Goal: Task Accomplishment & Management: Manage account settings

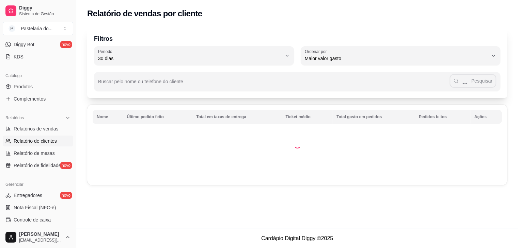
select select "ALL"
select select "0"
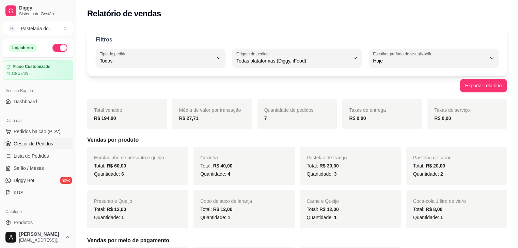
click at [43, 142] on span "Gestor de Pedidos" at bounding box center [33, 144] width 39 height 7
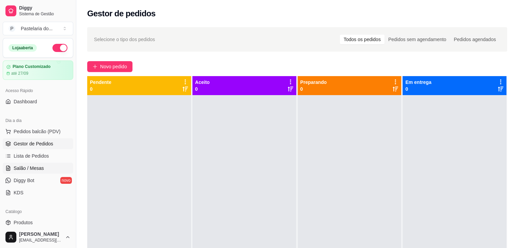
click at [44, 167] on link "Salão / Mesas" at bounding box center [38, 168] width 70 height 11
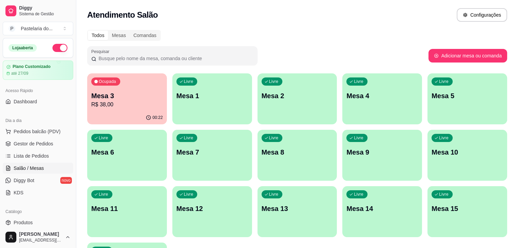
click at [167, 130] on div "Livre Mesa 6" at bounding box center [127, 151] width 80 height 43
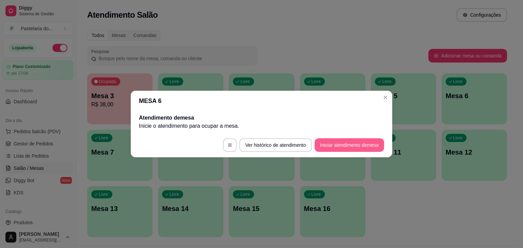
click at [346, 146] on button "Iniciar atendimento de mesa" at bounding box center [348, 145] width 69 height 14
click at [346, 146] on footer "Ver histórico de atendimento Iniciar atendimento de mesa" at bounding box center [261, 145] width 261 height 24
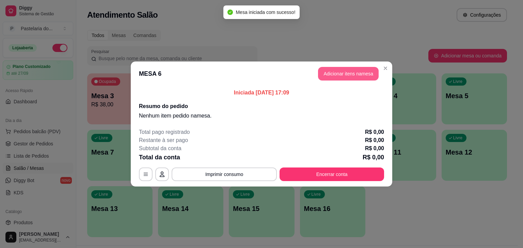
click at [351, 74] on button "Adicionar itens na mesa" at bounding box center [348, 74] width 61 height 14
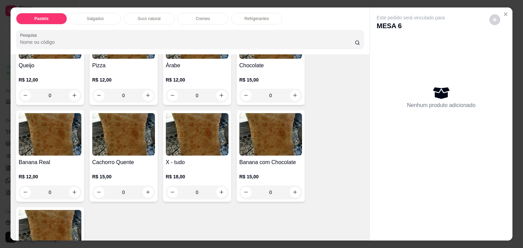
scroll to position [442, 0]
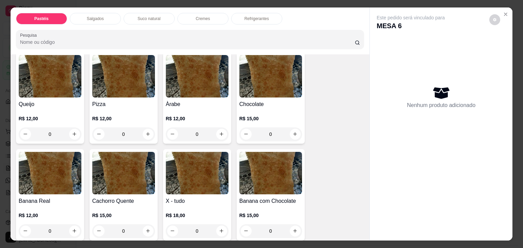
click at [110, 115] on p "R$ 12,00" at bounding box center [123, 118] width 63 height 7
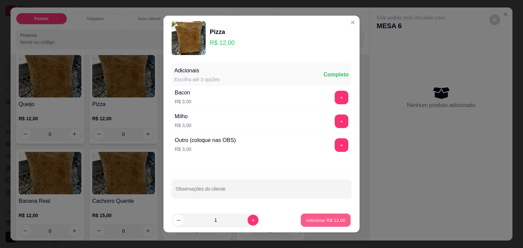
click at [331, 221] on p "Adicionar R$ 12,00" at bounding box center [325, 220] width 39 height 6
type input "1"
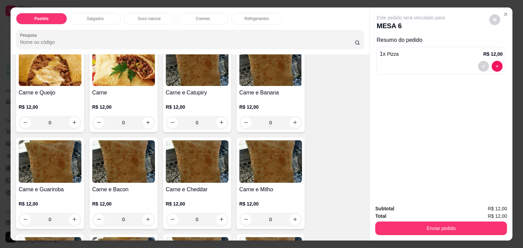
scroll to position [68, 0]
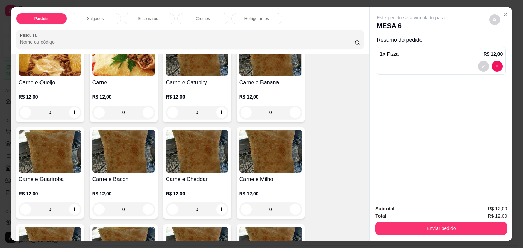
click at [116, 147] on img at bounding box center [123, 151] width 63 height 43
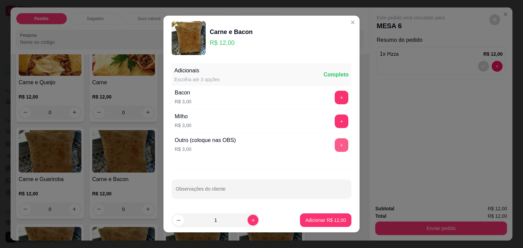
click at [336, 146] on button "+" at bounding box center [341, 145] width 14 height 14
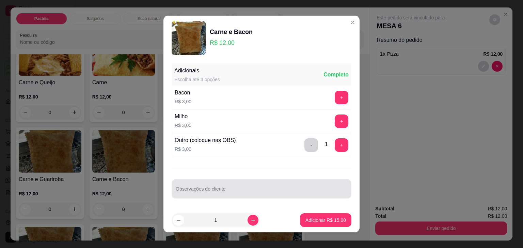
click at [237, 192] on input "Observações do cliente" at bounding box center [261, 191] width 171 height 7
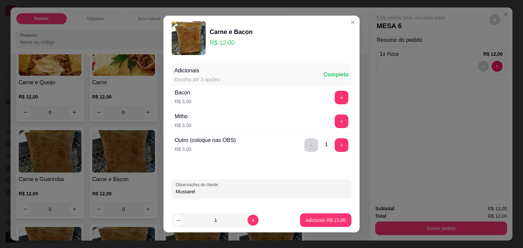
type input "Mussarela"
click at [305, 222] on p "Adicionar R$ 15,00" at bounding box center [325, 220] width 40 height 7
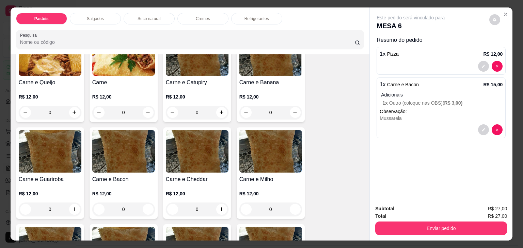
click at [247, 16] on p "Refrigerantes" at bounding box center [256, 18] width 24 height 5
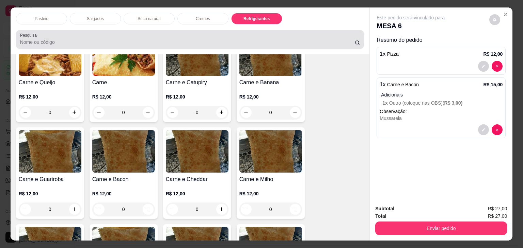
scroll to position [17, 0]
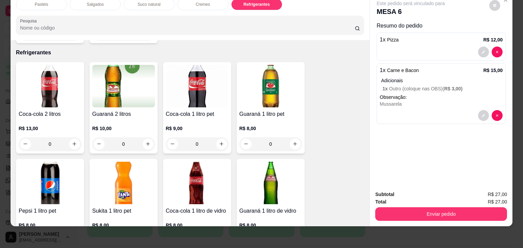
click at [286, 137] on input "0" at bounding box center [270, 144] width 38 height 14
click at [286, 118] on div "R$ 8,00 0" at bounding box center [270, 134] width 63 height 33
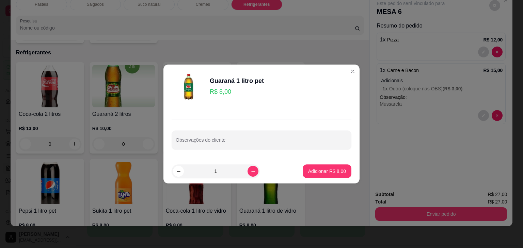
click at [328, 173] on p "Adicionar R$ 8,00" at bounding box center [327, 171] width 38 height 7
type input "1"
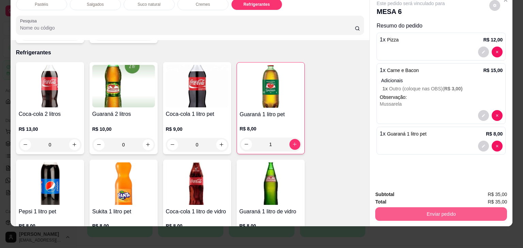
click at [417, 209] on button "Enviar pedido" at bounding box center [441, 215] width 132 height 14
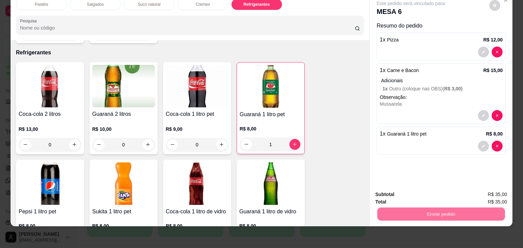
click at [411, 186] on button "Não registrar e enviar pedido" at bounding box center [418, 192] width 69 height 13
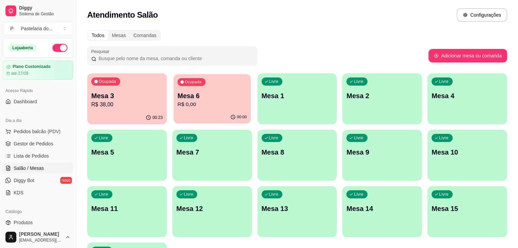
click at [187, 117] on div "00:00" at bounding box center [211, 117] width 77 height 13
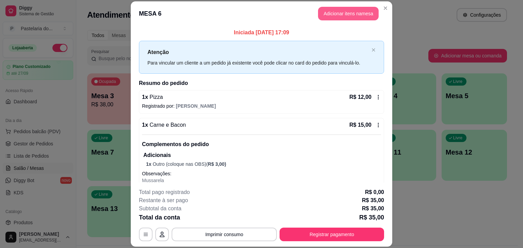
click at [332, 18] on button "Adicionar itens na mesa" at bounding box center [348, 14] width 61 height 14
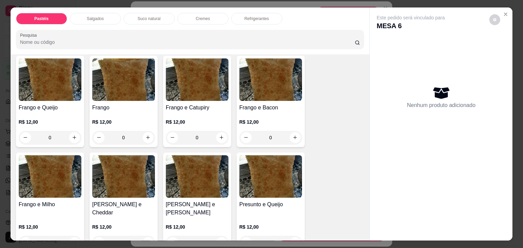
scroll to position [238, 0]
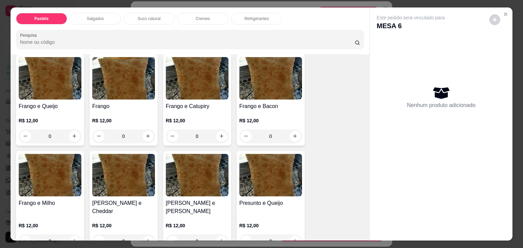
click at [293, 235] on div "0" at bounding box center [270, 242] width 63 height 14
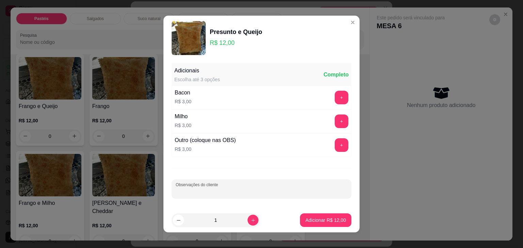
click at [271, 190] on input "Observações do cliente" at bounding box center [261, 191] width 171 height 7
type input "LEVAR"
click at [335, 227] on footer "1 Adicionar R$ 12,00" at bounding box center [261, 220] width 196 height 24
click at [333, 221] on p "Adicionar R$ 12,00" at bounding box center [325, 220] width 39 height 6
click at [333, 221] on div "Carne e Queijo R$ 12,00 0 Carne R$ 12,00 0 Carne e Catupiry R$ 12,00 0 Carne e …" at bounding box center [190, 201] width 348 height 681
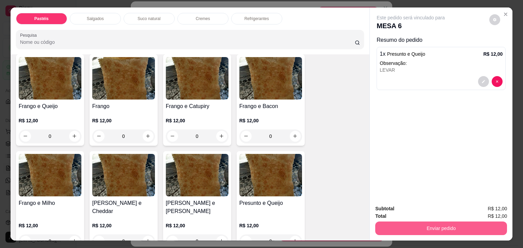
click at [422, 233] on div "Subtotal R$ 12,00 Total R$ 12,00 Enviar pedido" at bounding box center [440, 220] width 143 height 41
click at [420, 228] on button "Enviar pedido" at bounding box center [441, 229] width 132 height 14
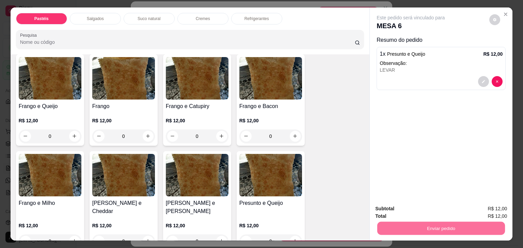
click at [398, 207] on button "Não registrar e enviar pedido" at bounding box center [418, 209] width 71 height 13
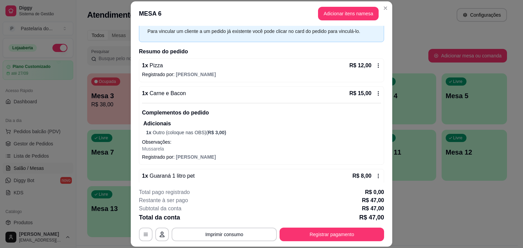
scroll to position [68, 0]
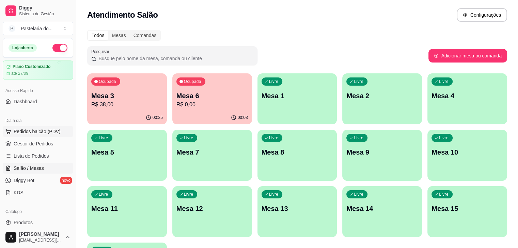
click at [31, 132] on span "Pedidos balcão (PDV)" at bounding box center [37, 131] width 47 height 7
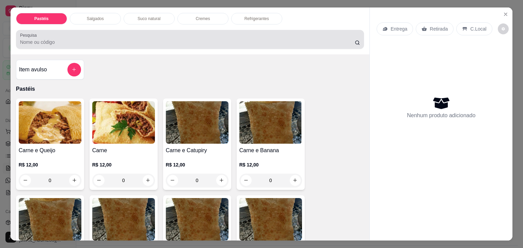
click at [101, 21] on div "Salgados" at bounding box center [95, 19] width 51 height 12
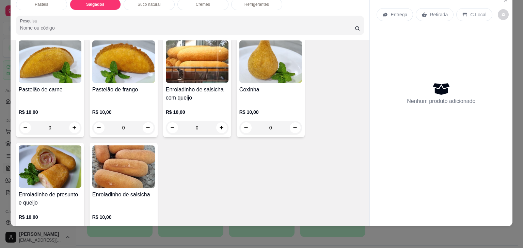
scroll to position [757, 0]
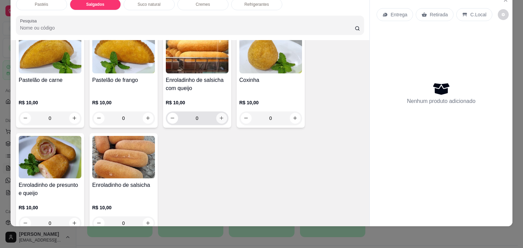
click at [219, 116] on icon "increase-product-quantity" at bounding box center [221, 118] width 5 height 5
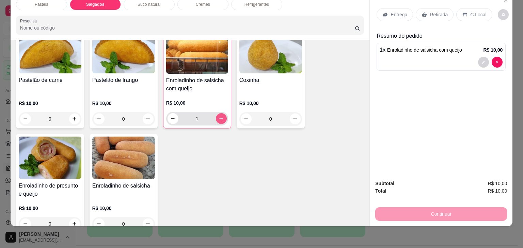
click at [218, 116] on icon "increase-product-quantity" at bounding box center [220, 118] width 5 height 5
type input "2"
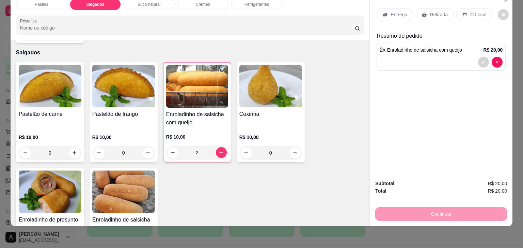
click at [263, 3] on div "Refrigerantes" at bounding box center [256, 5] width 51 height 12
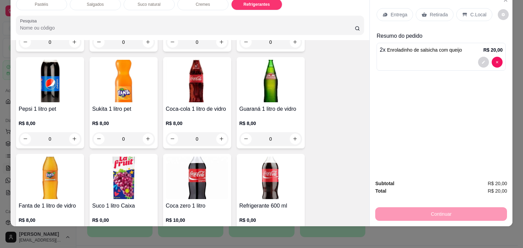
scroll to position [1811, 0]
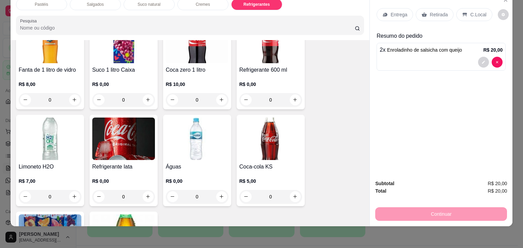
click at [139, 129] on img at bounding box center [123, 139] width 63 height 43
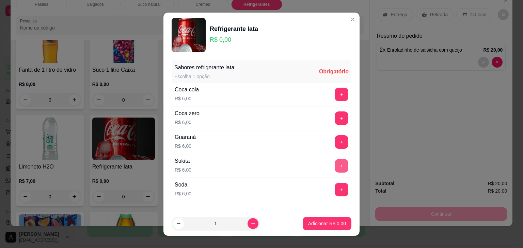
click at [334, 167] on button "+" at bounding box center [341, 166] width 14 height 14
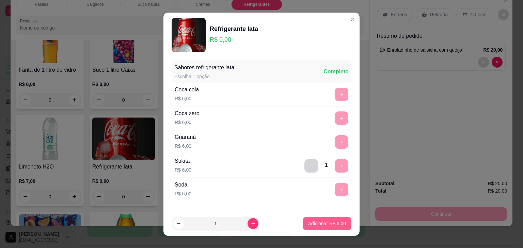
click at [320, 230] on button "Adicionar R$ 6,00" at bounding box center [326, 224] width 49 height 14
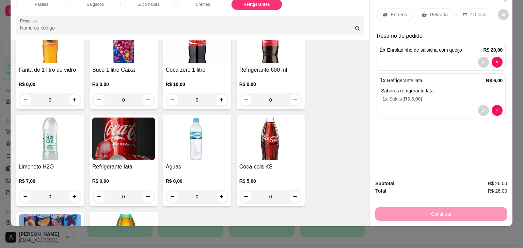
click at [429, 11] on p "Retirada" at bounding box center [438, 14] width 18 height 7
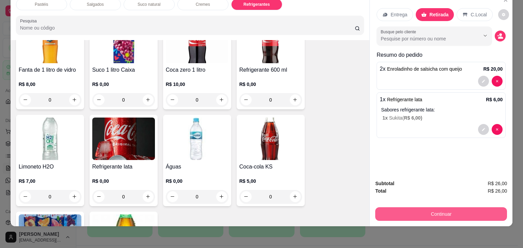
click at [423, 213] on button "Continuar" at bounding box center [441, 215] width 132 height 14
click at [421, 211] on button "Continuar" at bounding box center [441, 215] width 132 height 14
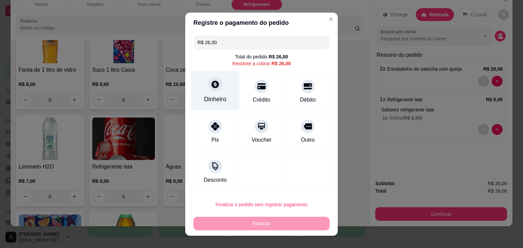
click at [221, 79] on div "Dinheiro" at bounding box center [215, 90] width 48 height 40
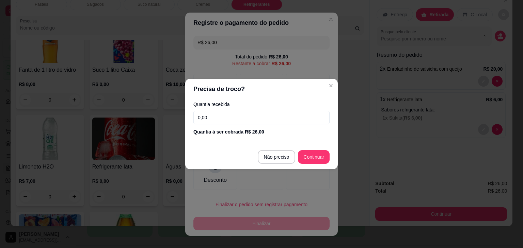
click at [232, 119] on input "0,00" at bounding box center [261, 118] width 136 height 14
type input "26,00"
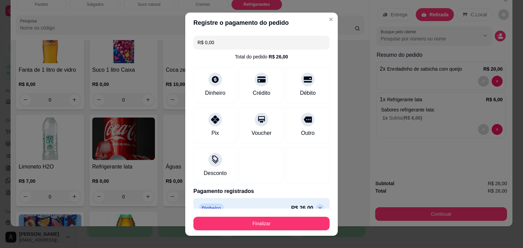
click at [317, 157] on div "R$ 26,00 Total do pedido R$ 26,00 Dinheiro Crédito Débito Pix Voucher Outro Des…" at bounding box center [261, 121] width 152 height 176
type input "R$ 0,00"
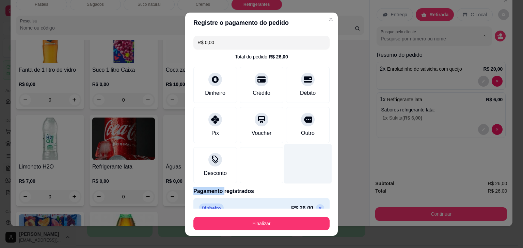
scroll to position [12, 0]
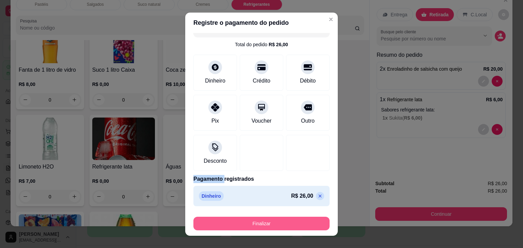
click at [280, 230] on button "Finalizar" at bounding box center [261, 224] width 136 height 14
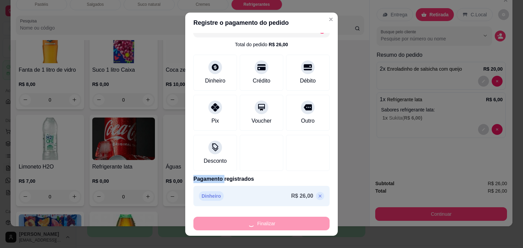
type input "0"
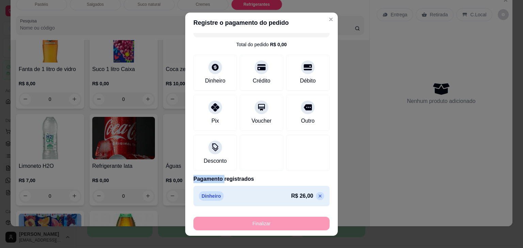
type input "-R$ 26,00"
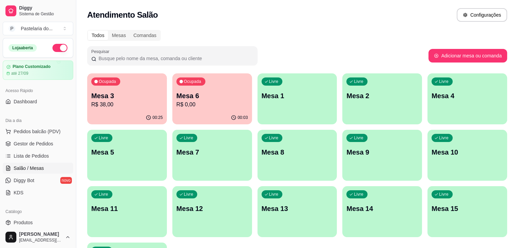
click at [127, 97] on p "Mesa 3" at bounding box center [126, 96] width 71 height 10
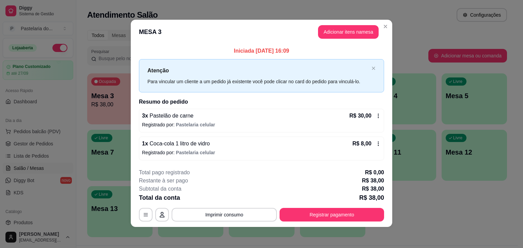
scroll to position [1, 0]
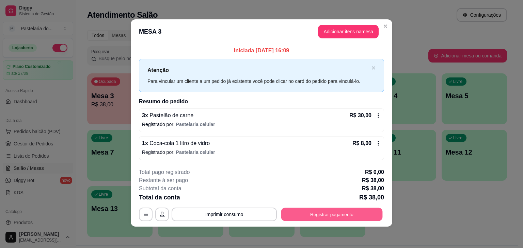
click at [349, 215] on button "Registrar pagamento" at bounding box center [331, 214] width 101 height 13
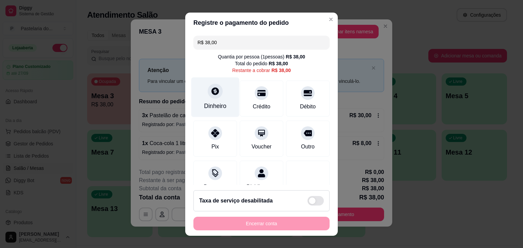
click at [198, 100] on div "Dinheiro" at bounding box center [215, 97] width 48 height 40
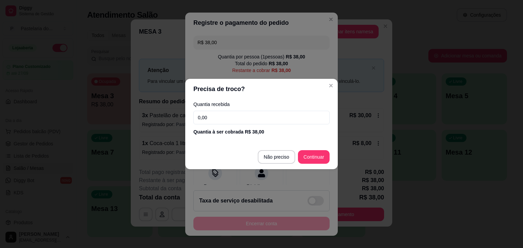
click at [218, 117] on input "0,00" at bounding box center [261, 118] width 136 height 14
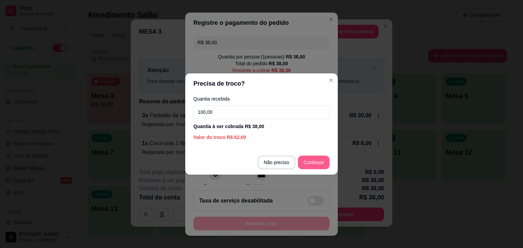
type input "100,00"
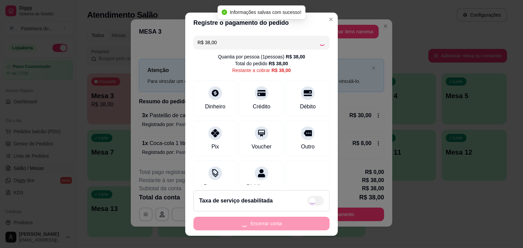
type input "R$ 0,00"
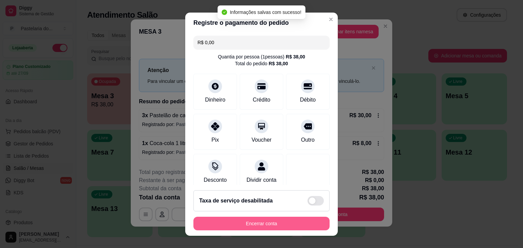
click at [265, 224] on button "Encerrar conta" at bounding box center [261, 224] width 136 height 14
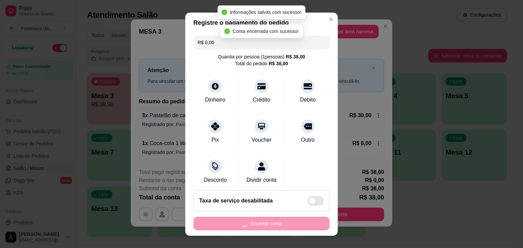
scroll to position [0, 0]
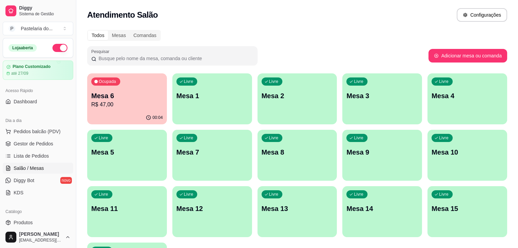
click at [124, 97] on p "Mesa 6" at bounding box center [126, 96] width 71 height 10
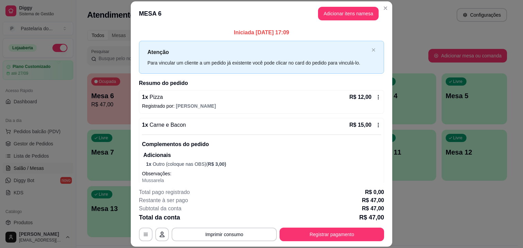
click at [318, 18] on button "Adicionar itens na mesa" at bounding box center [348, 14] width 61 height 14
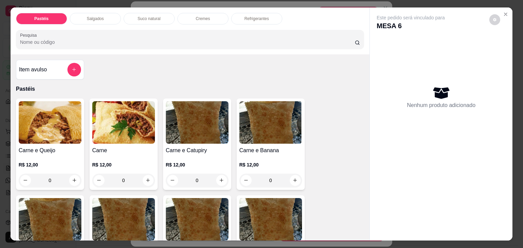
click at [108, 13] on div "Salgados" at bounding box center [95, 19] width 51 height 12
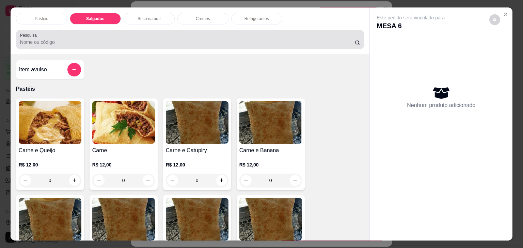
scroll to position [17, 0]
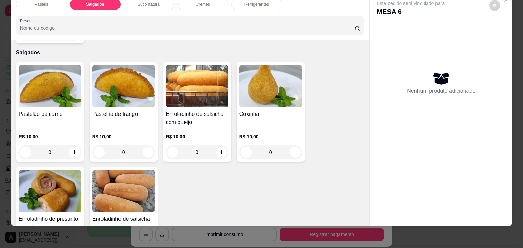
click at [47, 2] on div "Pastéis" at bounding box center [41, 5] width 51 height 12
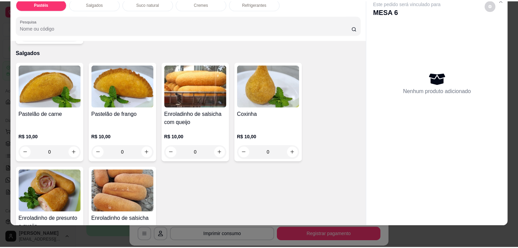
scroll to position [30, 0]
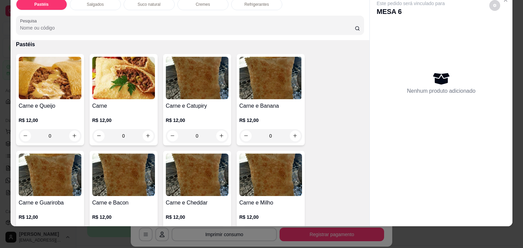
click at [60, 110] on div "R$ 12,00 0" at bounding box center [50, 126] width 63 height 33
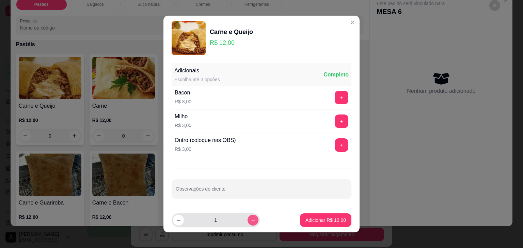
click at [250, 218] on icon "increase-product-quantity" at bounding box center [252, 220] width 5 height 5
type input "2"
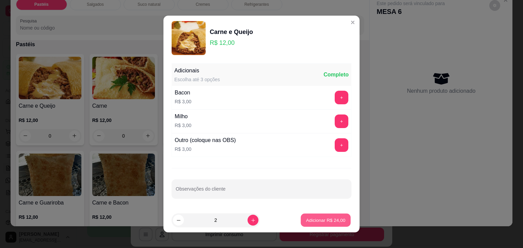
click at [310, 221] on p "Adicionar R$ 24,00" at bounding box center [325, 220] width 39 height 6
type input "2"
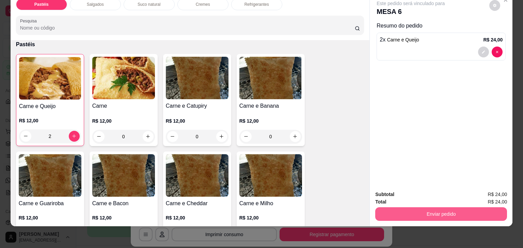
click at [445, 211] on button "Enviar pedido" at bounding box center [441, 215] width 132 height 14
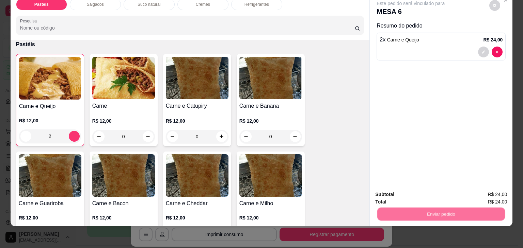
click at [409, 194] on button "Não registrar e enviar pedido" at bounding box center [418, 192] width 71 height 13
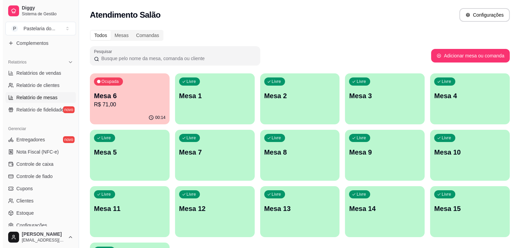
scroll to position [241, 0]
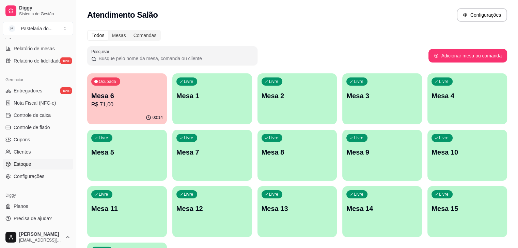
click at [31, 162] on link "Estoque" at bounding box center [38, 164] width 70 height 11
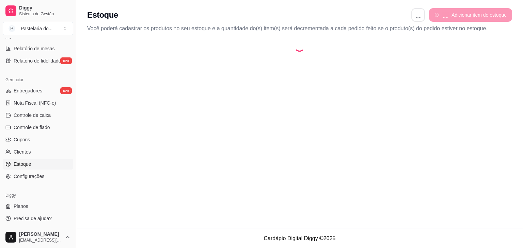
select select "QUANTITY_ORDER"
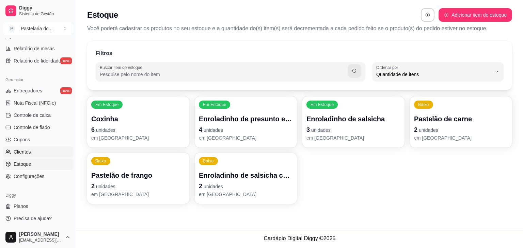
scroll to position [6, 0]
click at [252, 140] on p "em [GEOGRAPHIC_DATA]" at bounding box center [245, 137] width 91 height 6
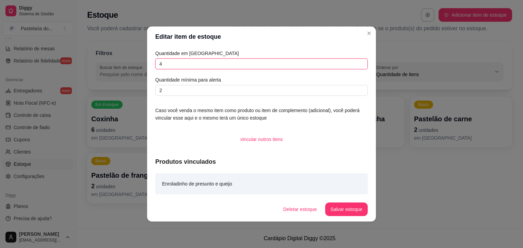
click at [229, 61] on input "4" at bounding box center [261, 64] width 212 height 11
type input "19"
click at [336, 204] on button "Salvar estoque" at bounding box center [346, 209] width 42 height 13
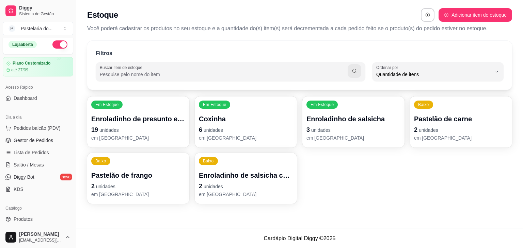
scroll to position [3, 0]
click at [49, 162] on link "Salão / Mesas" at bounding box center [38, 165] width 70 height 11
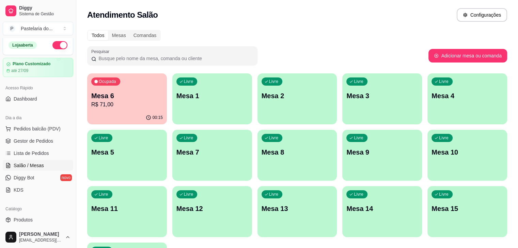
click at [140, 107] on p "R$ 71,00" at bounding box center [126, 105] width 71 height 8
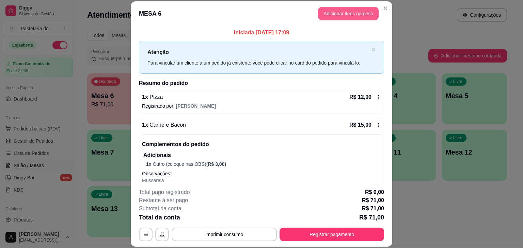
click at [322, 14] on button "Adicionar itens na mesa" at bounding box center [348, 14] width 61 height 14
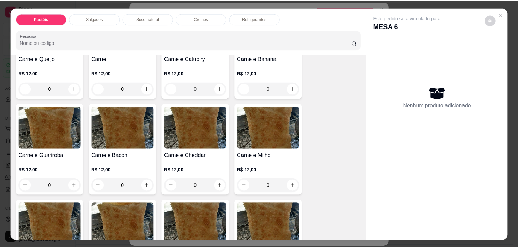
scroll to position [102, 0]
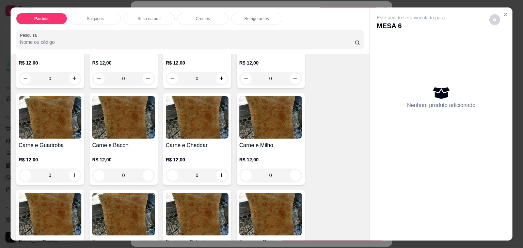
click at [146, 173] on div "0" at bounding box center [123, 176] width 63 height 14
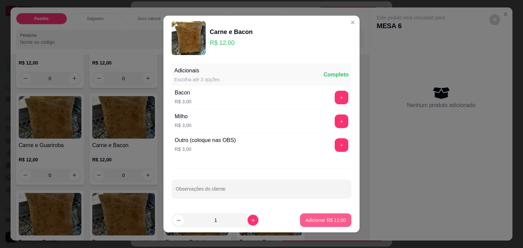
click at [313, 215] on button "Adicionar R$ 12,00" at bounding box center [325, 221] width 51 height 14
type input "1"
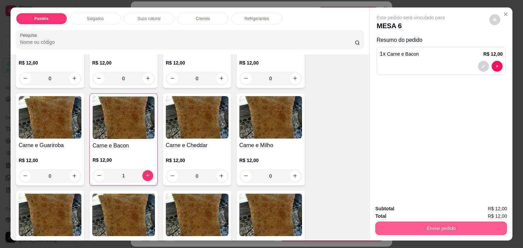
click at [404, 227] on button "Enviar pedido" at bounding box center [441, 229] width 132 height 14
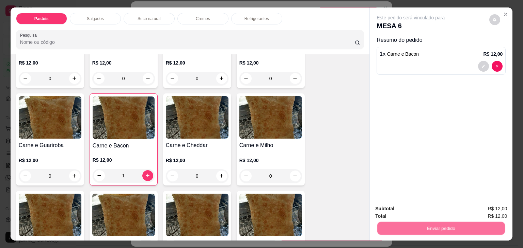
click at [396, 211] on button "Não registrar e enviar pedido" at bounding box center [418, 209] width 69 height 13
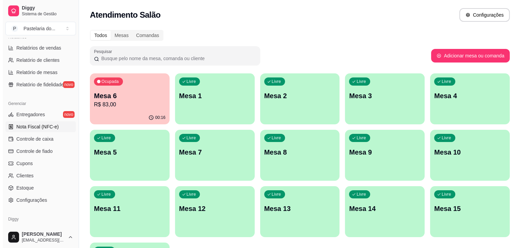
scroll to position [241, 0]
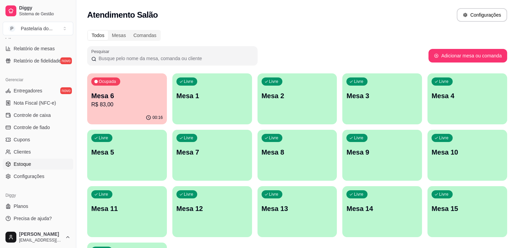
click at [36, 165] on link "Estoque" at bounding box center [38, 164] width 70 height 11
click at [36, 164] on link "Estoque" at bounding box center [38, 164] width 70 height 11
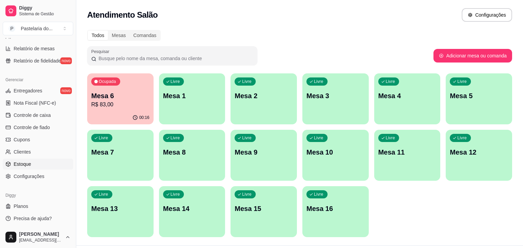
select select "QUANTITY_ORDER"
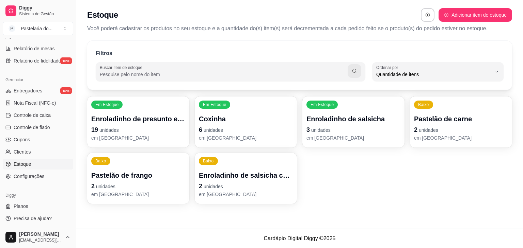
scroll to position [6, 0]
click at [127, 178] on p "Pastelão de frango" at bounding box center [138, 176] width 94 height 10
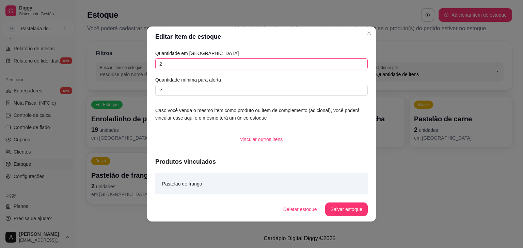
click at [185, 67] on input "2" at bounding box center [261, 64] width 212 height 11
type input "5"
click at [353, 209] on button "Salvar estoque" at bounding box center [346, 210] width 43 height 14
click at [516, 116] on div "Filtros Buscar item de estoque QUANTITY_ORDER Ordenar por Ordem alfabética Quan…" at bounding box center [299, 125] width 446 height 176
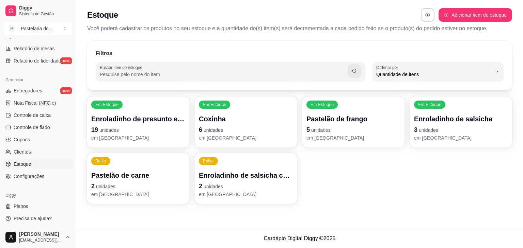
click at [234, 117] on p "Coxinha" at bounding box center [246, 119] width 94 height 10
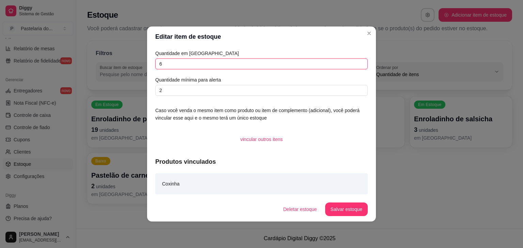
click at [234, 67] on input "6" at bounding box center [261, 64] width 212 height 11
type input "4"
click at [339, 211] on button "Salvar estoque" at bounding box center [346, 209] width 42 height 13
click at [339, 211] on div "Deletar estoque Salvar estoque" at bounding box center [323, 210] width 90 height 14
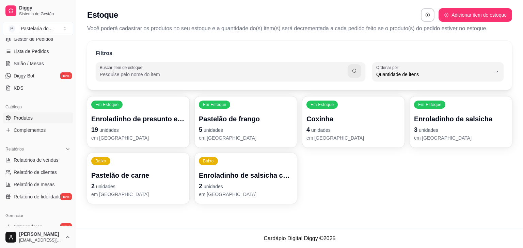
scroll to position [37, 0]
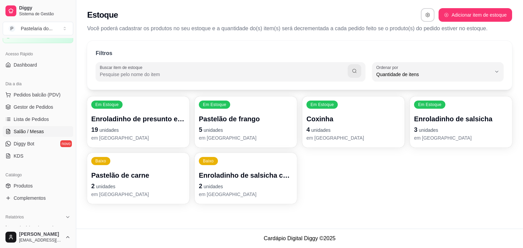
click at [35, 132] on span "Salão / Mesas" at bounding box center [29, 131] width 30 height 7
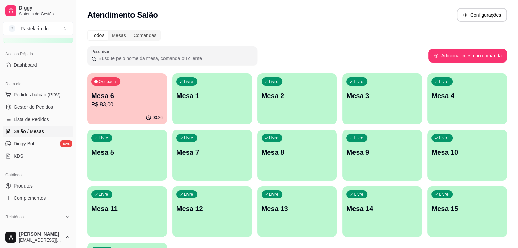
click at [103, 106] on p "R$ 83,00" at bounding box center [126, 105] width 71 height 8
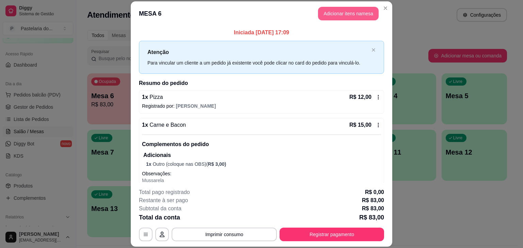
click at [352, 16] on button "Adicionar itens na mesa" at bounding box center [348, 14] width 61 height 14
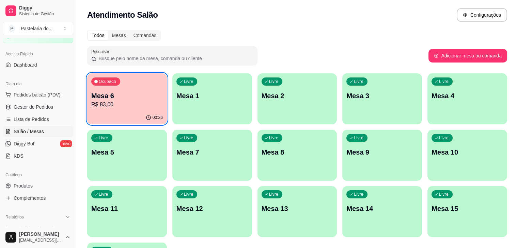
click at [109, 91] on p "Mesa 6" at bounding box center [126, 96] width 71 height 10
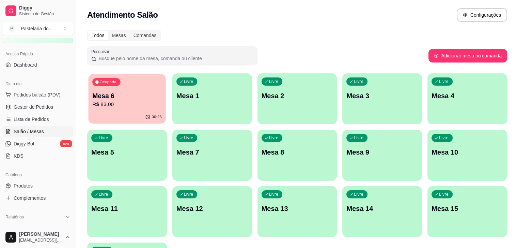
click at [109, 92] on p "Mesa 6" at bounding box center [126, 96] width 69 height 9
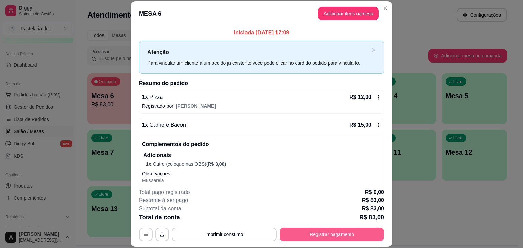
click at [297, 240] on button "Registrar pagamento" at bounding box center [331, 235] width 104 height 14
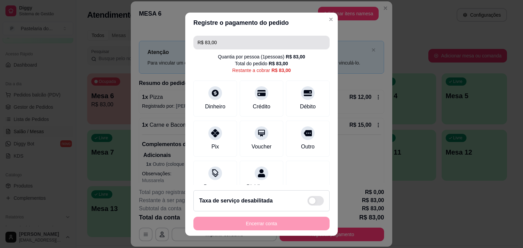
click at [246, 42] on input "R$ 83,00" at bounding box center [261, 43] width 128 height 14
type input "R$ 0,00"
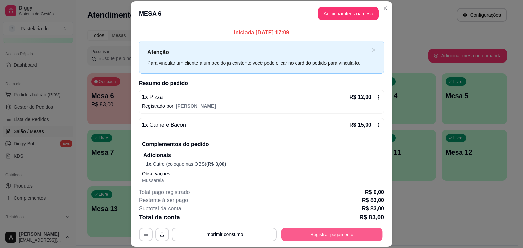
click at [333, 235] on button "Registrar pagamento" at bounding box center [331, 234] width 101 height 13
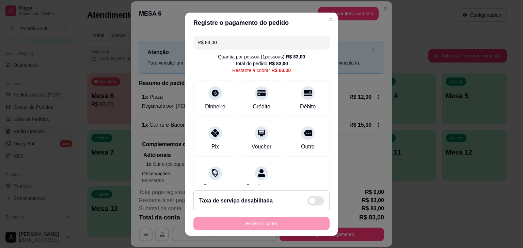
click at [243, 38] on input "R$ 83,00" at bounding box center [261, 43] width 128 height 14
click at [257, 98] on div "Crédito" at bounding box center [261, 97] width 48 height 40
click at [211, 143] on div "Pix" at bounding box center [215, 146] width 8 height 9
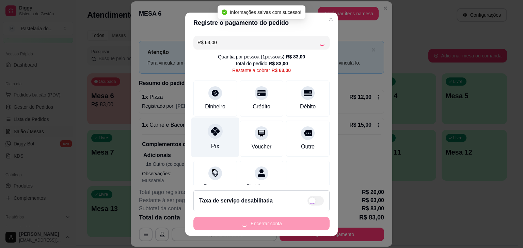
type input "R$ 0,00"
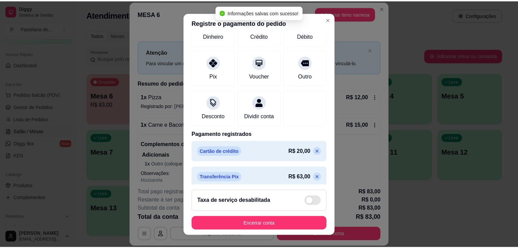
scroll to position [68, 0]
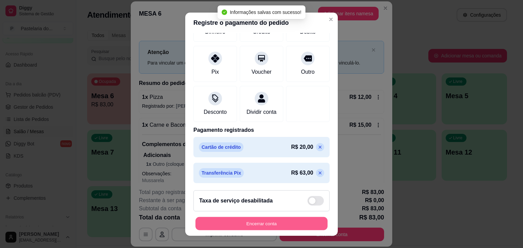
click at [252, 226] on button "Encerrar conta" at bounding box center [261, 223] width 132 height 13
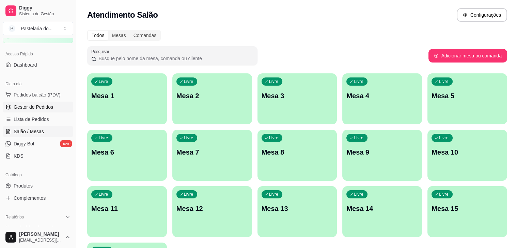
click at [38, 108] on span "Gestor de Pedidos" at bounding box center [33, 107] width 39 height 7
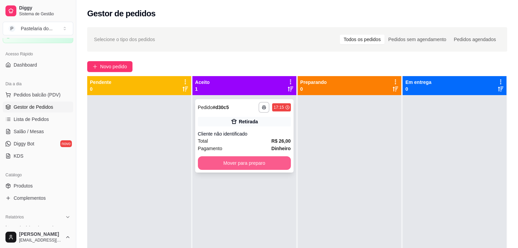
click at [231, 160] on button "Mover para preparo" at bounding box center [244, 164] width 93 height 14
click at [231, 160] on div "Mover para preparo" at bounding box center [244, 164] width 93 height 14
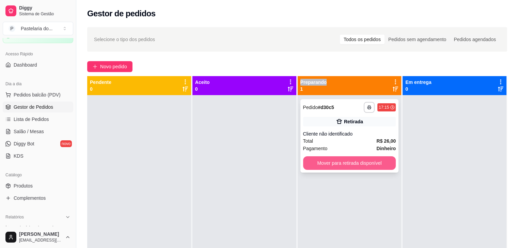
click at [360, 167] on button "Mover para retirada disponível" at bounding box center [349, 164] width 93 height 14
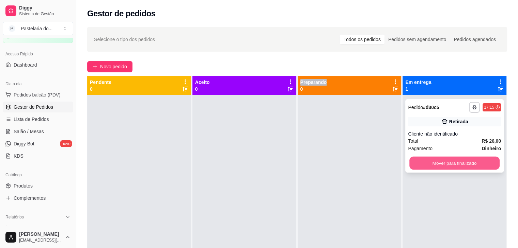
click at [457, 161] on button "Mover para finalizado" at bounding box center [454, 163] width 90 height 13
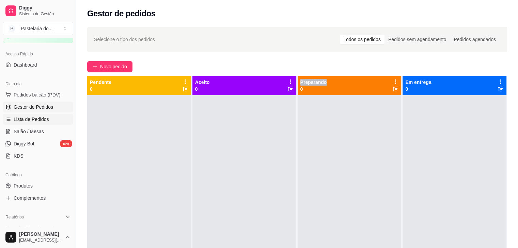
scroll to position [71, 0]
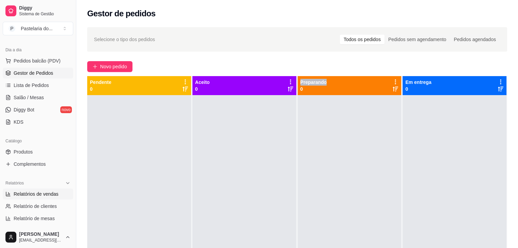
click at [43, 190] on link "Relatórios de vendas" at bounding box center [38, 194] width 70 height 11
select select "ALL"
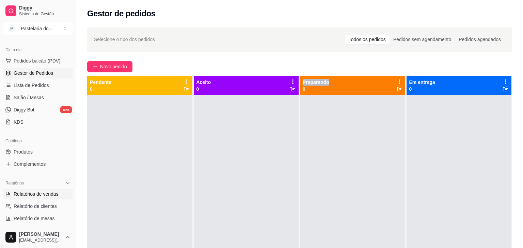
select select "0"
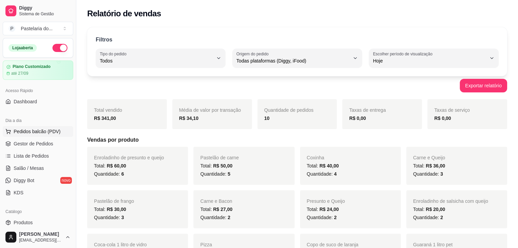
click at [33, 131] on span "Pedidos balcão (PDV)" at bounding box center [37, 131] width 47 height 7
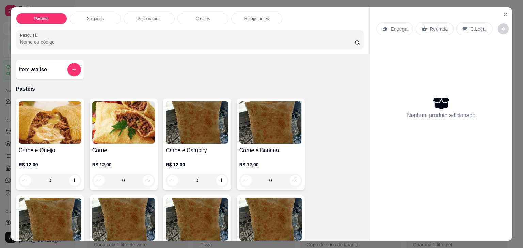
click at [92, 18] on p "Salgados" at bounding box center [95, 18] width 17 height 5
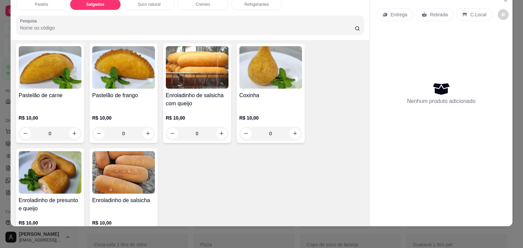
scroll to position [757, 0]
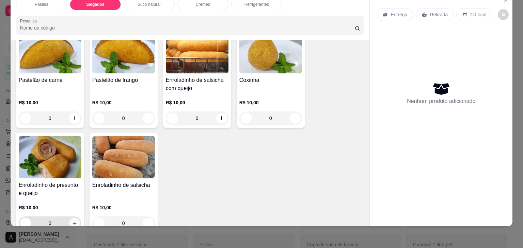
click at [72, 218] on button "increase-product-quantity" at bounding box center [74, 223] width 11 height 11
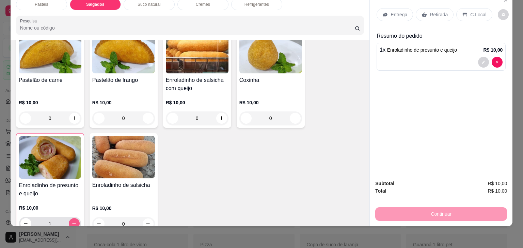
click at [72, 218] on button "increase-product-quantity" at bounding box center [74, 223] width 11 height 11
type input "3"
click at [290, 113] on button "increase-product-quantity" at bounding box center [295, 118] width 11 height 11
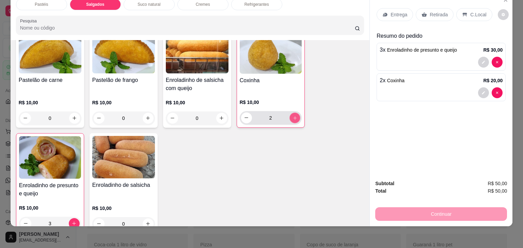
click at [292, 116] on icon "increase-product-quantity" at bounding box center [294, 118] width 5 height 5
click at [244, 116] on icon "decrease-product-quantity" at bounding box center [246, 118] width 5 height 5
type input "2"
click at [443, 11] on p "Retirada" at bounding box center [438, 14] width 18 height 7
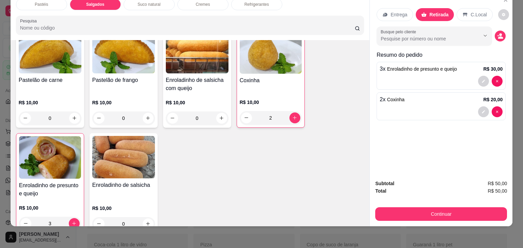
click at [429, 206] on div "Continuar" at bounding box center [441, 213] width 132 height 15
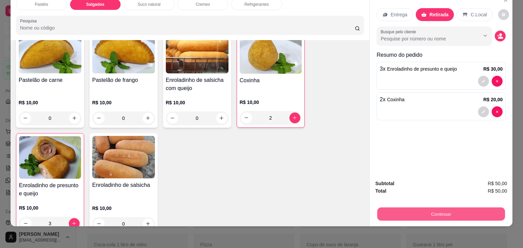
click at [433, 206] on div "Continuar" at bounding box center [441, 213] width 132 height 15
click at [433, 208] on button "Continuar" at bounding box center [441, 214] width 128 height 13
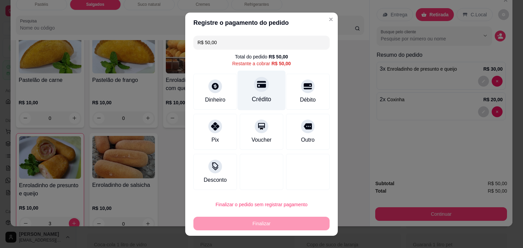
click at [257, 89] on div at bounding box center [261, 84] width 15 height 15
type input "R$ 0,00"
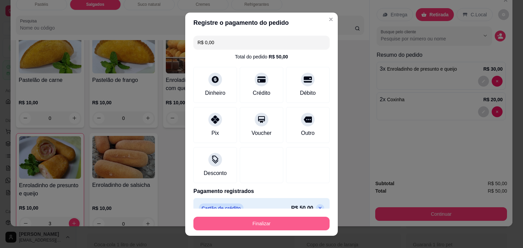
click at [261, 227] on button "Finalizar" at bounding box center [261, 224] width 136 height 14
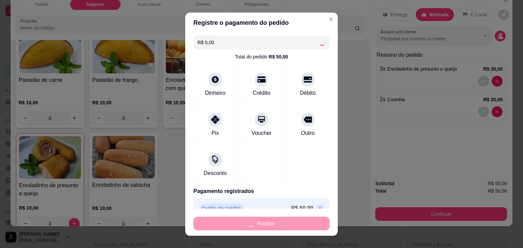
type input "0"
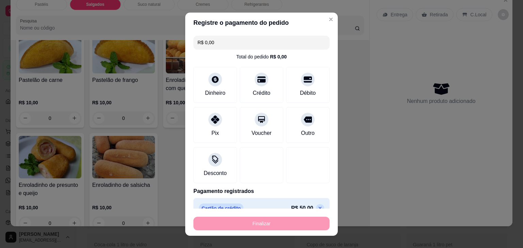
type input "-R$ 50,00"
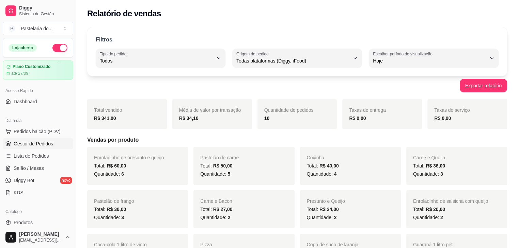
click at [30, 147] on link "Gestor de Pedidos" at bounding box center [38, 143] width 70 height 11
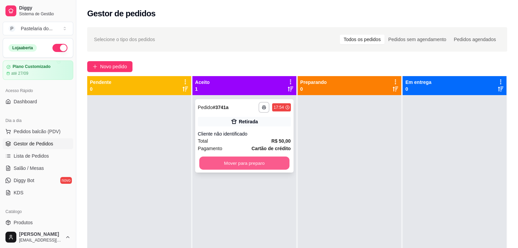
click at [265, 164] on button "Mover para preparo" at bounding box center [244, 163] width 90 height 13
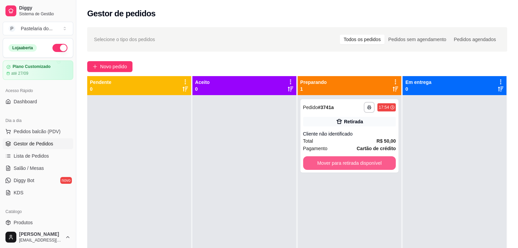
click at [344, 165] on button "Mover para retirada disponível" at bounding box center [349, 164] width 93 height 14
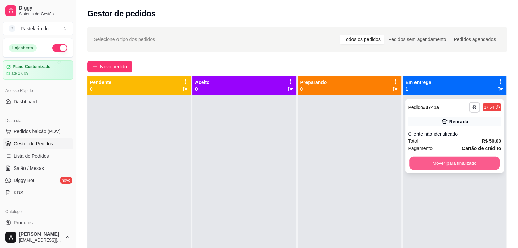
click at [436, 165] on button "Mover para finalizado" at bounding box center [454, 163] width 90 height 13
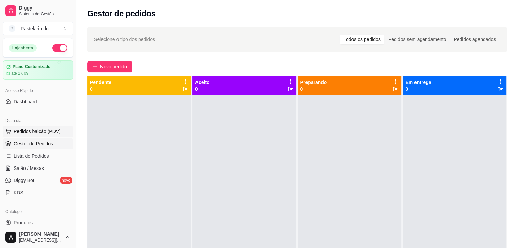
click at [49, 128] on span "Pedidos balcão (PDV)" at bounding box center [37, 131] width 47 height 7
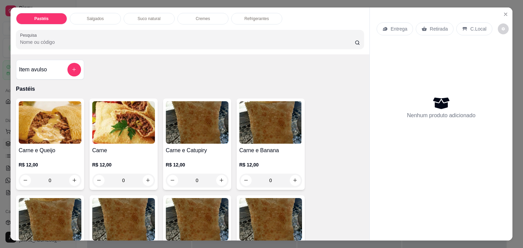
click at [96, 18] on p "Salgados" at bounding box center [95, 18] width 17 height 5
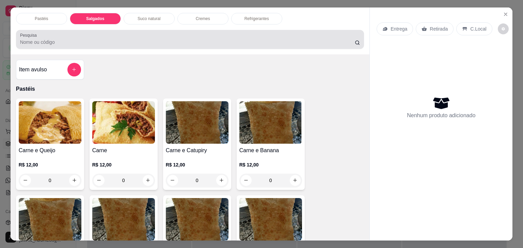
scroll to position [17, 0]
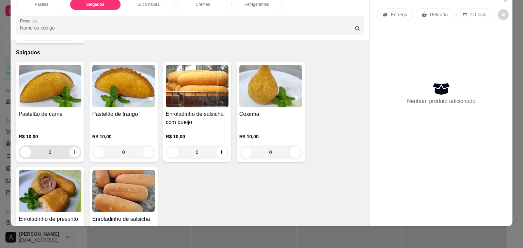
click at [72, 150] on icon "increase-product-quantity" at bounding box center [74, 152] width 5 height 5
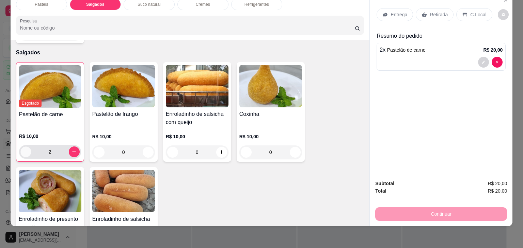
click at [26, 147] on button "decrease-product-quantity" at bounding box center [25, 152] width 11 height 11
type input "0"
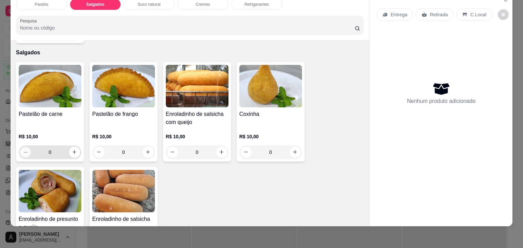
click at [26, 147] on button "decrease-product-quantity" at bounding box center [25, 152] width 11 height 11
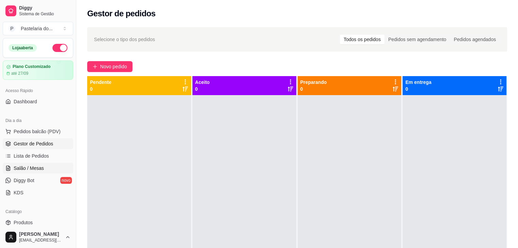
click at [37, 166] on span "Salão / Mesas" at bounding box center [29, 168] width 30 height 7
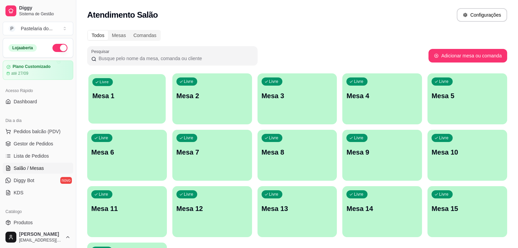
click at [139, 104] on div "Livre Mesa 1" at bounding box center [126, 95] width 77 height 42
click at [343, 105] on div "Livre Mesa 4" at bounding box center [381, 95] width 77 height 42
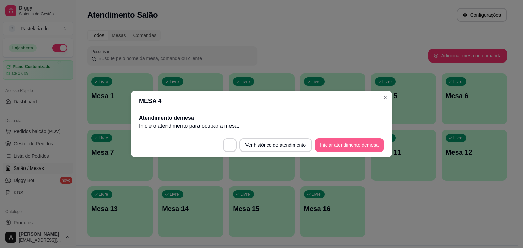
click at [359, 140] on button "Iniciar atendimento de mesa" at bounding box center [348, 145] width 69 height 14
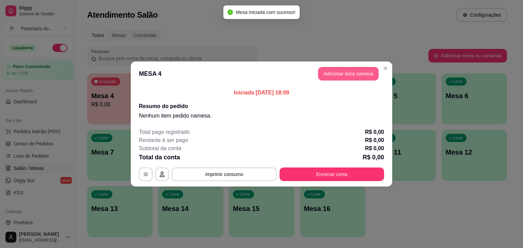
click at [342, 78] on button "Adicionar itens na mesa" at bounding box center [348, 74] width 61 height 14
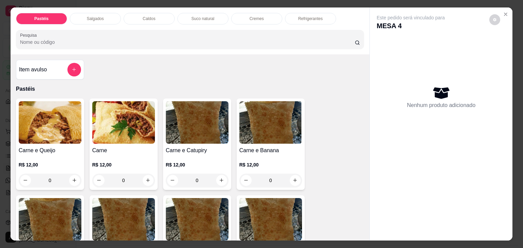
click at [95, 13] on div "Salgados" at bounding box center [95, 19] width 51 height 12
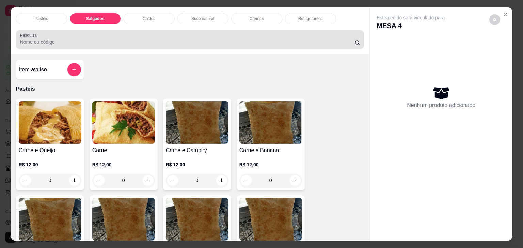
scroll to position [17, 0]
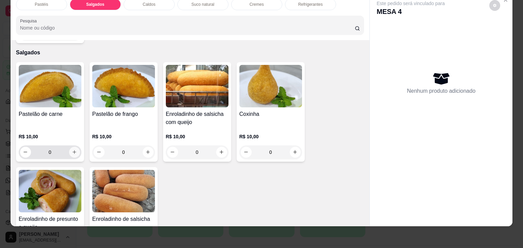
click at [72, 150] on icon "increase-product-quantity" at bounding box center [74, 152] width 5 height 5
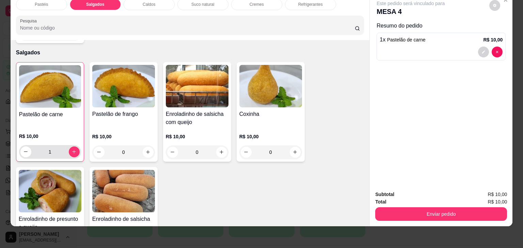
click at [20, 147] on button "decrease-product-quantity" at bounding box center [25, 152] width 11 height 11
type input "0"
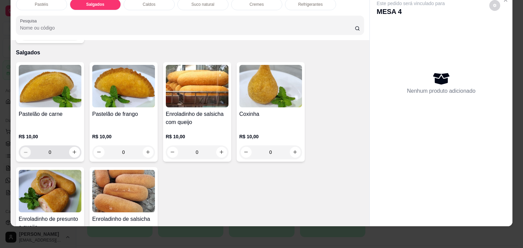
click at [24, 152] on icon "decrease-product-quantity" at bounding box center [25, 152] width 3 height 0
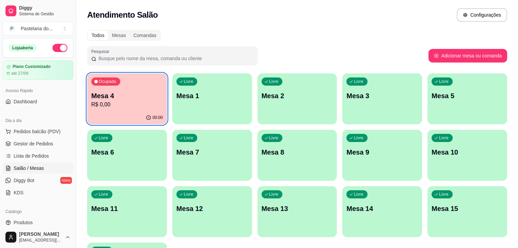
click at [91, 110] on div "Ocupada Mesa 4 R$ 0,00" at bounding box center [127, 92] width 80 height 38
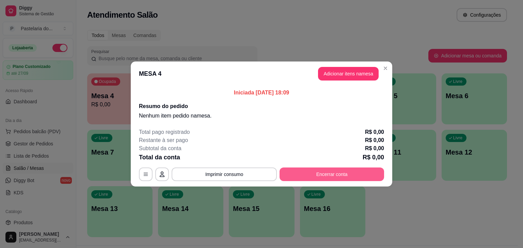
click at [324, 175] on button "Encerrar conta" at bounding box center [331, 175] width 104 height 14
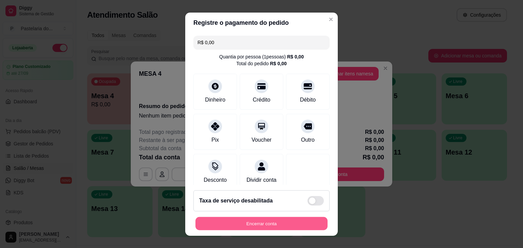
click at [296, 229] on button "Encerrar conta" at bounding box center [261, 223] width 132 height 13
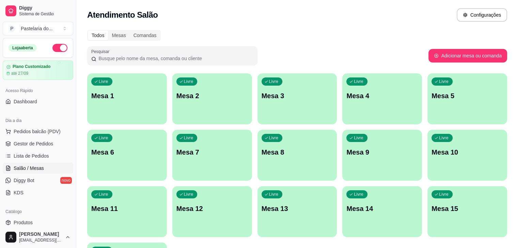
click at [163, 148] on p "Mesa 6" at bounding box center [126, 153] width 71 height 10
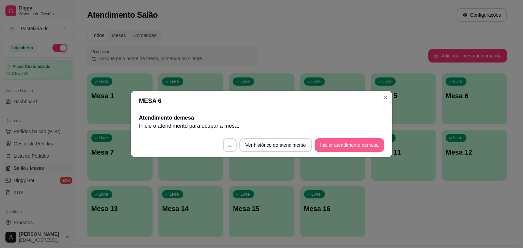
click at [351, 144] on button "Iniciar atendimento de mesa" at bounding box center [348, 145] width 69 height 14
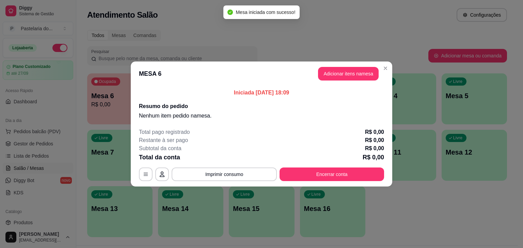
click at [331, 66] on header "MESA 6 Adicionar itens na mesa" at bounding box center [261, 74] width 261 height 24
click at [332, 72] on button "Adicionar itens na mesa" at bounding box center [348, 74] width 61 height 14
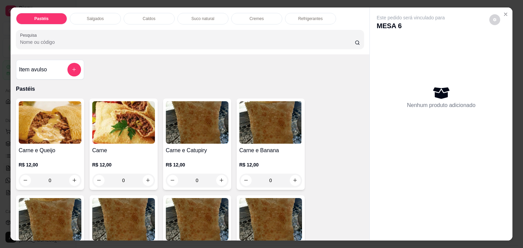
click at [88, 16] on p "Salgados" at bounding box center [95, 18] width 17 height 5
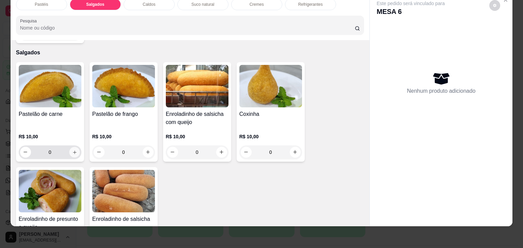
click at [72, 150] on icon "increase-product-quantity" at bounding box center [74, 152] width 5 height 5
type input "1"
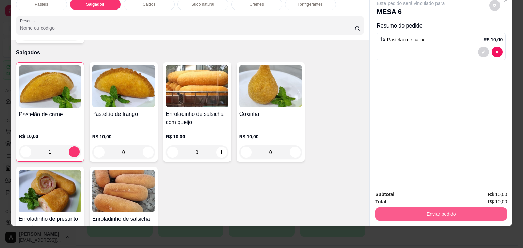
click at [421, 212] on button "Enviar pedido" at bounding box center [441, 215] width 132 height 14
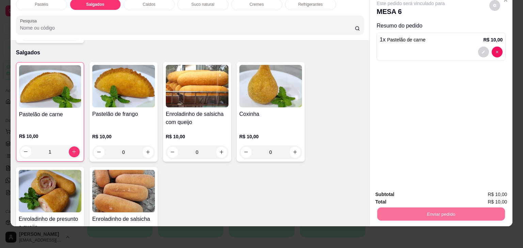
click at [417, 196] on button "Não registrar e enviar pedido" at bounding box center [418, 192] width 71 height 13
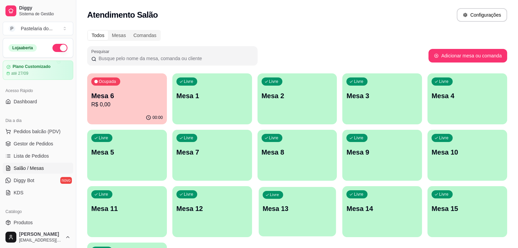
click at [262, 209] on p "Mesa 13" at bounding box center [296, 208] width 69 height 9
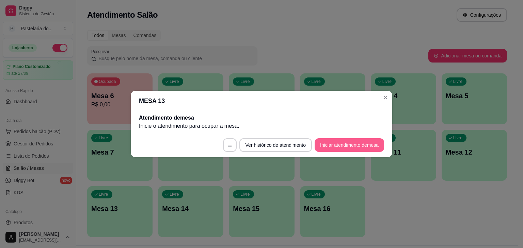
click at [341, 145] on button "Iniciar atendimento de mesa" at bounding box center [348, 145] width 69 height 14
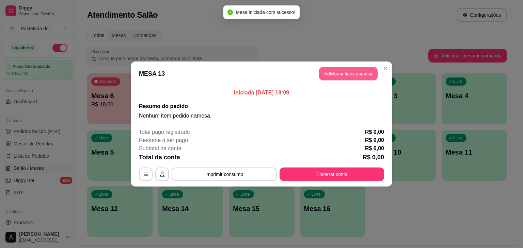
click at [350, 71] on button "Adicionar itens na mesa" at bounding box center [348, 73] width 59 height 13
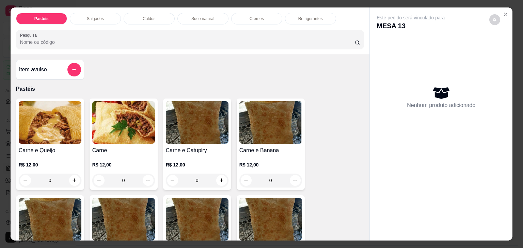
click at [72, 176] on div "0" at bounding box center [50, 181] width 63 height 14
click at [33, 148] on h4 "Carne e Queijo" at bounding box center [50, 151] width 63 height 8
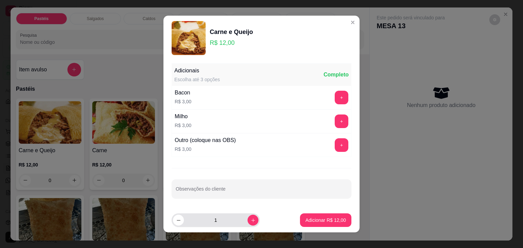
click at [250, 222] on div "1" at bounding box center [215, 221] width 85 height 14
click at [250, 221] on icon "increase-product-quantity" at bounding box center [252, 220] width 5 height 5
type input "2"
click at [309, 219] on p "Adicionar R$ 24,00" at bounding box center [325, 220] width 40 height 7
type input "2"
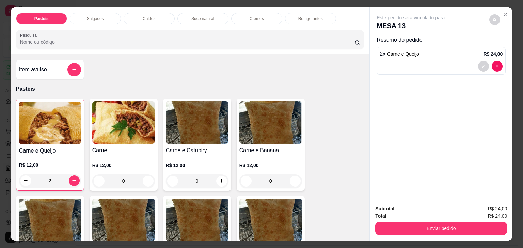
click at [317, 18] on p "Refrigerantes" at bounding box center [310, 18] width 24 height 5
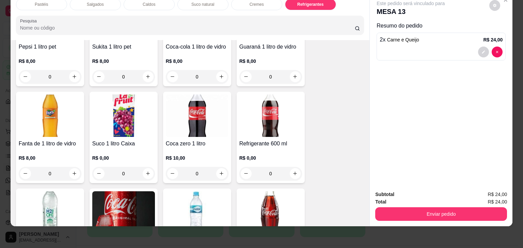
scroll to position [2018, 0]
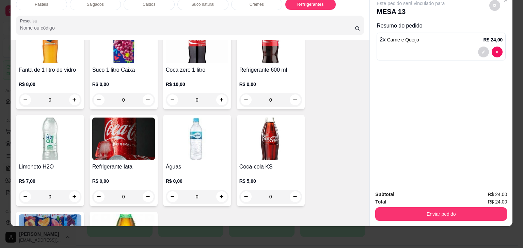
click at [129, 163] on h4 "Refrigerante lata" at bounding box center [123, 167] width 63 height 8
click at [131, 163] on h4 "Refrigerante lata" at bounding box center [123, 167] width 63 height 8
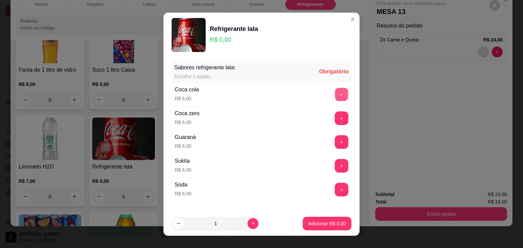
click at [335, 92] on button "+" at bounding box center [341, 94] width 13 height 13
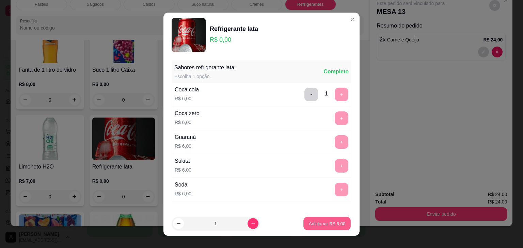
click at [326, 221] on p "Adicionar R$ 6,00" at bounding box center [326, 223] width 37 height 6
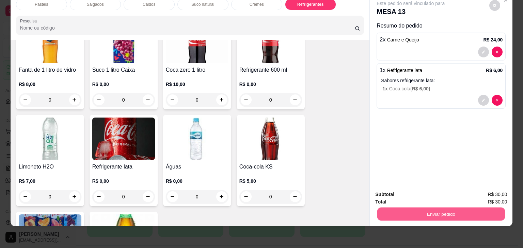
click at [404, 208] on button "Enviar pedido" at bounding box center [441, 214] width 128 height 13
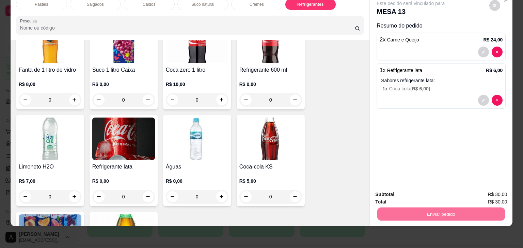
click at [405, 191] on button "Não registrar e enviar pedido" at bounding box center [418, 192] width 71 height 13
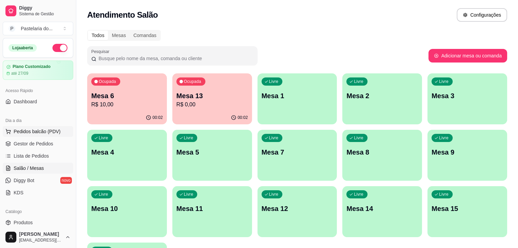
click at [38, 128] on span "Pedidos balcão (PDV)" at bounding box center [37, 131] width 47 height 7
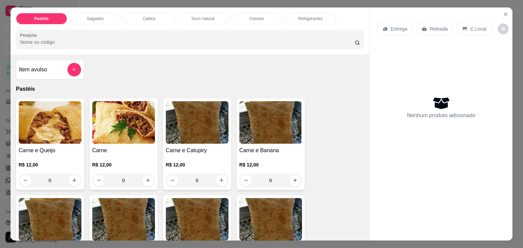
click at [106, 15] on div "Salgados" at bounding box center [95, 19] width 51 height 12
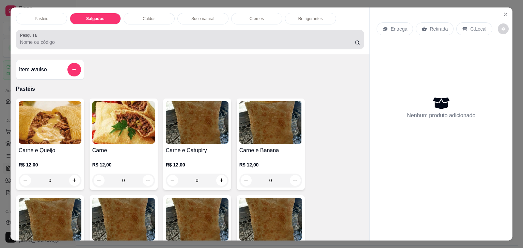
scroll to position [17, 0]
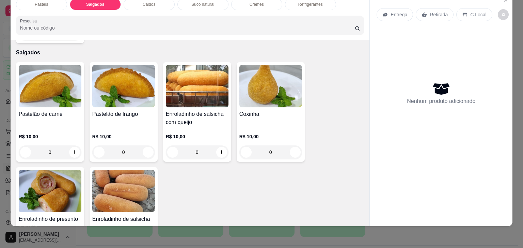
click at [131, 110] on h4 "Pastelão de frango" at bounding box center [123, 114] width 63 height 8
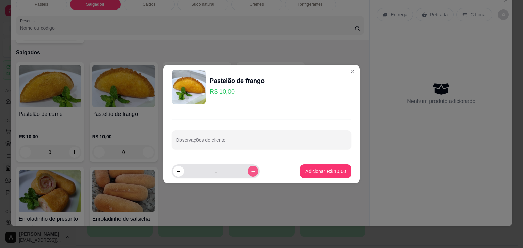
click at [250, 172] on icon "increase-product-quantity" at bounding box center [252, 171] width 5 height 5
type input "2"
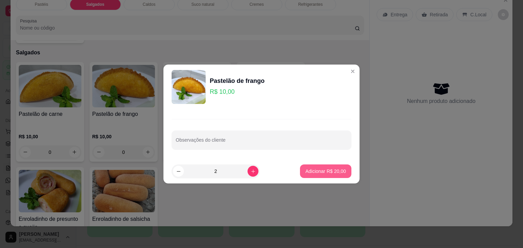
click at [334, 171] on p "Adicionar R$ 20,00" at bounding box center [325, 171] width 40 height 7
type input "2"
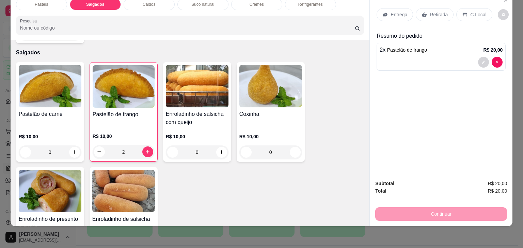
click at [430, 16] on div "Entrega Retirada C.Local" at bounding box center [440, 15] width 129 height 24
click at [430, 11] on p "Retirada" at bounding box center [438, 14] width 18 height 7
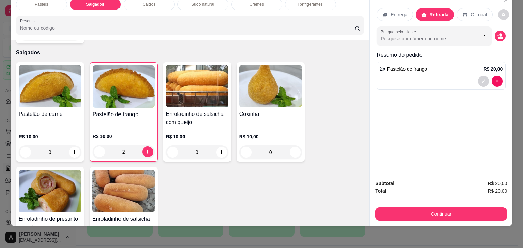
click at [450, 206] on div "Continuar" at bounding box center [441, 213] width 132 height 15
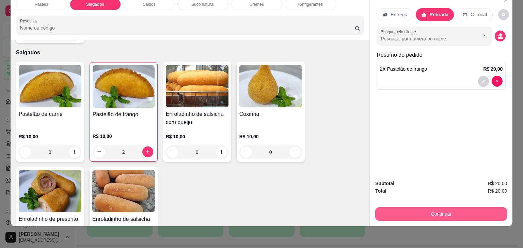
click at [450, 208] on button "Continuar" at bounding box center [441, 215] width 132 height 14
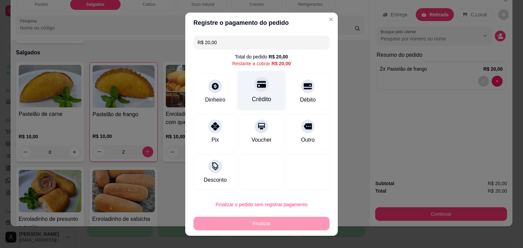
click at [252, 96] on div "Crédito" at bounding box center [261, 99] width 19 height 9
type input "R$ 0,00"
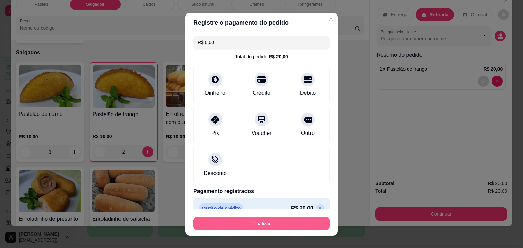
click at [283, 224] on button "Finalizar" at bounding box center [261, 224] width 136 height 14
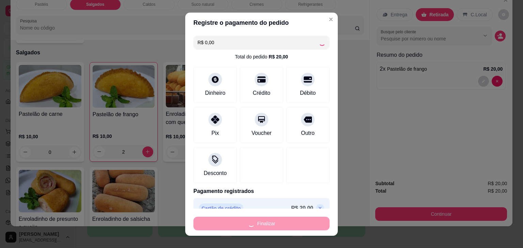
type input "0"
type input "-R$ 20,00"
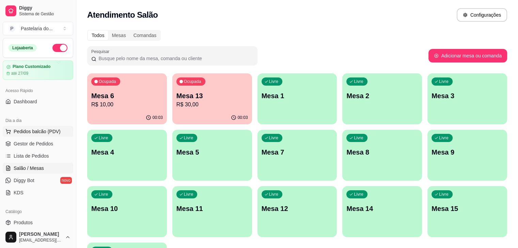
click at [34, 134] on span "Pedidos balcão (PDV)" at bounding box center [37, 131] width 47 height 7
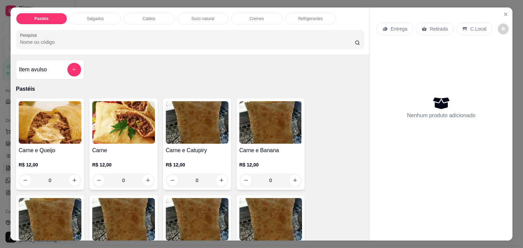
click at [84, 19] on div "Salgados" at bounding box center [95, 19] width 51 height 12
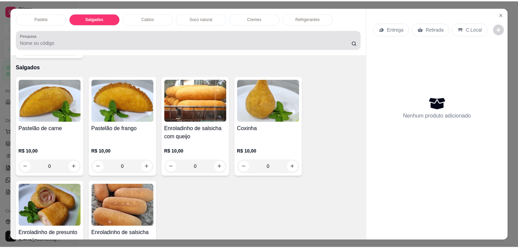
scroll to position [17, 0]
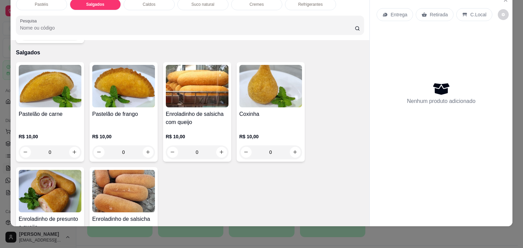
click at [79, 142] on div "Pastelão de carne R$ 10,00 0" at bounding box center [50, 112] width 68 height 100
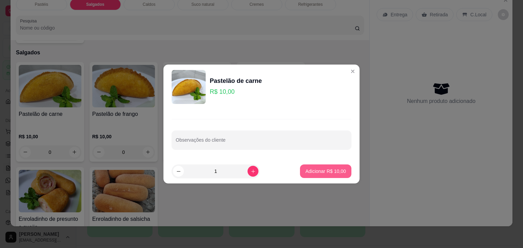
click at [327, 165] on button "Adicionar R$ 10,00" at bounding box center [325, 172] width 51 height 14
type input "1"
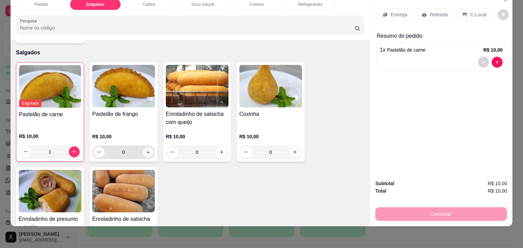
click at [146, 150] on icon "increase-product-quantity" at bounding box center [147, 152] width 5 height 5
type input "2"
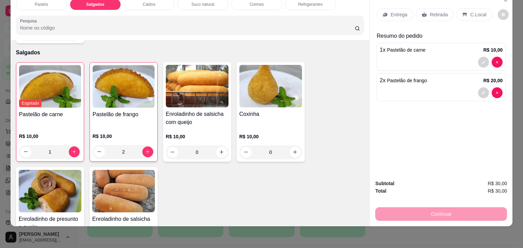
click at [432, 11] on p "Retirada" at bounding box center [438, 14] width 18 height 7
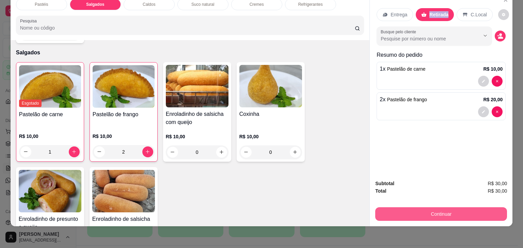
click at [443, 212] on button "Continuar" at bounding box center [441, 215] width 132 height 14
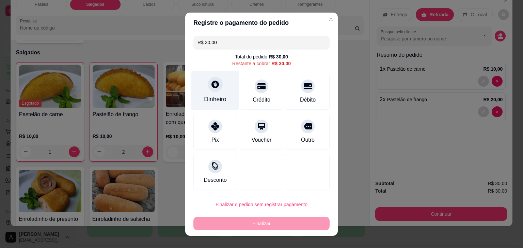
click at [216, 92] on div "Dinheiro" at bounding box center [215, 90] width 48 height 40
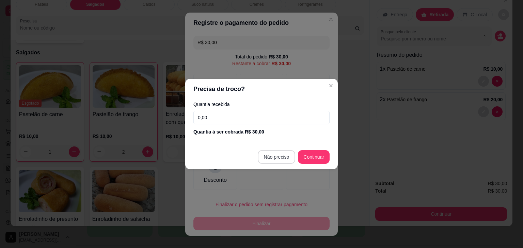
type input "R$ 0,00"
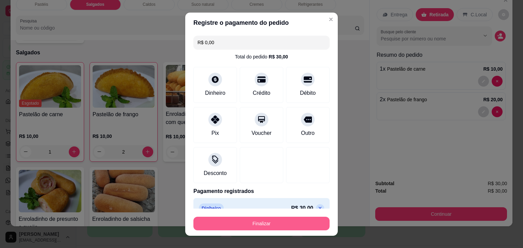
click at [265, 225] on button "Finalizar" at bounding box center [261, 224] width 136 height 14
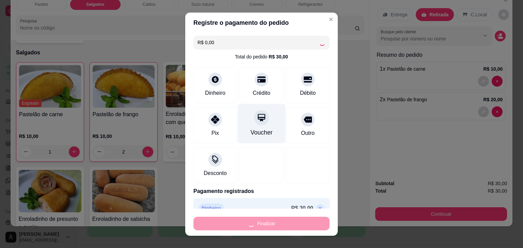
type input "0"
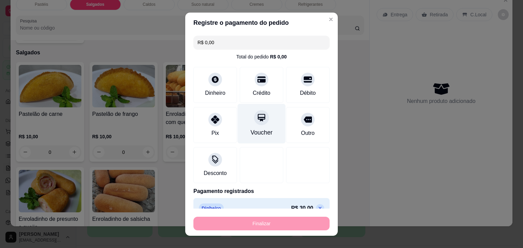
type input "-R$ 30,00"
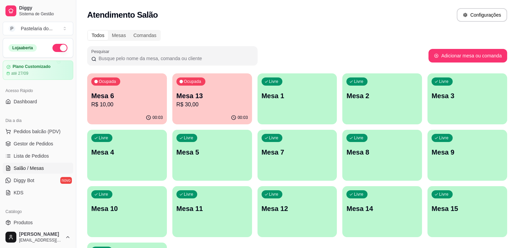
click at [138, 106] on p "R$ 10,00" at bounding box center [126, 105] width 71 height 8
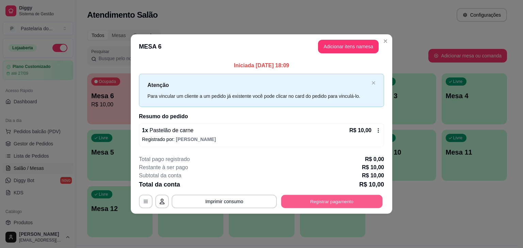
click at [326, 200] on button "Registrar pagamento" at bounding box center [331, 201] width 101 height 13
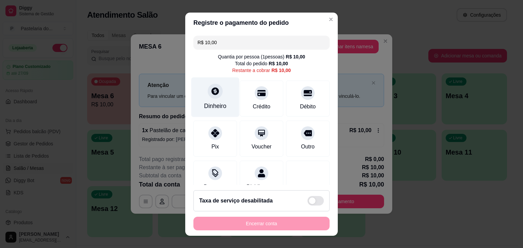
click at [208, 102] on div "Dinheiro" at bounding box center [215, 106] width 22 height 9
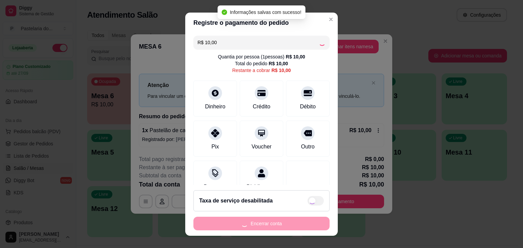
type input "R$ 0,00"
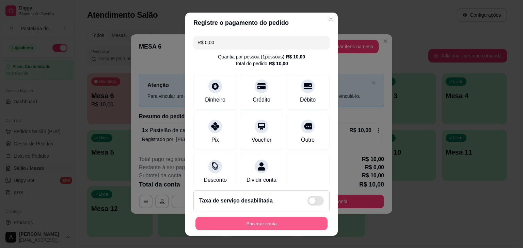
click at [272, 223] on button "Encerrar conta" at bounding box center [261, 223] width 132 height 13
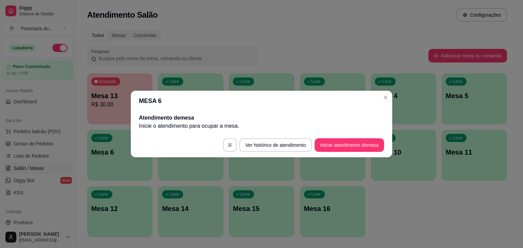
click at [257, 33] on div "Todos Mesas Comandas" at bounding box center [297, 35] width 420 height 11
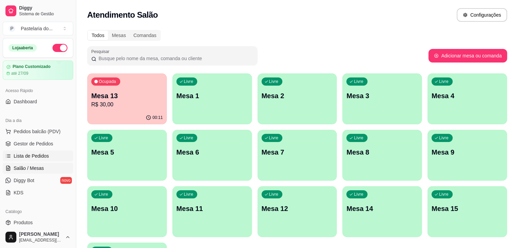
click at [29, 151] on link "Lista de Pedidos" at bounding box center [38, 156] width 70 height 11
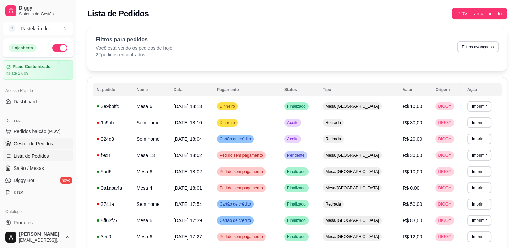
click at [39, 143] on span "Gestor de Pedidos" at bounding box center [33, 144] width 39 height 7
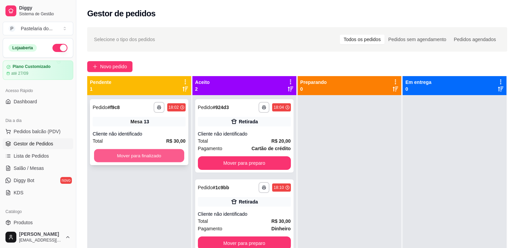
click at [146, 157] on button "Mover para finalizado" at bounding box center [139, 155] width 90 height 13
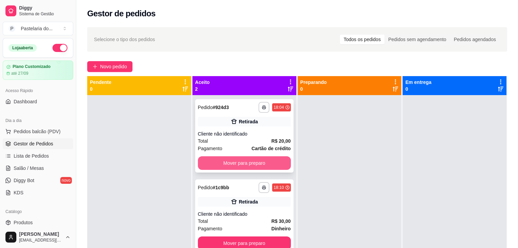
click at [238, 165] on button "Mover para preparo" at bounding box center [244, 164] width 93 height 14
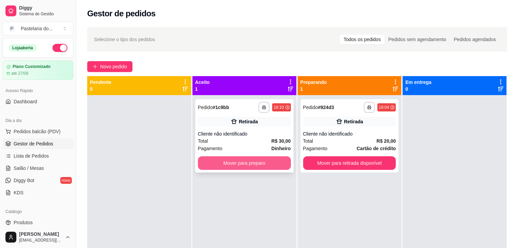
click at [257, 158] on button "Mover para preparo" at bounding box center [244, 164] width 93 height 14
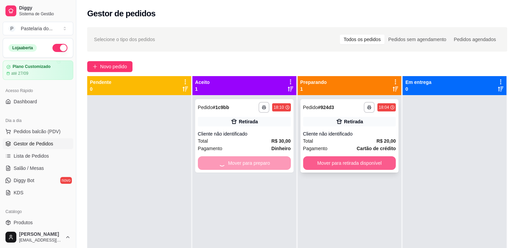
click at [340, 158] on button "Mover para retirada disponível" at bounding box center [349, 164] width 93 height 14
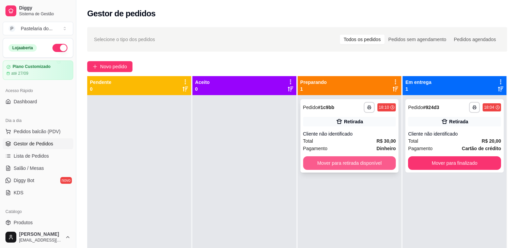
click at [349, 167] on button "Mover para retirada disponível" at bounding box center [349, 164] width 93 height 14
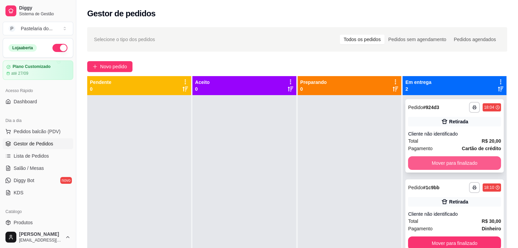
click at [431, 157] on button "Mover para finalizado" at bounding box center [454, 164] width 93 height 14
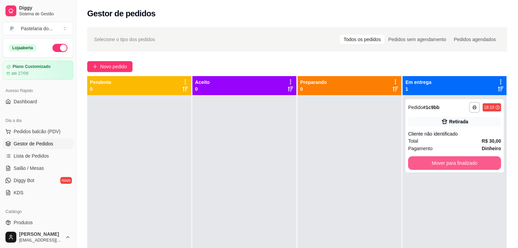
click at [431, 157] on button "Mover para finalizado" at bounding box center [454, 164] width 93 height 14
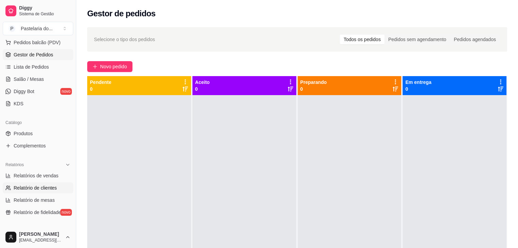
scroll to position [102, 0]
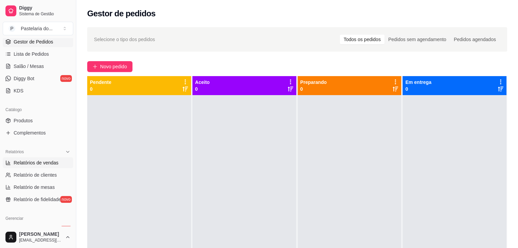
click at [38, 165] on span "Relatórios de vendas" at bounding box center [36, 163] width 45 height 7
select select "ALL"
select select "0"
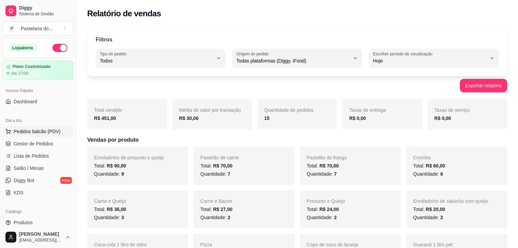
click at [45, 131] on span "Pedidos balcão (PDV)" at bounding box center [37, 131] width 47 height 7
click at [26, 165] on span "Salão / Mesas" at bounding box center [29, 168] width 30 height 7
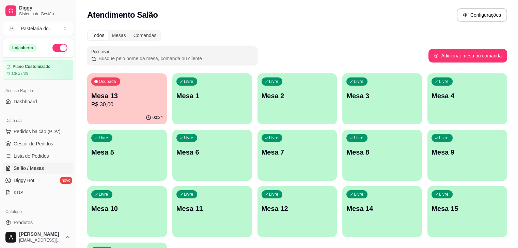
click at [124, 106] on p "R$ 30,00" at bounding box center [126, 105] width 71 height 8
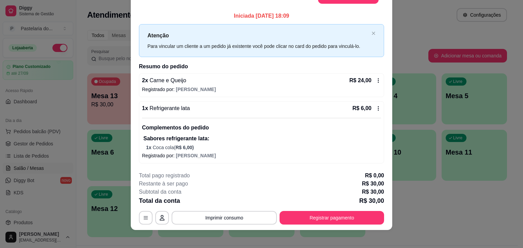
scroll to position [20, 0]
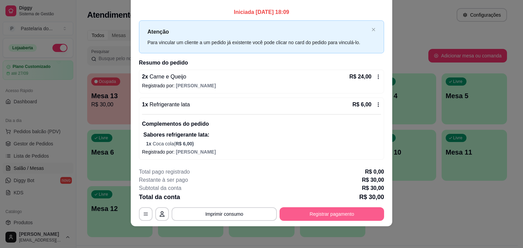
click at [306, 213] on button "Registrar pagamento" at bounding box center [331, 215] width 104 height 14
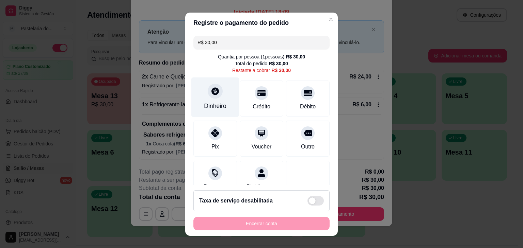
click at [211, 89] on icon at bounding box center [214, 90] width 7 height 7
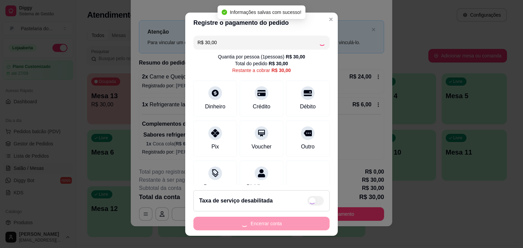
type input "R$ 0,00"
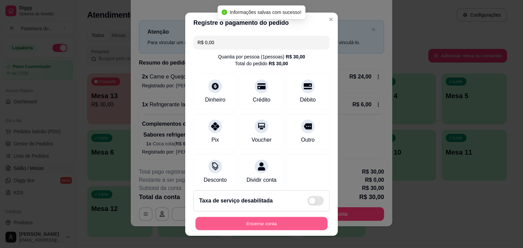
click at [288, 220] on button "Encerrar conta" at bounding box center [261, 223] width 132 height 13
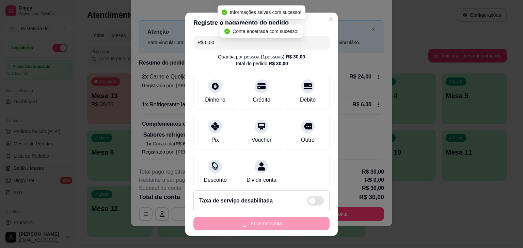
scroll to position [0, 0]
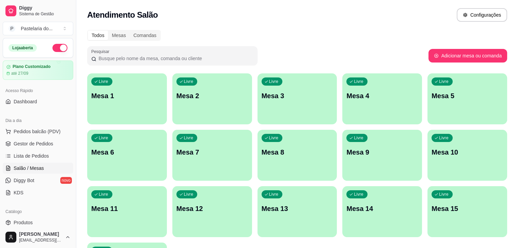
click at [99, 104] on div "Livre Mesa 1" at bounding box center [127, 94] width 80 height 43
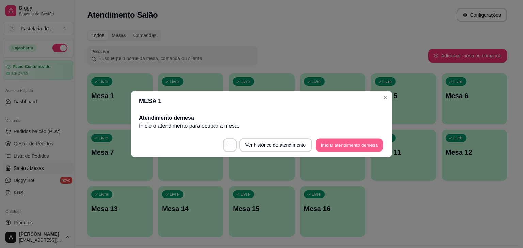
click at [327, 144] on button "Iniciar atendimento de mesa" at bounding box center [348, 145] width 67 height 13
click at [327, 144] on footer "Ver histórico de atendimento Iniciar atendimento de mesa" at bounding box center [261, 145] width 261 height 24
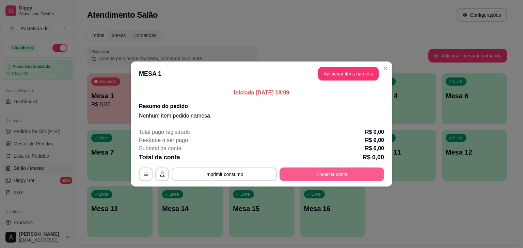
click at [336, 169] on button "Encerrar conta" at bounding box center [331, 175] width 104 height 14
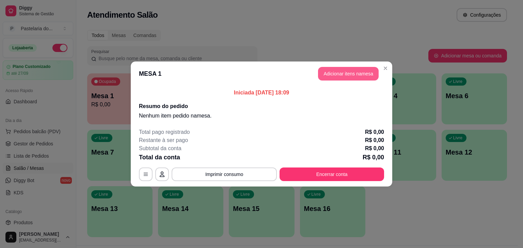
click at [339, 72] on button "Adicionar itens na mesa" at bounding box center [348, 74] width 61 height 14
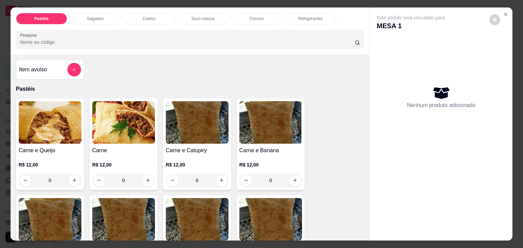
click at [87, 20] on div "Salgados" at bounding box center [95, 19] width 51 height 12
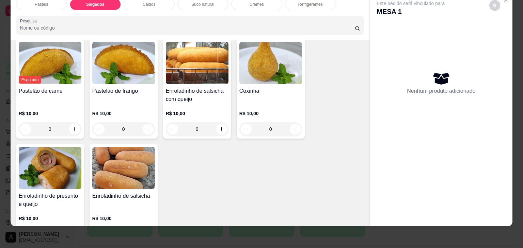
scroll to position [757, 0]
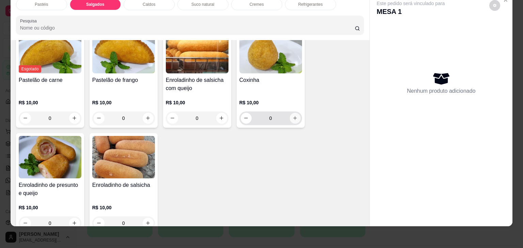
click at [293, 116] on icon "increase-product-quantity" at bounding box center [294, 118] width 5 height 5
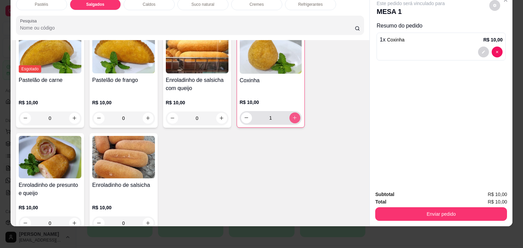
type input "1"
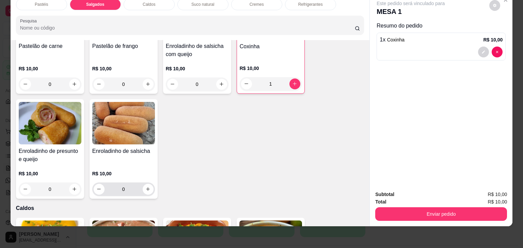
scroll to position [723, 0]
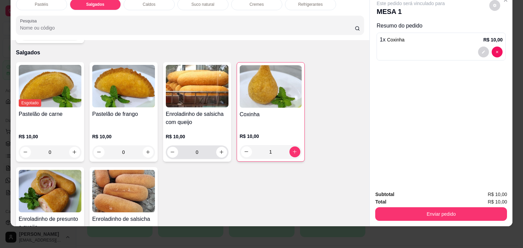
click at [216, 147] on button "increase-product-quantity" at bounding box center [221, 152] width 11 height 11
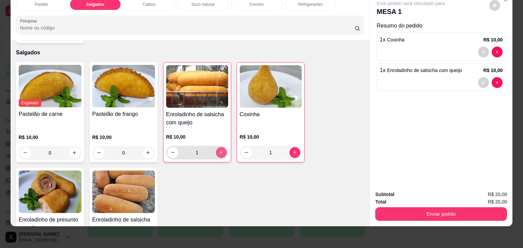
type input "1"
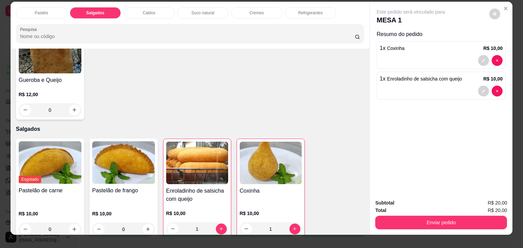
scroll to position [0, 0]
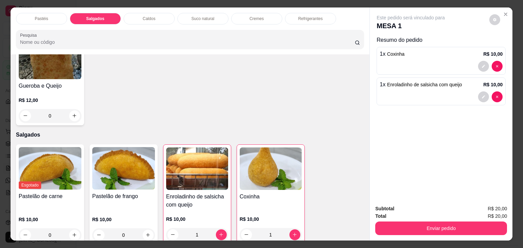
click at [298, 16] on p "Refrigerantes" at bounding box center [310, 18] width 24 height 5
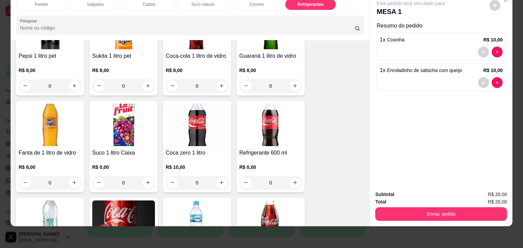
scroll to position [1950, 0]
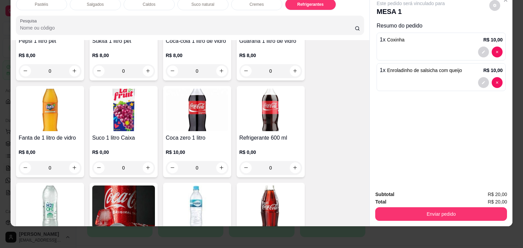
click at [291, 161] on div "0" at bounding box center [270, 168] width 63 height 14
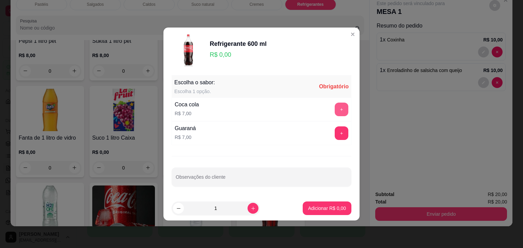
click at [336, 108] on button "+" at bounding box center [341, 110] width 14 height 14
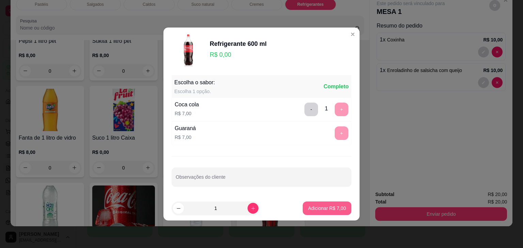
click at [328, 208] on p "Adicionar R$ 7,00" at bounding box center [327, 208] width 38 height 7
click at [328, 208] on div "Coca-cola 2 litros R$ 13,00 0 Guaraná 2 litros R$ 10,00 0 Coca-cola 1 litro pet…" at bounding box center [190, 131] width 348 height 479
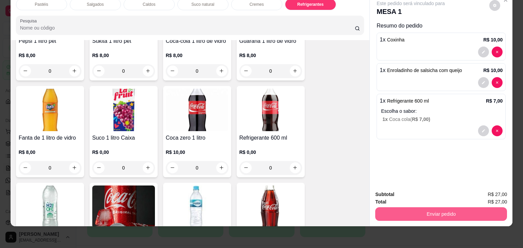
click at [387, 213] on button "Enviar pedido" at bounding box center [441, 215] width 132 height 14
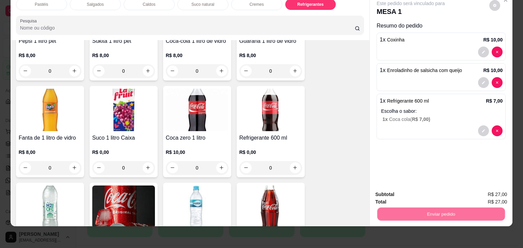
click at [389, 190] on button "Não registrar e enviar pedido" at bounding box center [418, 192] width 71 height 13
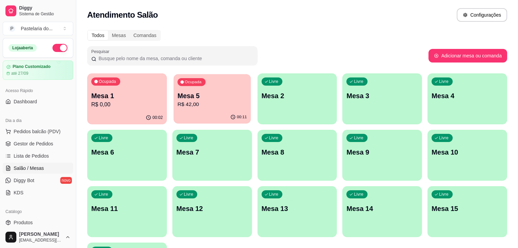
click at [193, 119] on div "00:11" at bounding box center [211, 117] width 77 height 13
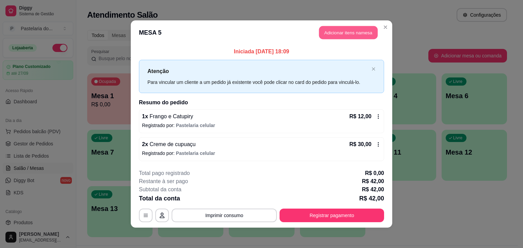
click at [346, 33] on button "Adicionar itens na mesa" at bounding box center [348, 32] width 59 height 13
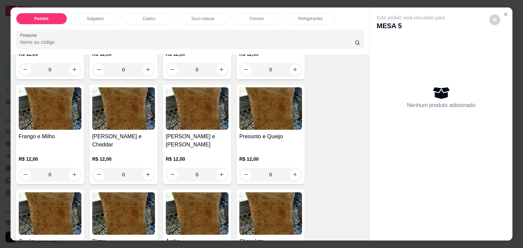
scroll to position [306, 0]
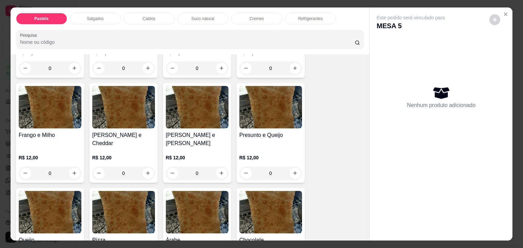
click at [292, 167] on div "0" at bounding box center [270, 174] width 63 height 14
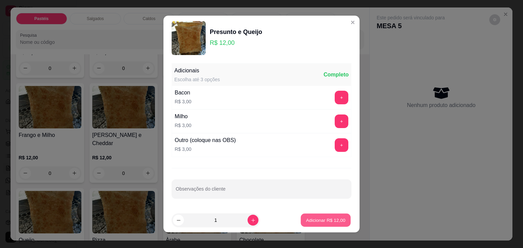
click at [313, 218] on p "Adicionar R$ 12,00" at bounding box center [325, 220] width 39 height 6
type input "1"
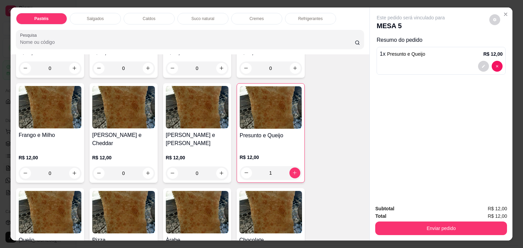
click at [242, 166] on div "1" at bounding box center [271, 173] width 62 height 14
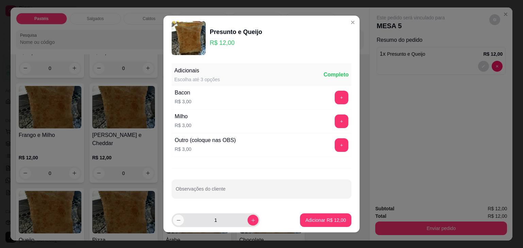
click at [175, 223] on button "decrease-product-quantity" at bounding box center [178, 220] width 11 height 11
type input "0"
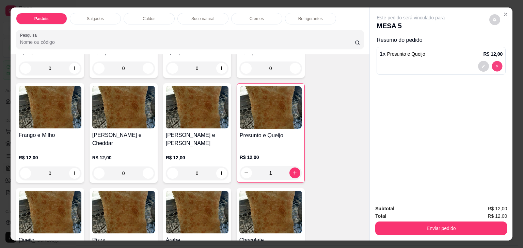
type input "0"
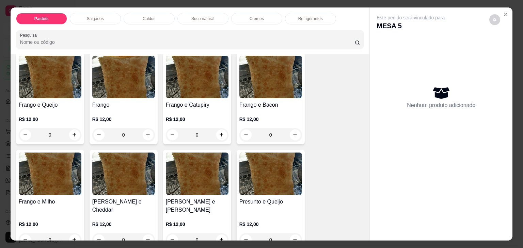
scroll to position [238, 0]
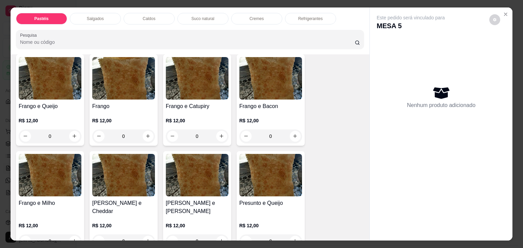
click at [217, 132] on div "0" at bounding box center [197, 137] width 63 height 14
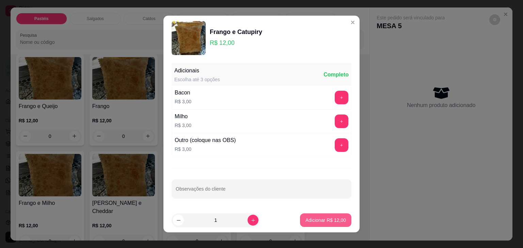
click at [310, 219] on p "Adicionar R$ 12,00" at bounding box center [325, 220] width 40 height 7
type input "1"
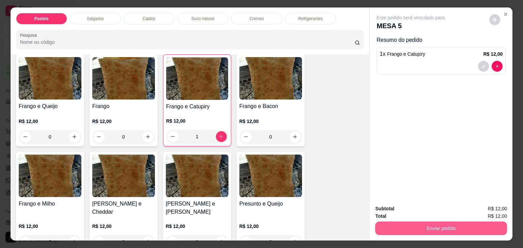
click at [416, 229] on button "Enviar pedido" at bounding box center [441, 229] width 132 height 14
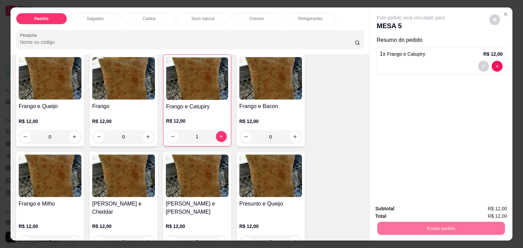
click at [406, 210] on button "Não registrar e enviar pedido" at bounding box center [418, 209] width 74 height 14
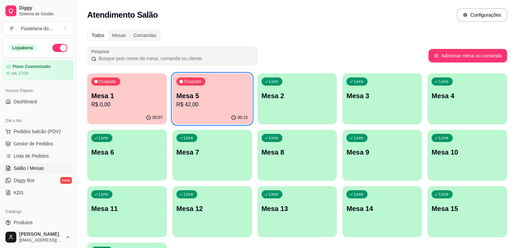
click at [113, 114] on div "00:07" at bounding box center [127, 117] width 80 height 13
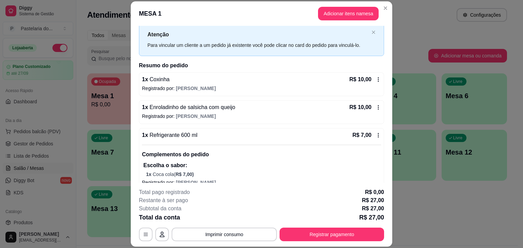
scroll to position [27, 0]
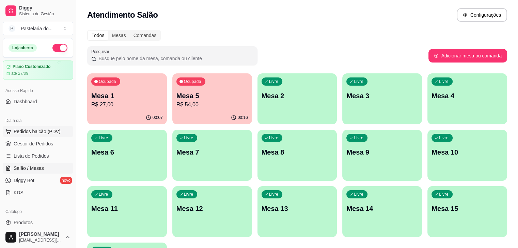
drag, startPoint x: 35, startPoint y: 131, endPoint x: 39, endPoint y: 130, distance: 4.1
click at [35, 130] on span "Pedidos balcão (PDV)" at bounding box center [37, 131] width 47 height 7
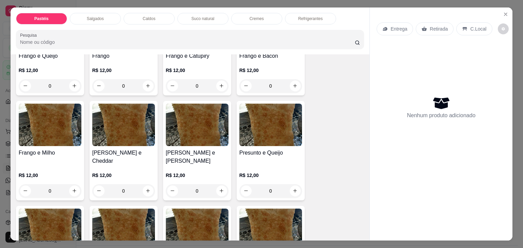
scroll to position [340, 0]
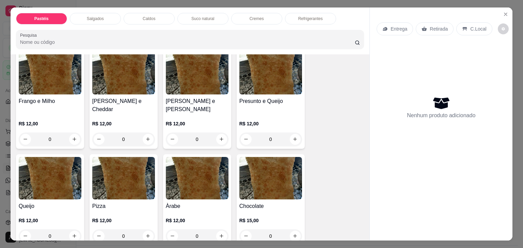
click at [292, 133] on div "0" at bounding box center [270, 140] width 63 height 14
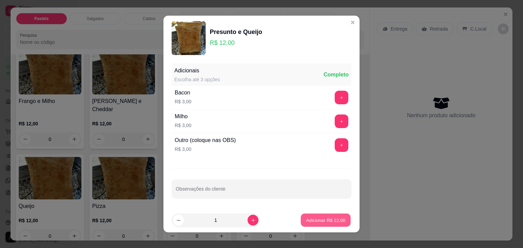
click at [334, 221] on p "Adicionar R$ 12,00" at bounding box center [325, 220] width 39 height 6
type input "1"
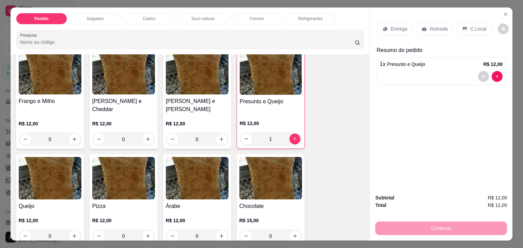
click at [425, 26] on div "Retirada" at bounding box center [434, 28] width 38 height 13
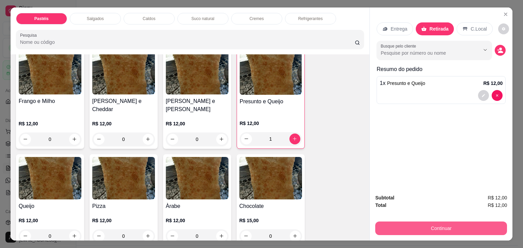
click at [384, 226] on button "Continuar" at bounding box center [441, 229] width 132 height 14
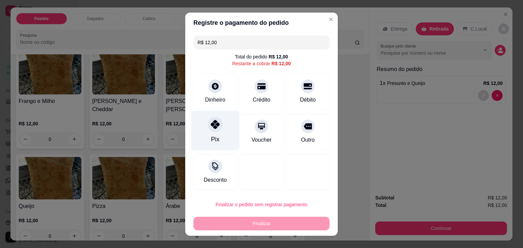
click at [222, 119] on div "Pix" at bounding box center [215, 131] width 48 height 40
type input "R$ 0,00"
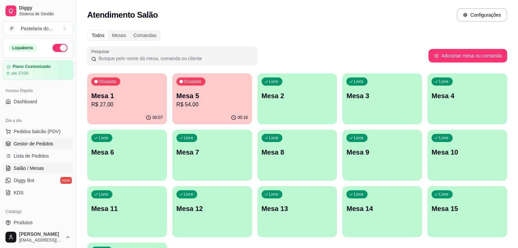
click at [58, 139] on link "Gestor de Pedidos" at bounding box center [38, 143] width 70 height 11
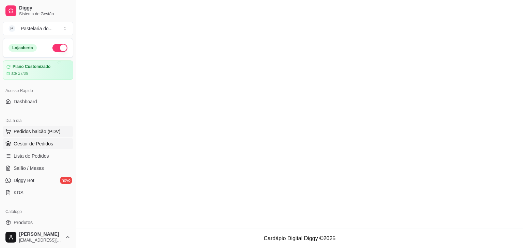
click at [56, 134] on span "Pedidos balcão (PDV)" at bounding box center [37, 131] width 47 height 7
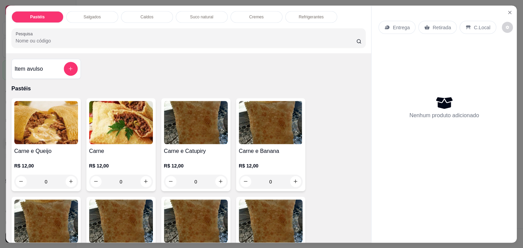
click at [50, 132] on img at bounding box center [46, 122] width 64 height 43
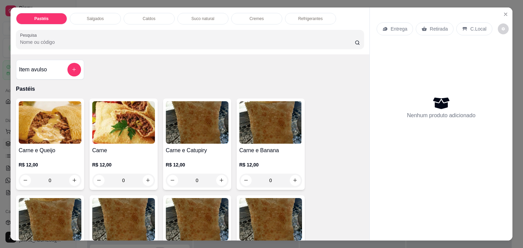
click at [92, 13] on div "Salgados" at bounding box center [95, 19] width 51 height 12
click at [92, 30] on div "Pesquisa" at bounding box center [190, 39] width 348 height 19
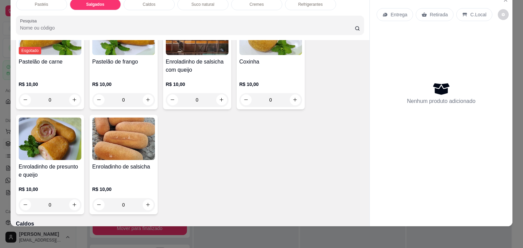
scroll to position [791, 0]
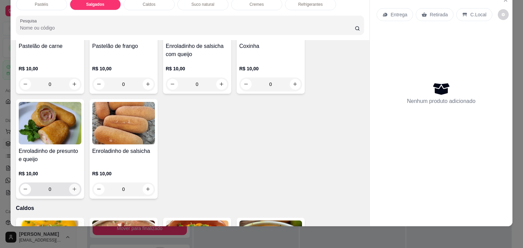
click at [72, 187] on icon "increase-product-quantity" at bounding box center [74, 189] width 5 height 5
type input "1"
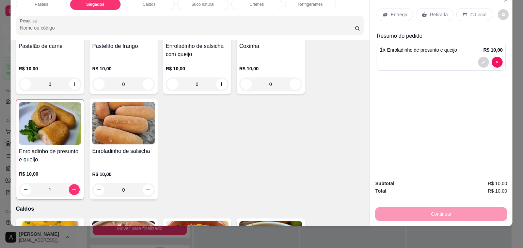
click at [426, 8] on div "Retirada" at bounding box center [434, 14] width 38 height 13
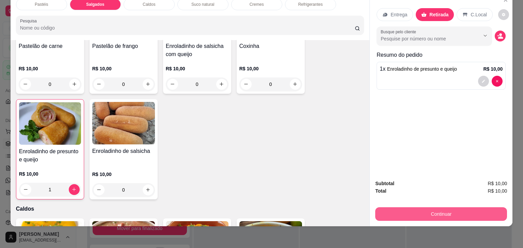
click at [395, 208] on button "Continuar" at bounding box center [441, 215] width 132 height 14
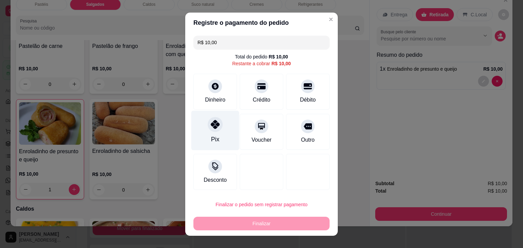
click at [208, 134] on div "Pix" at bounding box center [215, 131] width 48 height 40
type input "R$ 0,00"
click at [211, 135] on div "Pix" at bounding box center [215, 139] width 8 height 9
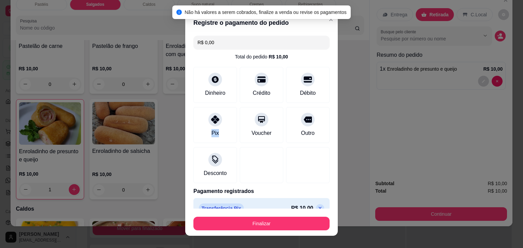
click at [257, 220] on button "Finalizar" at bounding box center [261, 224] width 136 height 14
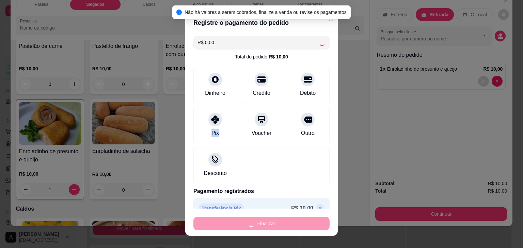
click at [257, 220] on div "Finalizar" at bounding box center [261, 224] width 136 height 14
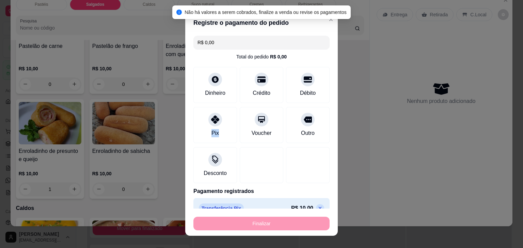
type input "0"
type input "-R$ 10,00"
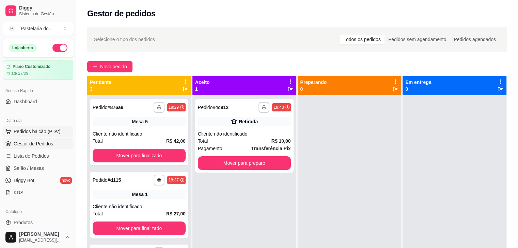
click at [18, 132] on span "Pedidos balcão (PDV)" at bounding box center [37, 131] width 47 height 7
click at [32, 165] on span "Salão / Mesas" at bounding box center [29, 168] width 30 height 7
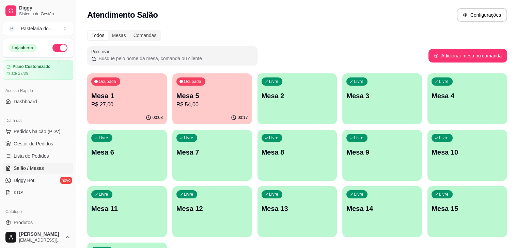
click at [146, 85] on div "Ocupada Mesa 1 R$ 27,00" at bounding box center [127, 92] width 80 height 38
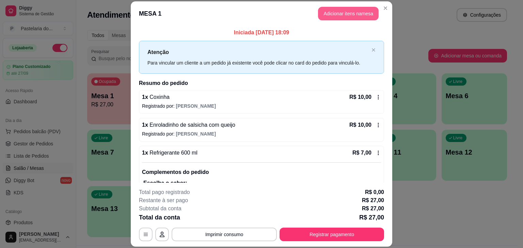
click at [328, 15] on button "Adicionar itens na mesa" at bounding box center [348, 14] width 61 height 14
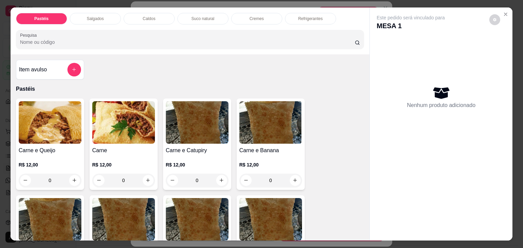
click at [109, 19] on div "Salgados" at bounding box center [95, 19] width 51 height 12
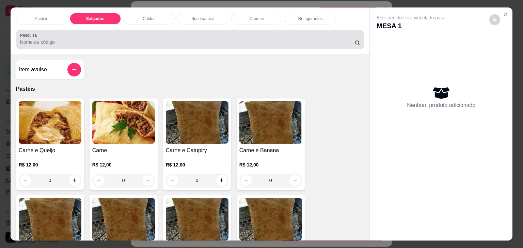
scroll to position [17, 0]
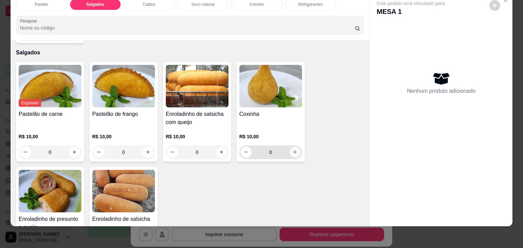
click at [294, 150] on icon "increase-product-quantity" at bounding box center [294, 152] width 5 height 5
type input "1"
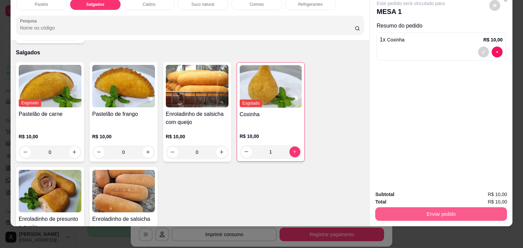
click at [426, 208] on button "Enviar pedido" at bounding box center [441, 215] width 132 height 14
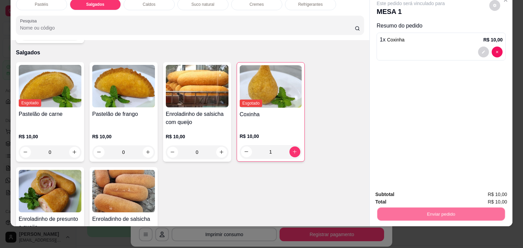
click at [431, 196] on button "Não registrar e enviar pedido" at bounding box center [418, 192] width 71 height 13
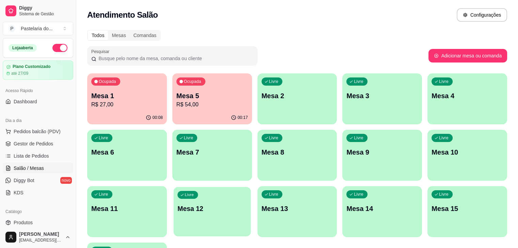
click at [247, 204] on p "Mesa 12" at bounding box center [211, 208] width 69 height 9
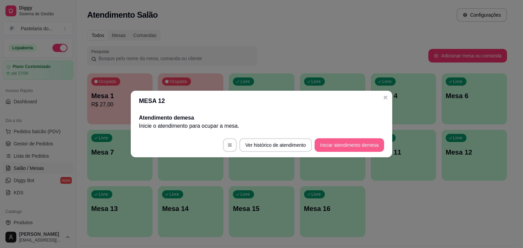
click at [376, 149] on button "Iniciar atendimento de mesa" at bounding box center [348, 145] width 69 height 14
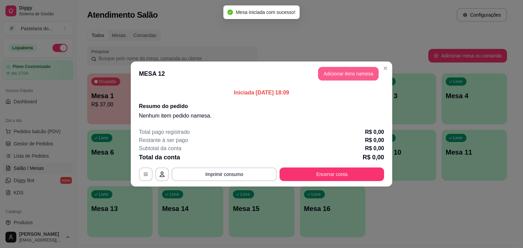
click at [358, 73] on button "Adicionar itens na mesa" at bounding box center [348, 74] width 61 height 14
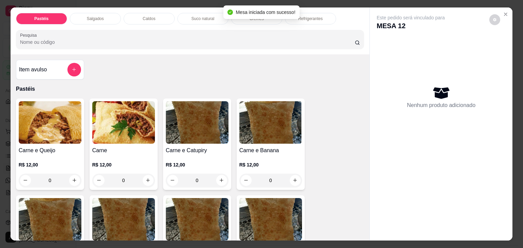
click at [92, 16] on p "Salgados" at bounding box center [95, 18] width 17 height 5
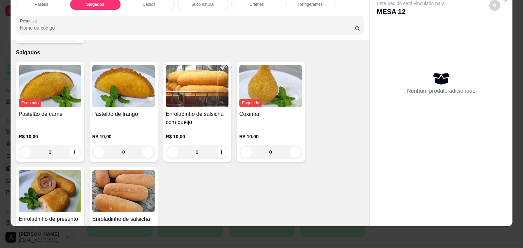
scroll to position [791, 0]
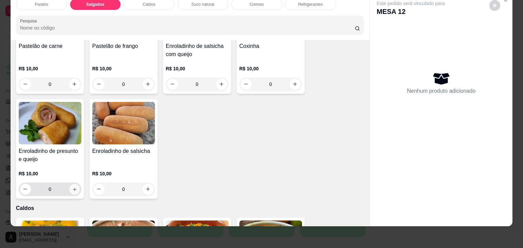
click at [75, 184] on button "increase-product-quantity" at bounding box center [74, 189] width 11 height 11
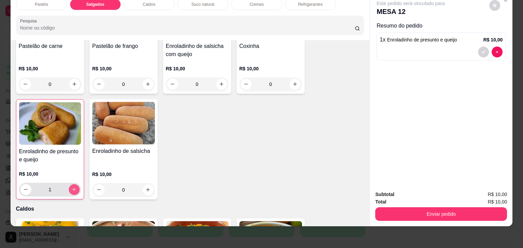
click at [75, 184] on button "increase-product-quantity" at bounding box center [74, 189] width 11 height 11
type input "2"
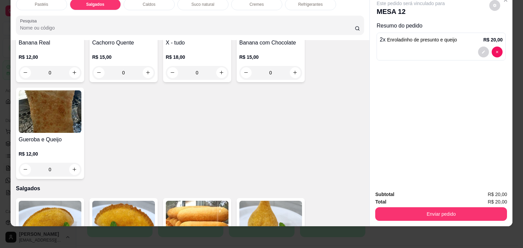
drag, startPoint x: 310, startPoint y: 2, endPoint x: 307, endPoint y: 2, distance: 3.7
click at [309, 2] on p "Refrigerantes" at bounding box center [310, 4] width 24 height 5
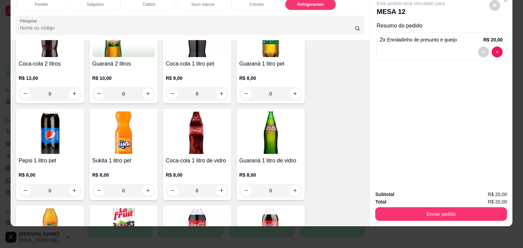
scroll to position [1848, 0]
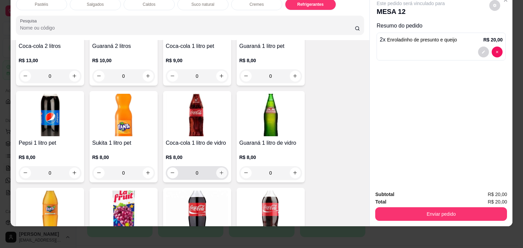
click at [219, 170] on icon "increase-product-quantity" at bounding box center [221, 172] width 5 height 5
type input "1"
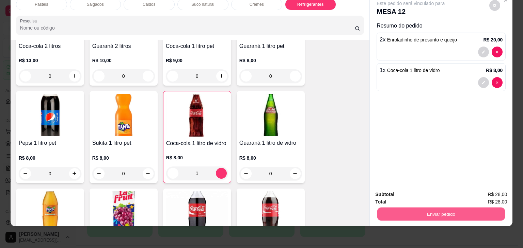
click at [395, 214] on button "Enviar pedido" at bounding box center [441, 214] width 128 height 13
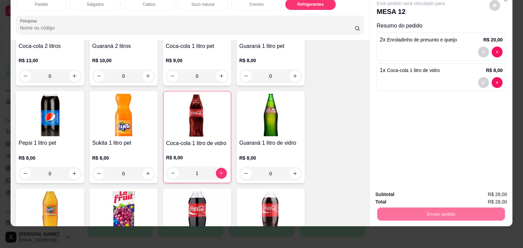
click at [401, 192] on button "Não registrar e enviar pedido" at bounding box center [418, 192] width 71 height 13
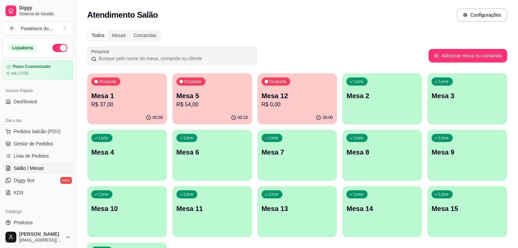
click at [103, 93] on p "Mesa 1" at bounding box center [126, 96] width 71 height 10
click at [178, 99] on p "Mesa 5" at bounding box center [211, 96] width 71 height 10
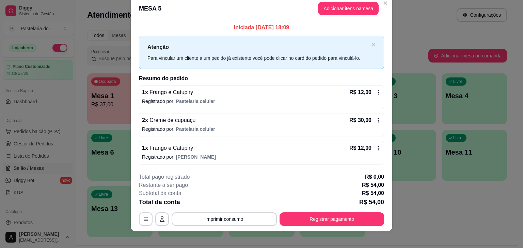
scroll to position [15, 0]
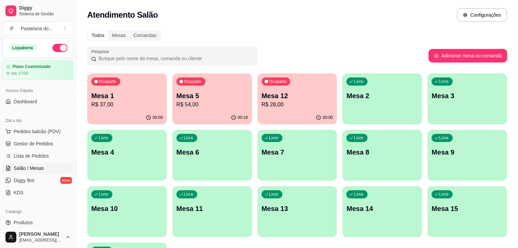
click at [261, 108] on p "R$ 28,00" at bounding box center [296, 105] width 71 height 8
click at [29, 135] on button "Pedidos balcão (PDV)" at bounding box center [38, 131] width 70 height 11
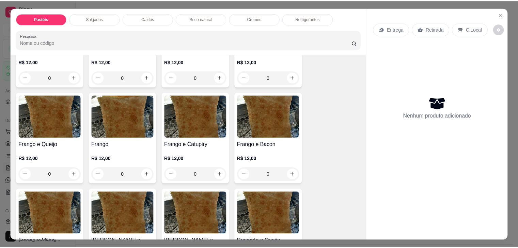
scroll to position [204, 0]
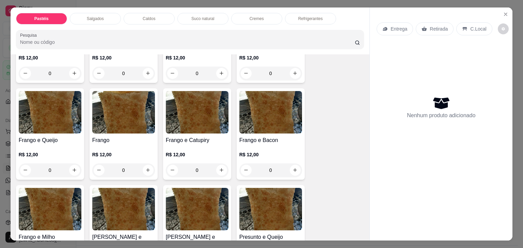
click at [145, 167] on div "0" at bounding box center [123, 171] width 63 height 14
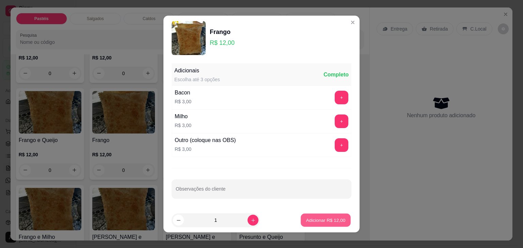
click at [316, 215] on button "Adicionar R$ 12,00" at bounding box center [325, 220] width 50 height 13
type input "1"
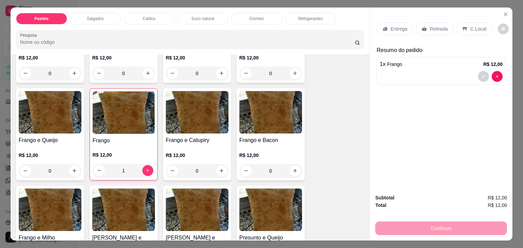
click at [416, 23] on div "Retirada" at bounding box center [434, 28] width 38 height 13
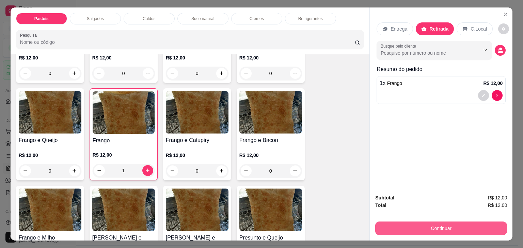
click at [406, 223] on button "Continuar" at bounding box center [441, 229] width 132 height 14
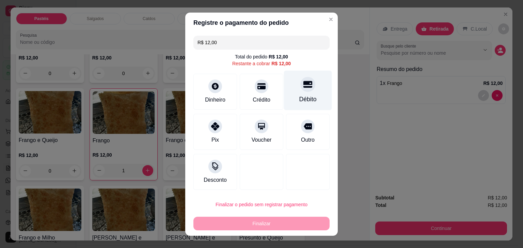
click at [301, 92] on div at bounding box center [307, 84] width 15 height 15
type input "R$ 0,00"
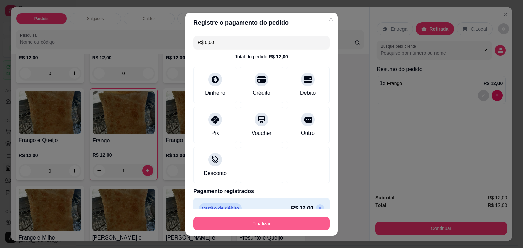
click at [272, 225] on button "Finalizar" at bounding box center [261, 224] width 136 height 14
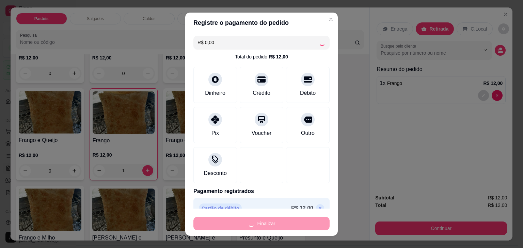
type input "0"
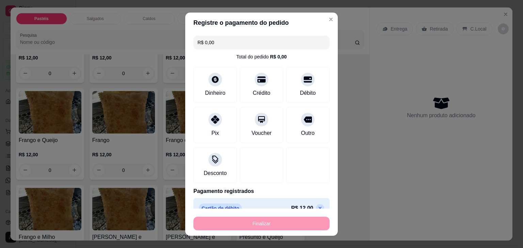
type input "-R$ 12,00"
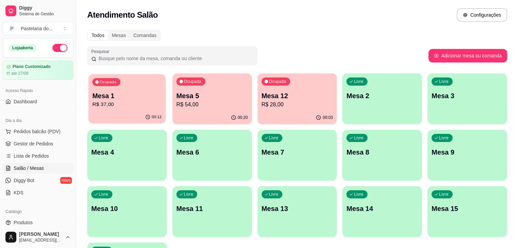
click at [120, 107] on p "R$ 37,00" at bounding box center [126, 105] width 69 height 8
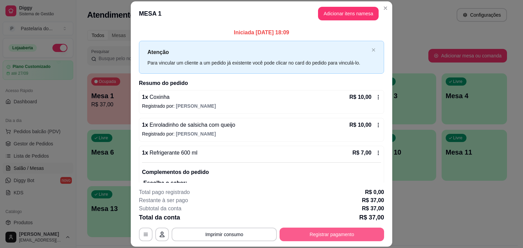
click at [338, 226] on div "**********" at bounding box center [261, 214] width 245 height 53
click at [339, 233] on button "Registrar pagamento" at bounding box center [331, 234] width 101 height 13
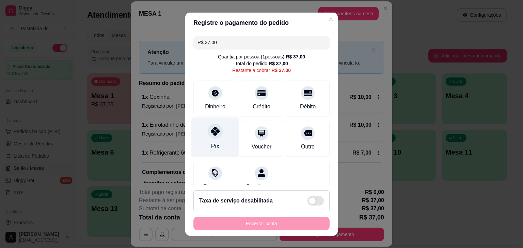
click at [211, 134] on icon at bounding box center [215, 131] width 9 height 9
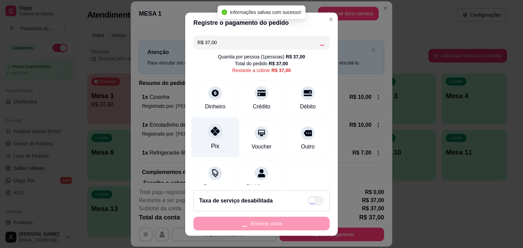
type input "R$ 0,00"
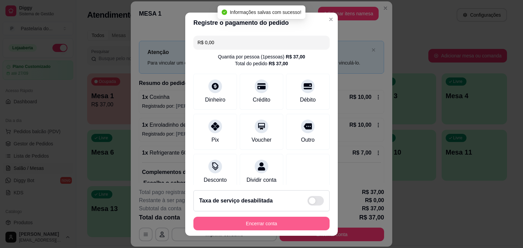
click at [259, 224] on button "Encerrar conta" at bounding box center [261, 224] width 136 height 14
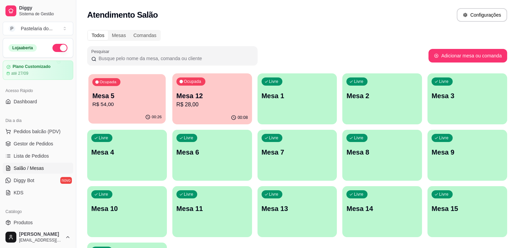
click at [141, 101] on p "R$ 54,00" at bounding box center [126, 105] width 69 height 8
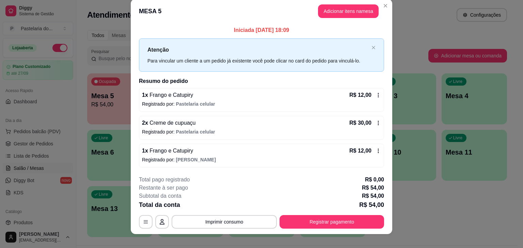
scroll to position [15, 0]
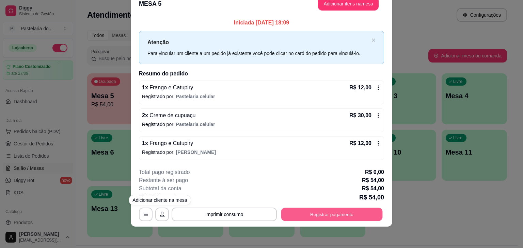
click at [301, 217] on button "Registrar pagamento" at bounding box center [331, 214] width 101 height 13
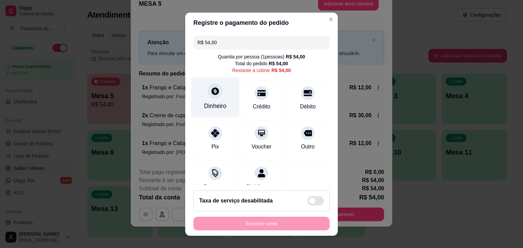
click at [217, 96] on div "Dinheiro" at bounding box center [215, 97] width 48 height 40
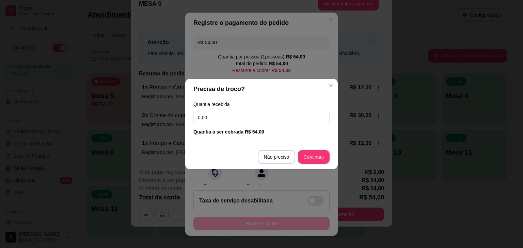
click at [233, 113] on input "0,00" at bounding box center [261, 118] width 136 height 14
type input "0,55"
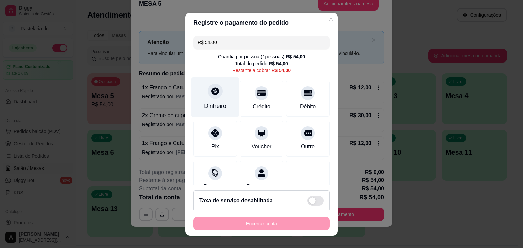
click at [212, 96] on icon at bounding box center [215, 91] width 9 height 9
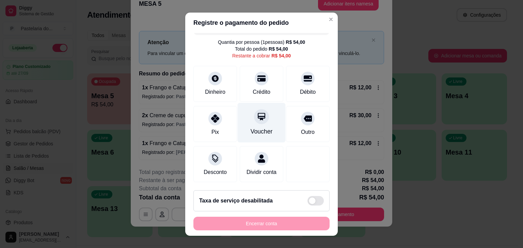
scroll to position [0, 0]
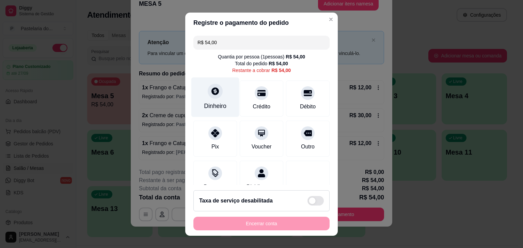
click at [226, 87] on div "Dinheiro" at bounding box center [215, 97] width 48 height 40
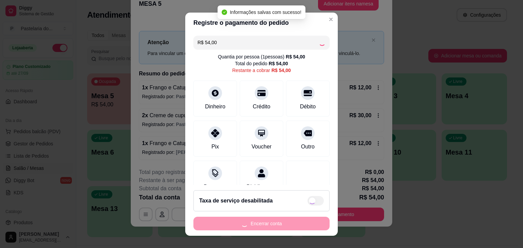
type input "R$ 0,00"
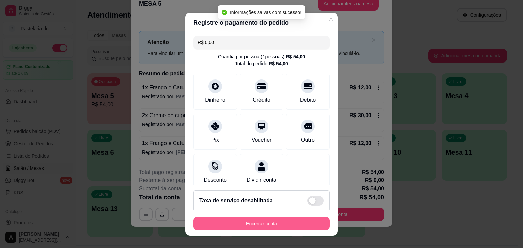
click at [285, 225] on button "Encerrar conta" at bounding box center [261, 224] width 136 height 14
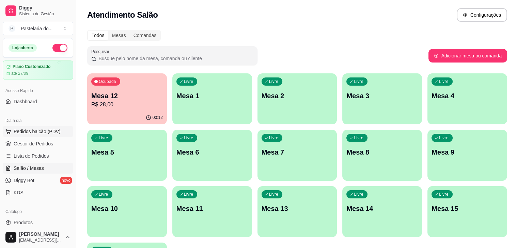
click at [51, 132] on span "Pedidos balcão (PDV)" at bounding box center [37, 131] width 47 height 7
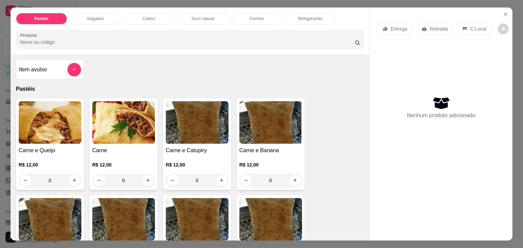
click at [68, 177] on div "0" at bounding box center [50, 181] width 63 height 14
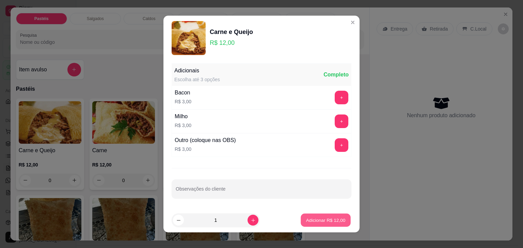
click at [327, 219] on p "Adicionar R$ 12,00" at bounding box center [325, 220] width 39 height 6
type input "1"
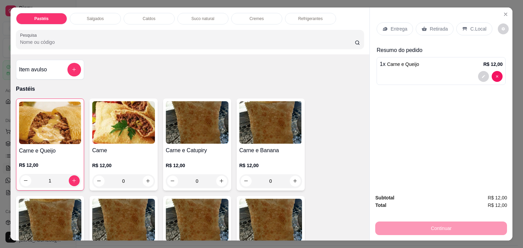
click at [96, 19] on div "Salgados" at bounding box center [95, 19] width 51 height 12
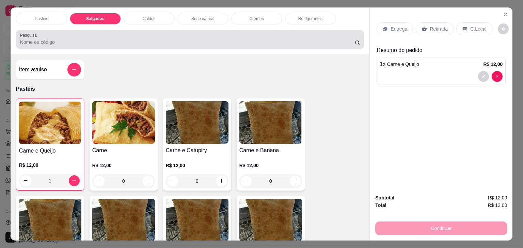
scroll to position [17, 0]
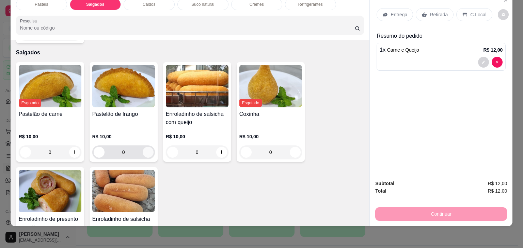
click at [146, 147] on button "increase-product-quantity" at bounding box center [148, 152] width 11 height 11
type input "1"
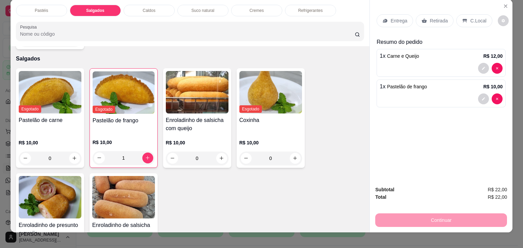
scroll to position [0, 0]
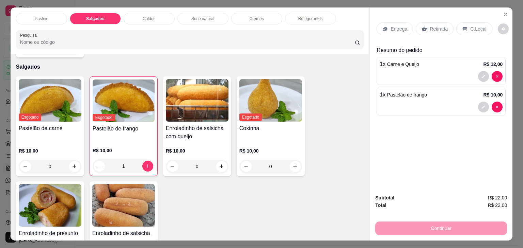
click at [426, 22] on div "Retirada" at bounding box center [434, 28] width 38 height 13
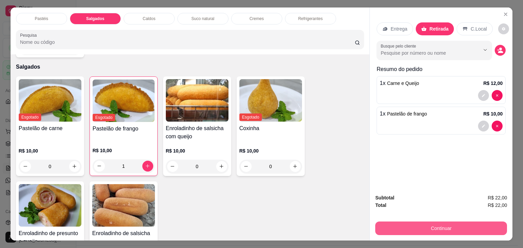
click at [421, 229] on button "Continuar" at bounding box center [441, 229] width 132 height 14
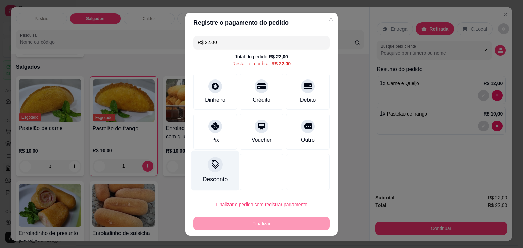
click at [209, 170] on div at bounding box center [215, 164] width 15 height 15
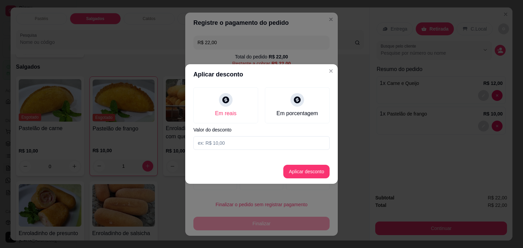
click at [231, 142] on input at bounding box center [261, 143] width 136 height 14
type input "2,00"
click at [306, 168] on button "Aplicar desconto" at bounding box center [306, 171] width 45 height 13
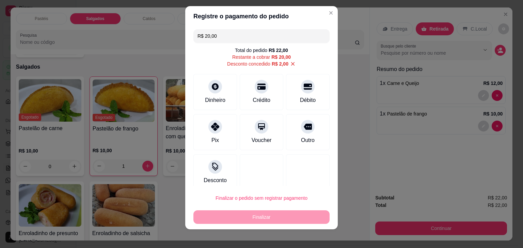
scroll to position [9, 0]
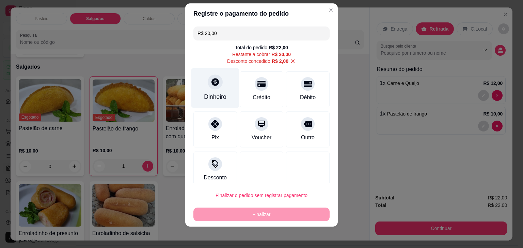
click at [206, 95] on div "Dinheiro" at bounding box center [215, 97] width 22 height 9
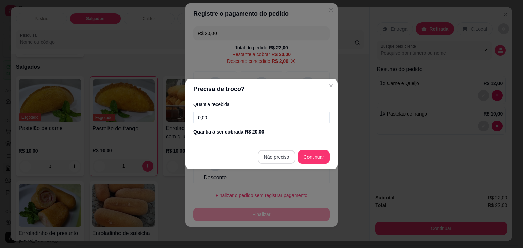
type input "R$ 0,00"
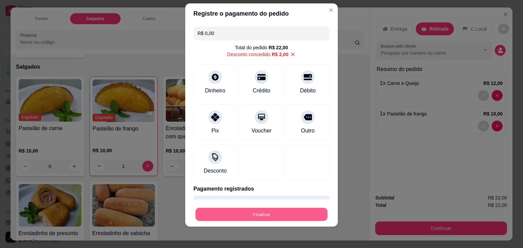
click at [285, 215] on button "Finalizar" at bounding box center [261, 214] width 132 height 13
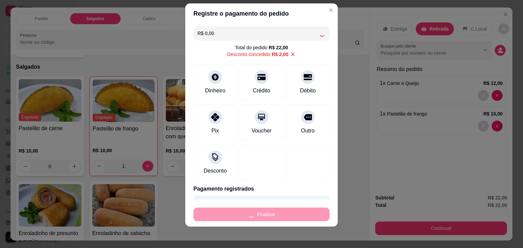
type input "0"
type input "-R$ 22,00"
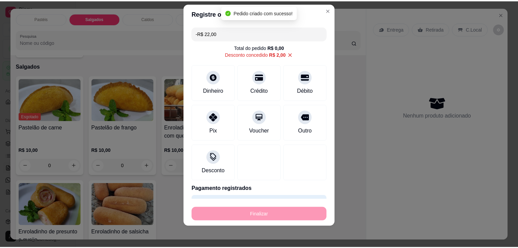
scroll to position [723, 0]
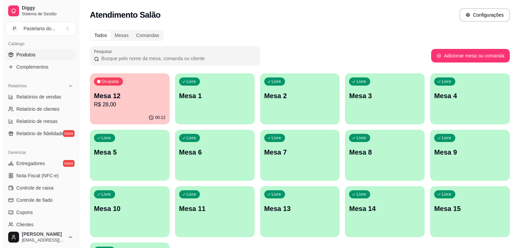
scroll to position [204, 0]
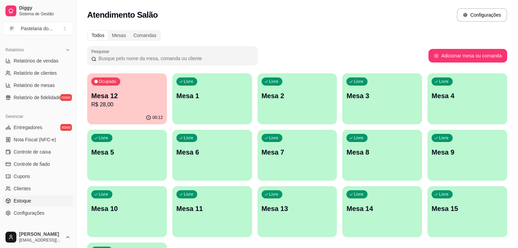
click at [19, 196] on link "Estoque" at bounding box center [38, 201] width 70 height 11
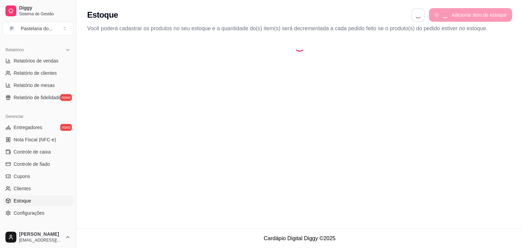
select select "QUANTITY_ORDER"
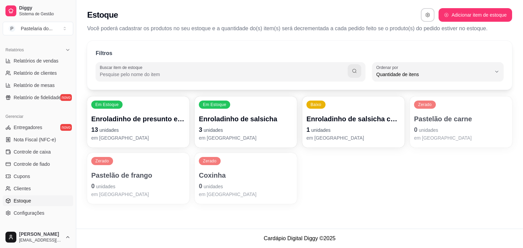
scroll to position [6, 0]
click at [172, 126] on p "13 unidades" at bounding box center [138, 129] width 91 height 9
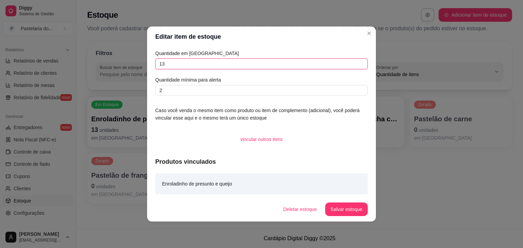
click at [246, 63] on input "13" at bounding box center [261, 64] width 212 height 11
type input "14"
click at [355, 203] on button "Salvar estoque" at bounding box center [346, 209] width 42 height 13
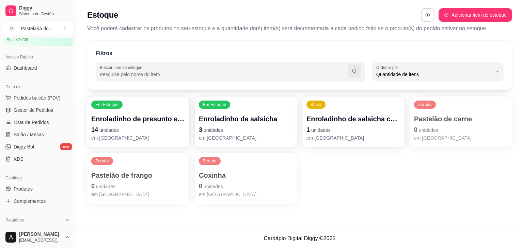
scroll to position [0, 0]
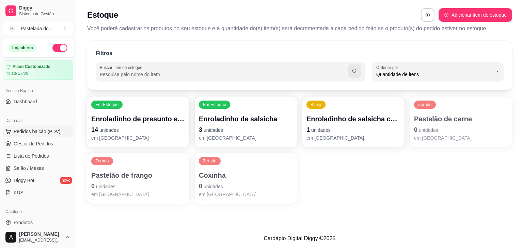
click at [27, 132] on span "Pedidos balcão (PDV)" at bounding box center [37, 131] width 47 height 7
click at [30, 171] on span "Salão / Mesas" at bounding box center [29, 168] width 30 height 7
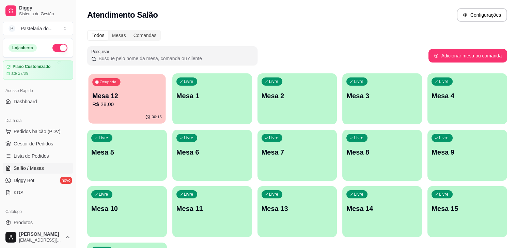
click at [118, 118] on div "00:15" at bounding box center [126, 117] width 77 height 13
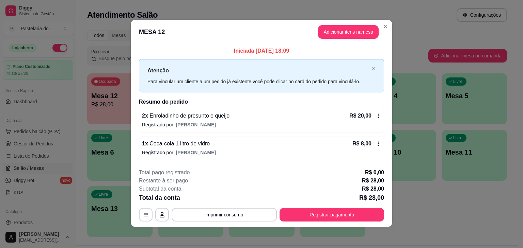
scroll to position [1, 0]
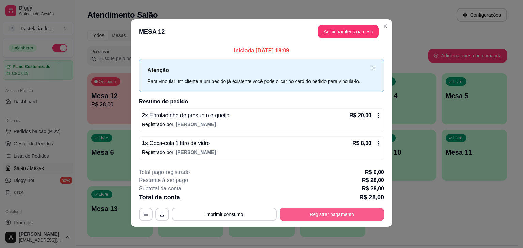
click at [342, 208] on button "Registrar pagamento" at bounding box center [331, 215] width 104 height 14
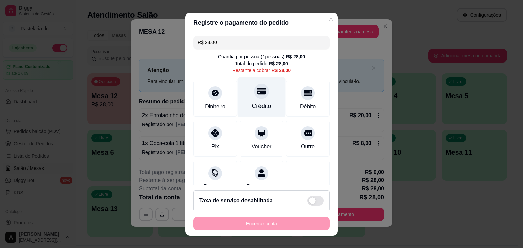
click at [254, 96] on div at bounding box center [261, 91] width 15 height 15
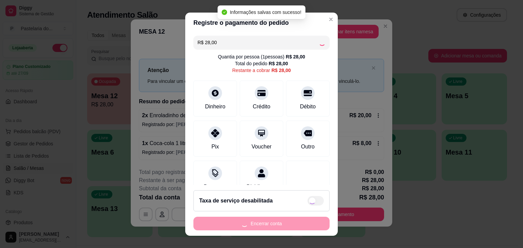
type input "R$ 0,00"
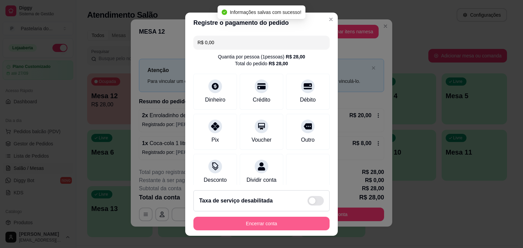
click at [283, 225] on button "Encerrar conta" at bounding box center [261, 224] width 136 height 14
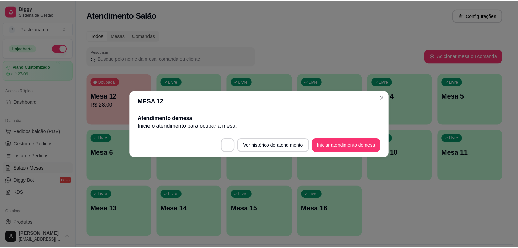
scroll to position [0, 0]
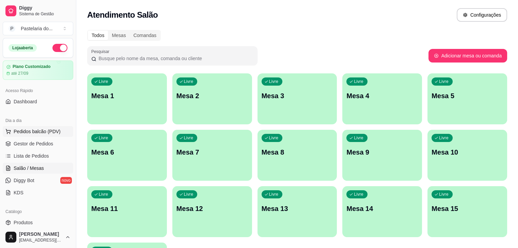
click at [26, 133] on span "Pedidos balcão (PDV)" at bounding box center [37, 131] width 47 height 7
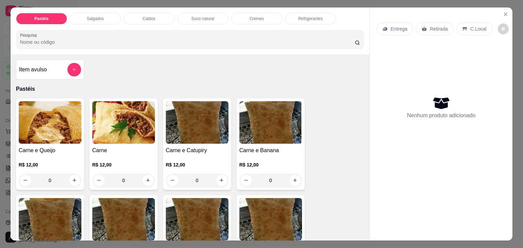
click at [47, 65] on div "Item avulso" at bounding box center [50, 70] width 62 height 14
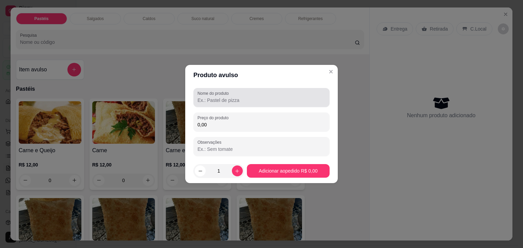
click at [251, 95] on div at bounding box center [261, 98] width 128 height 14
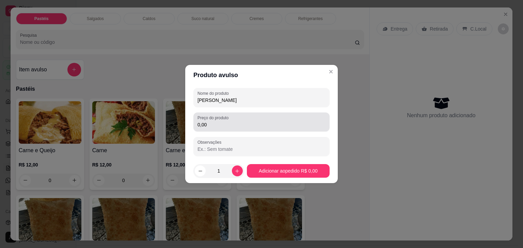
type input "[PERSON_NAME]"
click at [271, 131] on div "Preço do produto 0,00" at bounding box center [261, 122] width 136 height 19
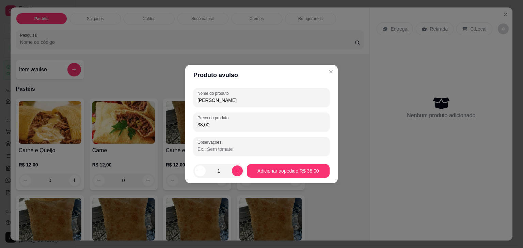
type input "38,00"
click at [275, 162] on footer "1 Adicionar ao pedido R$ 38,00" at bounding box center [261, 171] width 152 height 24
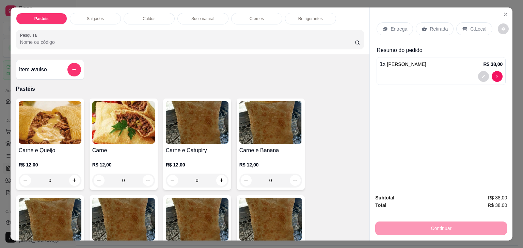
click at [429, 26] on p "Retirada" at bounding box center [438, 29] width 18 height 7
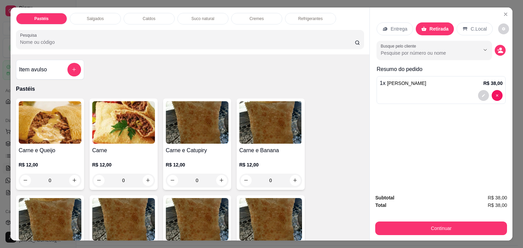
click at [429, 85] on div "1 x [PERSON_NAME] - avulso R$ 38,00" at bounding box center [440, 90] width 129 height 28
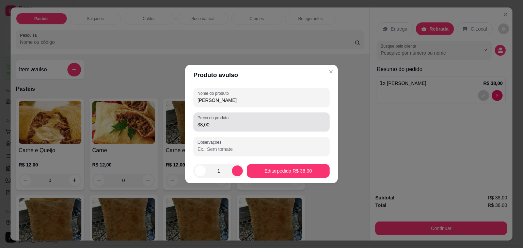
click at [247, 120] on div "38,00" at bounding box center [261, 122] width 128 height 14
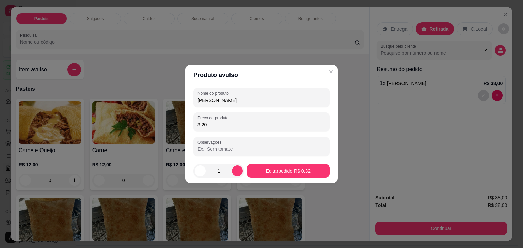
type input "32,00"
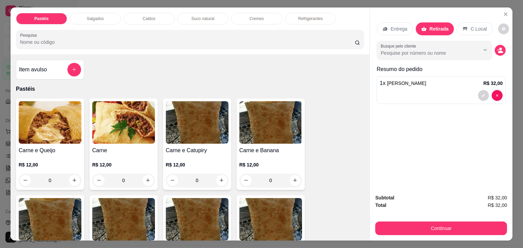
click at [404, 225] on button "Continuar" at bounding box center [441, 229] width 132 height 14
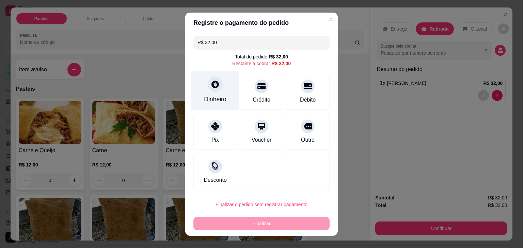
click at [208, 86] on div at bounding box center [215, 84] width 15 height 15
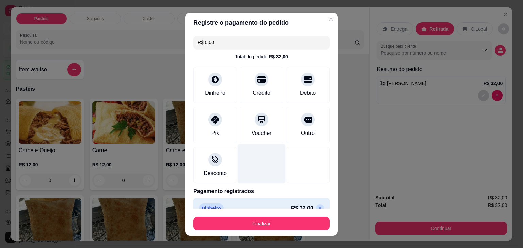
type input "R$ 0,00"
click at [268, 162] on div at bounding box center [261, 164] width 48 height 40
click at [271, 237] on img at bounding box center [270, 219] width 63 height 43
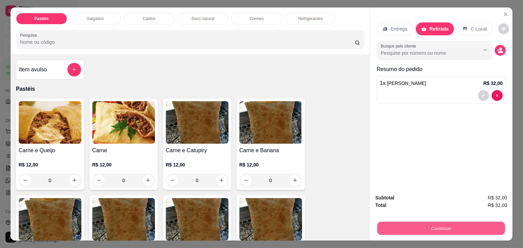
click at [405, 225] on button "Continuar" at bounding box center [441, 228] width 128 height 13
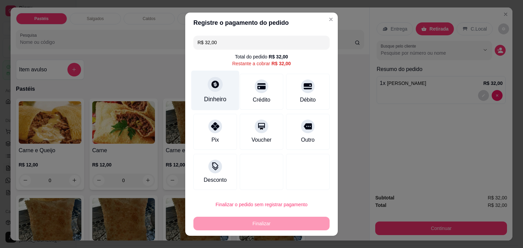
click at [215, 94] on div "Dinheiro" at bounding box center [215, 90] width 48 height 40
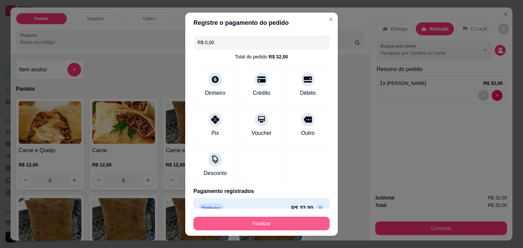
click at [269, 222] on button "Finalizar" at bounding box center [261, 224] width 136 height 14
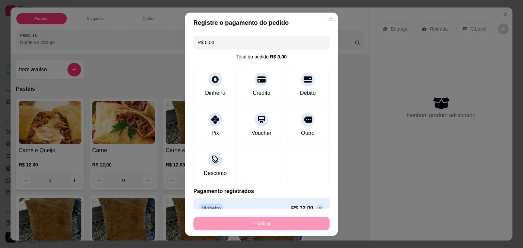
type input "-R$ 32,00"
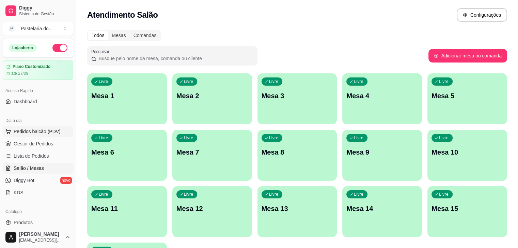
click at [44, 131] on span "Pedidos balcão (PDV)" at bounding box center [37, 131] width 47 height 7
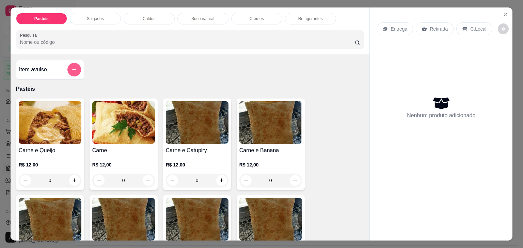
click at [75, 67] on button "add-separate-item" at bounding box center [74, 70] width 14 height 14
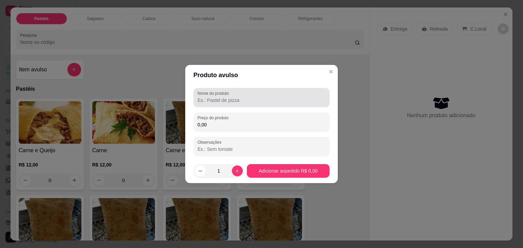
click at [201, 95] on label "Nome do produto" at bounding box center [214, 94] width 34 height 6
click at [201, 97] on input "Nome do produto" at bounding box center [261, 100] width 128 height 7
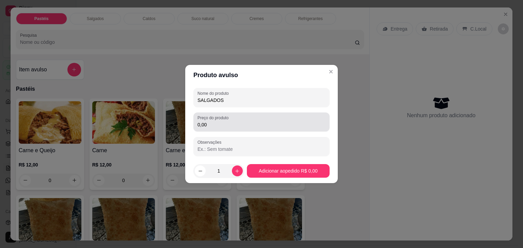
type input "SALGADOS"
click at [278, 130] on div "Preço do produto 0,00" at bounding box center [261, 122] width 136 height 19
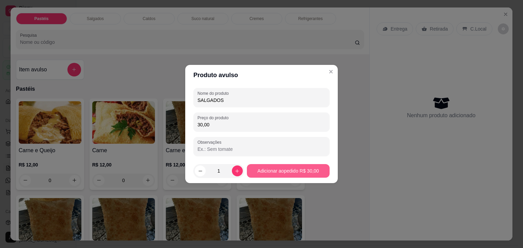
type input "30,00"
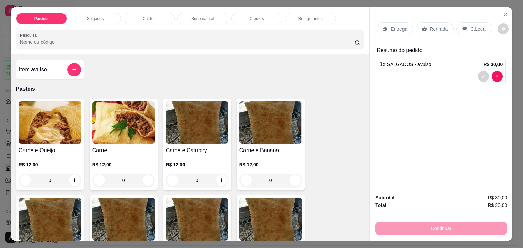
click at [440, 27] on p "Retirada" at bounding box center [438, 29] width 18 height 7
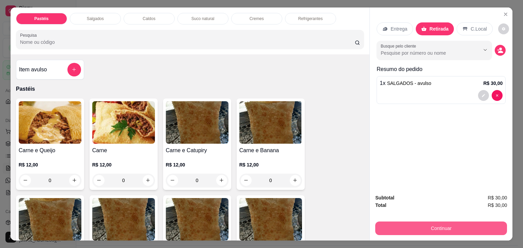
click at [390, 222] on button "Continuar" at bounding box center [441, 229] width 132 height 14
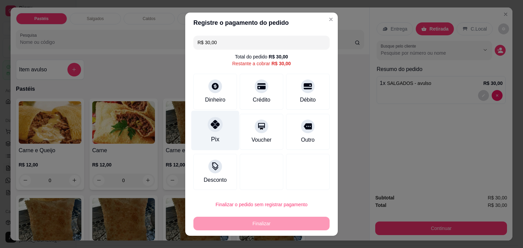
click at [205, 132] on div "Pix" at bounding box center [215, 131] width 48 height 40
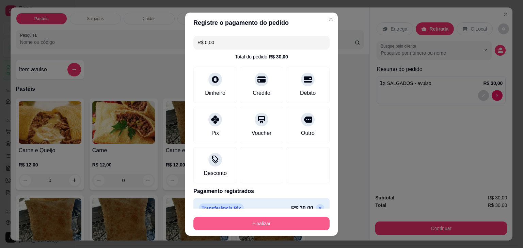
click at [263, 224] on button "Finalizar" at bounding box center [261, 224] width 136 height 14
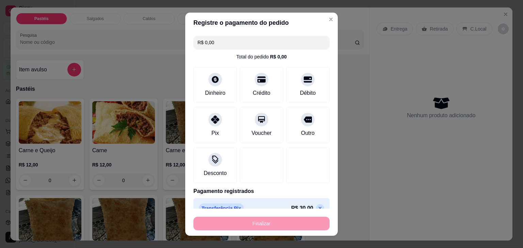
type input "-R$ 30,00"
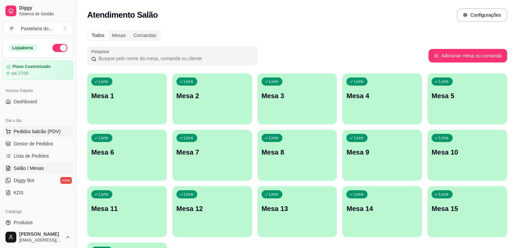
click at [28, 128] on span "Pedidos balcão (PDV)" at bounding box center [37, 131] width 47 height 7
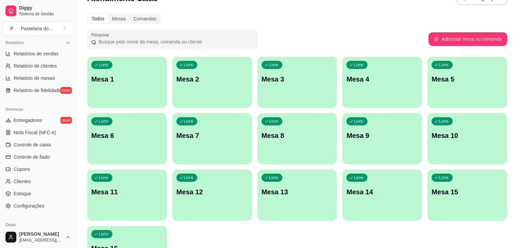
scroll to position [241, 0]
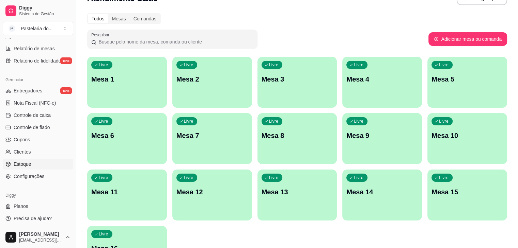
drag, startPoint x: 31, startPoint y: 158, endPoint x: 27, endPoint y: 168, distance: 11.6
click at [29, 162] on ul "Entregadores novo Nota Fiscal (NFC-e) Controle de caixa Controle de fiado Cupon…" at bounding box center [38, 133] width 70 height 97
click at [26, 164] on span "Estoque" at bounding box center [22, 164] width 17 height 7
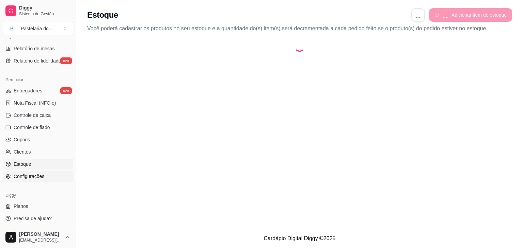
select select "QUANTITY_ORDER"
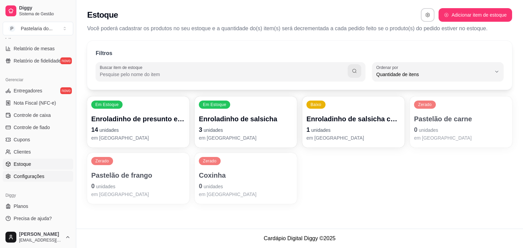
scroll to position [6, 0]
click at [139, 137] on p "em [GEOGRAPHIC_DATA]" at bounding box center [138, 137] width 91 height 6
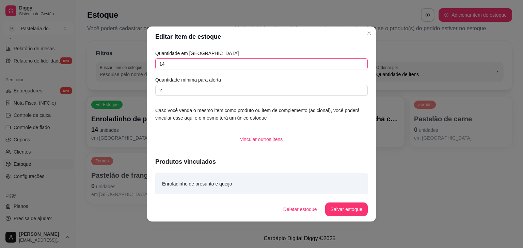
click at [199, 64] on input "14" at bounding box center [261, 64] width 212 height 11
type input "10"
click at [338, 214] on button "Salvar estoque" at bounding box center [346, 209] width 42 height 13
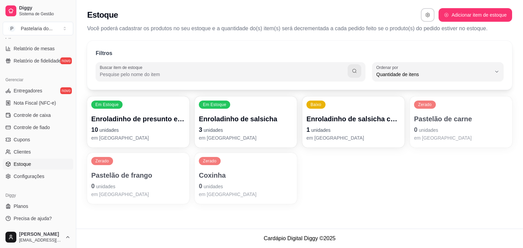
click at [478, 125] on p "0 unidades" at bounding box center [461, 130] width 94 height 10
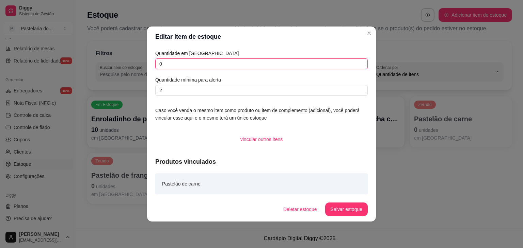
click at [233, 65] on input "0" at bounding box center [261, 64] width 212 height 11
type input "2"
click at [340, 214] on button "Salvar estoque" at bounding box center [346, 209] width 42 height 13
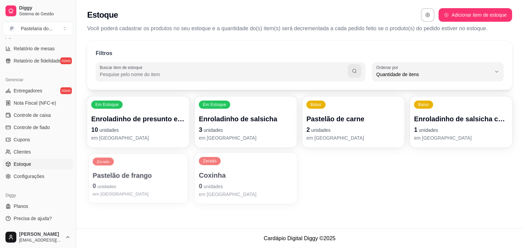
click at [134, 175] on p "Pastelão de frango" at bounding box center [138, 175] width 91 height 9
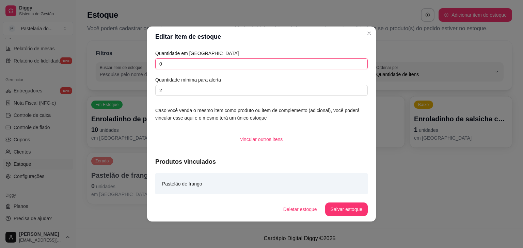
click at [193, 68] on input "0" at bounding box center [261, 64] width 212 height 11
type input "1"
click at [351, 207] on button "Salvar estoque" at bounding box center [346, 209] width 42 height 13
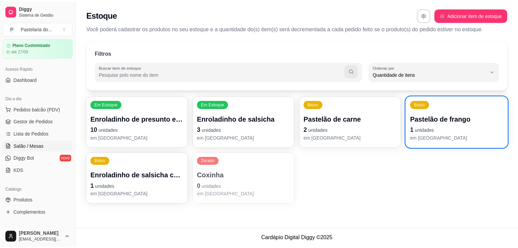
scroll to position [34, 0]
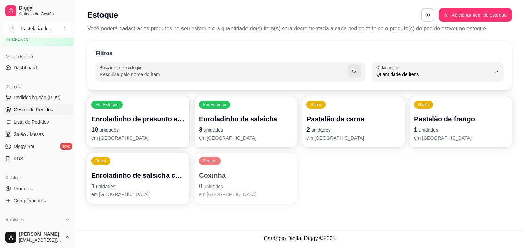
click at [24, 115] on link "Gestor de Pedidos" at bounding box center [38, 109] width 70 height 11
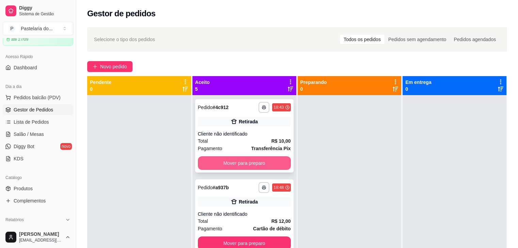
click at [214, 160] on button "Mover para preparo" at bounding box center [244, 164] width 93 height 14
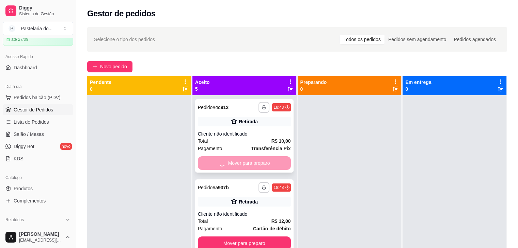
scroll to position [7, 0]
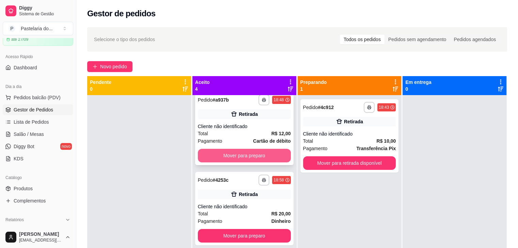
click at [222, 153] on button "Mover para preparo" at bounding box center [244, 156] width 93 height 14
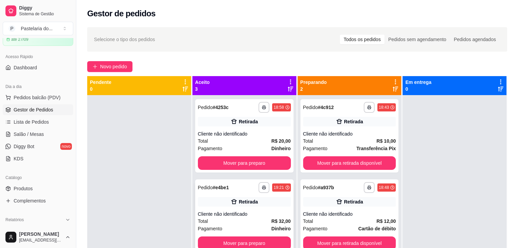
scroll to position [0, 0]
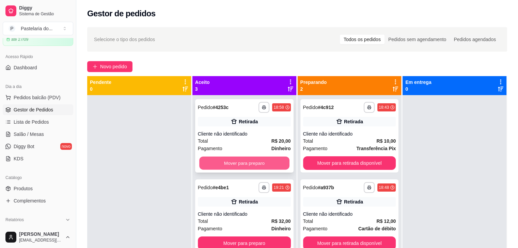
click at [241, 158] on button "Mover para preparo" at bounding box center [244, 163] width 90 height 13
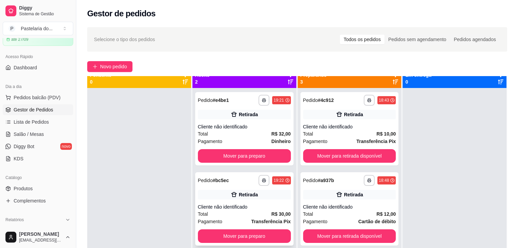
scroll to position [19, 0]
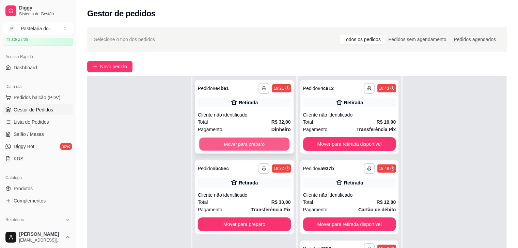
click at [263, 145] on button "Mover para preparo" at bounding box center [244, 144] width 90 height 13
click at [263, 145] on div "Mover para preparo" at bounding box center [244, 144] width 93 height 14
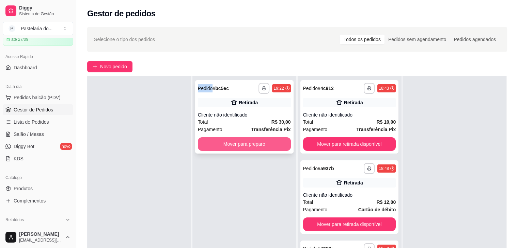
click at [237, 139] on button "Mover para preparo" at bounding box center [244, 144] width 93 height 14
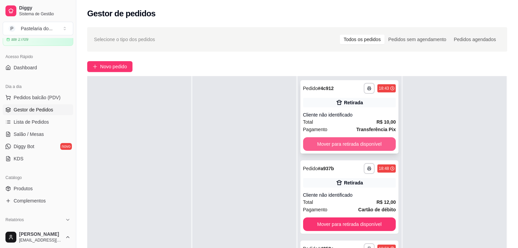
click at [327, 142] on button "Mover para retirada disponível" at bounding box center [349, 144] width 93 height 14
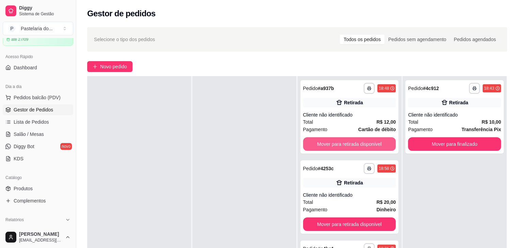
click at [329, 145] on button "Mover para retirada disponível" at bounding box center [349, 144] width 93 height 14
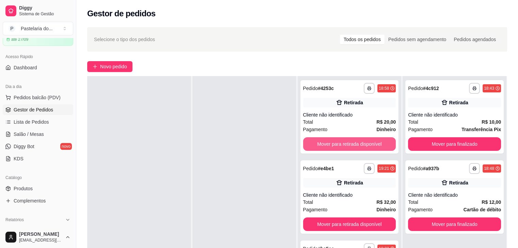
click at [329, 145] on button "Mover para retirada disponível" at bounding box center [349, 144] width 93 height 14
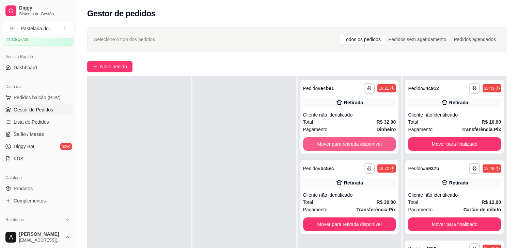
click at [329, 145] on button "Mover para retirada disponível" at bounding box center [349, 144] width 93 height 14
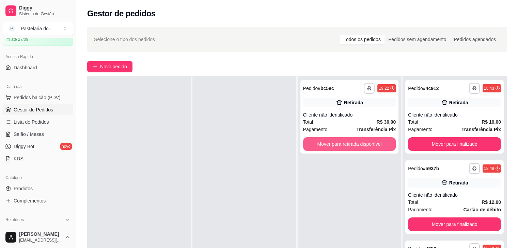
click at [329, 145] on button "Mover para retirada disponível" at bounding box center [349, 144] width 93 height 14
click at [329, 145] on div "Mover para retirada disponível" at bounding box center [349, 144] width 93 height 14
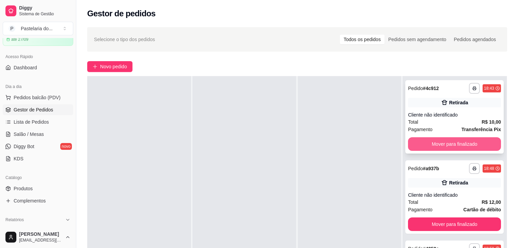
click at [444, 139] on button "Mover para finalizado" at bounding box center [454, 144] width 93 height 14
click at [446, 142] on button "Mover para finalizado" at bounding box center [454, 144] width 93 height 14
click at [446, 144] on button "Mover para finalizado" at bounding box center [454, 144] width 93 height 14
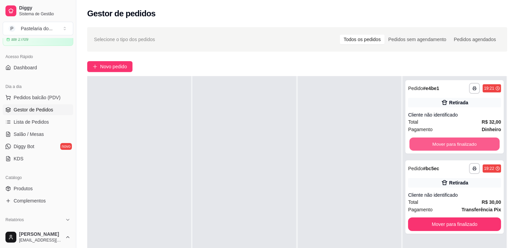
click at [446, 144] on button "Mover para finalizado" at bounding box center [454, 144] width 90 height 13
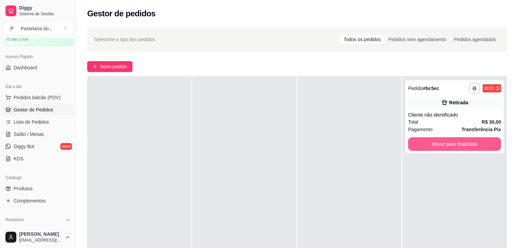
click at [446, 144] on button "Mover para finalizado" at bounding box center [454, 144] width 93 height 14
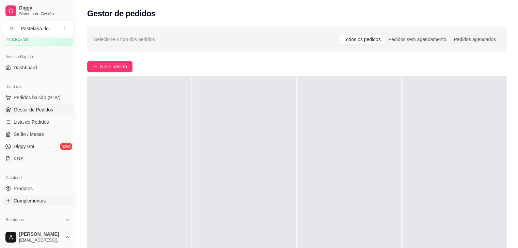
scroll to position [136, 0]
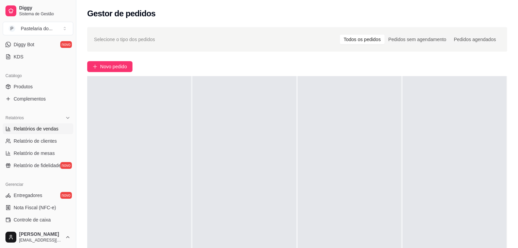
click at [38, 127] on span "Relatórios de vendas" at bounding box center [36, 129] width 45 height 7
select select "ALL"
select select "0"
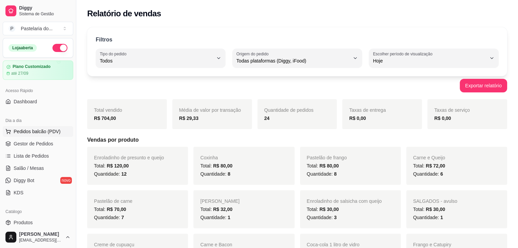
click at [50, 129] on span "Pedidos balcão (PDV)" at bounding box center [37, 131] width 47 height 7
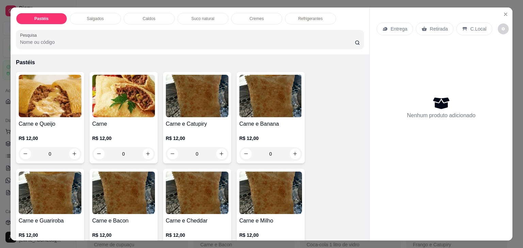
scroll to position [68, 0]
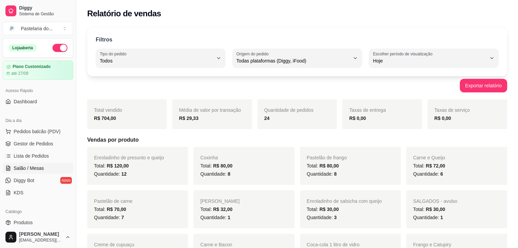
click at [29, 167] on span "Salão / Mesas" at bounding box center [29, 168] width 30 height 7
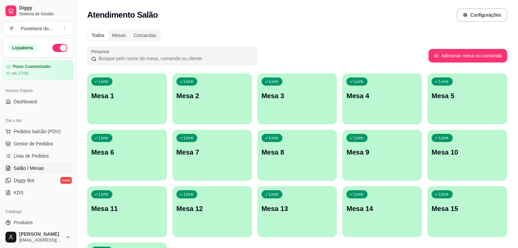
click at [135, 122] on div "button" at bounding box center [127, 120] width 80 height 8
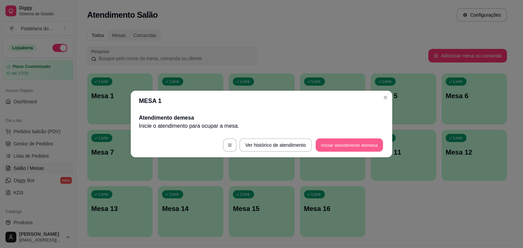
click at [376, 141] on button "Iniciar atendimento de mesa" at bounding box center [348, 145] width 67 height 13
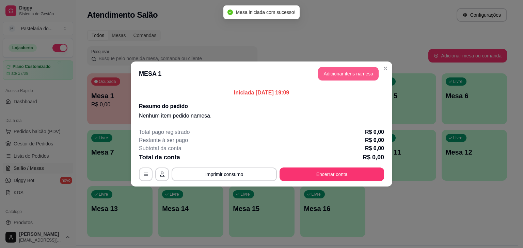
click at [343, 72] on button "Adicionar itens na mesa" at bounding box center [348, 74] width 61 height 14
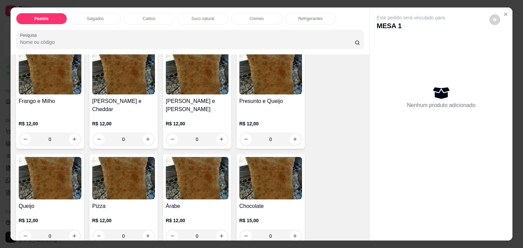
scroll to position [408, 0]
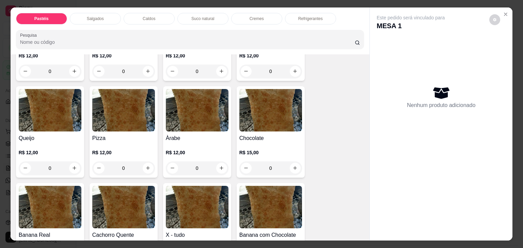
click at [65, 143] on div "R$ 12,00 0" at bounding box center [50, 159] width 63 height 33
click at [76, 162] on div "0" at bounding box center [50, 169] width 63 height 14
click at [71, 162] on div "0" at bounding box center [50, 169] width 63 height 14
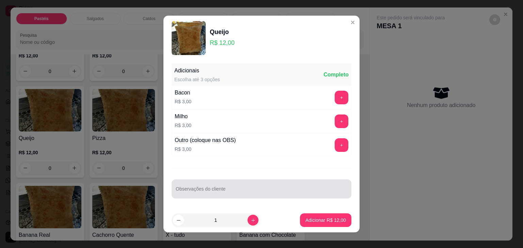
click at [197, 185] on div at bounding box center [261, 189] width 171 height 14
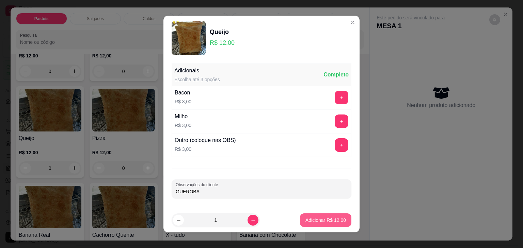
type input "GUEROBA"
click at [326, 226] on button "Adicionar R$ 12,00" at bounding box center [325, 221] width 51 height 14
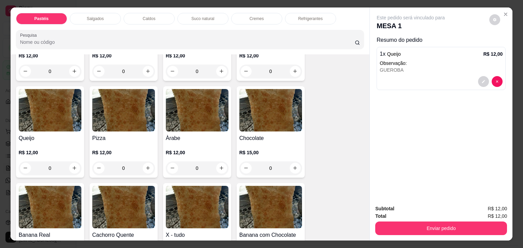
click at [184, 22] on div "Pastéis Salgados Caldos Suco natural Cremes Refrigerantes Pesquisa" at bounding box center [190, 30] width 359 height 47
click at [207, 16] on p "Suco natural" at bounding box center [202, 18] width 23 height 5
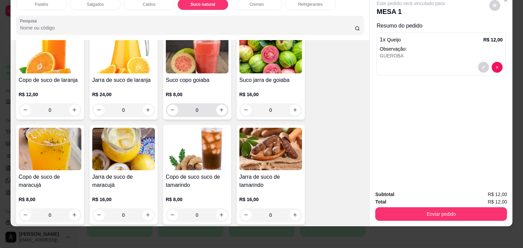
scroll to position [1188, 0]
click at [75, 210] on button "increase-product-quantity" at bounding box center [74, 215] width 11 height 11
type input "1"
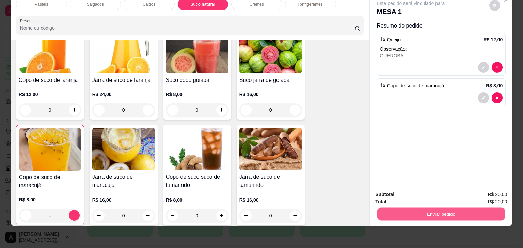
click at [400, 209] on button "Enviar pedido" at bounding box center [441, 214] width 128 height 13
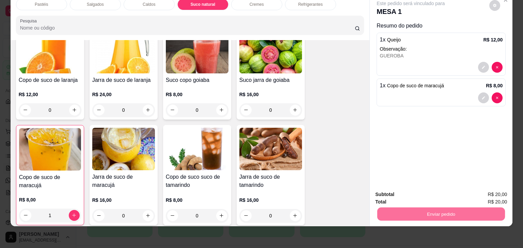
click at [407, 188] on button "Não registrar e enviar pedido" at bounding box center [418, 192] width 71 height 13
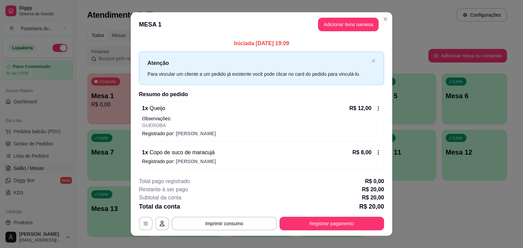
click at [482, 137] on div "Livre Mesa 12" at bounding box center [473, 151] width 65 height 43
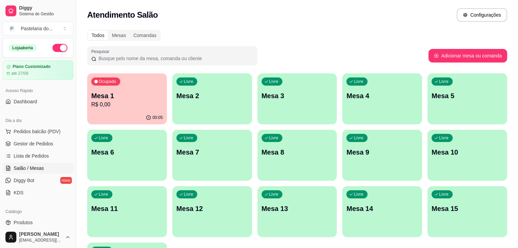
click at [431, 209] on p "Mesa 15" at bounding box center [466, 209] width 71 height 10
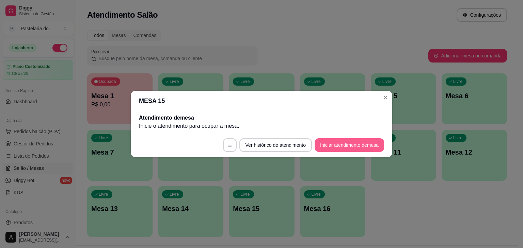
click at [325, 142] on button "Iniciar atendimento de mesa" at bounding box center [348, 145] width 69 height 14
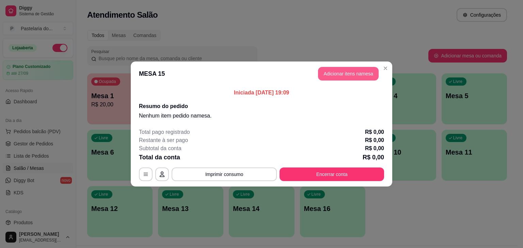
click at [347, 73] on button "Adicionar itens na mesa" at bounding box center [348, 74] width 61 height 14
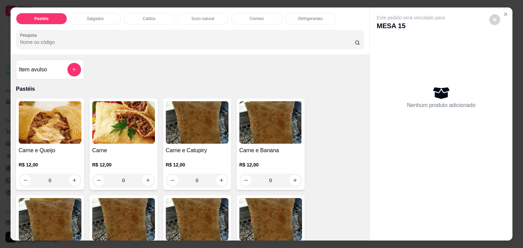
click at [71, 176] on div "0" at bounding box center [50, 181] width 63 height 14
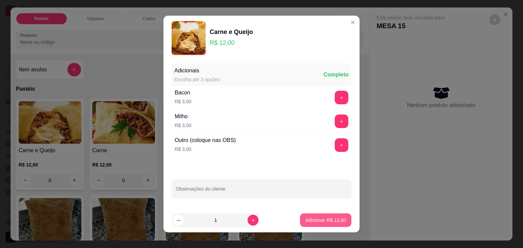
click at [304, 224] on button "Adicionar R$ 12,00" at bounding box center [325, 221] width 51 height 14
type input "1"
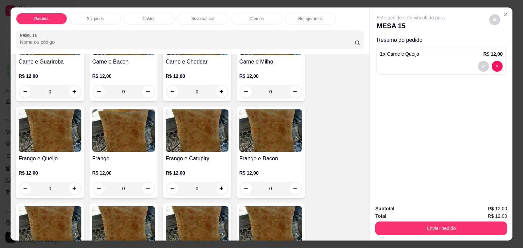
scroll to position [204, 0]
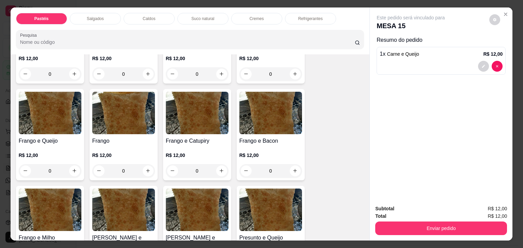
click at [74, 168] on div "0" at bounding box center [50, 171] width 63 height 14
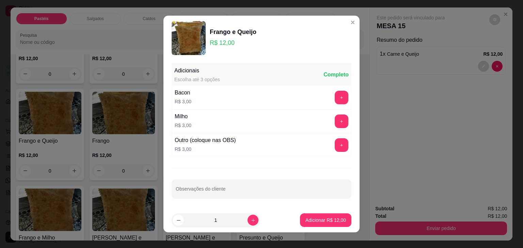
click at [341, 218] on button "Adicionar R$ 12,00" at bounding box center [325, 221] width 51 height 14
type input "1"
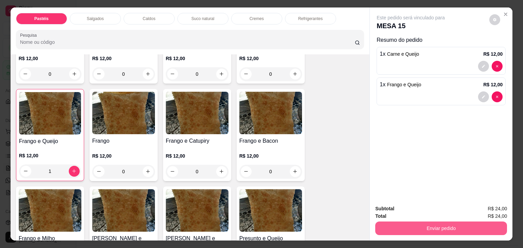
click at [399, 229] on button "Enviar pedido" at bounding box center [441, 229] width 132 height 14
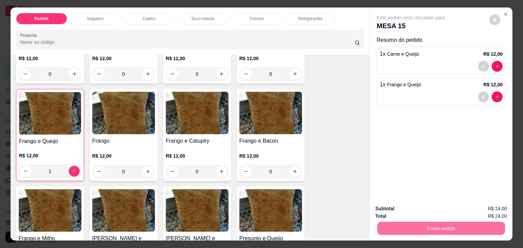
click at [403, 207] on button "Não registrar e enviar pedido" at bounding box center [418, 209] width 69 height 13
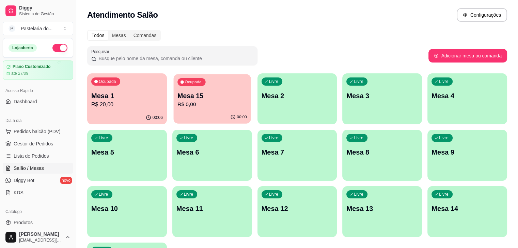
click at [201, 105] on p "R$ 0,00" at bounding box center [211, 105] width 69 height 8
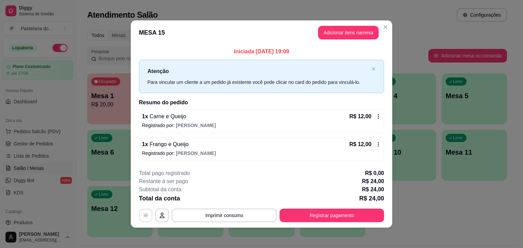
click at [141, 218] on button "button" at bounding box center [145, 215] width 13 height 13
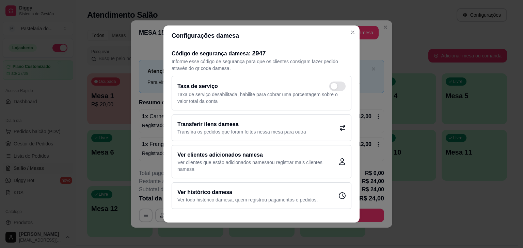
click at [261, 134] on p "Transfira os pedidos que foram feitos nessa mesa para outra" at bounding box center [241, 132] width 129 height 7
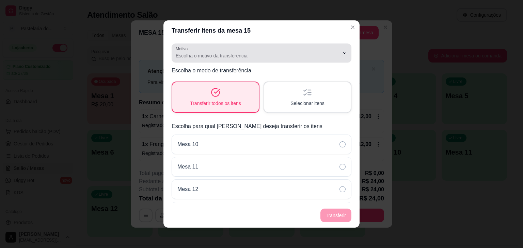
click at [251, 53] on span "Escolha o motivo da transferência" at bounding box center [257, 55] width 163 height 7
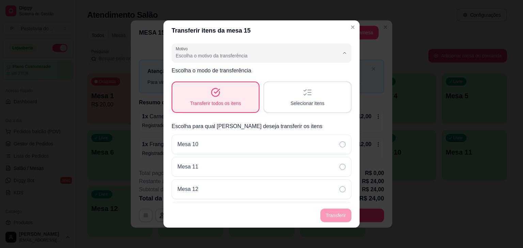
click at [241, 80] on li "Mudança de mesa" at bounding box center [256, 83] width 162 height 11
type input "TABLE_TRANSFER"
select select "TABLE_TRANSFER"
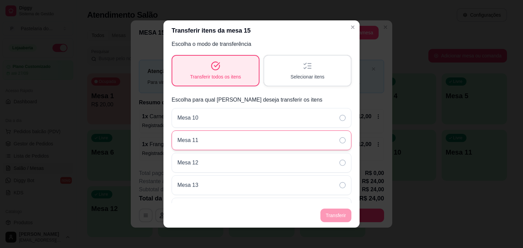
scroll to position [34, 0]
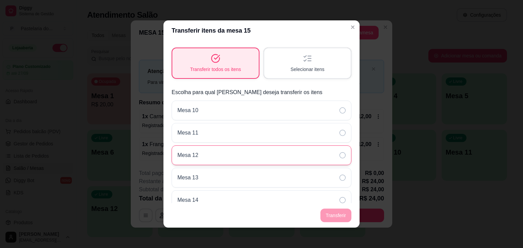
click at [212, 159] on div "Mesa 12" at bounding box center [261, 156] width 180 height 20
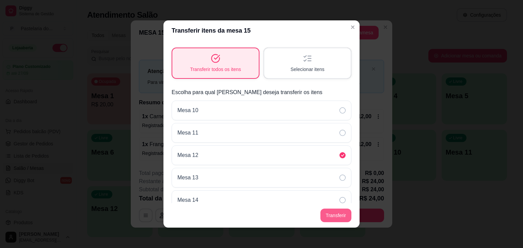
click at [334, 215] on button "Transferir" at bounding box center [335, 216] width 31 height 14
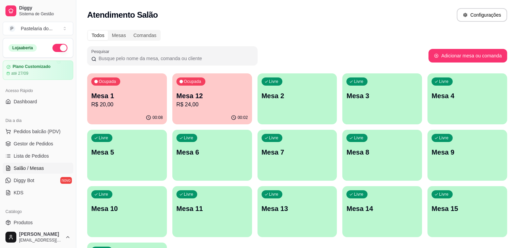
click at [184, 97] on p "Mesa 12" at bounding box center [211, 96] width 71 height 10
click at [184, 105] on p "R$ 24,00" at bounding box center [211, 105] width 71 height 8
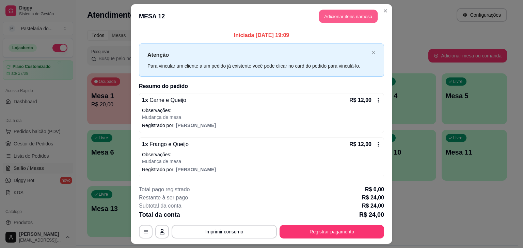
click at [333, 19] on button "Adicionar itens na mesa" at bounding box center [348, 16] width 59 height 13
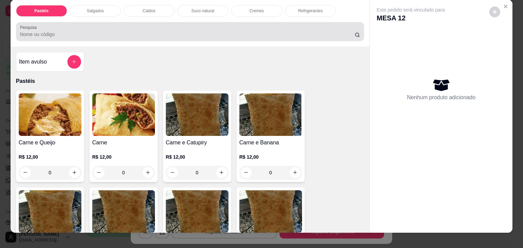
scroll to position [0, 0]
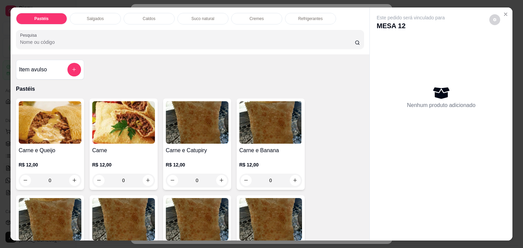
click at [298, 18] on p "Refrigerantes" at bounding box center [310, 18] width 24 height 5
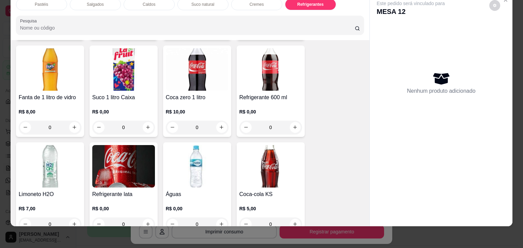
scroll to position [2018, 0]
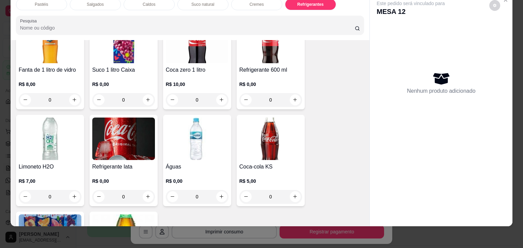
click at [262, 126] on img at bounding box center [270, 139] width 63 height 43
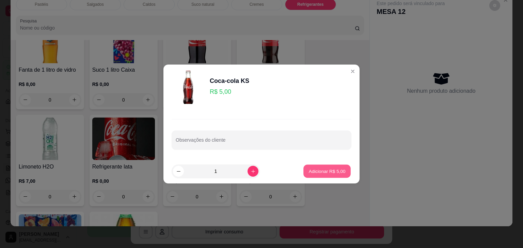
click at [308, 172] on p "Adicionar R$ 5,00" at bounding box center [326, 171] width 37 height 6
click at [308, 172] on div "Coca-cola 2 litros R$ 13,00 0 Guaraná 2 litros R$ 10,00 0 Coca-cola 1 litro pet…" at bounding box center [190, 63] width 348 height 479
type input "1"
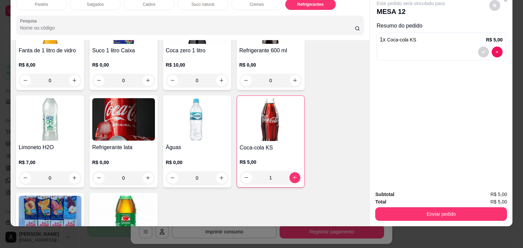
scroll to position [2086, 0]
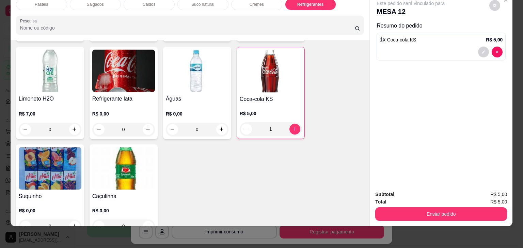
click at [125, 151] on img at bounding box center [123, 168] width 63 height 43
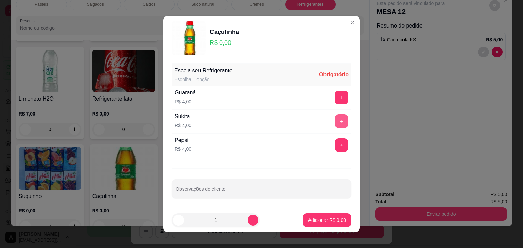
click at [336, 121] on button "+" at bounding box center [341, 122] width 14 height 14
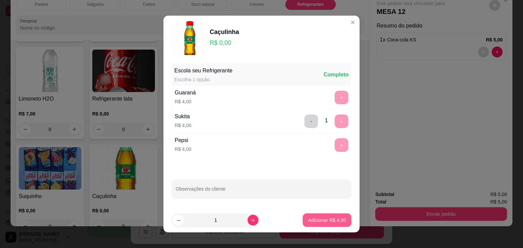
click at [322, 218] on p "Adicionar R$ 4,00" at bounding box center [327, 220] width 38 height 7
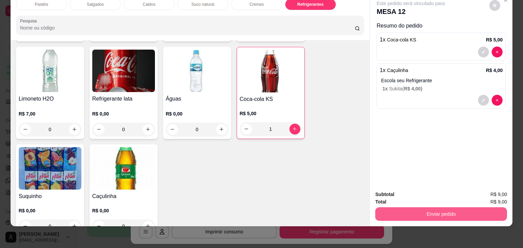
click at [400, 208] on button "Enviar pedido" at bounding box center [441, 215] width 132 height 14
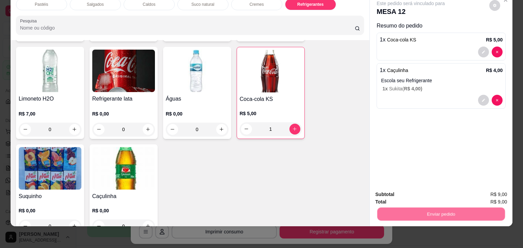
click at [393, 195] on button "Não registrar e enviar pedido" at bounding box center [418, 192] width 71 height 13
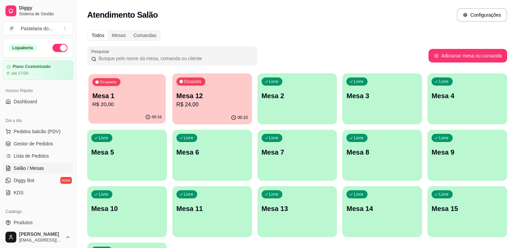
click at [125, 85] on div "Ocupada Mesa 1 R$ 20,00" at bounding box center [126, 92] width 77 height 37
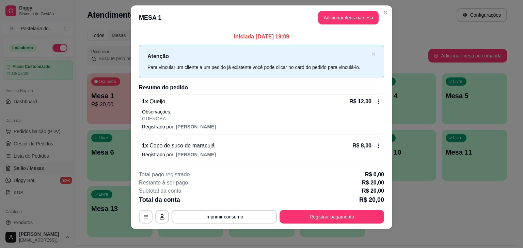
scroll to position [9, 0]
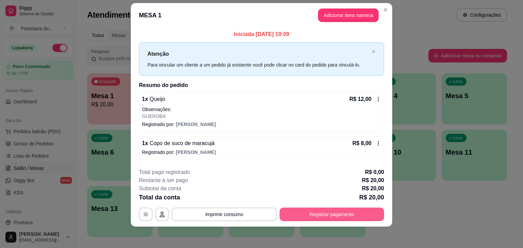
click at [338, 218] on button "Registrar pagamento" at bounding box center [331, 215] width 104 height 14
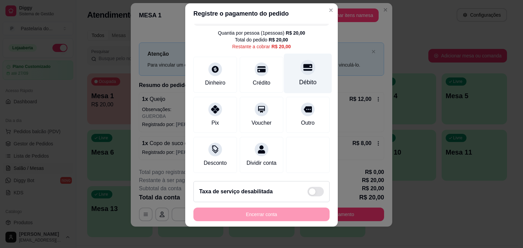
click at [303, 53] on div "Débito" at bounding box center [308, 73] width 48 height 40
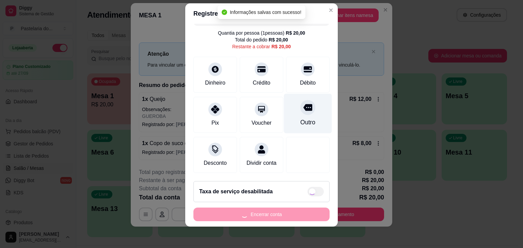
type input "R$ 0,00"
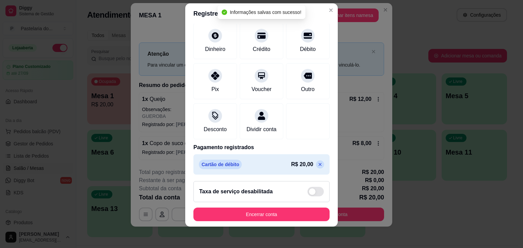
scroll to position [51, 0]
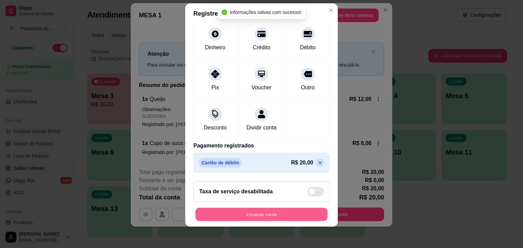
click at [247, 218] on button "Encerrar conta" at bounding box center [261, 214] width 132 height 13
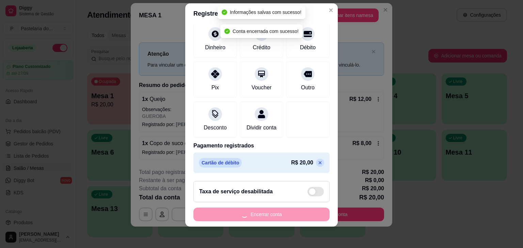
scroll to position [0, 0]
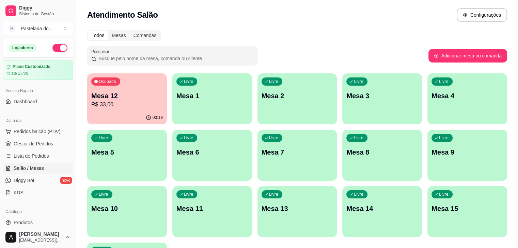
click at [342, 101] on div "Livre Mesa 3" at bounding box center [382, 94] width 80 height 43
click at [123, 84] on div "Ocupada Mesa 12 R$ 33,00" at bounding box center [126, 92] width 77 height 37
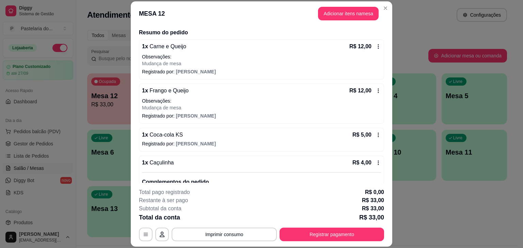
scroll to position [87, 0]
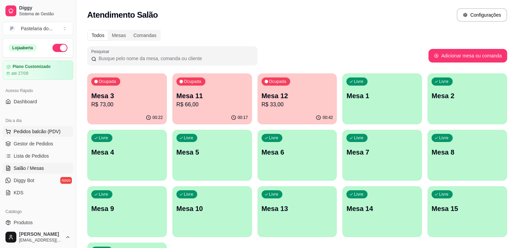
click at [38, 134] on span "Pedidos balcão (PDV)" at bounding box center [37, 131] width 47 height 7
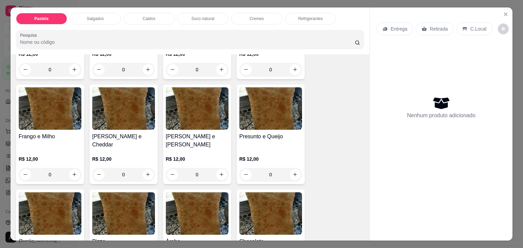
scroll to position [306, 0]
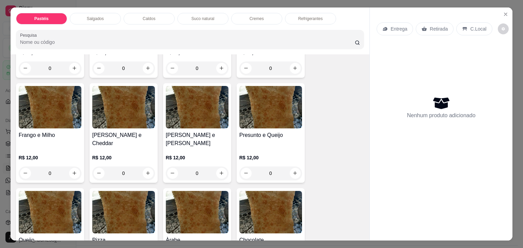
click at [213, 154] on p "R$ 12,00" at bounding box center [197, 157] width 63 height 7
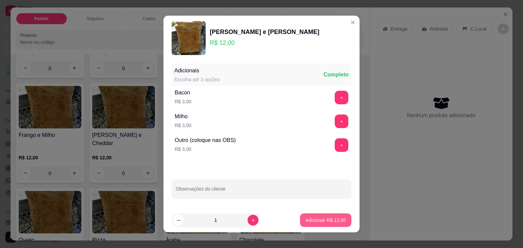
click at [338, 221] on p "Adicionar R$ 12,00" at bounding box center [325, 220] width 40 height 7
type input "1"
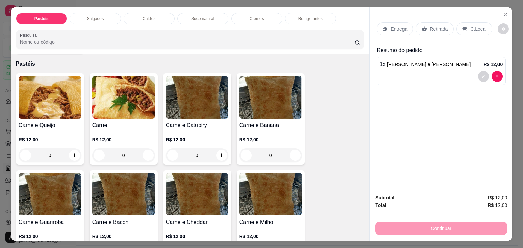
scroll to position [0, 0]
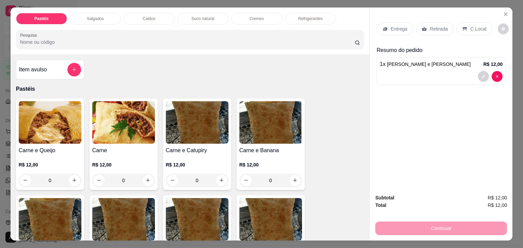
click at [61, 114] on img at bounding box center [50, 122] width 63 height 43
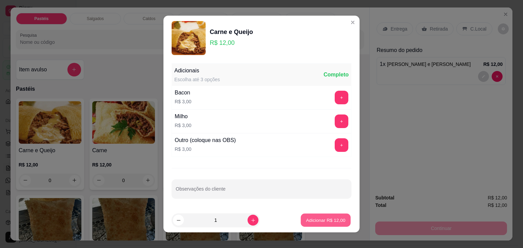
click at [321, 218] on p "Adicionar R$ 12,00" at bounding box center [325, 220] width 39 height 6
type input "1"
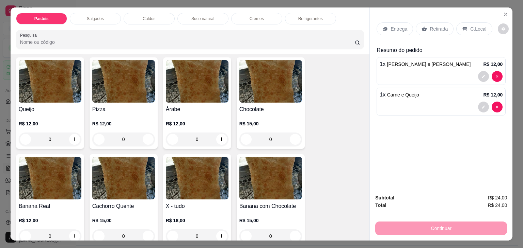
scroll to position [442, 0]
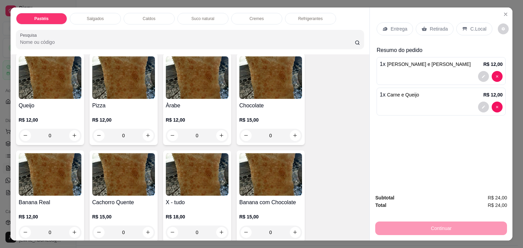
click at [194, 110] on div "R$ 12,00 0" at bounding box center [197, 126] width 63 height 33
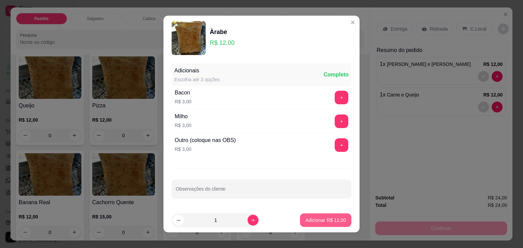
click at [316, 215] on button "Adicionar R$ 12,00" at bounding box center [325, 221] width 51 height 14
type input "1"
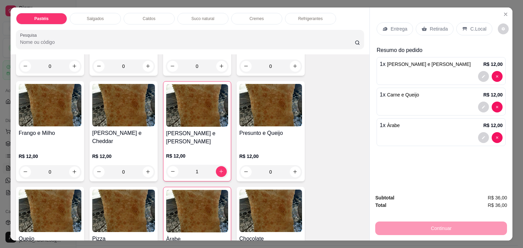
scroll to position [306, 0]
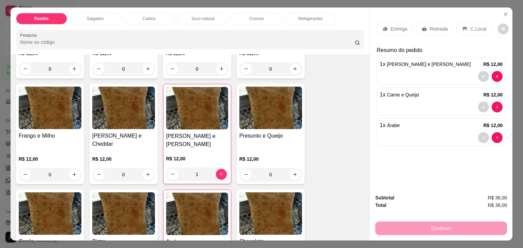
click at [269, 111] on img at bounding box center [270, 108] width 63 height 43
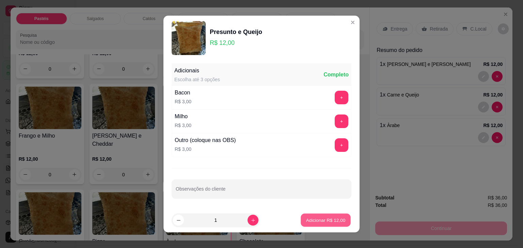
click at [332, 218] on p "Adicionar R$ 12,00" at bounding box center [325, 220] width 39 height 6
type input "1"
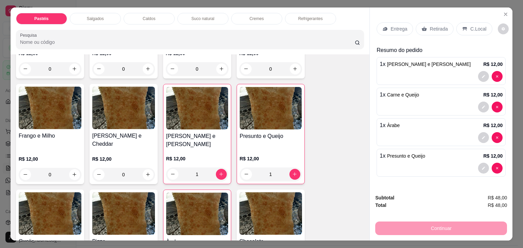
click at [433, 102] on div at bounding box center [440, 107] width 123 height 11
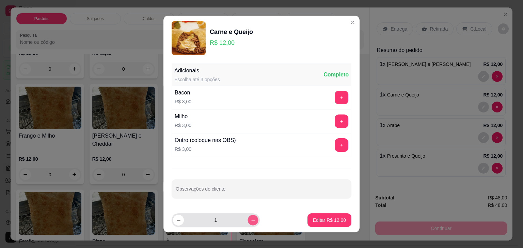
click at [249, 218] on button "increase-product-quantity" at bounding box center [252, 220] width 11 height 11
type input "2"
click at [314, 218] on p "Editar R$ 24,00" at bounding box center [329, 220] width 32 height 6
type input "2"
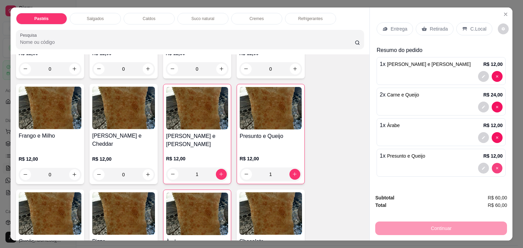
type input "0"
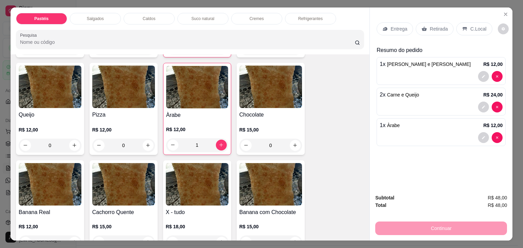
scroll to position [408, 0]
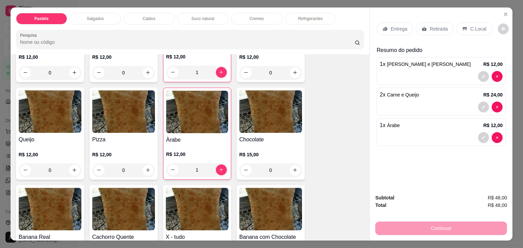
click at [113, 109] on img at bounding box center [123, 112] width 63 height 43
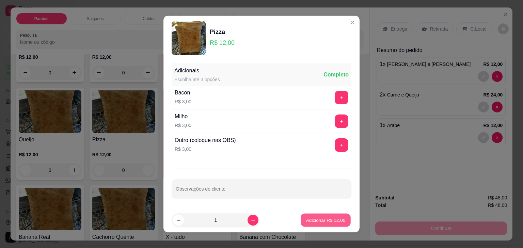
click at [316, 221] on p "Adicionar R$ 12,00" at bounding box center [325, 220] width 39 height 6
type input "1"
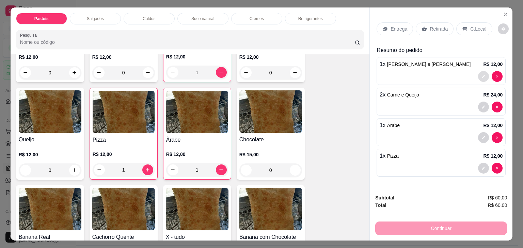
click at [482, 75] on icon "decrease-product-quantity" at bounding box center [483, 76] width 3 height 3
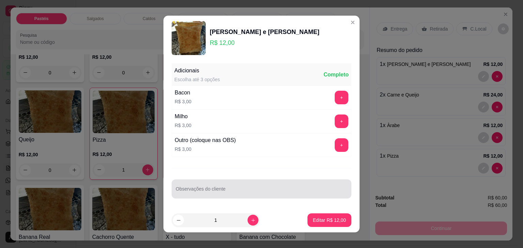
click at [240, 188] on input "Observações do cliente" at bounding box center [261, 191] width 171 height 7
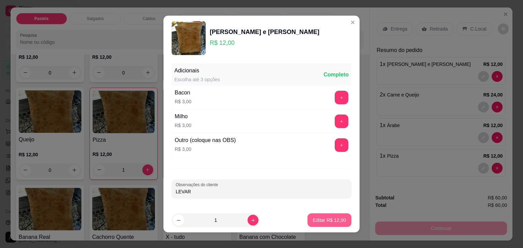
type input "LEVAR"
click at [323, 218] on p "Editar R$ 12,00" at bounding box center [329, 220] width 33 height 7
type input "0"
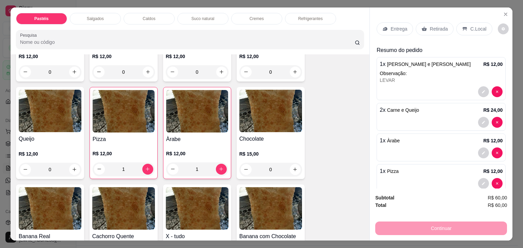
scroll to position [408, 0]
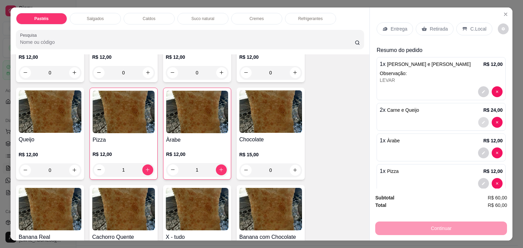
click at [481, 120] on icon "decrease-product-quantity" at bounding box center [483, 122] width 4 height 4
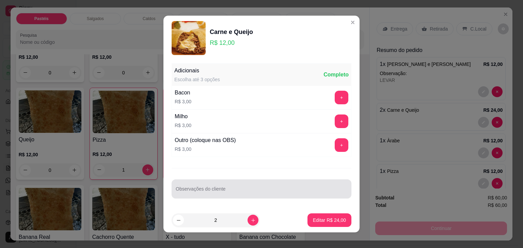
click at [220, 192] on input "Observações do cliente" at bounding box center [261, 191] width 171 height 7
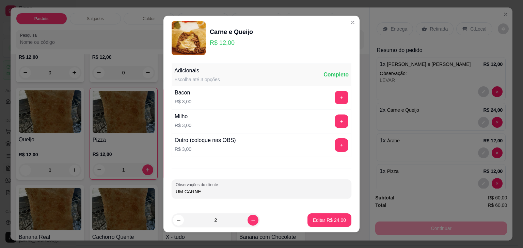
click at [220, 190] on input "UM CARNE" at bounding box center [261, 191] width 171 height 7
type input "UM CARNE É PARA LEVAR"
click at [332, 217] on p "Editar R$ 24,00" at bounding box center [329, 220] width 33 height 7
type input "0"
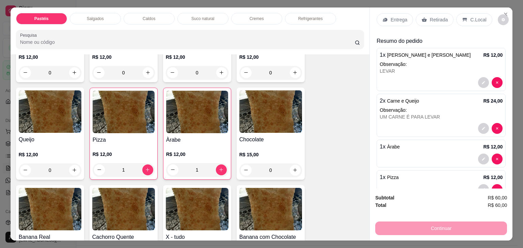
scroll to position [0, 0]
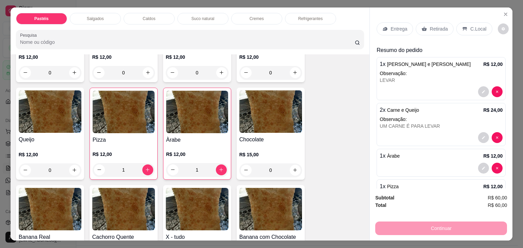
click at [436, 28] on p "Retirada" at bounding box center [438, 29] width 18 height 7
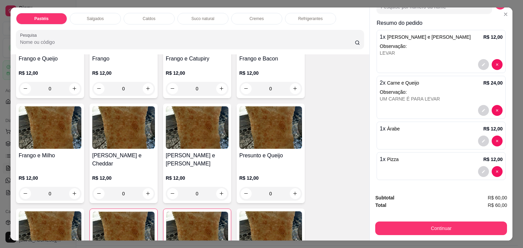
scroll to position [271, 0]
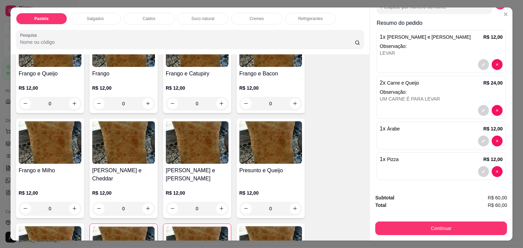
click at [312, 16] on p "Refrigerantes" at bounding box center [310, 18] width 24 height 5
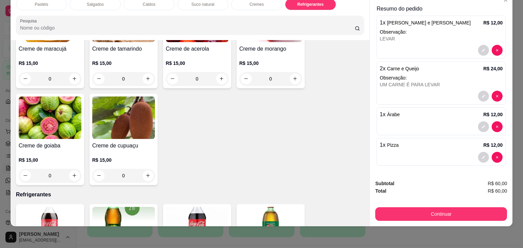
scroll to position [1576, 0]
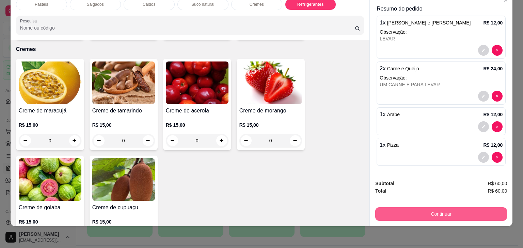
click at [425, 212] on button "Continuar" at bounding box center [441, 215] width 132 height 14
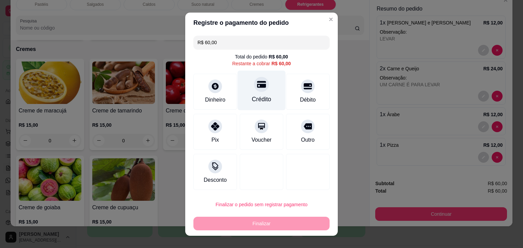
click at [257, 94] on div "Crédito" at bounding box center [261, 90] width 48 height 40
type input "R$ 0,00"
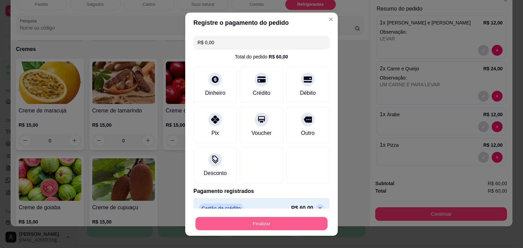
click at [240, 224] on button "Finalizar" at bounding box center [261, 223] width 132 height 13
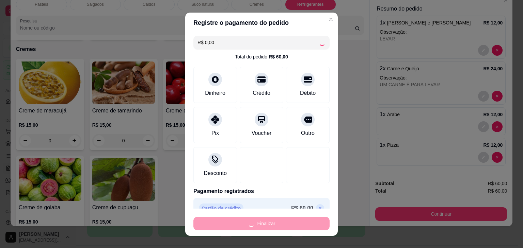
type input "0"
type input "-R$ 60,00"
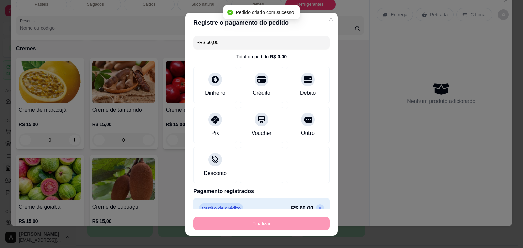
scroll to position [1575, 0]
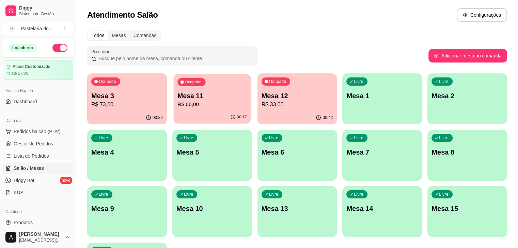
click at [179, 110] on div "Ocupada Mesa 11 R$ 66,00" at bounding box center [211, 92] width 77 height 37
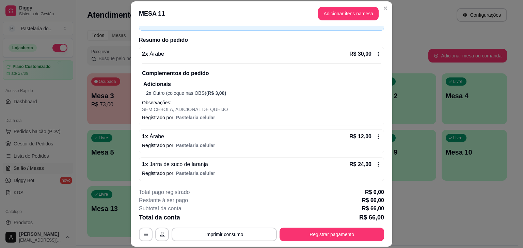
scroll to position [44, 0]
click at [322, 12] on button "Adicionar itens na mesa" at bounding box center [348, 13] width 59 height 13
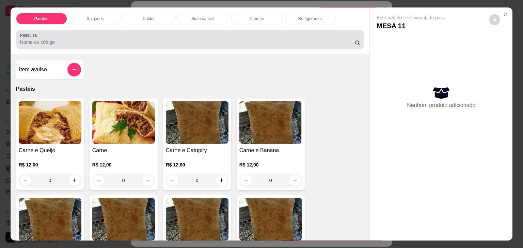
click at [54, 39] on input "Pesquisa" at bounding box center [187, 42] width 334 height 7
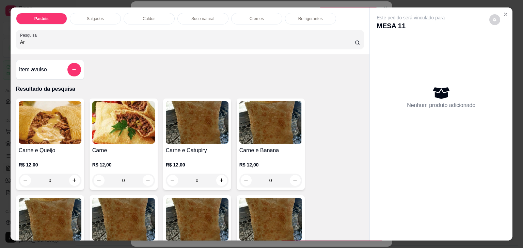
type input "A"
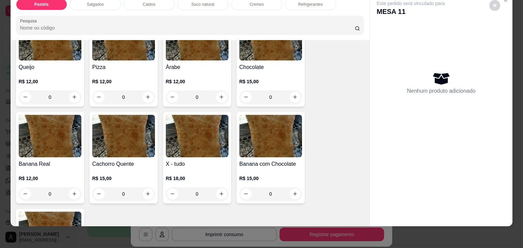
scroll to position [408, 0]
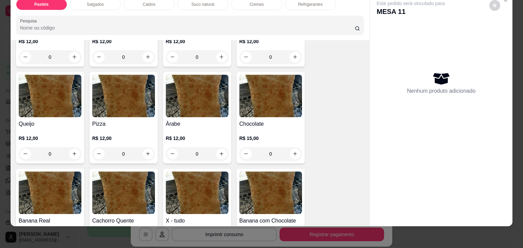
click at [223, 147] on div "0" at bounding box center [197, 154] width 63 height 14
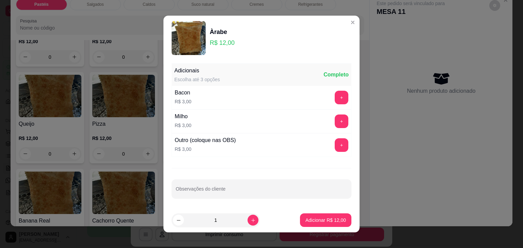
click at [309, 219] on p "Adicionar R$ 12,00" at bounding box center [325, 220] width 40 height 7
type input "1"
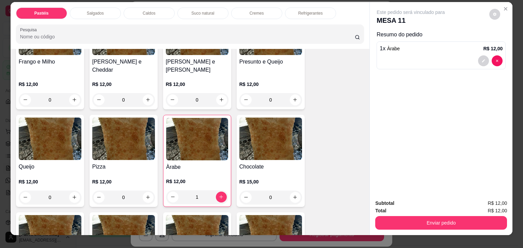
scroll to position [0, 0]
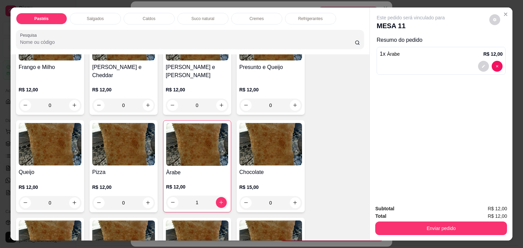
click at [398, 61] on div at bounding box center [440, 66] width 123 height 11
click at [406, 55] on div "1 x Àrabe R$ 12,00" at bounding box center [440, 54] width 123 height 8
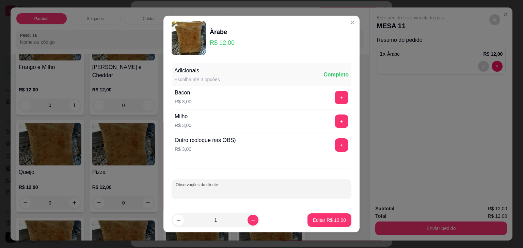
click at [193, 189] on div "Observações do cliente" at bounding box center [261, 189] width 180 height 19
type input "L"
type input "SEM CEBOLA"
click at [337, 218] on p "Editar R$ 12,00" at bounding box center [329, 220] width 32 height 6
type input "0"
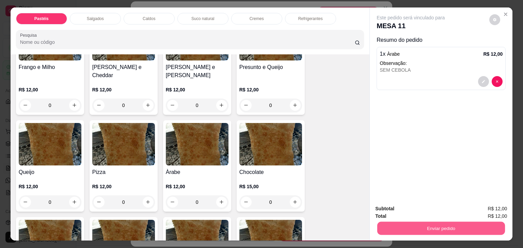
click at [426, 231] on button "Enviar pedido" at bounding box center [441, 228] width 128 height 13
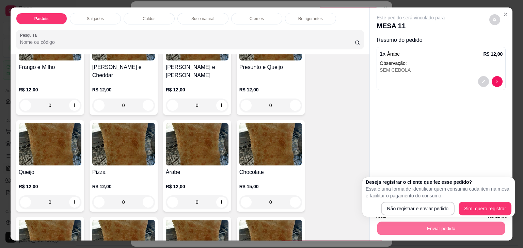
click at [407, 199] on div "Deseja registrar o cliente que fez esse pedido? Essa é uma forma de identificar…" at bounding box center [438, 197] width 146 height 37
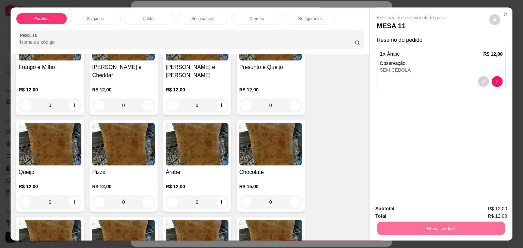
click at [410, 207] on button "Não registrar e enviar pedido" at bounding box center [418, 209] width 74 height 14
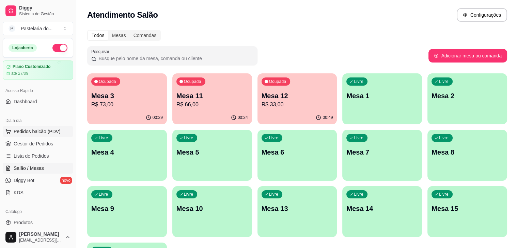
click at [48, 133] on span "Pedidos balcão (PDV)" at bounding box center [37, 131] width 47 height 7
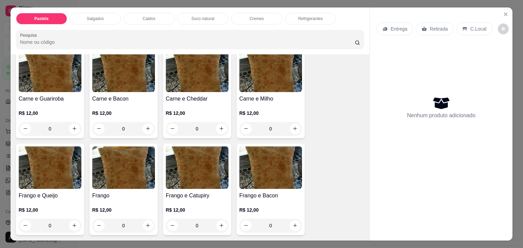
scroll to position [204, 0]
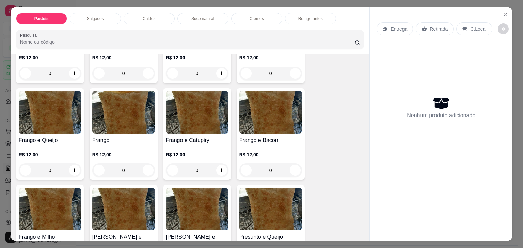
click at [186, 122] on img at bounding box center [197, 112] width 63 height 43
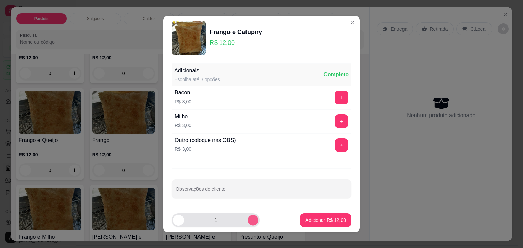
click at [248, 220] on button "increase-product-quantity" at bounding box center [252, 220] width 11 height 11
click at [250, 221] on icon "increase-product-quantity" at bounding box center [252, 220] width 5 height 5
type input "3"
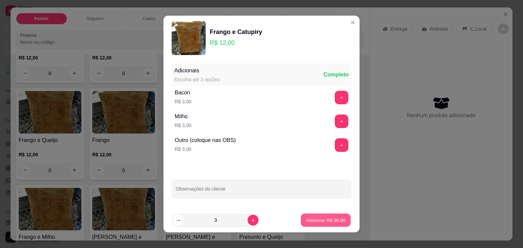
click at [308, 223] on p "Adicionar R$ 36,00" at bounding box center [325, 220] width 39 height 6
type input "3"
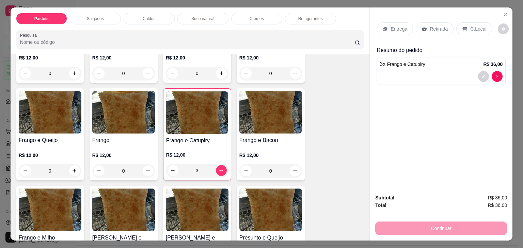
click at [431, 30] on div "Retirada" at bounding box center [434, 28] width 38 height 13
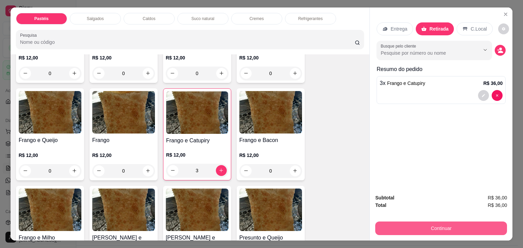
click at [449, 225] on button "Continuar" at bounding box center [441, 229] width 132 height 14
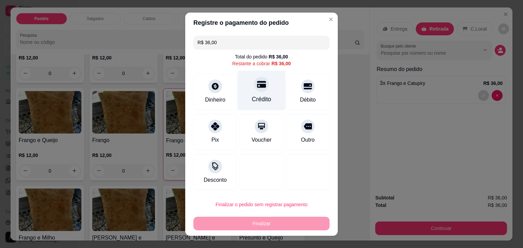
click at [254, 91] on div at bounding box center [261, 84] width 15 height 15
type input "R$ 0,00"
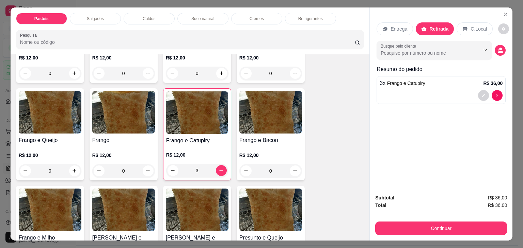
click at [307, 16] on p "Refrigerantes" at bounding box center [310, 18] width 24 height 5
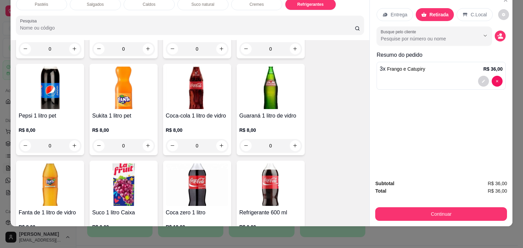
scroll to position [1882, 0]
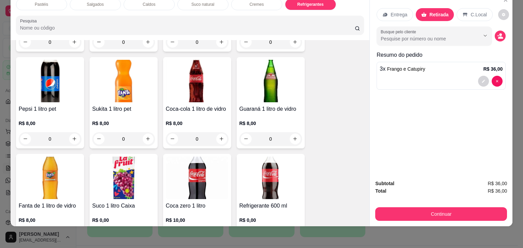
click at [24, 84] on img at bounding box center [50, 81] width 63 height 43
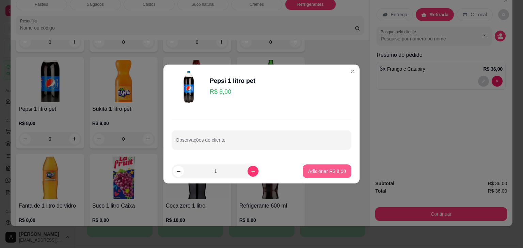
click at [326, 167] on button "Adicionar R$ 8,00" at bounding box center [326, 172] width 49 height 14
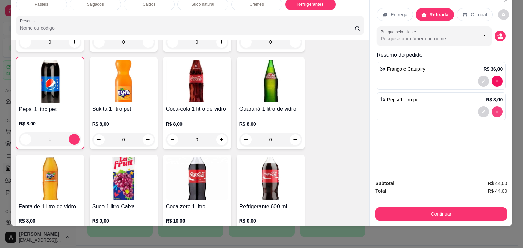
type input "0"
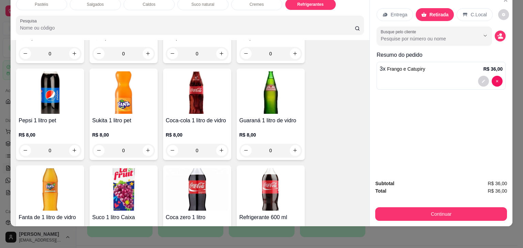
scroll to position [1916, 0]
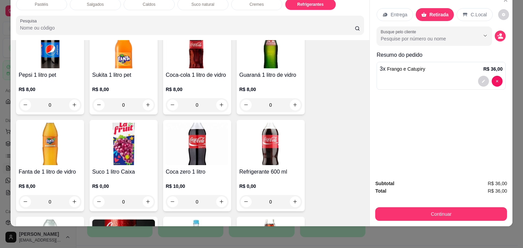
click at [184, 123] on img at bounding box center [197, 144] width 63 height 43
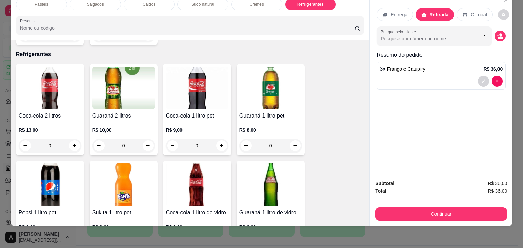
scroll to position [1746, 0]
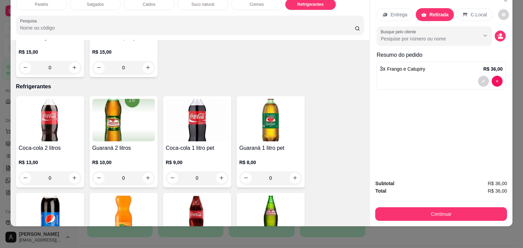
click at [200, 104] on img at bounding box center [197, 120] width 63 height 43
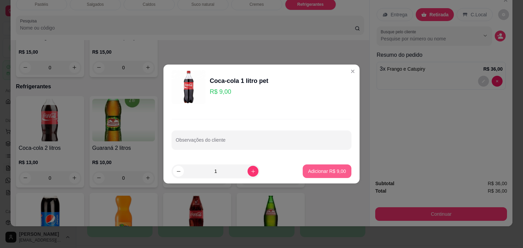
click at [326, 167] on button "Adicionar R$ 9,00" at bounding box center [326, 172] width 49 height 14
type input "1"
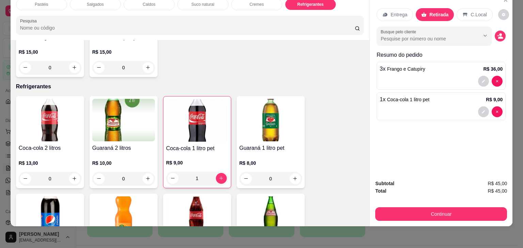
click at [429, 200] on div "Subtotal R$ 45,00 Total R$ 45,00 Continuar" at bounding box center [441, 200] width 132 height 41
click at [426, 219] on div "Subtotal R$ 45,00 Total R$ 45,00 Continuar" at bounding box center [440, 201] width 143 height 52
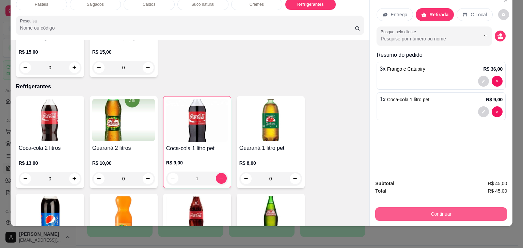
click at [424, 212] on button "Continuar" at bounding box center [441, 215] width 132 height 14
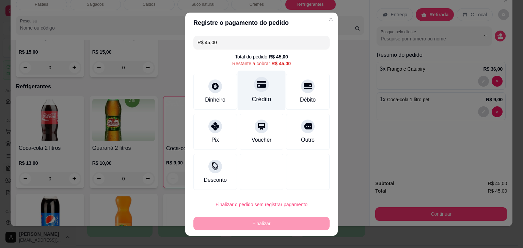
click at [259, 102] on div "Crédito" at bounding box center [261, 99] width 19 height 9
type input "R$ 0,00"
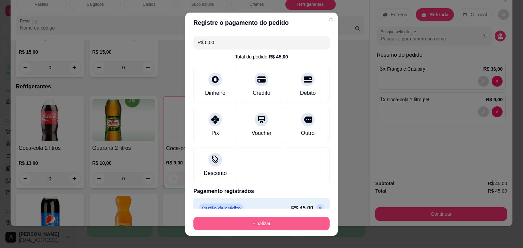
click at [254, 225] on button "Finalizar" at bounding box center [261, 224] width 136 height 14
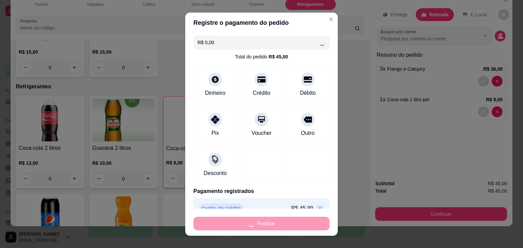
type input "0"
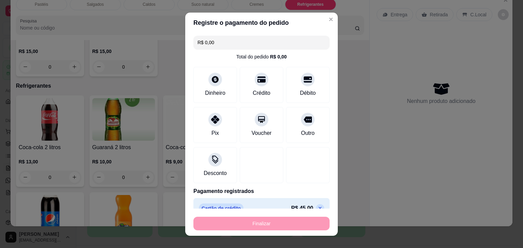
type input "-R$ 45,00"
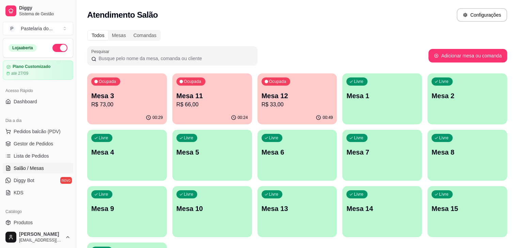
click at [248, 204] on p "Mesa 10" at bounding box center [211, 209] width 71 height 10
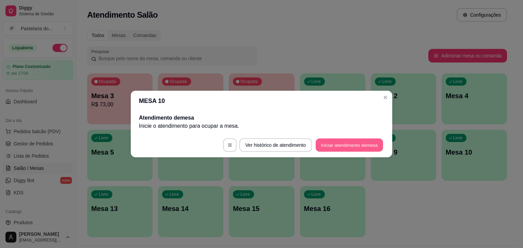
click at [322, 146] on button "Iniciar atendimento de mesa" at bounding box center [348, 145] width 67 height 13
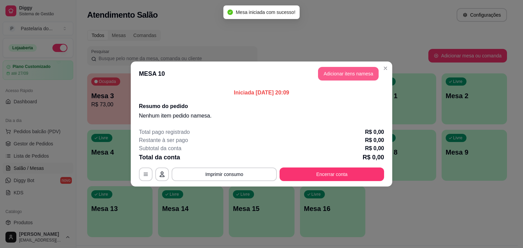
click at [354, 76] on button "Adicionar itens na mesa" at bounding box center [348, 74] width 61 height 14
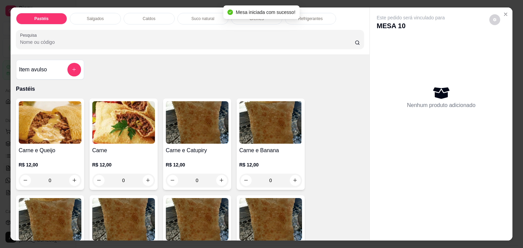
click at [111, 116] on img at bounding box center [123, 122] width 63 height 43
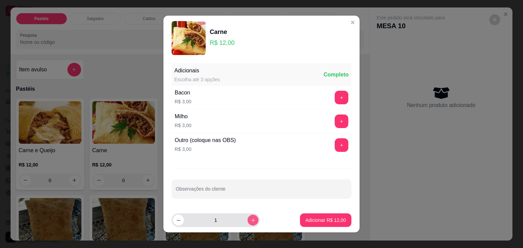
click at [247, 220] on button "increase-product-quantity" at bounding box center [252, 220] width 11 height 11
type input "2"
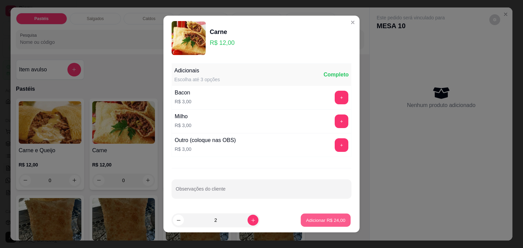
click at [326, 221] on p "Adicionar R$ 24,00" at bounding box center [325, 220] width 39 height 6
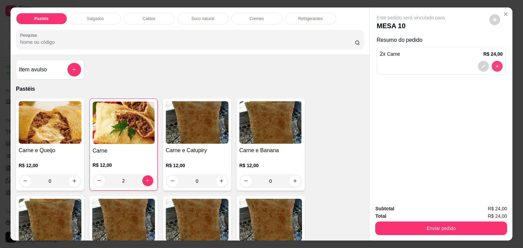
type input "0"
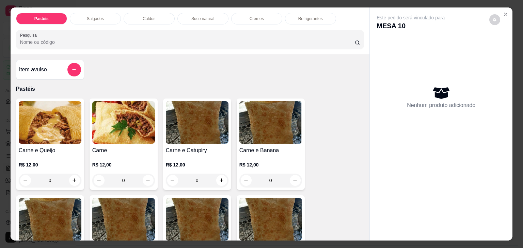
click at [49, 136] on img at bounding box center [50, 122] width 63 height 43
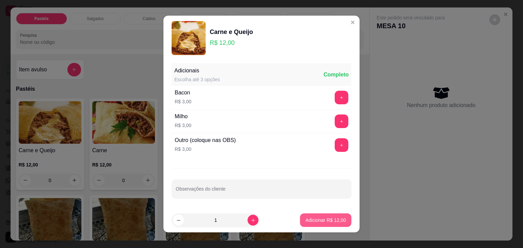
click at [313, 217] on p "Adicionar R$ 12,00" at bounding box center [325, 220] width 40 height 7
type input "1"
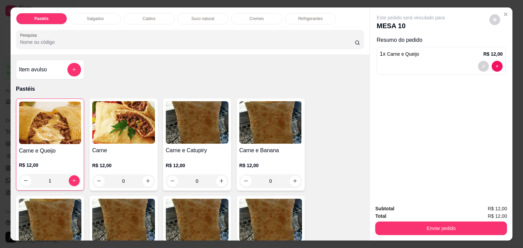
click at [128, 122] on img at bounding box center [123, 122] width 63 height 43
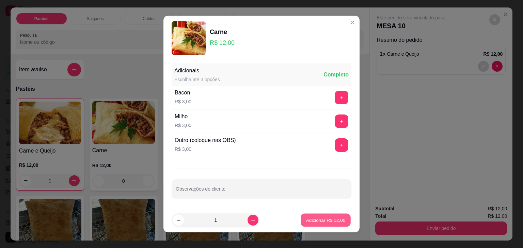
click at [321, 219] on p "Adicionar R$ 12,00" at bounding box center [325, 220] width 39 height 6
type input "1"
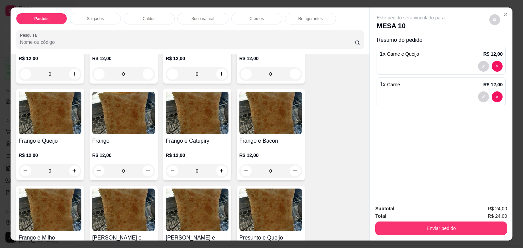
scroll to position [238, 0]
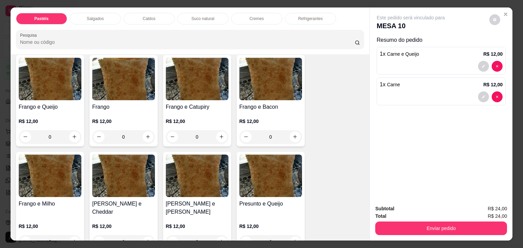
click at [211, 65] on img at bounding box center [197, 79] width 63 height 43
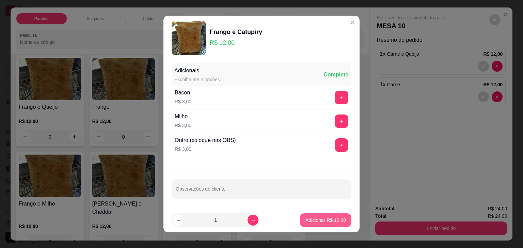
click at [327, 223] on p "Adicionar R$ 12,00" at bounding box center [325, 220] width 40 height 7
type input "1"
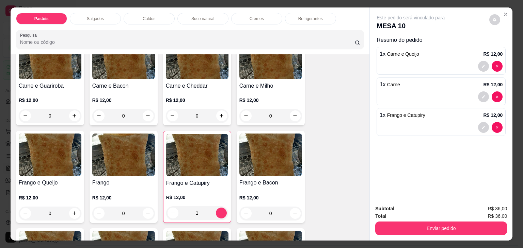
scroll to position [136, 0]
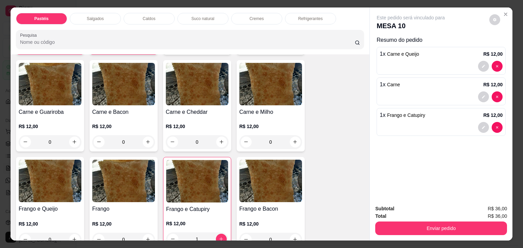
click at [48, 171] on img at bounding box center [50, 181] width 63 height 43
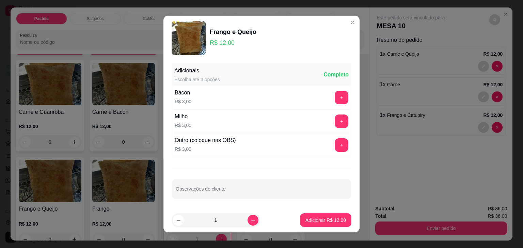
click at [310, 225] on button "Adicionar R$ 12,00" at bounding box center [325, 221] width 51 height 14
type input "1"
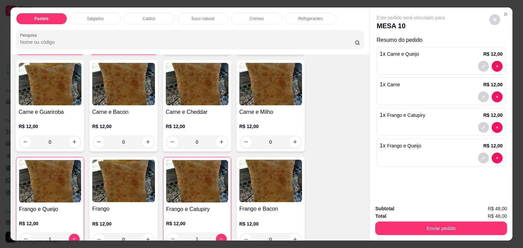
click at [306, 18] on p "Refrigerantes" at bounding box center [310, 18] width 24 height 5
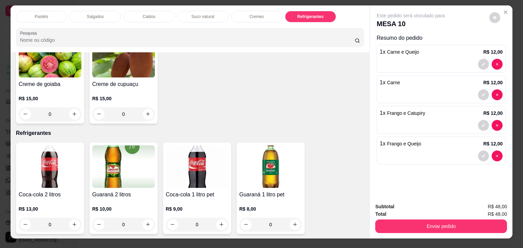
scroll to position [0, 0]
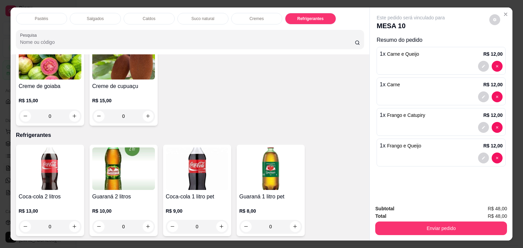
click at [90, 18] on p "Salgados" at bounding box center [95, 18] width 17 height 5
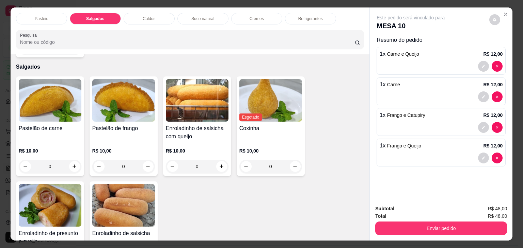
click at [208, 18] on p "Suco natural" at bounding box center [202, 18] width 23 height 5
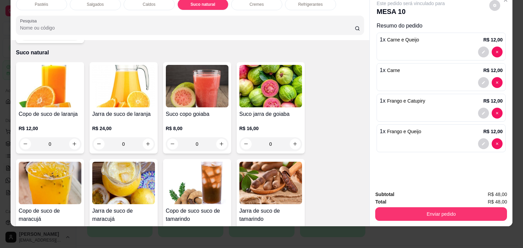
click at [117, 76] on img at bounding box center [123, 86] width 63 height 43
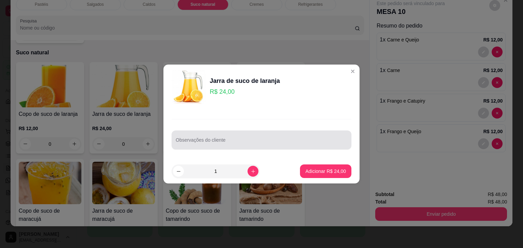
click at [263, 136] on div at bounding box center [261, 140] width 171 height 14
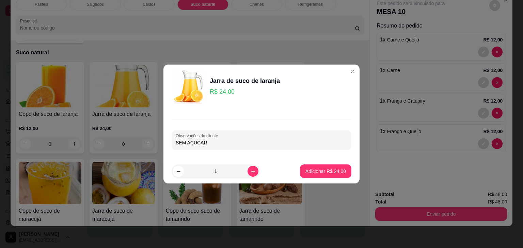
click at [265, 139] on input "SEM AÇUCAR" at bounding box center [261, 142] width 171 height 7
type input "SEM AÇUCAR E LEVAR GELO SEPARADO"
click at [315, 165] on button "Adicionar R$ 24,00" at bounding box center [325, 172] width 51 height 14
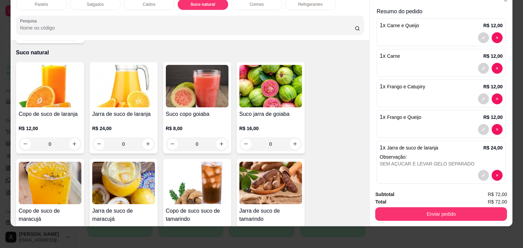
scroll to position [22, 0]
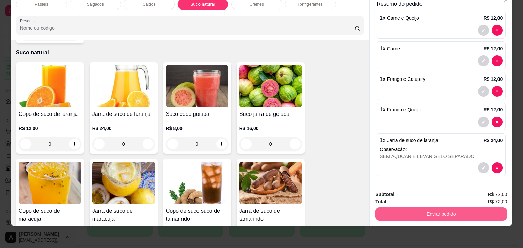
click at [450, 213] on button "Enviar pedido" at bounding box center [441, 215] width 132 height 14
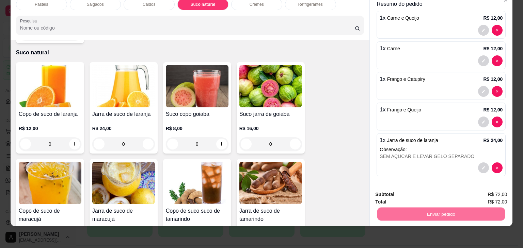
click at [421, 191] on button "Não registrar e enviar pedido" at bounding box center [418, 192] width 71 height 13
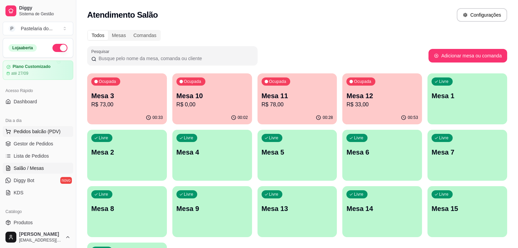
click at [46, 132] on span "Pedidos balcão (PDV)" at bounding box center [37, 131] width 47 height 7
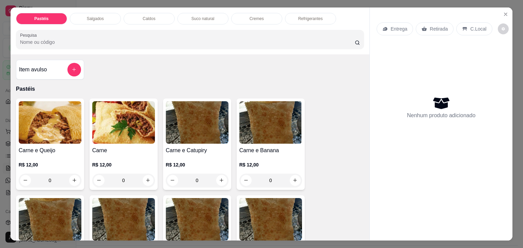
click at [139, 131] on img at bounding box center [123, 122] width 63 height 43
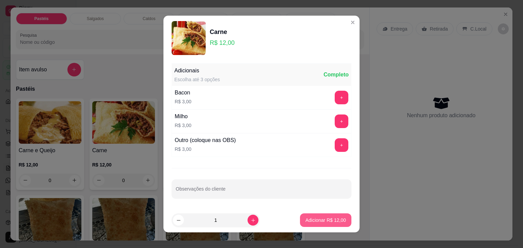
click at [320, 218] on p "Adicionar R$ 12,00" at bounding box center [325, 220] width 40 height 7
type input "1"
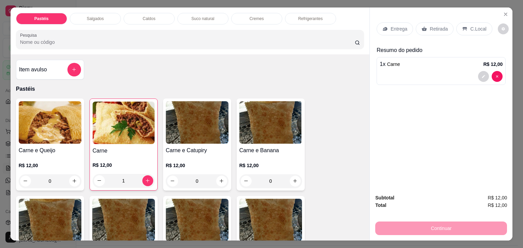
click at [436, 26] on p "Retirada" at bounding box center [438, 29] width 18 height 7
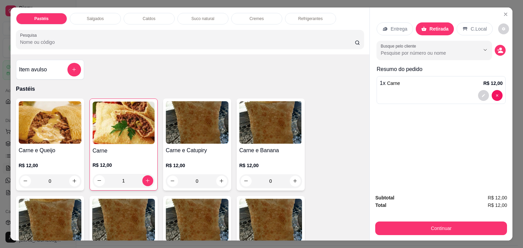
click at [422, 217] on div "Subtotal R$ 12,00 Total R$ 12,00 Continuar" at bounding box center [441, 214] width 132 height 41
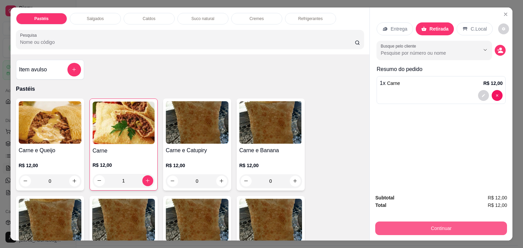
click at [423, 234] on div "Subtotal R$ 12,00 Total R$ 12,00 Continuar" at bounding box center [440, 215] width 143 height 52
click at [424, 223] on button "Continuar" at bounding box center [441, 228] width 128 height 13
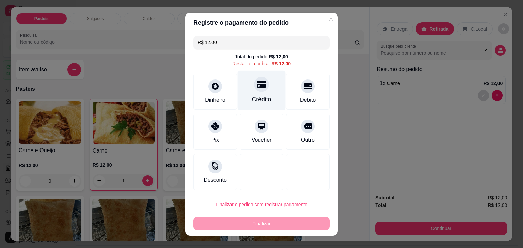
click at [257, 92] on div at bounding box center [261, 84] width 15 height 15
type input "R$ 0,00"
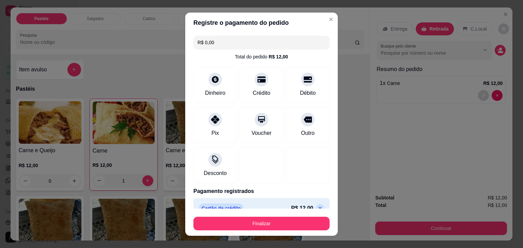
click at [261, 218] on button "Finalizar" at bounding box center [261, 224] width 136 height 14
click at [261, 218] on div "Finalizar" at bounding box center [261, 224] width 136 height 14
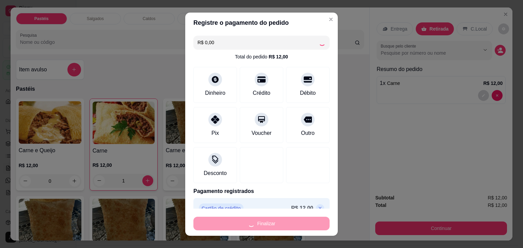
type input "0"
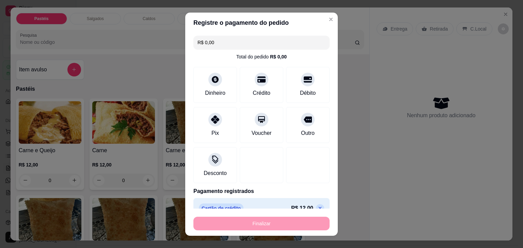
type input "-R$ 12,00"
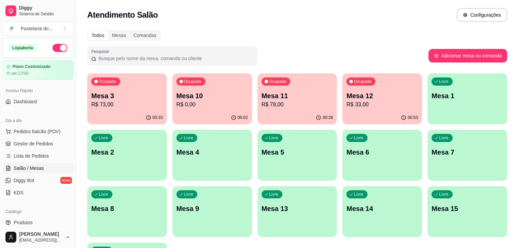
click at [346, 104] on p "R$ 33,00" at bounding box center [381, 105] width 71 height 8
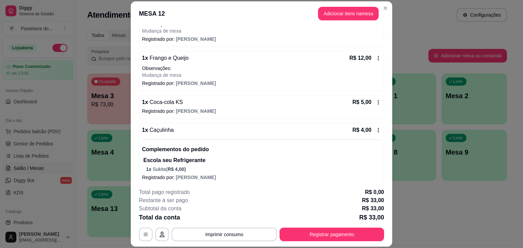
scroll to position [87, 0]
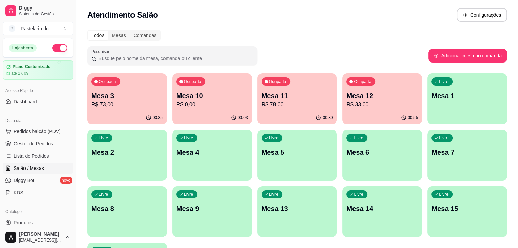
click at [69, 93] on div "Acesso Rápido Dashboard" at bounding box center [38, 96] width 76 height 27
click at [135, 95] on p "Mesa 3" at bounding box center [126, 96] width 71 height 10
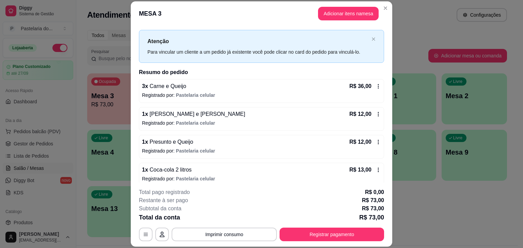
scroll to position [16, 0]
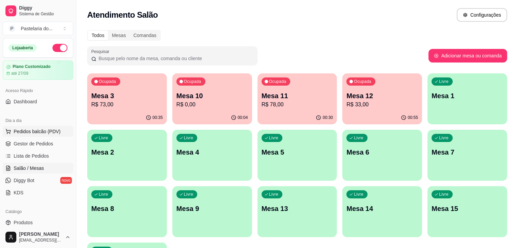
click at [30, 130] on span "Pedidos balcão (PDV)" at bounding box center [37, 131] width 47 height 7
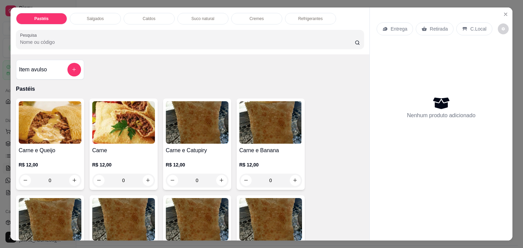
click at [101, 17] on div "Salgados" at bounding box center [95, 19] width 51 height 12
click at [101, 33] on div at bounding box center [190, 40] width 340 height 14
click at [71, 67] on icon "add-separate-item" at bounding box center [73, 69] width 5 height 5
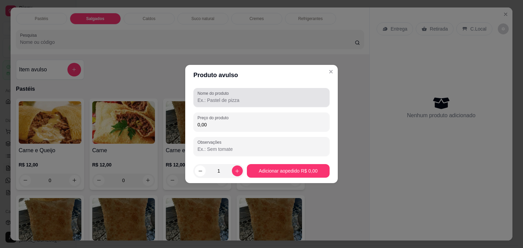
click at [240, 102] on input "Nome do produto" at bounding box center [261, 100] width 128 height 7
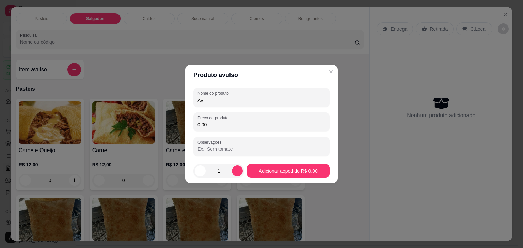
type input "AV"
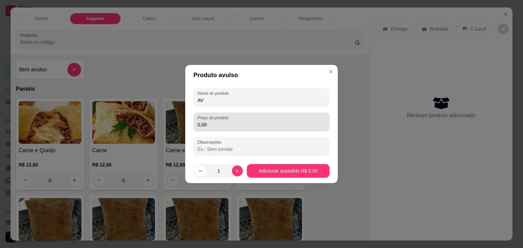
click at [224, 130] on div "Preço do produto 0,00" at bounding box center [261, 122] width 136 height 19
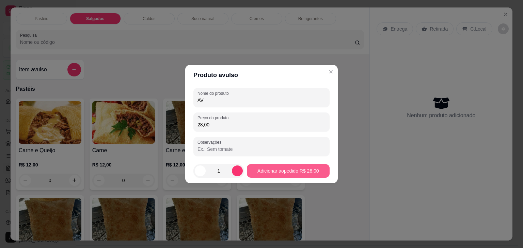
type input "28,00"
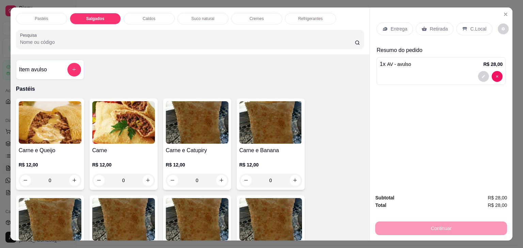
click at [438, 26] on p "Retirada" at bounding box center [438, 29] width 18 height 7
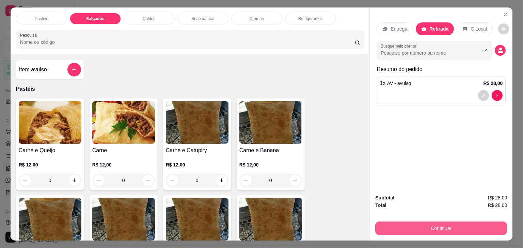
click at [449, 224] on button "Continuar" at bounding box center [441, 229] width 132 height 14
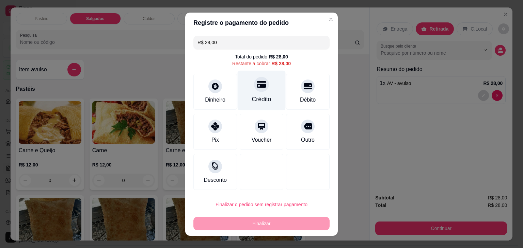
click at [255, 98] on div "Crédito" at bounding box center [261, 99] width 19 height 9
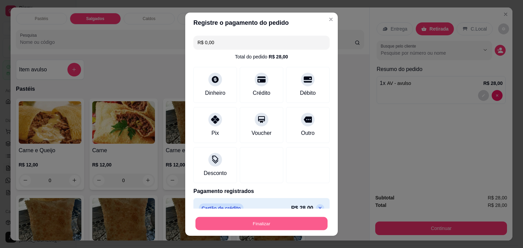
click at [285, 218] on button "Finalizar" at bounding box center [261, 223] width 132 height 13
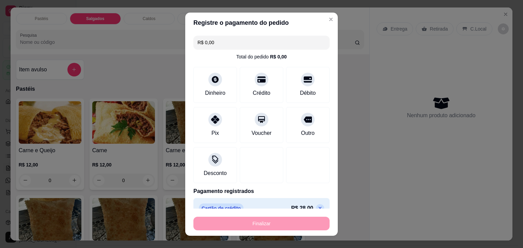
type input "-R$ 28,00"
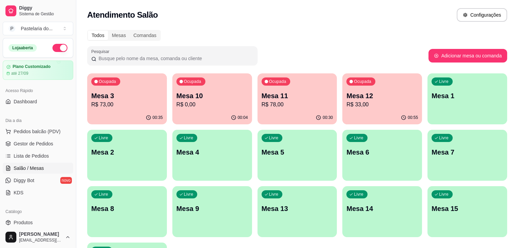
click at [257, 91] on div "Ocupada Mesa 11 R$ 78,00" at bounding box center [297, 92] width 80 height 38
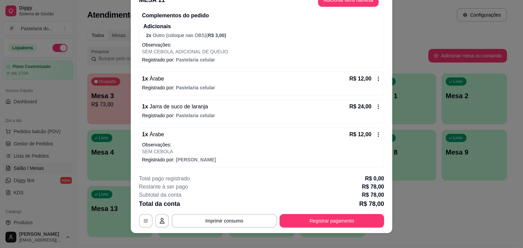
scroll to position [20, 0]
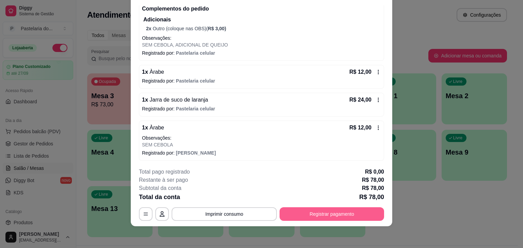
click at [354, 210] on button "Registrar pagamento" at bounding box center [331, 215] width 104 height 14
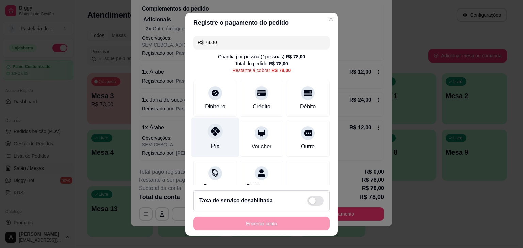
click at [218, 137] on div "Pix" at bounding box center [215, 137] width 48 height 40
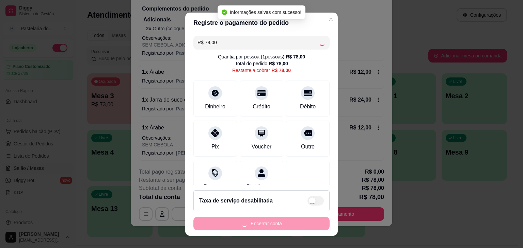
type input "R$ 0,00"
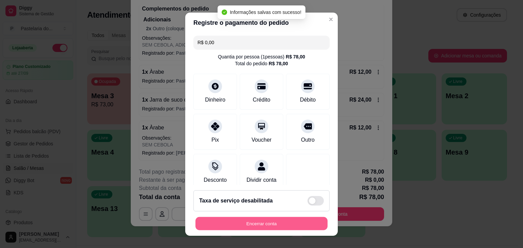
click at [288, 223] on button "Encerrar conta" at bounding box center [261, 223] width 132 height 13
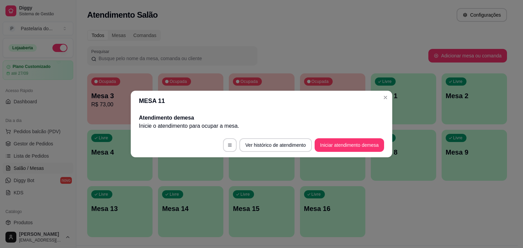
scroll to position [0, 0]
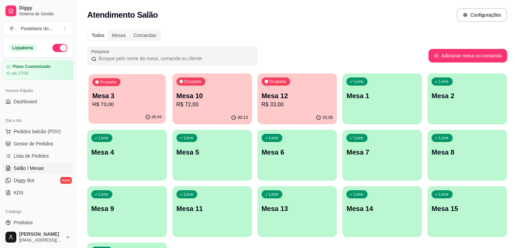
click at [117, 102] on p "R$ 73,00" at bounding box center [126, 105] width 69 height 8
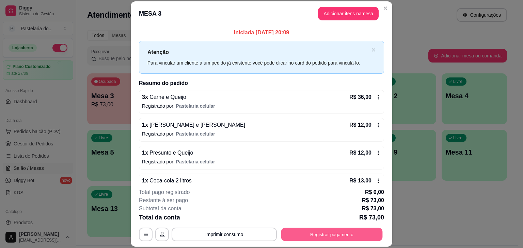
click at [338, 235] on button "Registrar pagamento" at bounding box center [331, 234] width 101 height 13
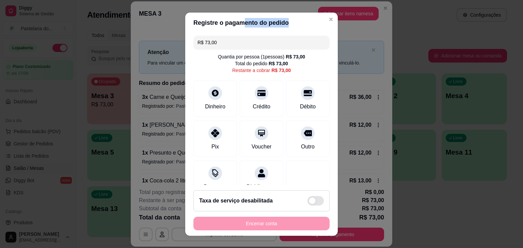
drag, startPoint x: 241, startPoint y: 32, endPoint x: 219, endPoint y: 34, distance: 21.5
click at [219, 34] on section "Registre o pagamento do pedido R$ 73,00 Quantia por pessoa ( 1 pessoas) R$ 73,0…" at bounding box center [261, 125] width 152 height 224
drag, startPoint x: 225, startPoint y: 42, endPoint x: 191, endPoint y: 37, distance: 34.7
click at [193, 37] on div "R$ 73,00" at bounding box center [261, 43] width 136 height 14
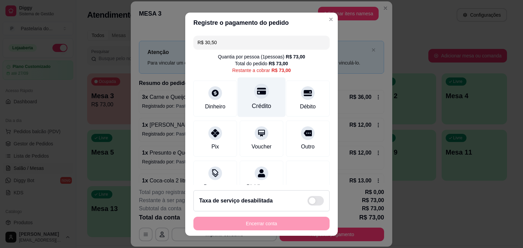
click at [259, 90] on div at bounding box center [261, 91] width 15 height 15
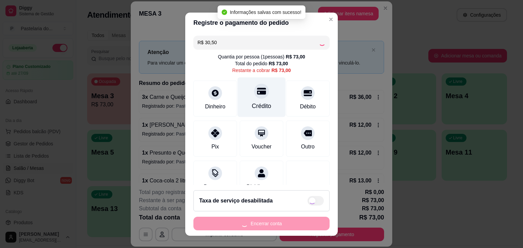
type input "R$ 42,50"
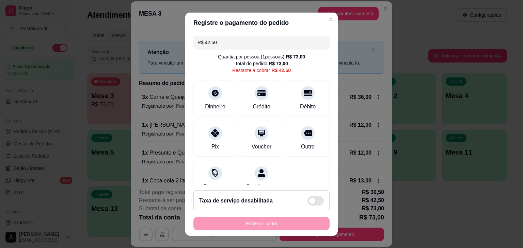
click at [395, 41] on div "Registre o pagamento do pedido R$ 42,50 Quantia por pessoa ( 1 pessoas) R$ 73,0…" at bounding box center [261, 124] width 523 height 248
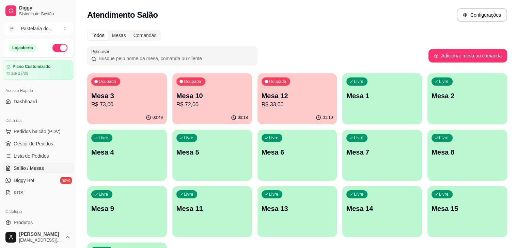
click at [174, 110] on div "Ocupada Mesa 10 R$ 72,00" at bounding box center [212, 92] width 80 height 38
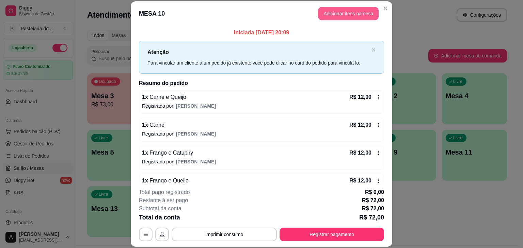
click at [367, 19] on button "Adicionar itens na mesa" at bounding box center [348, 14] width 61 height 14
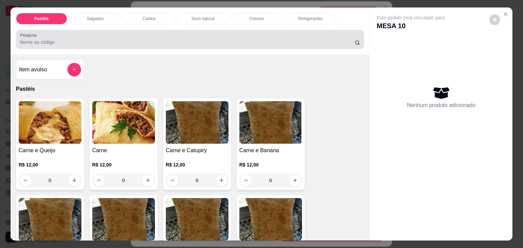
click at [101, 30] on div "Pesquisa" at bounding box center [190, 39] width 348 height 19
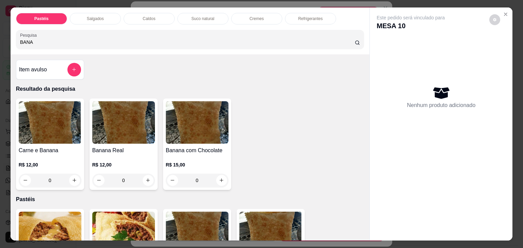
type input "BANA"
click at [149, 179] on button "increase-product-quantity" at bounding box center [148, 180] width 11 height 11
type input "1"
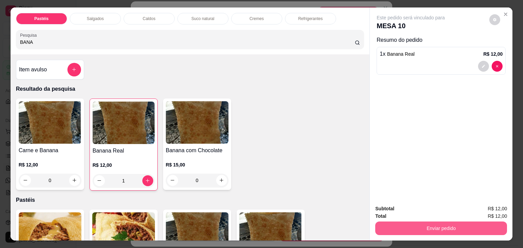
click at [402, 230] on button "Enviar pedido" at bounding box center [441, 229] width 132 height 14
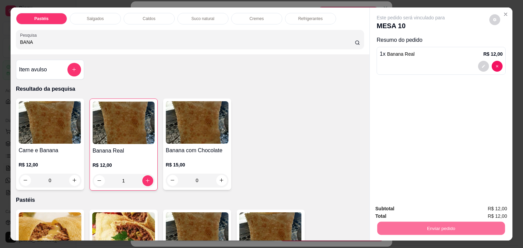
click at [398, 212] on button "Não registrar e enviar pedido" at bounding box center [418, 209] width 71 height 13
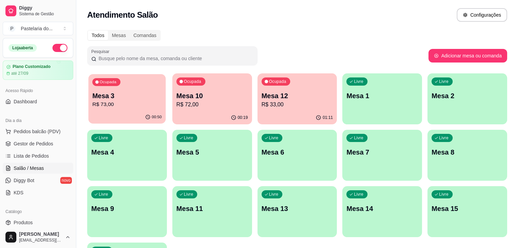
click at [124, 92] on p "Mesa 3" at bounding box center [126, 96] width 69 height 9
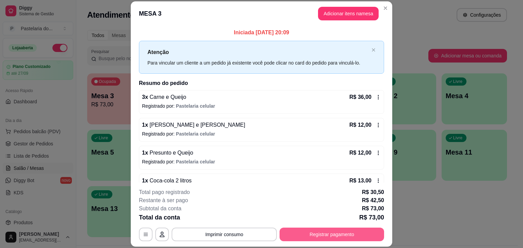
click at [319, 232] on button "Registrar pagamento" at bounding box center [331, 235] width 104 height 14
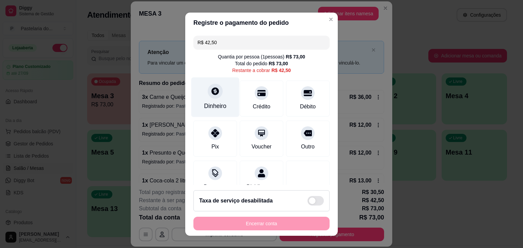
click at [212, 99] on div "Dinheiro" at bounding box center [215, 97] width 48 height 40
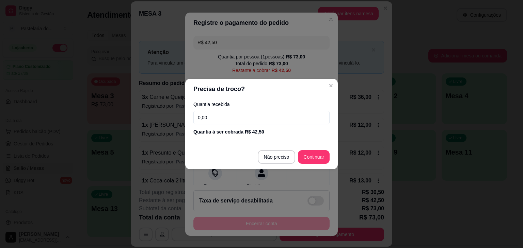
click at [219, 115] on input "0,00" at bounding box center [261, 118] width 136 height 14
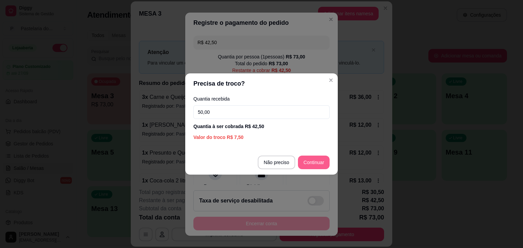
type input "50,00"
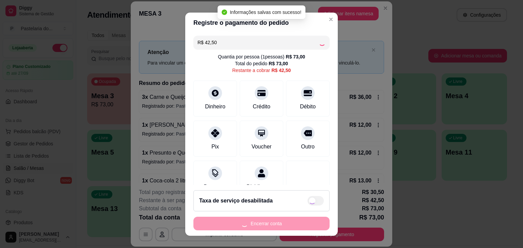
type input "R$ 0,00"
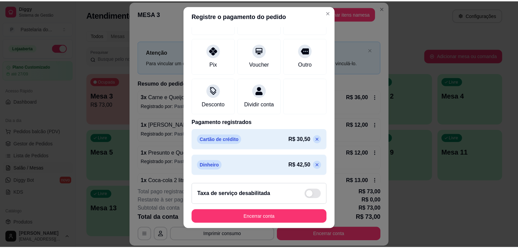
scroll to position [9, 0]
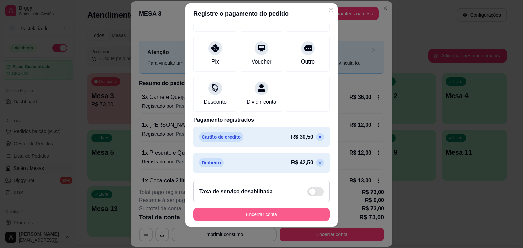
click at [280, 209] on button "Encerrar conta" at bounding box center [261, 215] width 136 height 14
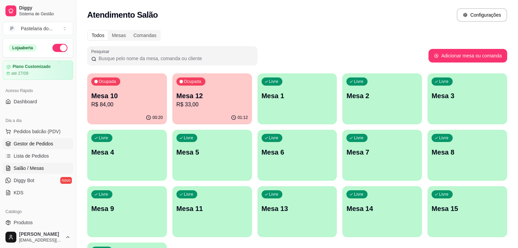
click at [27, 146] on span "Gestor de Pedidos" at bounding box center [33, 144] width 39 height 7
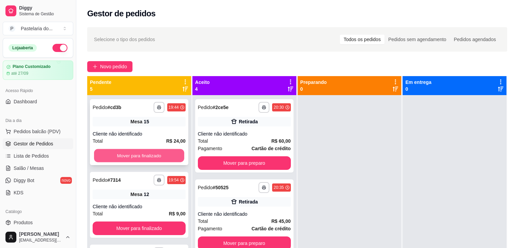
click at [121, 153] on button "Mover para finalizado" at bounding box center [139, 155] width 90 height 13
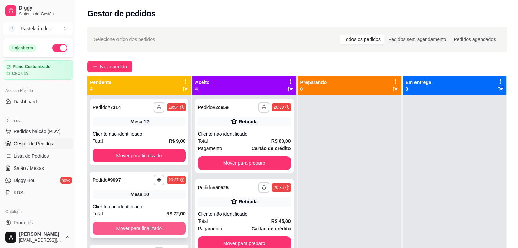
click at [148, 233] on button "Mover para finalizado" at bounding box center [139, 229] width 93 height 14
click at [148, 233] on div "Mover para finalizado" at bounding box center [139, 229] width 93 height 14
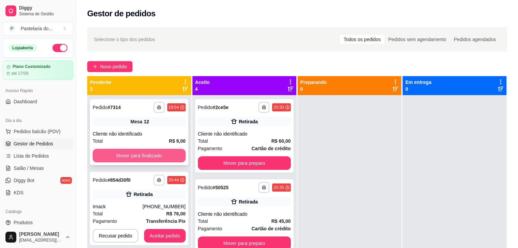
click at [141, 160] on button "Mover para finalizado" at bounding box center [139, 156] width 93 height 14
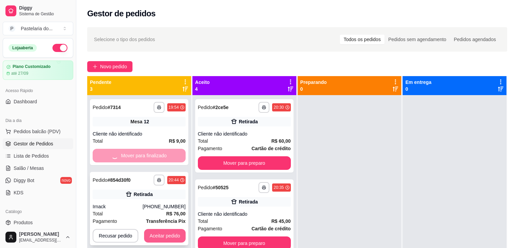
click at [183, 241] on button "Aceitar pedido" at bounding box center [165, 236] width 42 height 14
click at [183, 241] on div "Recusar pedido Aceitar pedido" at bounding box center [139, 236] width 93 height 14
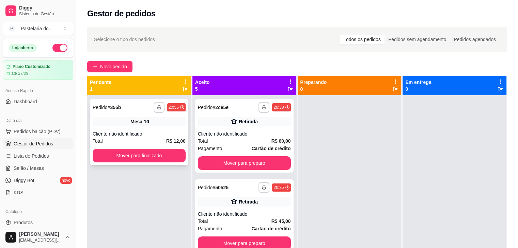
click at [155, 164] on div "**********" at bounding box center [139, 132] width 98 height 66
click at [160, 158] on button "Mover para finalizado" at bounding box center [139, 156] width 93 height 14
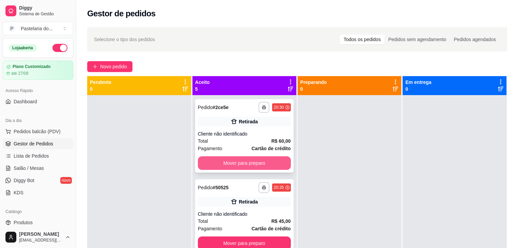
click at [223, 166] on button "Mover para preparo" at bounding box center [244, 164] width 93 height 14
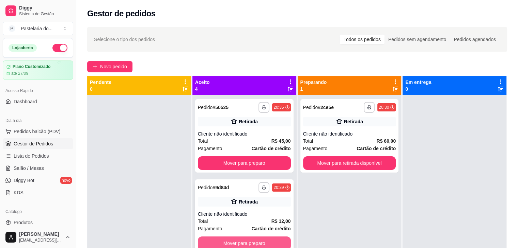
click at [236, 246] on button "Mover para preparo" at bounding box center [244, 244] width 93 height 14
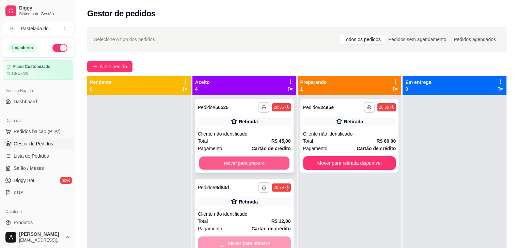
click at [233, 162] on button "Mover para preparo" at bounding box center [244, 163] width 90 height 13
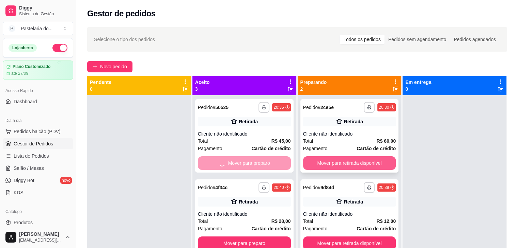
click at [350, 164] on button "Mover para retirada disponível" at bounding box center [349, 164] width 93 height 14
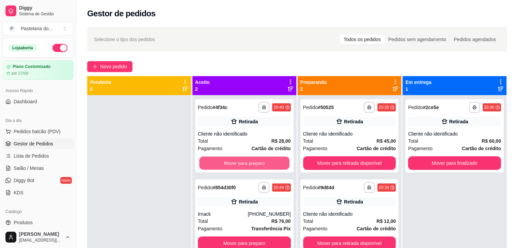
click at [266, 165] on button "Mover para preparo" at bounding box center [244, 163] width 90 height 13
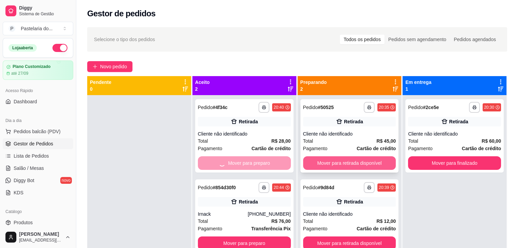
click at [337, 162] on button "Mover para retirada disponível" at bounding box center [349, 164] width 93 height 14
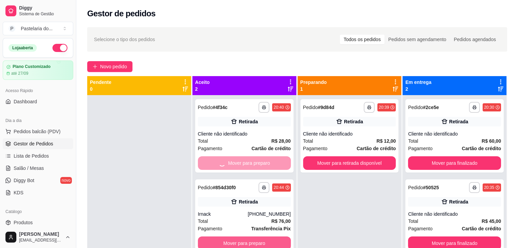
click at [248, 242] on div "**********" at bounding box center [244, 219] width 104 height 248
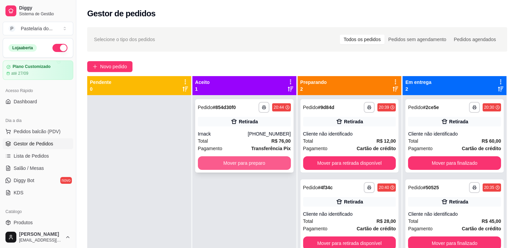
click at [253, 162] on button "Mover para preparo" at bounding box center [244, 164] width 93 height 14
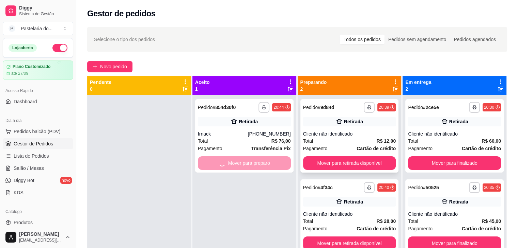
click at [361, 154] on div "**********" at bounding box center [349, 135] width 98 height 73
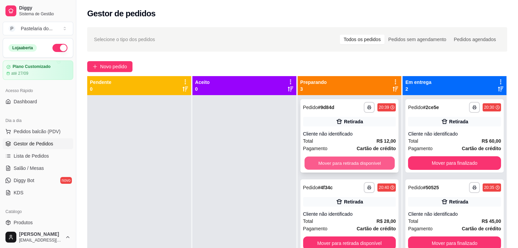
click at [370, 162] on button "Mover para retirada disponível" at bounding box center [349, 163] width 90 height 13
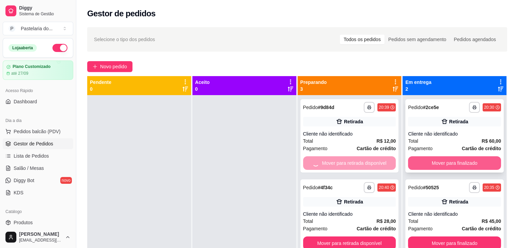
click at [452, 159] on button "Mover para finalizado" at bounding box center [454, 164] width 93 height 14
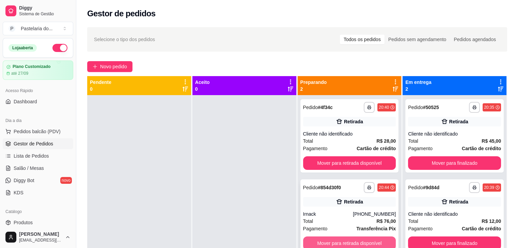
click at [367, 245] on button "Mover para retirada disponível" at bounding box center [349, 244] width 93 height 14
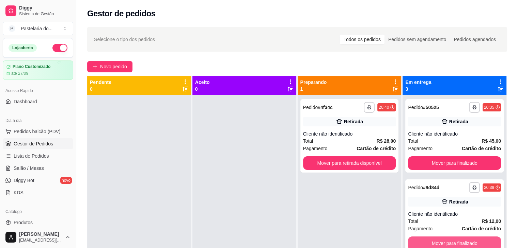
click at [426, 240] on button "Mover para finalizado" at bounding box center [454, 244] width 93 height 14
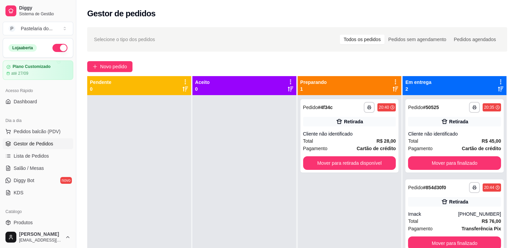
click at [365, 181] on div "**********" at bounding box center [349, 219] width 104 height 248
click at [362, 172] on div "**********" at bounding box center [349, 135] width 98 height 73
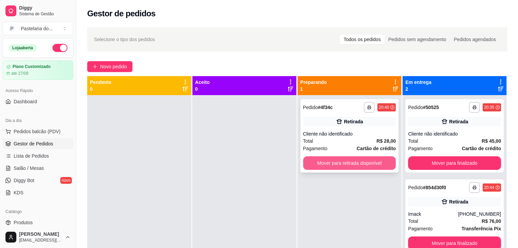
click at [374, 162] on button "Mover para retirada disponível" at bounding box center [349, 164] width 93 height 14
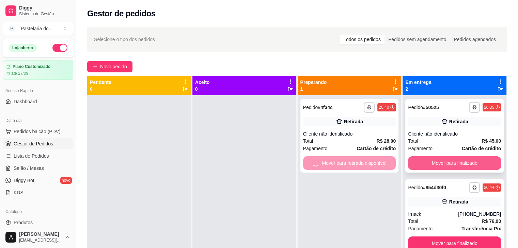
click at [436, 160] on button "Mover para finalizado" at bounding box center [454, 164] width 93 height 14
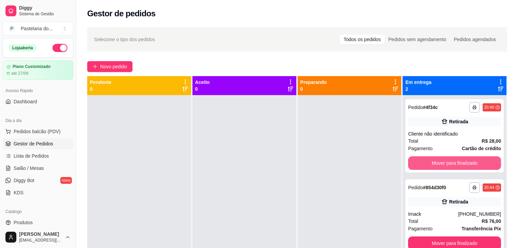
click at [440, 162] on button "Mover para finalizado" at bounding box center [454, 164] width 93 height 14
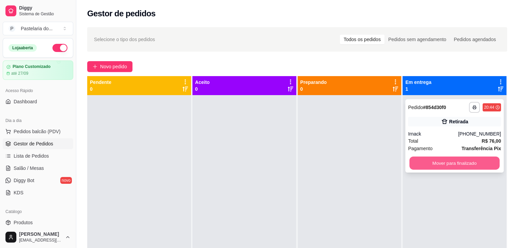
click at [441, 163] on button "Mover para finalizado" at bounding box center [454, 163] width 90 height 13
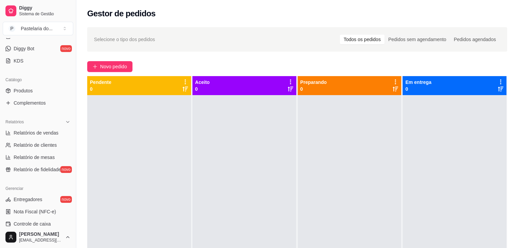
scroll to position [136, 0]
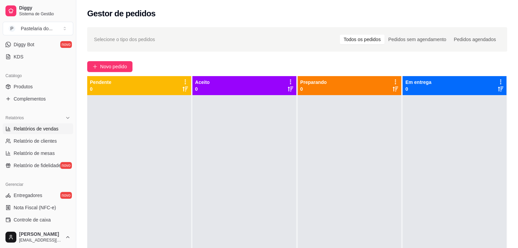
click at [39, 130] on span "Relatórios de vendas" at bounding box center [36, 129] width 45 height 7
select select "ALL"
select select "0"
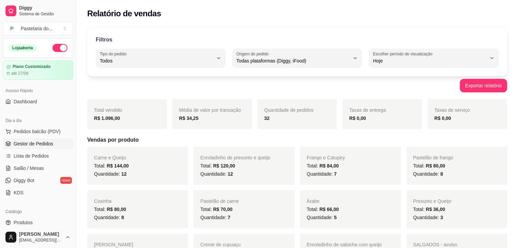
click at [43, 142] on span "Gestor de Pedidos" at bounding box center [33, 144] width 39 height 7
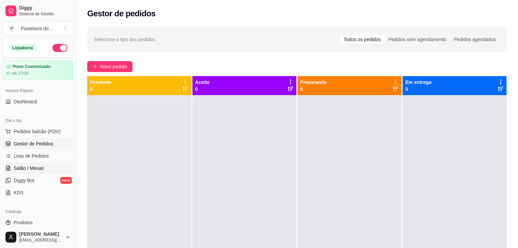
click at [37, 165] on span "Salão / Mesas" at bounding box center [29, 168] width 30 height 7
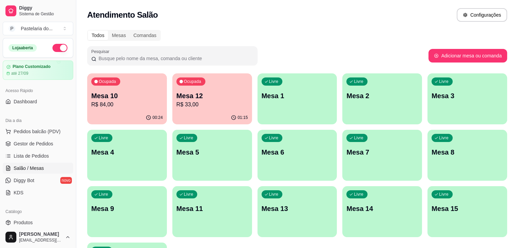
click at [143, 100] on p "Mesa 10" at bounding box center [126, 96] width 71 height 10
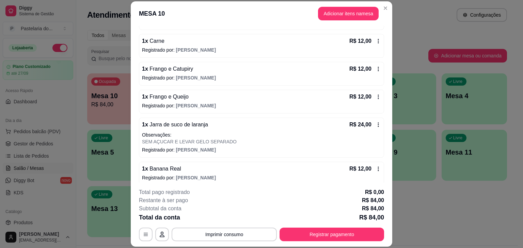
scroll to position [88, 0]
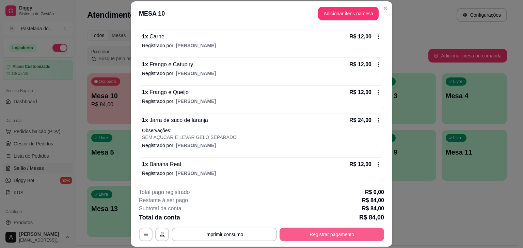
click at [318, 236] on button "Registrar pagamento" at bounding box center [331, 235] width 104 height 14
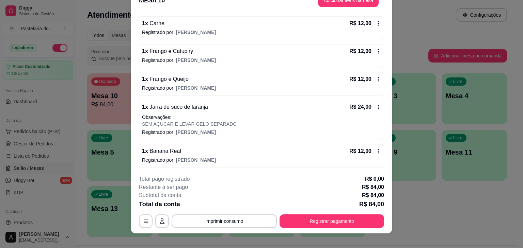
scroll to position [20, 0]
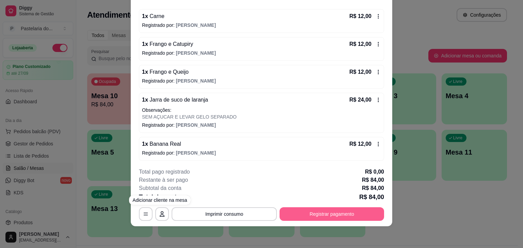
click at [333, 214] on button "Registrar pagamento" at bounding box center [331, 215] width 104 height 14
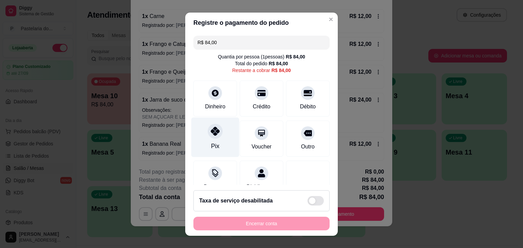
click at [204, 143] on div "Pix" at bounding box center [215, 137] width 48 height 40
type input "R$ 0,00"
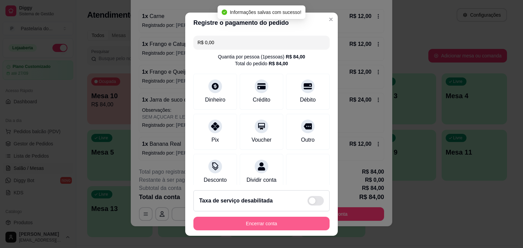
click at [284, 227] on button "Encerrar conta" at bounding box center [261, 224] width 136 height 14
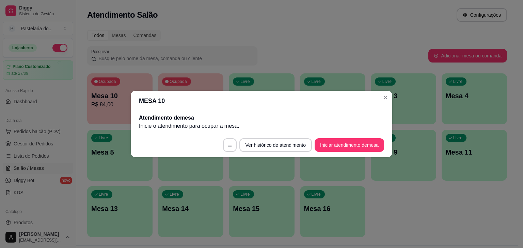
scroll to position [0, 0]
click at [376, 177] on div "button" at bounding box center [403, 177] width 65 height 8
click at [373, 211] on div "MESA 10 Atendimento de mesa Inicie o atendimento para ocupar a mesa . Ver histó…" at bounding box center [261, 124] width 523 height 248
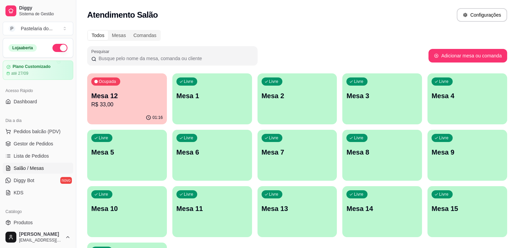
click at [42, 150] on ul "Pedidos balcão (PDV) Gestor de Pedidos Lista de Pedidos Salão / Mesas Diggy Bot…" at bounding box center [38, 162] width 70 height 72
click at [44, 145] on span "Gestor de Pedidos" at bounding box center [33, 144] width 39 height 7
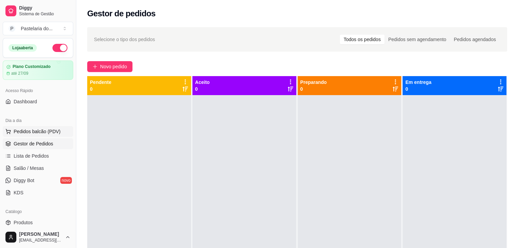
click at [57, 135] on button "Pedidos balcão (PDV)" at bounding box center [38, 131] width 70 height 11
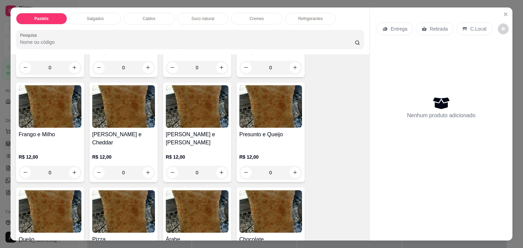
scroll to position [374, 0]
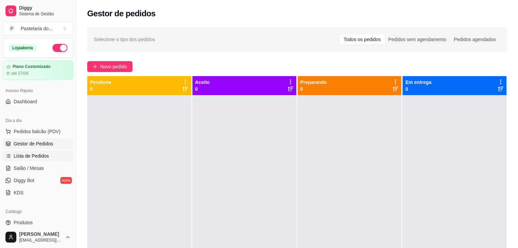
click at [35, 153] on span "Lista de Pedidos" at bounding box center [31, 156] width 35 height 7
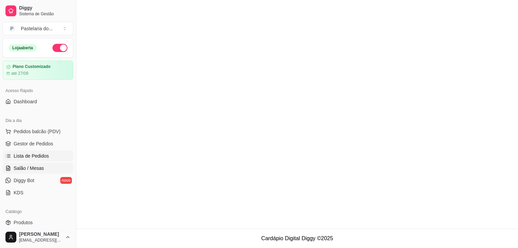
click at [35, 165] on span "Salão / Mesas" at bounding box center [29, 168] width 30 height 7
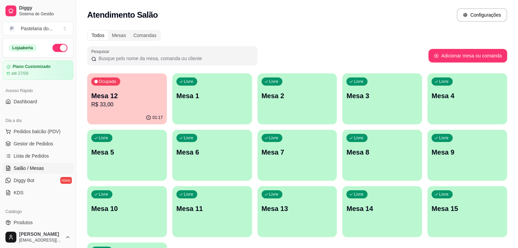
click at [113, 93] on p "Mesa 12" at bounding box center [126, 96] width 71 height 10
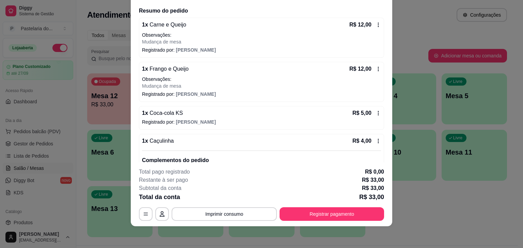
scroll to position [87, 0]
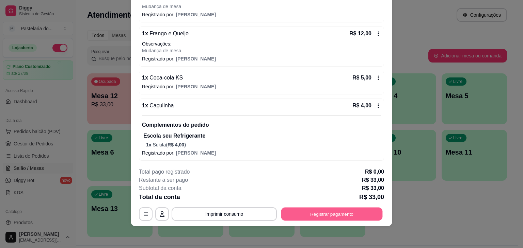
click at [333, 214] on button "Registrar pagamento" at bounding box center [331, 214] width 101 height 13
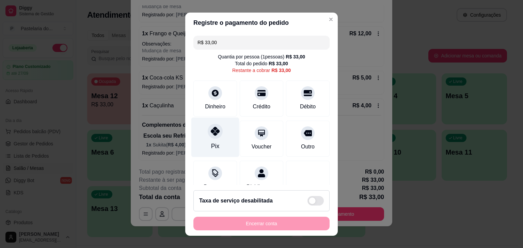
click at [209, 138] on div at bounding box center [215, 131] width 15 height 15
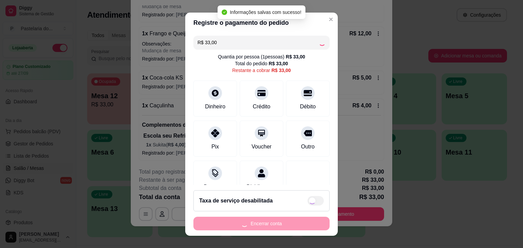
type input "R$ 0,00"
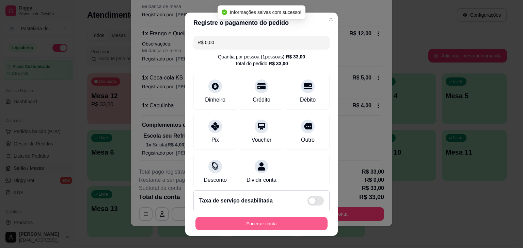
click at [265, 224] on button "Encerrar conta" at bounding box center [261, 223] width 132 height 13
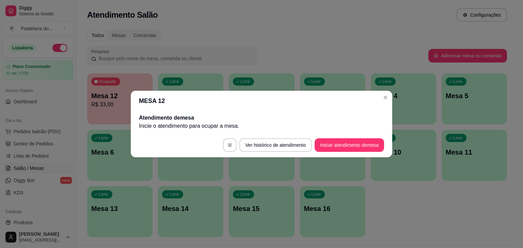
scroll to position [0, 0]
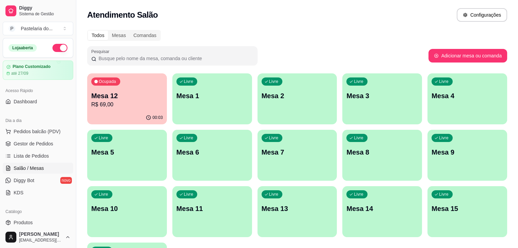
click at [172, 147] on div "Livre Mesa 6" at bounding box center [212, 151] width 80 height 43
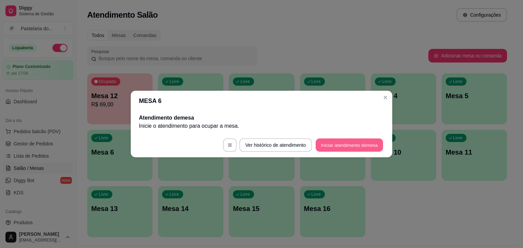
click at [350, 146] on button "Iniciar atendimento de mesa" at bounding box center [348, 145] width 67 height 13
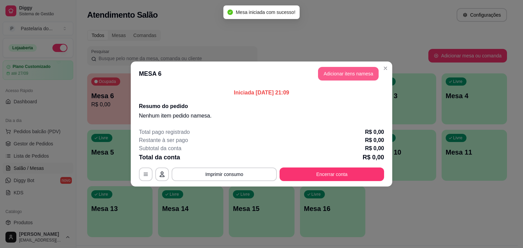
click at [339, 76] on button "Adicionar itens na mesa" at bounding box center [348, 74] width 61 height 14
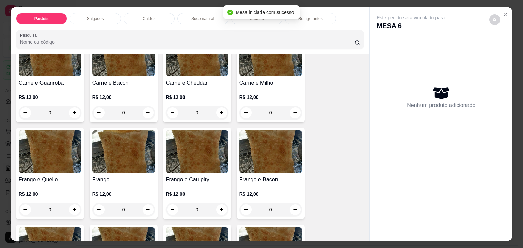
scroll to position [204, 0]
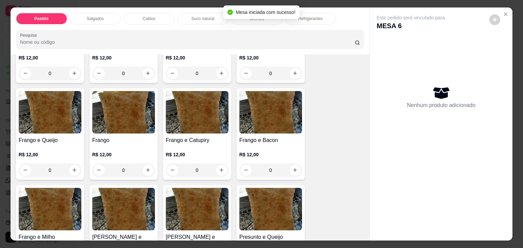
click at [197, 145] on div "R$ 12,00 0" at bounding box center [197, 161] width 63 height 33
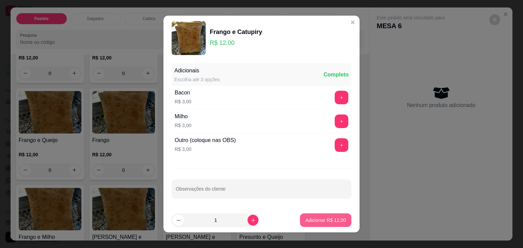
click at [321, 218] on p "Adicionar R$ 12,00" at bounding box center [325, 220] width 40 height 7
type input "1"
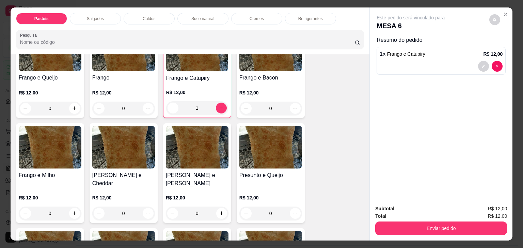
scroll to position [340, 0]
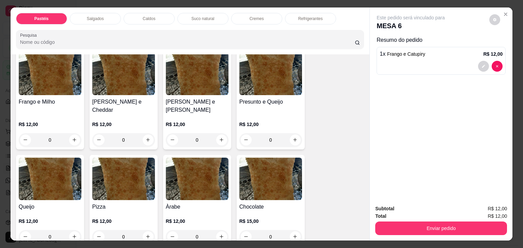
click at [265, 94] on div "Presunto e Queijo R$ 12,00 0" at bounding box center [270, 100] width 68 height 100
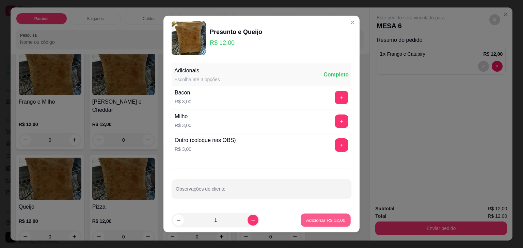
click at [326, 217] on p "Adicionar R$ 12,00" at bounding box center [325, 220] width 39 height 6
type input "1"
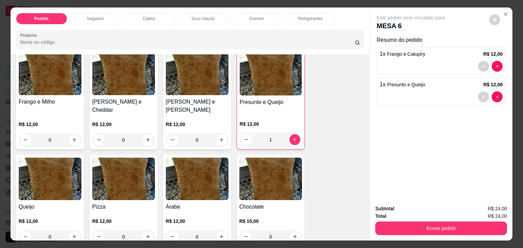
click at [90, 13] on div "Salgados" at bounding box center [95, 19] width 51 height 12
click at [90, 30] on div "Pesquisa" at bounding box center [190, 39] width 348 height 19
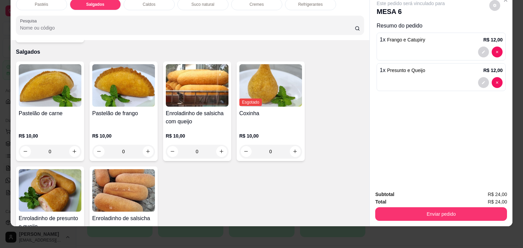
click at [49, 185] on img at bounding box center [50, 190] width 63 height 43
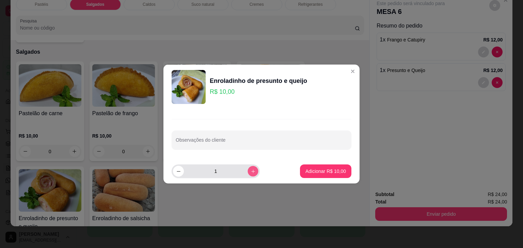
click at [247, 175] on button "increase-product-quantity" at bounding box center [252, 171] width 11 height 11
type input "2"
click at [332, 162] on footer "2 Adicionar R$ 20,00" at bounding box center [261, 171] width 196 height 24
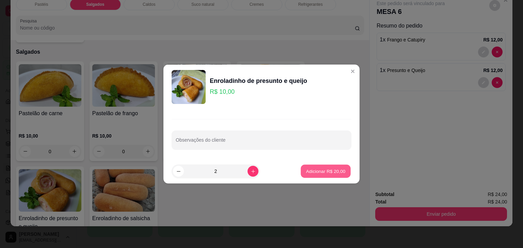
click at [331, 171] on p "Adicionar R$ 20,00" at bounding box center [325, 171] width 39 height 6
type input "2"
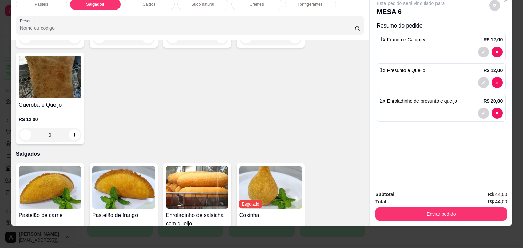
click at [327, 1] on div "Refrigerantes" at bounding box center [310, 5] width 51 height 12
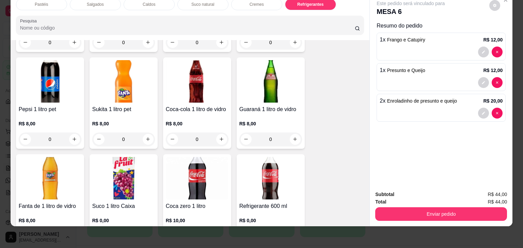
scroll to position [1883, 0]
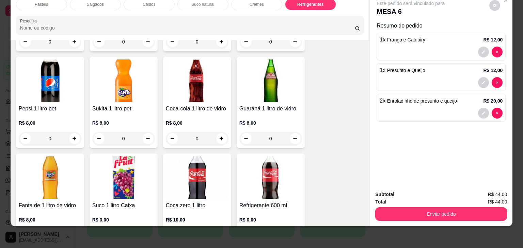
click at [208, 89] on div "Coca-cola 1 litro de vidro R$ 8,00 0" at bounding box center [197, 103] width 68 height 92
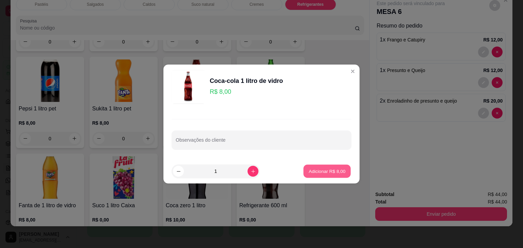
click at [330, 170] on p "Adicionar R$ 8,00" at bounding box center [326, 171] width 37 height 6
type input "1"
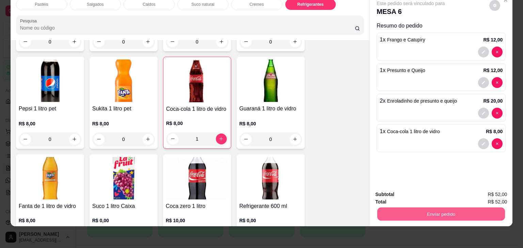
click at [450, 215] on button "Enviar pedido" at bounding box center [441, 214] width 128 height 13
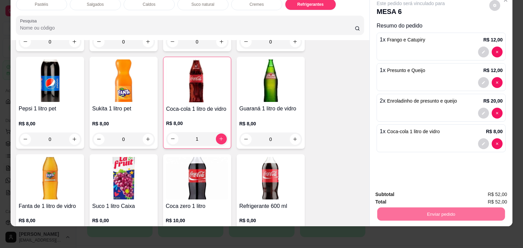
click at [439, 193] on button "Não registrar e enviar pedido" at bounding box center [418, 192] width 71 height 13
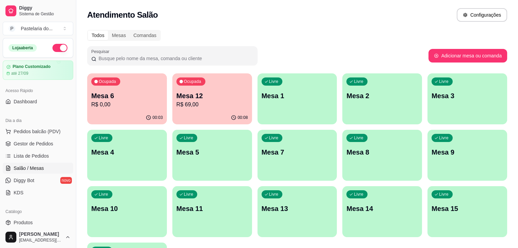
click at [124, 103] on p "R$ 0,00" at bounding box center [126, 105] width 71 height 8
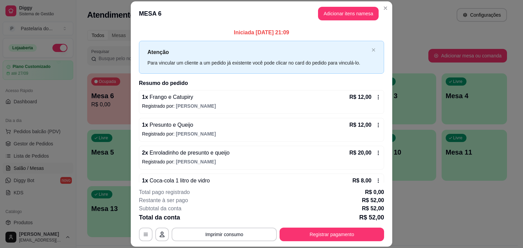
scroll to position [16, 0]
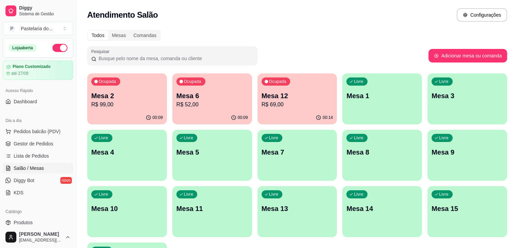
click at [101, 101] on p "R$ 99,00" at bounding box center [126, 105] width 71 height 8
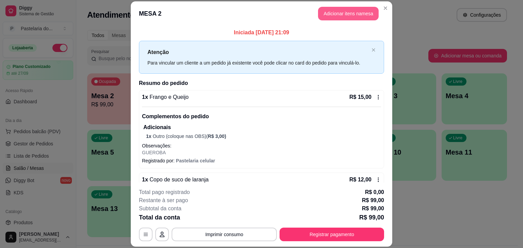
click at [354, 15] on button "Adicionar itens na mesa" at bounding box center [348, 14] width 61 height 14
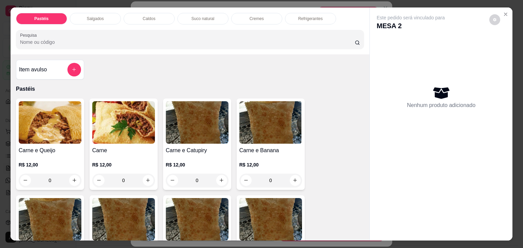
click at [198, 20] on div "Suco natural" at bounding box center [202, 19] width 51 height 12
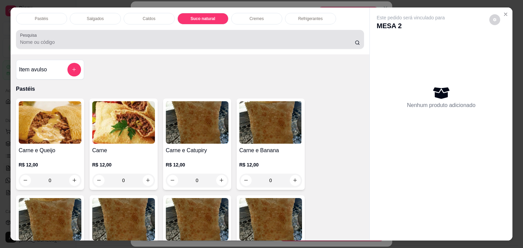
scroll to position [17, 0]
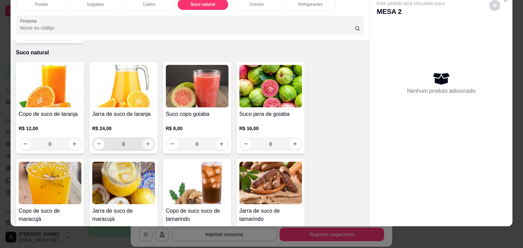
click at [148, 139] on button "increase-product-quantity" at bounding box center [148, 144] width 11 height 11
type input "1"
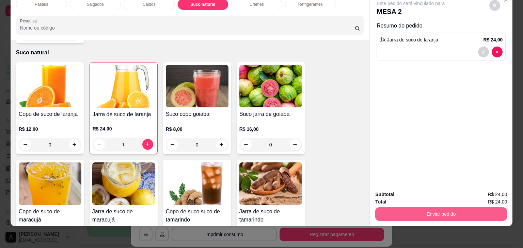
click at [423, 210] on button "Enviar pedido" at bounding box center [441, 215] width 132 height 14
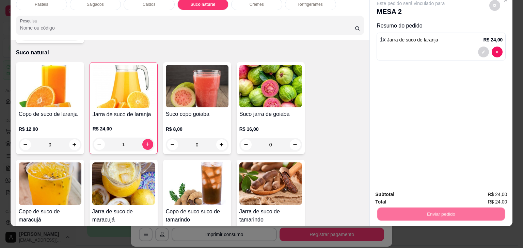
click at [423, 193] on button "Não registrar e enviar pedido" at bounding box center [418, 192] width 71 height 13
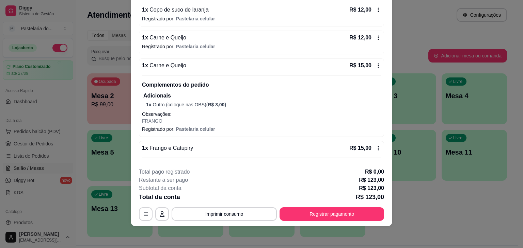
scroll to position [82, 0]
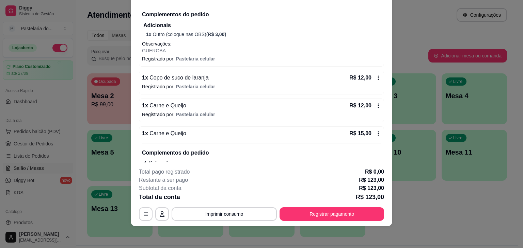
click at [375, 78] on icon at bounding box center [377, 77] width 5 height 5
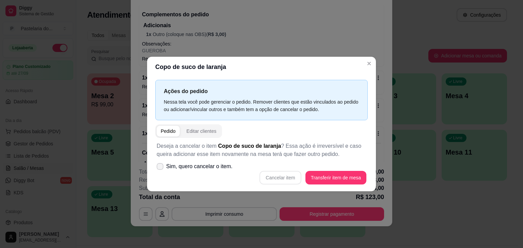
click at [205, 164] on span "Sim, quero cancelar o item." at bounding box center [199, 167] width 66 height 8
click at [161, 168] on input "Sim, quero cancelar o item." at bounding box center [158, 170] width 4 height 4
checkbox input "true"
click at [278, 180] on button "Cancelar item" at bounding box center [280, 178] width 42 height 14
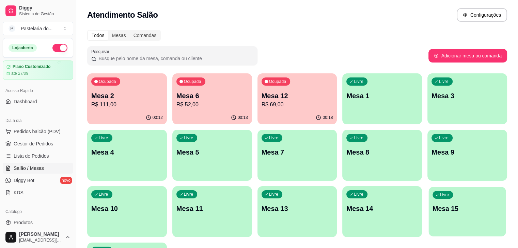
click at [432, 205] on p "Mesa 15" at bounding box center [466, 208] width 69 height 9
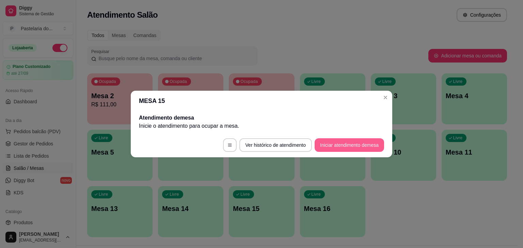
click at [333, 146] on button "Iniciar atendimento de mesa" at bounding box center [348, 145] width 69 height 14
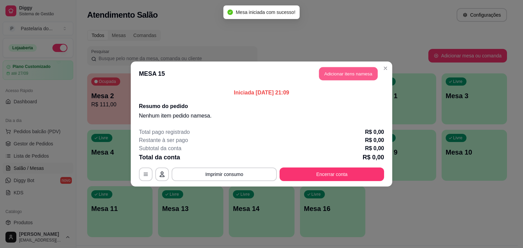
click at [366, 71] on button "Adicionar itens na mesa" at bounding box center [348, 73] width 59 height 13
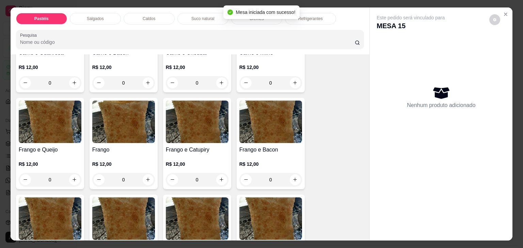
scroll to position [204, 0]
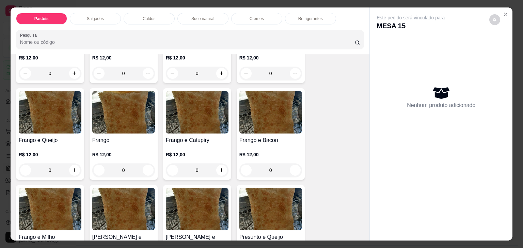
click at [216, 167] on div "0" at bounding box center [197, 171] width 63 height 14
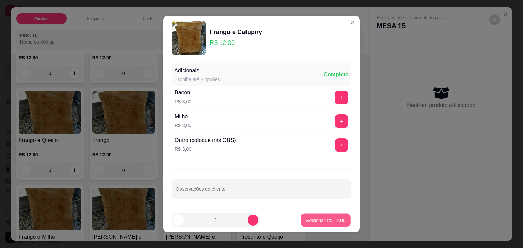
click at [306, 225] on button "Adicionar R$ 12,00" at bounding box center [325, 220] width 50 height 13
type input "1"
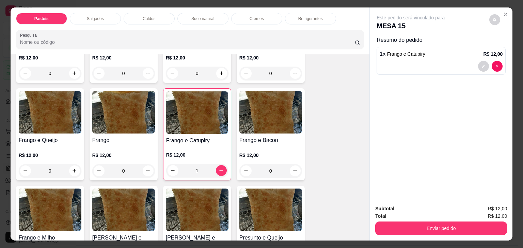
scroll to position [238, 0]
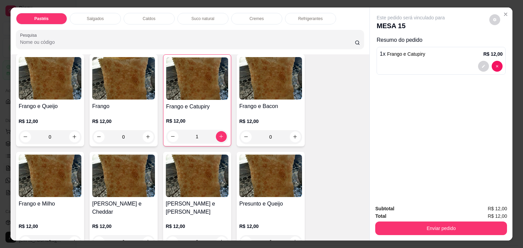
click at [289, 235] on div "0" at bounding box center [270, 242] width 63 height 14
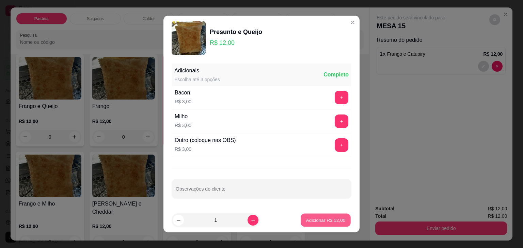
click at [310, 218] on p "Adicionar R$ 12,00" at bounding box center [325, 220] width 39 height 6
type input "1"
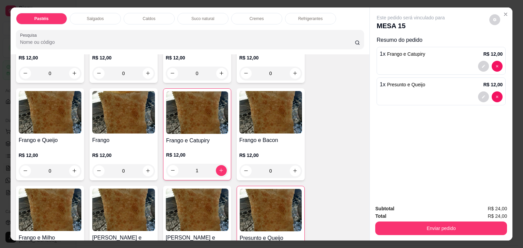
click at [321, 18] on div "Refrigerantes" at bounding box center [310, 19] width 51 height 12
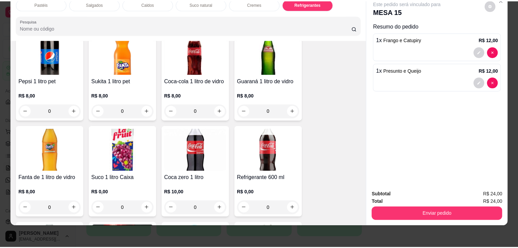
scroll to position [1985, 0]
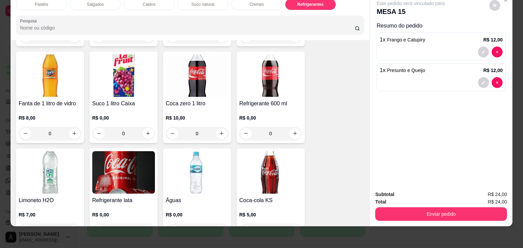
click at [296, 127] on div "0" at bounding box center [270, 134] width 63 height 14
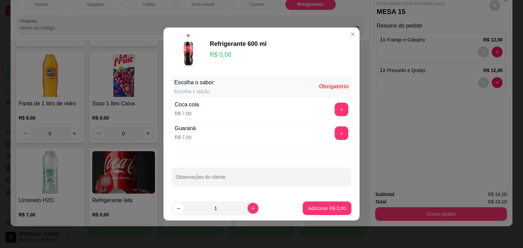
click at [331, 216] on footer "1 Adicionar R$ 0,00" at bounding box center [261, 208] width 196 height 24
click at [334, 115] on button "+" at bounding box center [341, 110] width 14 height 14
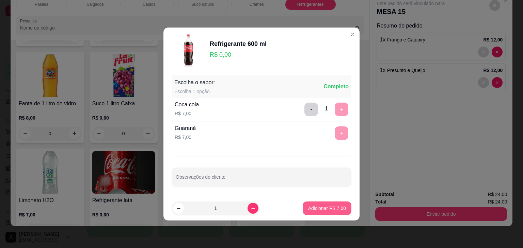
click at [327, 207] on p "Adicionar R$ 7,00" at bounding box center [327, 208] width 38 height 7
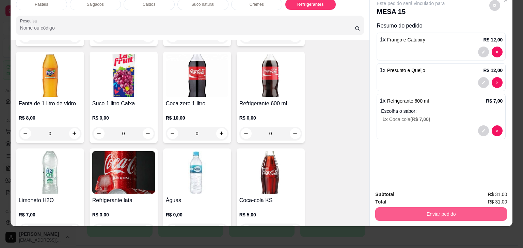
click at [412, 208] on button "Enviar pedido" at bounding box center [441, 215] width 132 height 14
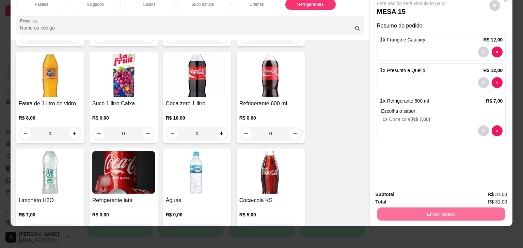
click at [428, 190] on button "Não registrar e enviar pedido" at bounding box center [418, 192] width 69 height 13
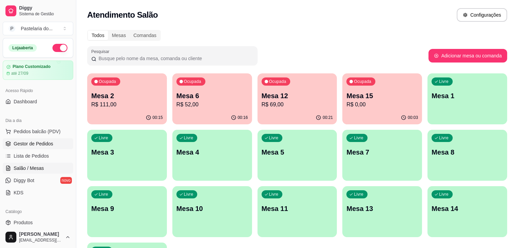
click at [14, 148] on link "Gestor de Pedidos" at bounding box center [38, 143] width 70 height 11
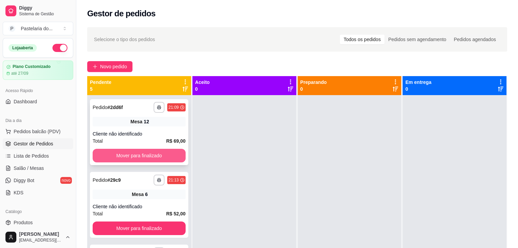
click at [169, 153] on button "Mover para finalizado" at bounding box center [139, 156] width 93 height 14
click at [167, 161] on button "Mover para finalizado" at bounding box center [139, 156] width 93 height 14
click at [167, 161] on button "Mover para finalizado" at bounding box center [139, 155] width 90 height 13
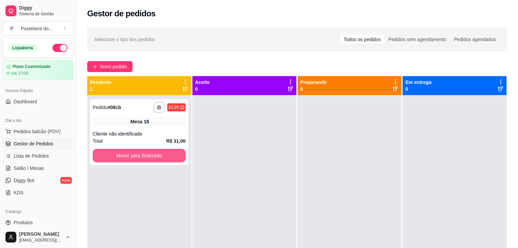
click at [167, 161] on button "Mover para finalizado" at bounding box center [139, 156] width 93 height 14
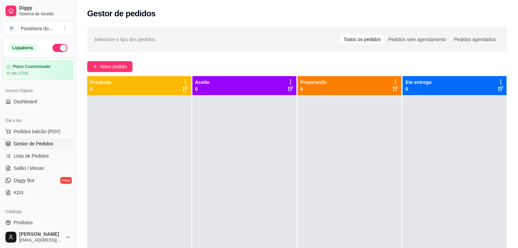
scroll to position [102, 0]
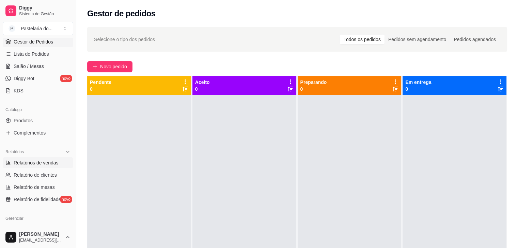
click at [36, 161] on span "Relatórios de vendas" at bounding box center [36, 163] width 45 height 7
select select "ALL"
select select "0"
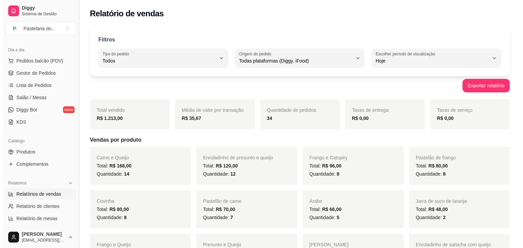
scroll to position [34, 0]
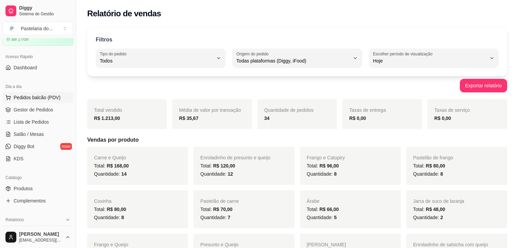
click at [31, 98] on span "Pedidos balcão (PDV)" at bounding box center [37, 97] width 47 height 7
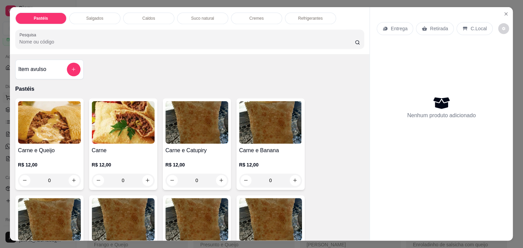
click at [30, 112] on img at bounding box center [49, 122] width 63 height 43
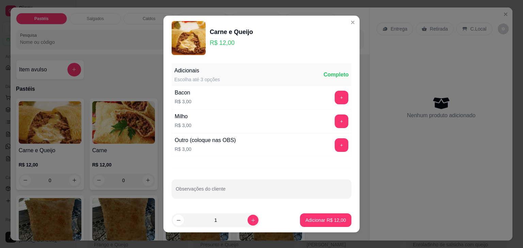
click at [68, 63] on button "add-separate-item" at bounding box center [74, 70] width 14 height 14
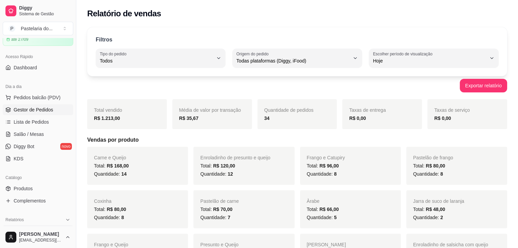
click at [39, 115] on link "Gestor de Pedidos" at bounding box center [38, 109] width 70 height 11
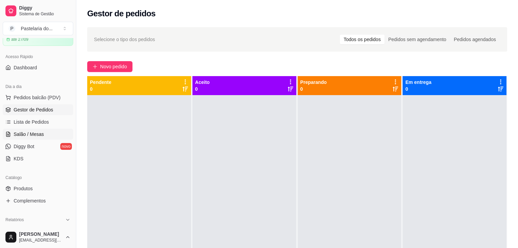
click at [46, 133] on link "Salão / Mesas" at bounding box center [38, 134] width 70 height 11
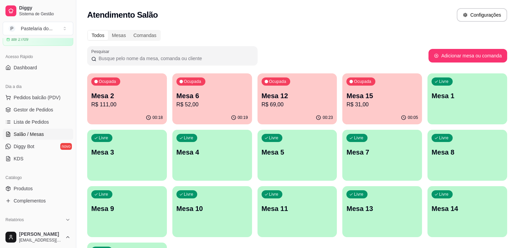
click at [181, 89] on div "Ocupada Mesa 6 R$ 52,00" at bounding box center [212, 92] width 80 height 38
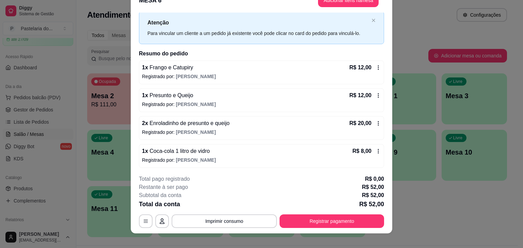
scroll to position [20, 0]
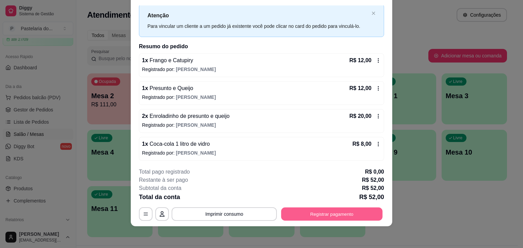
click at [328, 213] on button "Registrar pagamento" at bounding box center [331, 214] width 101 height 13
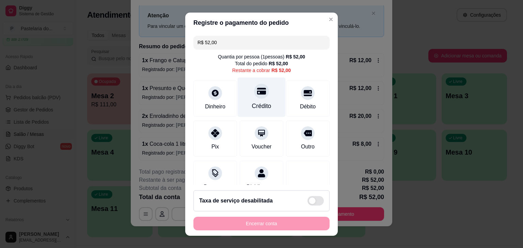
click at [254, 97] on div at bounding box center [261, 91] width 15 height 15
type input "R$ 0,00"
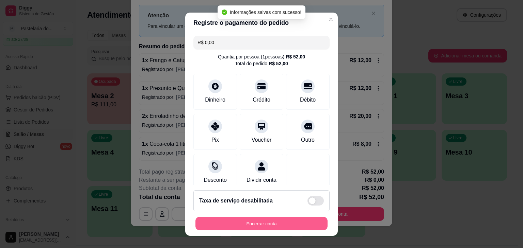
click at [283, 222] on button "Encerrar conta" at bounding box center [261, 223] width 132 height 13
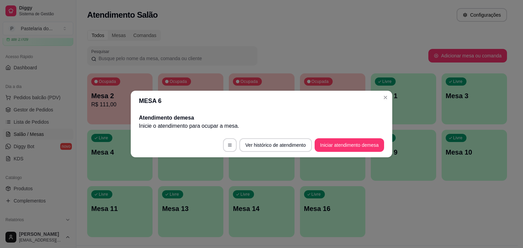
scroll to position [0, 0]
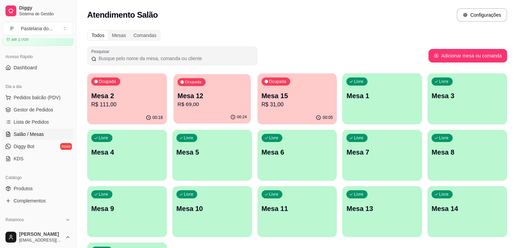
click at [203, 96] on p "Mesa 12" at bounding box center [211, 96] width 69 height 9
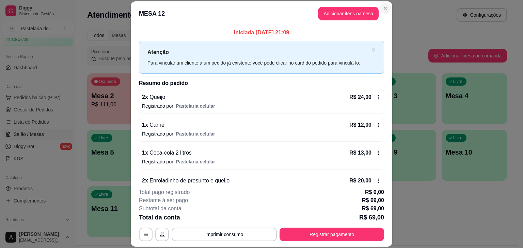
click at [384, 11] on div "Atendimento Salão Configurações" at bounding box center [297, 15] width 420 height 14
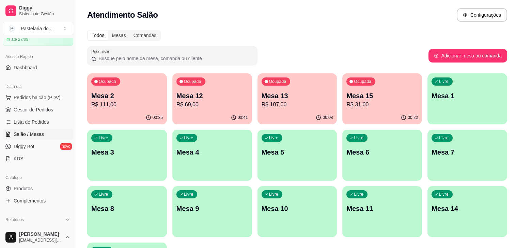
click at [257, 121] on div "00:08" at bounding box center [297, 117] width 80 height 13
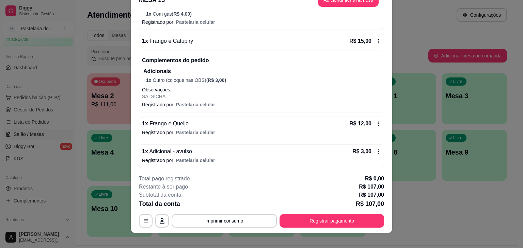
scroll to position [20, 0]
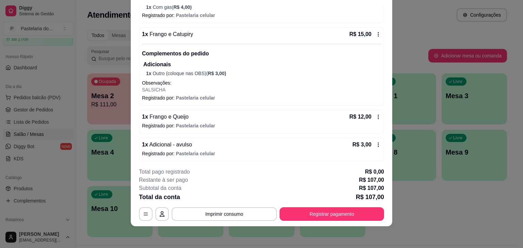
click at [449, 207] on div "Ocupada Mesa 2 R$ 111,00 00:35 Ocupada Mesa 12 R$ 69,00 00:41 Ocupada Mesa 13 R…" at bounding box center [297, 155] width 420 height 164
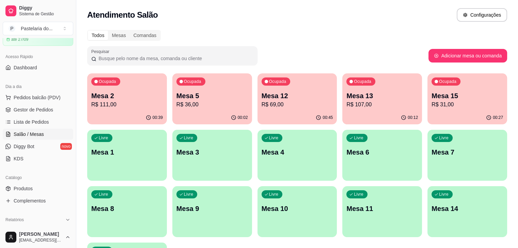
click at [346, 104] on p "R$ 107,00" at bounding box center [381, 105] width 71 height 8
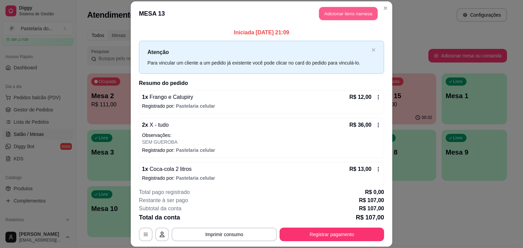
click at [354, 9] on button "Adicionar itens na mesa" at bounding box center [348, 13] width 59 height 13
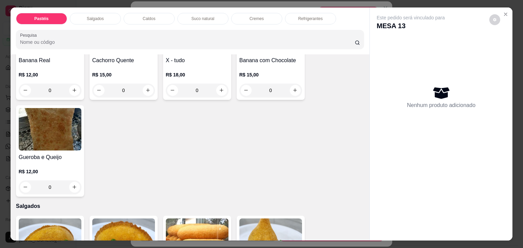
scroll to position [510, 0]
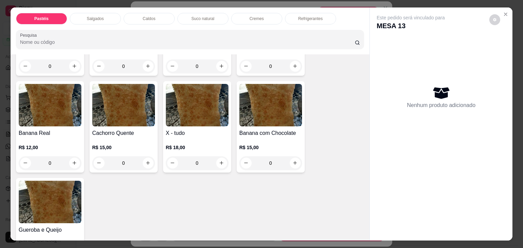
click at [219, 157] on div "0" at bounding box center [197, 164] width 63 height 14
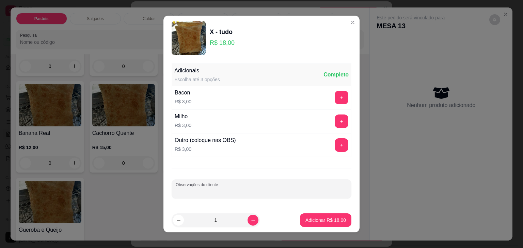
click at [239, 192] on input "Observações do cliente" at bounding box center [261, 191] width 171 height 7
type input "SEM GUEROBA"
click at [330, 218] on p "Adicionar R$ 18,00" at bounding box center [325, 220] width 40 height 7
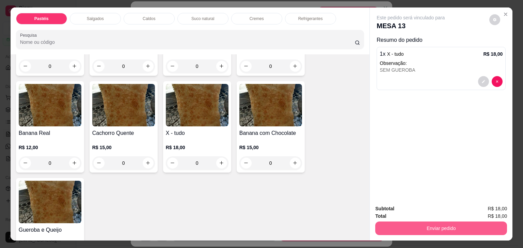
click at [403, 224] on button "Enviar pedido" at bounding box center [441, 229] width 132 height 14
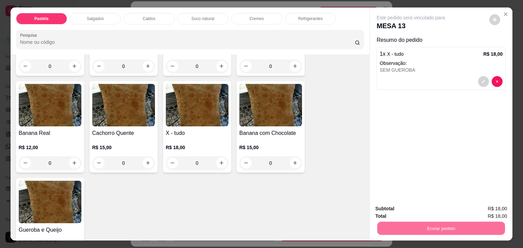
click at [402, 208] on button "Não registrar e enviar pedido" at bounding box center [418, 209] width 71 height 13
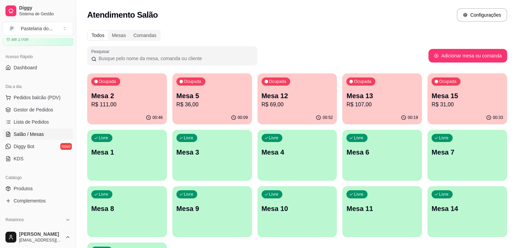
click at [261, 98] on p "Mesa 12" at bounding box center [296, 96] width 71 height 10
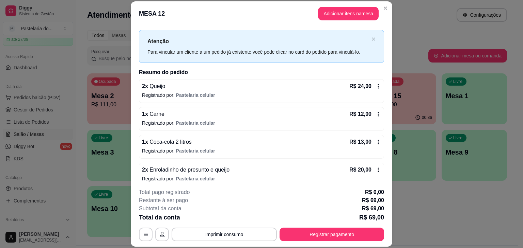
scroll to position [16, 0]
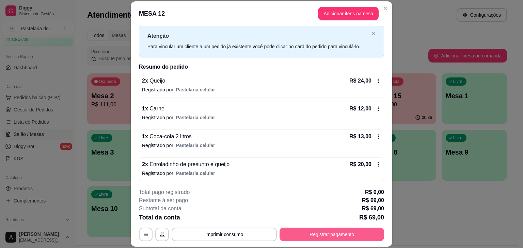
click at [319, 240] on button "Registrar pagamento" at bounding box center [331, 235] width 104 height 14
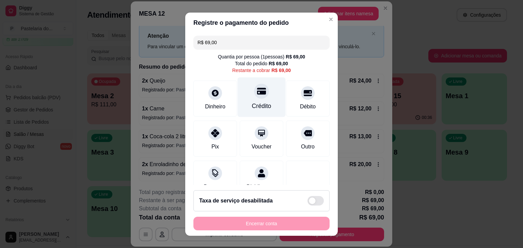
click at [259, 97] on div "Crédito" at bounding box center [261, 97] width 48 height 40
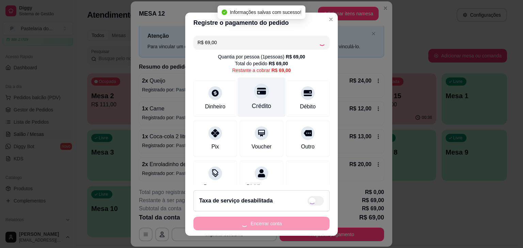
type input "R$ 0,00"
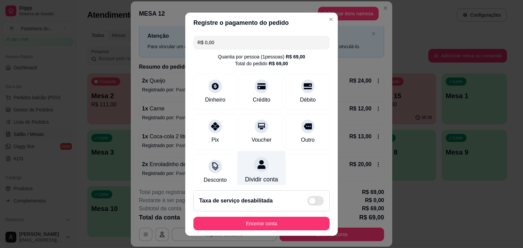
scroll to position [51, 0]
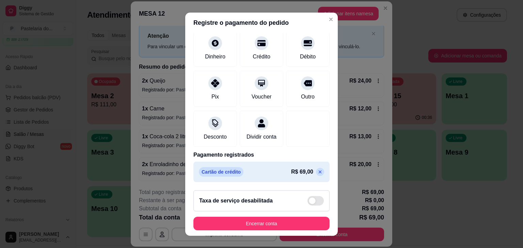
click at [257, 224] on button "Encerrar conta" at bounding box center [261, 224] width 136 height 14
click at [257, 224] on div "Encerrar conta" at bounding box center [261, 224] width 136 height 14
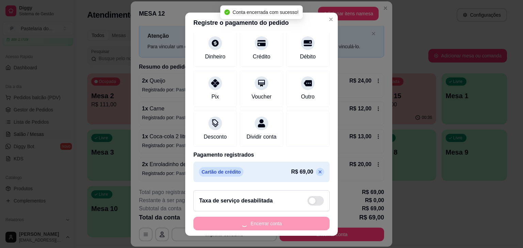
scroll to position [0, 0]
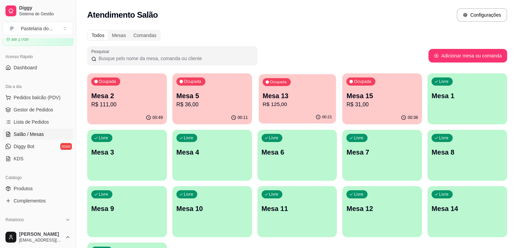
click at [262, 96] on p "Mesa 13" at bounding box center [296, 96] width 69 height 9
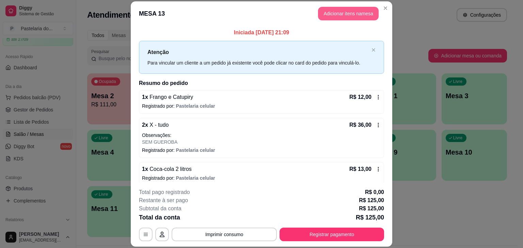
click at [351, 7] on button "Adicionar itens na mesa" at bounding box center [348, 14] width 61 height 14
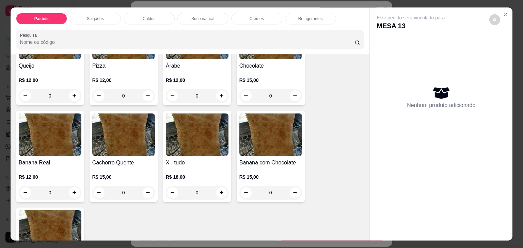
scroll to position [476, 0]
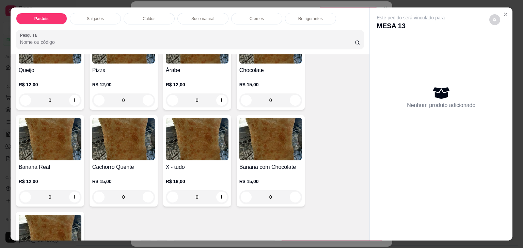
click at [261, 126] on img at bounding box center [270, 139] width 63 height 43
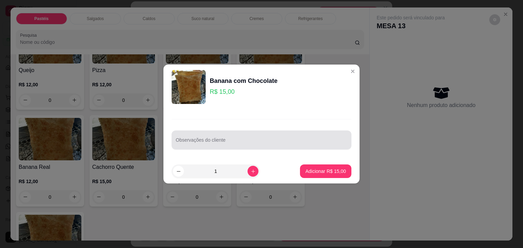
click at [300, 135] on div at bounding box center [261, 140] width 171 height 14
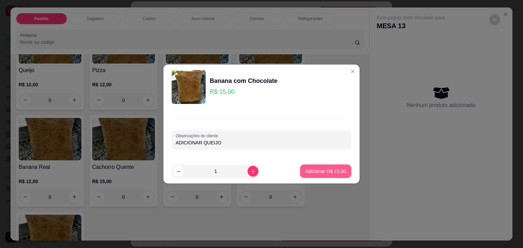
type input "ADICIONAR QUEIJO"
click at [328, 171] on p "Adicionar R$ 15,00" at bounding box center [325, 171] width 39 height 6
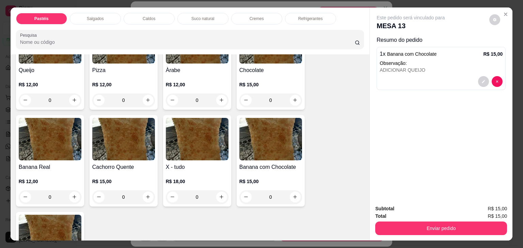
click at [48, 128] on img at bounding box center [50, 139] width 63 height 43
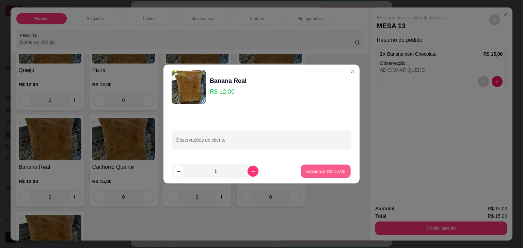
click at [332, 167] on button "Adicionar R$ 12,00" at bounding box center [325, 171] width 50 height 13
type input "1"
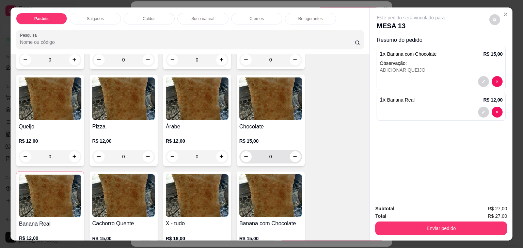
scroll to position [408, 0]
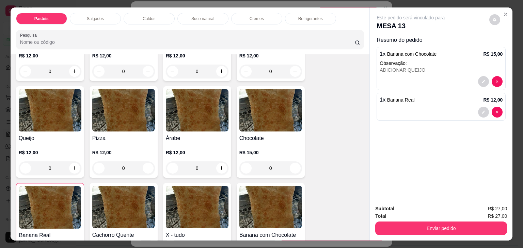
click at [260, 92] on img at bounding box center [270, 110] width 63 height 43
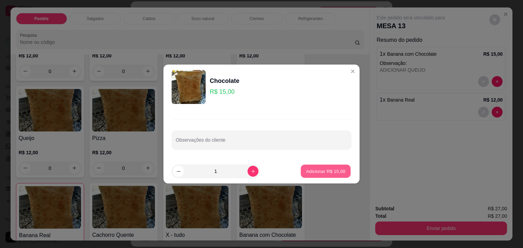
click at [329, 170] on p "Adicionar R$ 15,00" at bounding box center [325, 171] width 39 height 6
type input "1"
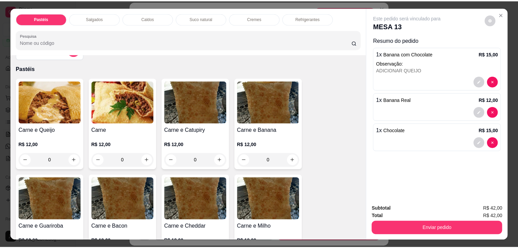
scroll to position [0, 0]
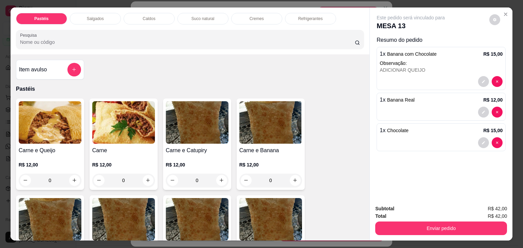
click at [52, 68] on div "Item avulso" at bounding box center [50, 70] width 62 height 14
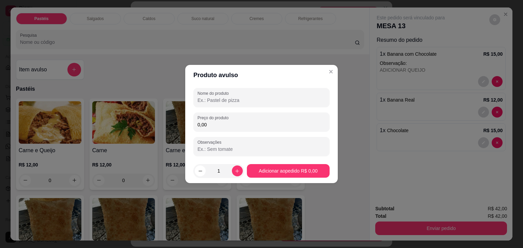
click at [223, 103] on input "Nome do produto" at bounding box center [261, 100] width 128 height 7
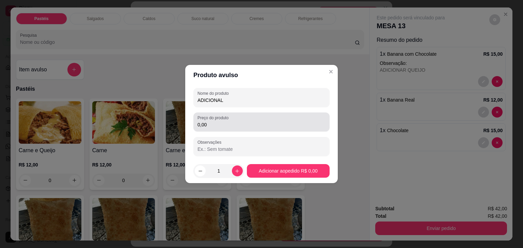
type input "ADICIONAL"
click at [214, 128] on div "0,00" at bounding box center [261, 122] width 128 height 14
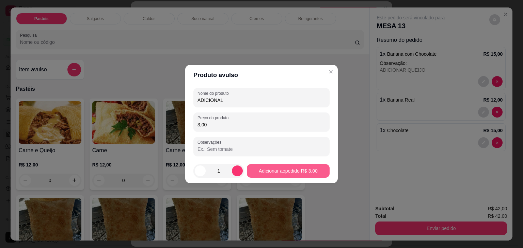
type input "3,00"
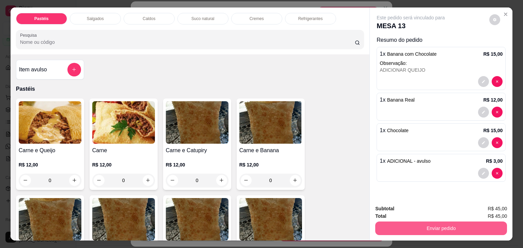
click at [420, 231] on button "Enviar pedido" at bounding box center [441, 229] width 132 height 14
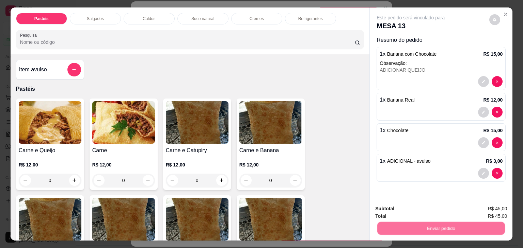
click at [405, 199] on div "Deseja registrar o cliente que fez esse pedido? Essa é uma forma de identificar…" at bounding box center [438, 200] width 116 height 29
click at [405, 208] on button "Não registrar e enviar pedido" at bounding box center [418, 209] width 69 height 13
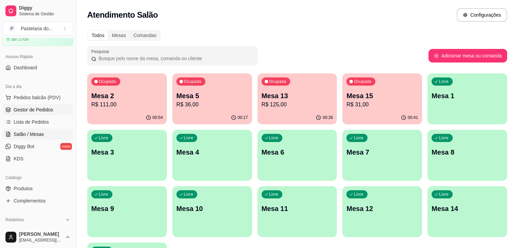
click at [34, 109] on span "Gestor de Pedidos" at bounding box center [33, 109] width 39 height 7
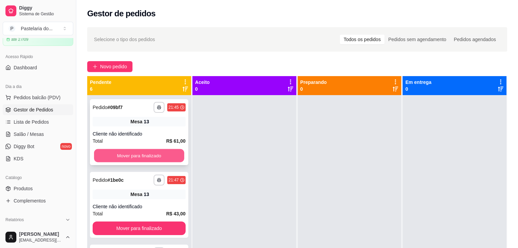
click at [159, 158] on button "Mover para finalizado" at bounding box center [139, 155] width 90 height 13
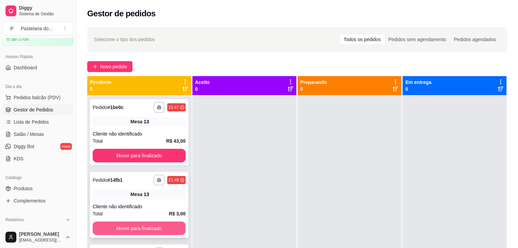
click at [152, 227] on button "Mover para finalizado" at bounding box center [139, 229] width 93 height 14
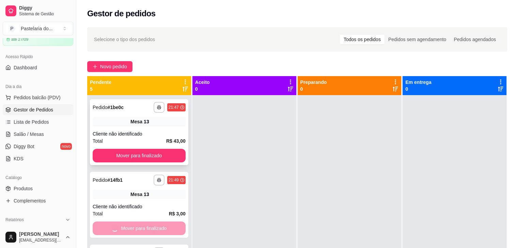
click at [152, 158] on button "Mover para finalizado" at bounding box center [139, 156] width 93 height 14
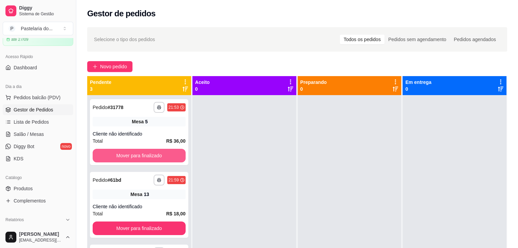
click at [152, 158] on button "Mover para finalizado" at bounding box center [139, 156] width 93 height 14
click at [152, 158] on button "Mover para finalizado" at bounding box center [139, 155] width 90 height 13
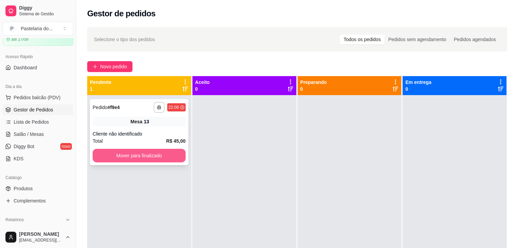
click at [151, 159] on button "Mover para finalizado" at bounding box center [139, 156] width 93 height 14
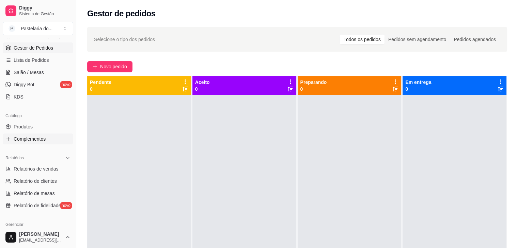
scroll to position [136, 0]
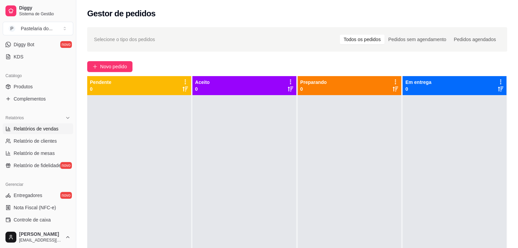
click at [34, 134] on ul "Relatórios de vendas Relatório de clientes Relatório de mesas Relatório de fide…" at bounding box center [38, 148] width 70 height 48
click at [34, 134] on link "Relatórios de vendas" at bounding box center [38, 129] width 70 height 11
select select "ALL"
select select "0"
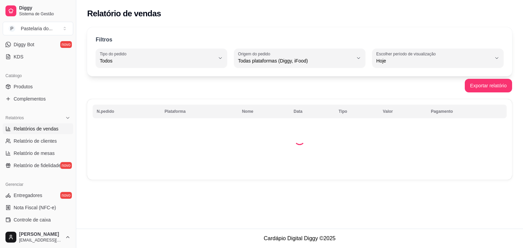
click at [38, 129] on span "Relatórios de vendas" at bounding box center [36, 129] width 45 height 7
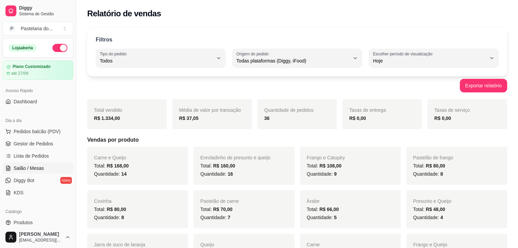
click at [32, 165] on span "Salão / Mesas" at bounding box center [29, 168] width 30 height 7
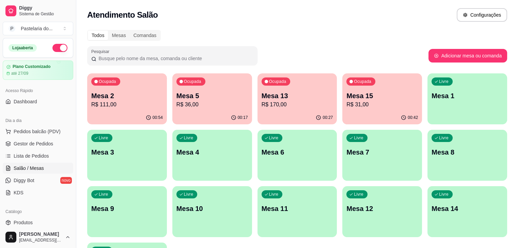
click at [261, 108] on p "R$ 170,00" at bounding box center [296, 105] width 71 height 8
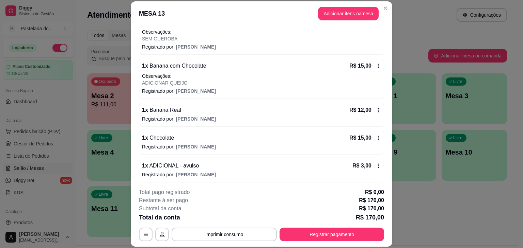
scroll to position [408, 0]
click at [375, 164] on icon at bounding box center [377, 165] width 5 height 5
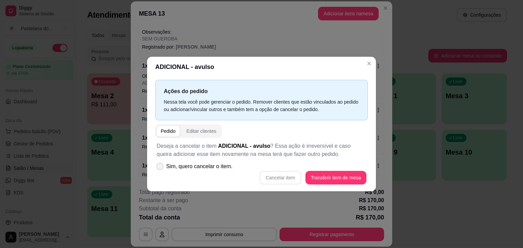
click at [197, 168] on span "Sim, quero cancelar o item." at bounding box center [199, 167] width 66 height 8
click at [161, 168] on input "Sim, quero cancelar o item." at bounding box center [158, 170] width 4 height 4
checkbox input "true"
click at [297, 182] on button "Cancelar item" at bounding box center [280, 178] width 42 height 14
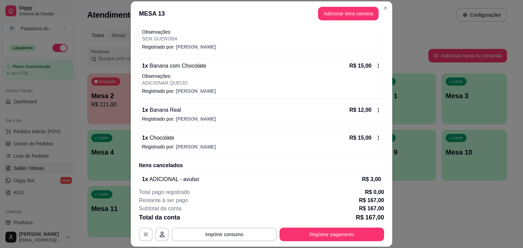
click at [375, 111] on icon at bounding box center [377, 110] width 5 height 5
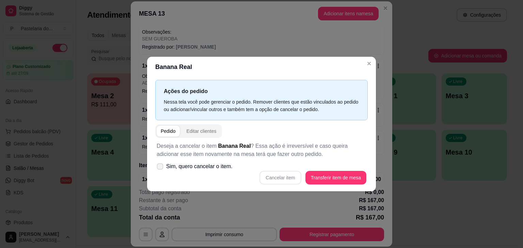
click at [166, 164] on span "Sim, quero cancelar o item." at bounding box center [199, 167] width 66 height 8
click at [161, 168] on input "Sim, quero cancelar o item." at bounding box center [158, 170] width 4 height 4
checkbox input "true"
click at [292, 178] on button "Cancelar item" at bounding box center [280, 178] width 42 height 14
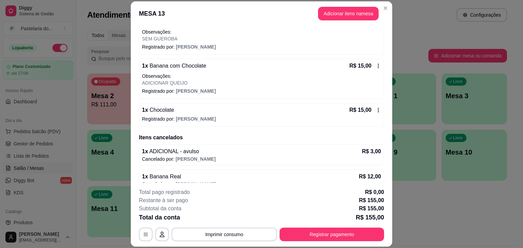
click at [163, 119] on p "Registrado por: [PERSON_NAME]" at bounding box center [261, 119] width 239 height 7
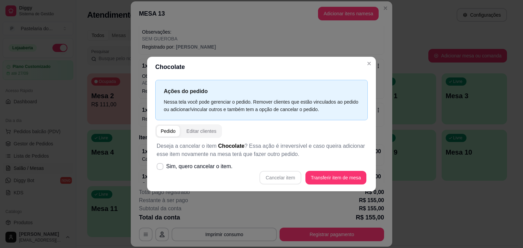
click at [357, 90] on p "Ações do pedido" at bounding box center [261, 91] width 195 height 9
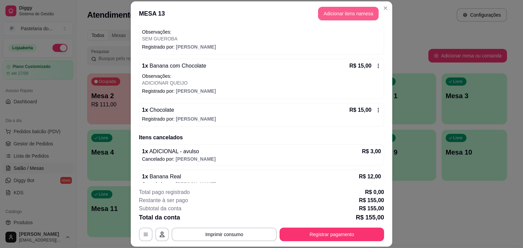
click at [369, 11] on button "Adicionar itens na mesa" at bounding box center [348, 14] width 61 height 14
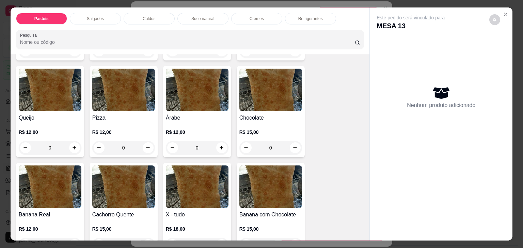
scroll to position [476, 0]
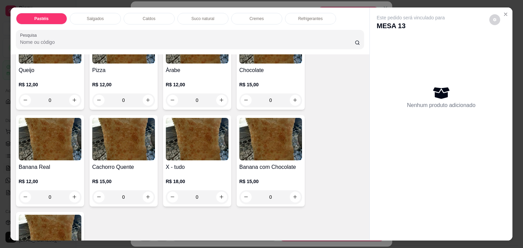
click at [252, 75] on div "R$ 15,00 0" at bounding box center [270, 91] width 63 height 33
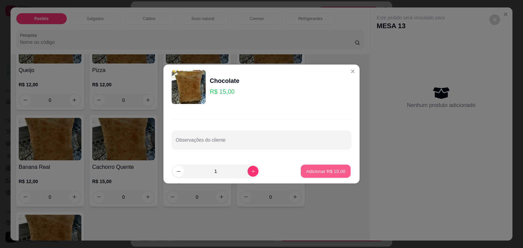
click at [330, 172] on p "Adicionar R$ 15,00" at bounding box center [325, 171] width 39 height 6
type input "1"
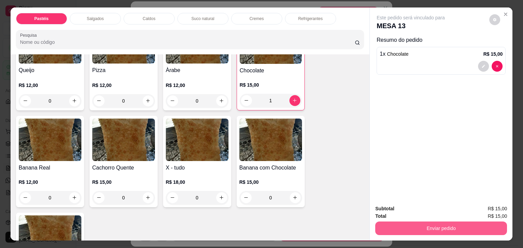
click at [462, 225] on button "Enviar pedido" at bounding box center [441, 229] width 132 height 14
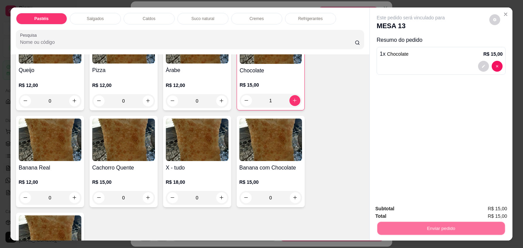
click at [425, 210] on button "Não registrar e enviar pedido" at bounding box center [418, 209] width 71 height 13
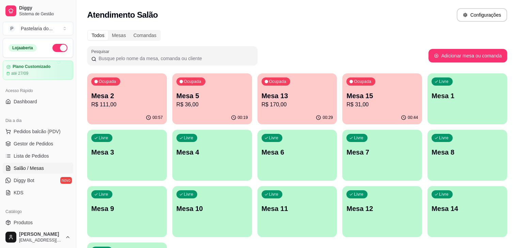
click at [102, 106] on p "R$ 111,00" at bounding box center [126, 105] width 71 height 8
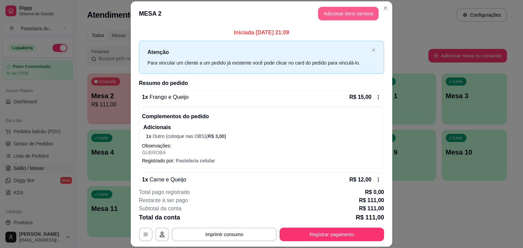
click at [328, 11] on button "Adicionar itens na mesa" at bounding box center [348, 14] width 61 height 14
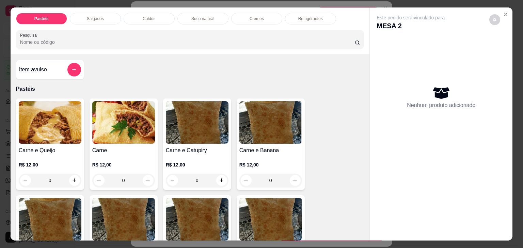
click at [299, 13] on div "Refrigerantes" at bounding box center [310, 19] width 51 height 12
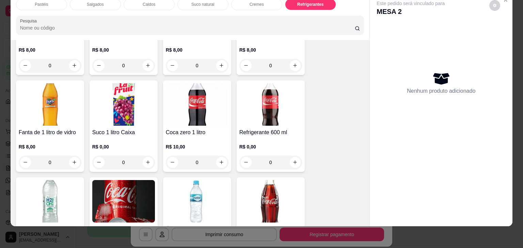
scroll to position [1984, 0]
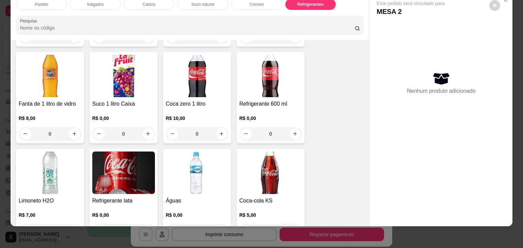
click at [264, 168] on img at bounding box center [270, 173] width 63 height 43
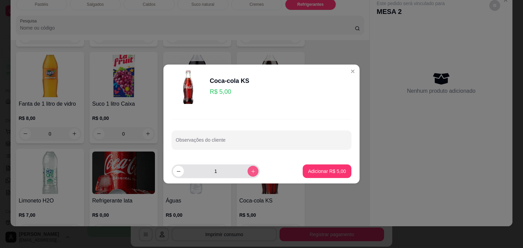
click at [250, 171] on icon "increase-product-quantity" at bounding box center [252, 171] width 5 height 5
click at [182, 175] on button "decrease-product-quantity" at bounding box center [178, 171] width 11 height 11
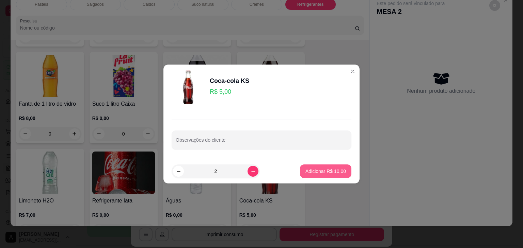
click at [309, 169] on p "Adicionar R$ 10,00" at bounding box center [325, 171] width 40 height 7
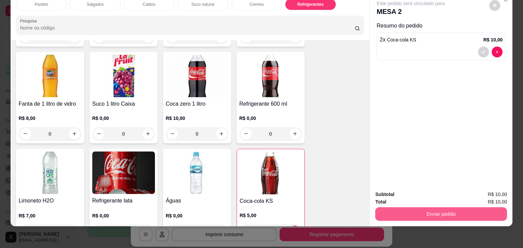
click at [418, 208] on button "Enviar pedido" at bounding box center [441, 215] width 132 height 14
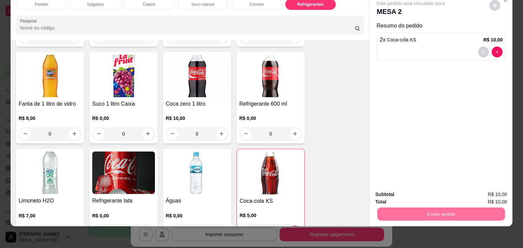
click at [415, 196] on button "Não registrar e enviar pedido" at bounding box center [418, 192] width 71 height 13
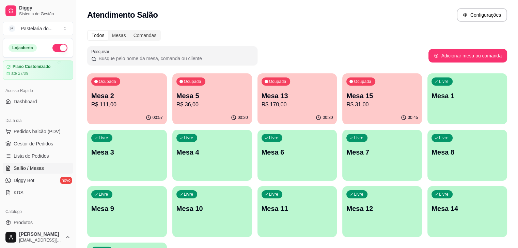
click at [431, 155] on p "Mesa 8" at bounding box center [466, 153] width 71 height 10
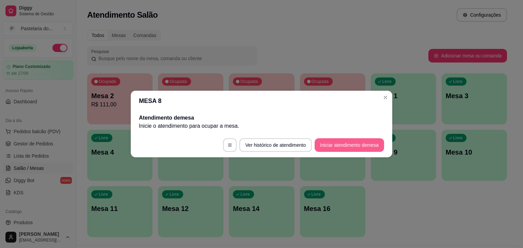
click at [355, 141] on button "Iniciar atendimento de mesa" at bounding box center [348, 145] width 69 height 14
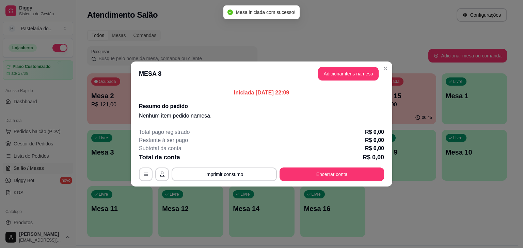
click at [362, 66] on div "MESA 8 Adicionar itens na mesa Iniciada [DATE] 22:09 Resumo do pedido Nenhum it…" at bounding box center [261, 124] width 523 height 248
click at [363, 72] on button "Adicionar itens na mesa" at bounding box center [348, 74] width 61 height 14
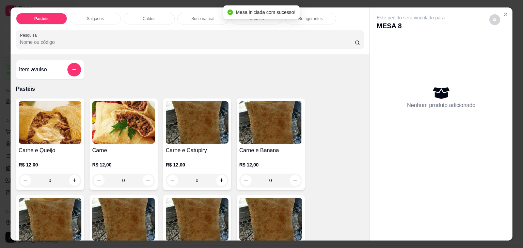
click at [320, 21] on div "Refrigerantes" at bounding box center [310, 19] width 51 height 12
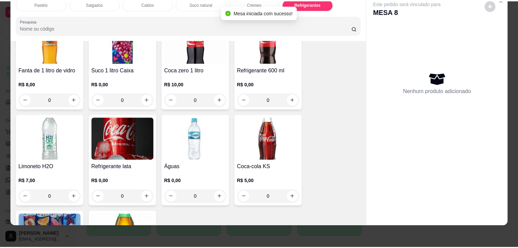
scroll to position [2091, 0]
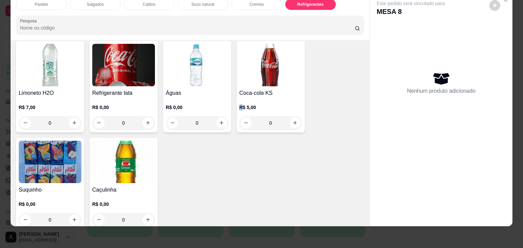
click at [239, 97] on div "R$ 5,00 0" at bounding box center [270, 113] width 63 height 33
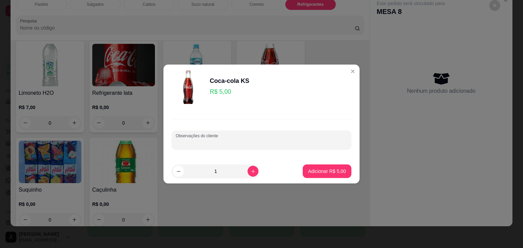
click at [234, 139] on input "Observações do cliente" at bounding box center [261, 142] width 171 height 7
click at [206, 168] on input "1" at bounding box center [216, 172] width 64 height 14
drag, startPoint x: 294, startPoint y: 165, endPoint x: 299, endPoint y: 166, distance: 5.0
click at [295, 165] on footer "3 Adicionar R$ 15,00" at bounding box center [261, 171] width 196 height 24
click at [309, 168] on p "Adicionar R$ 15,00" at bounding box center [325, 171] width 40 height 7
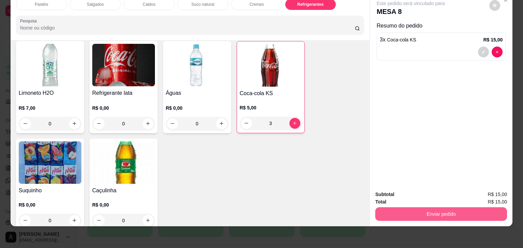
click at [428, 208] on button "Enviar pedido" at bounding box center [441, 215] width 132 height 14
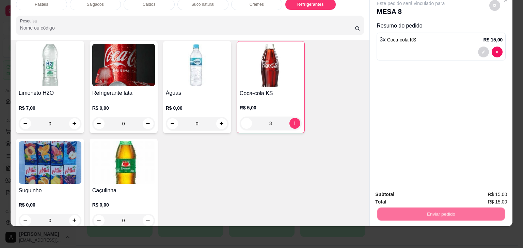
click at [415, 194] on button "Não registrar e enviar pedido" at bounding box center [418, 192] width 69 height 13
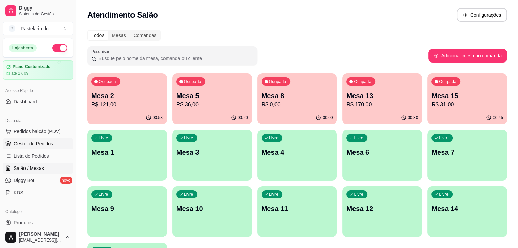
click at [29, 147] on link "Gestor de Pedidos" at bounding box center [38, 143] width 70 height 11
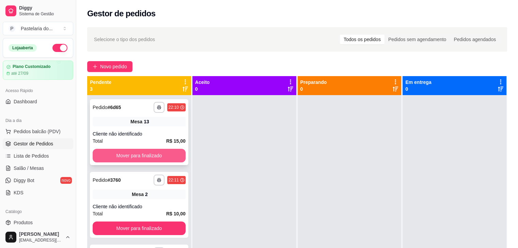
click at [145, 155] on button "Mover para finalizado" at bounding box center [139, 156] width 93 height 14
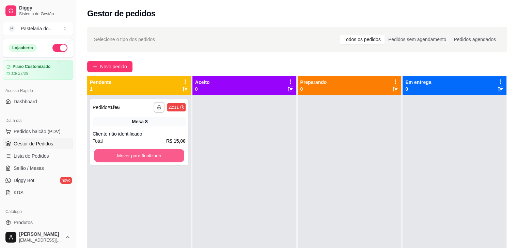
click at [145, 155] on button "Mover para finalizado" at bounding box center [139, 155] width 90 height 13
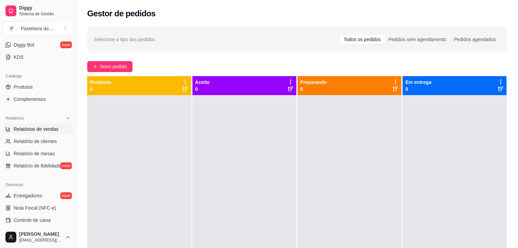
scroll to position [136, 0]
click at [28, 126] on span "Relatórios de vendas" at bounding box center [36, 129] width 45 height 7
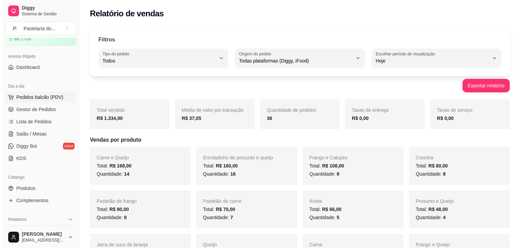
scroll to position [34, 0]
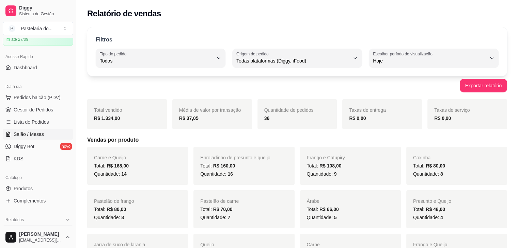
click at [43, 135] on link "Salão / Mesas" at bounding box center [38, 134] width 70 height 11
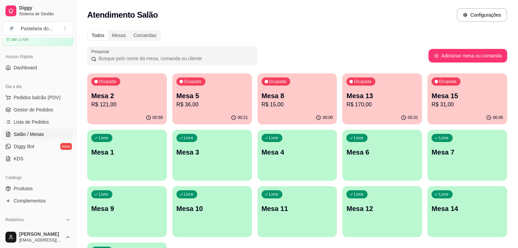
click at [273, 94] on p "Mesa 8" at bounding box center [296, 96] width 71 height 10
click at [273, 94] on body "Diggy Sistema de Gestão P Pastelaria do ... Loja aberta Plano Customizado até 2…" at bounding box center [259, 124] width 518 height 248
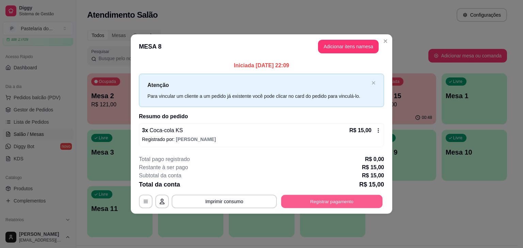
click at [342, 201] on button "Registrar pagamento" at bounding box center [331, 201] width 101 height 13
click at [320, 203] on button "Registrar pagamento" at bounding box center [331, 201] width 101 height 13
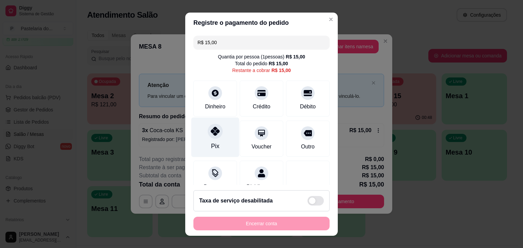
click at [210, 139] on div "Pix" at bounding box center [215, 137] width 48 height 40
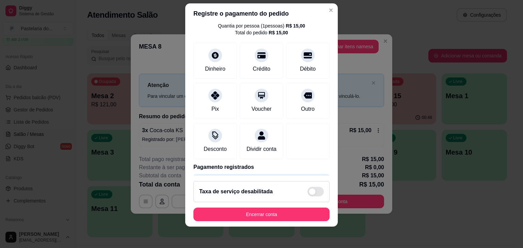
scroll to position [51, 0]
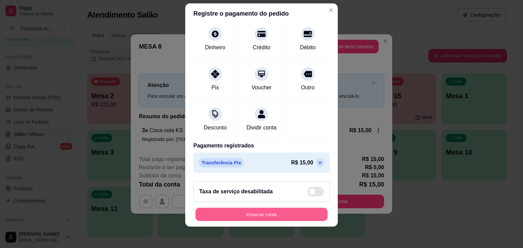
click at [223, 213] on button "Encerrar conta" at bounding box center [261, 214] width 132 height 13
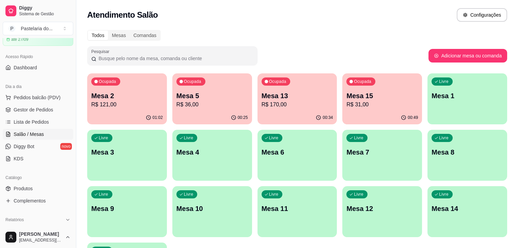
click at [188, 92] on p "Mesa 5" at bounding box center [211, 96] width 71 height 10
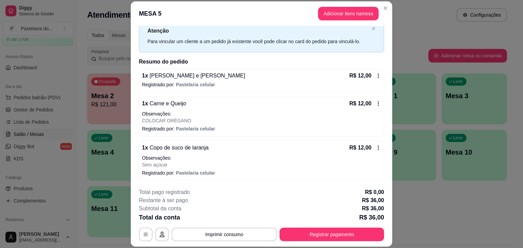
scroll to position [20, 0]
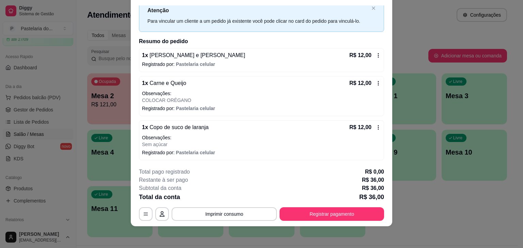
click at [323, 214] on button "Registrar pagamento" at bounding box center [331, 215] width 104 height 14
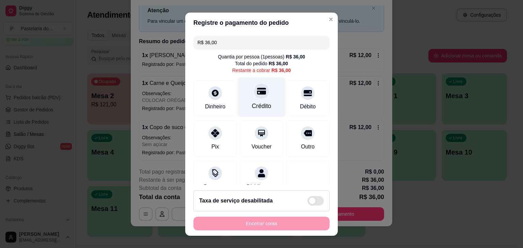
click at [260, 108] on div "Crédito" at bounding box center [261, 106] width 19 height 9
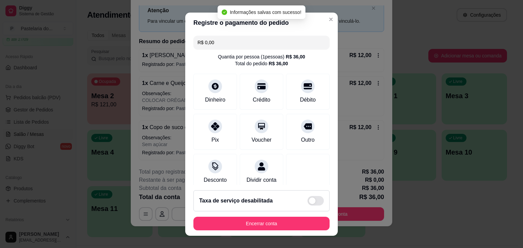
click at [286, 234] on footer "Taxa de serviço desabilitada Encerrar conta" at bounding box center [261, 210] width 152 height 51
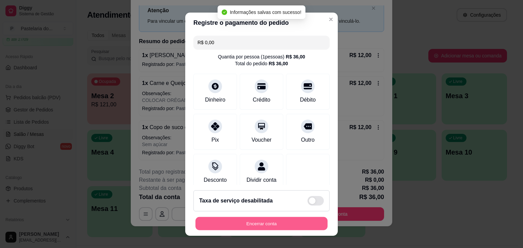
click at [286, 228] on button "Encerrar conta" at bounding box center [261, 223] width 132 height 13
click at [286, 228] on div "Encerrar conta" at bounding box center [261, 224] width 136 height 14
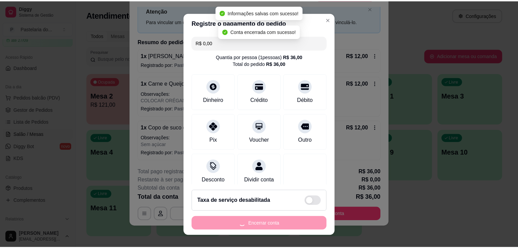
scroll to position [0, 0]
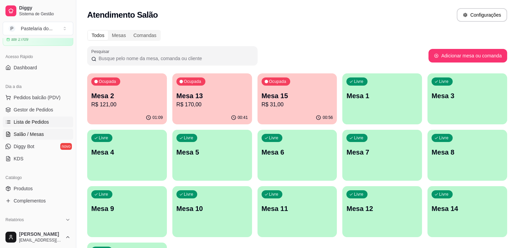
click at [56, 123] on link "Lista de Pedidos" at bounding box center [38, 122] width 70 height 11
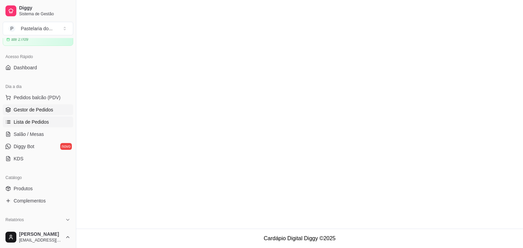
click at [56, 113] on link "Gestor de Pedidos" at bounding box center [38, 109] width 70 height 11
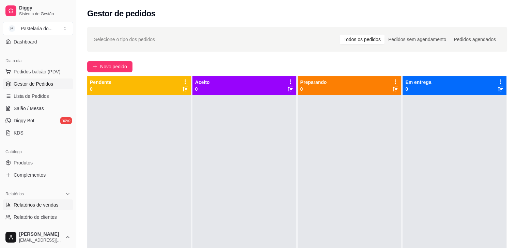
scroll to position [102, 0]
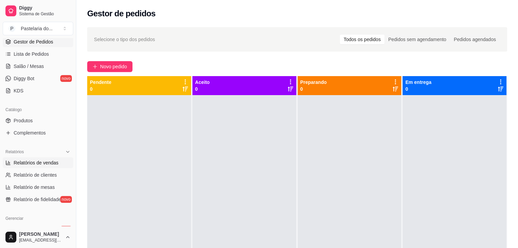
click at [35, 161] on span "Relatórios de vendas" at bounding box center [36, 163] width 45 height 7
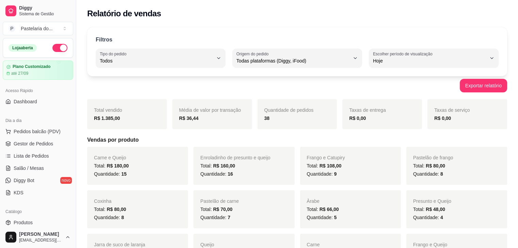
click at [33, 137] on ul "Pedidos balcão (PDV) Gestor de Pedidos Lista de Pedidos Salão / Mesas Diggy Bot…" at bounding box center [38, 162] width 70 height 72
click at [34, 133] on span "Pedidos balcão (PDV)" at bounding box center [37, 131] width 47 height 7
click at [37, 165] on span "Salão / Mesas" at bounding box center [29, 168] width 30 height 7
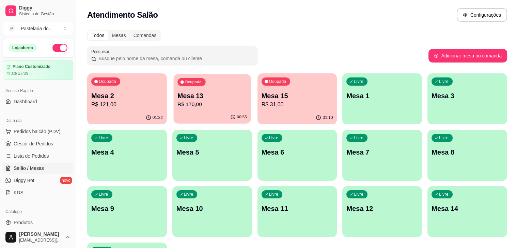
click at [204, 102] on p "R$ 170,00" at bounding box center [211, 105] width 69 height 8
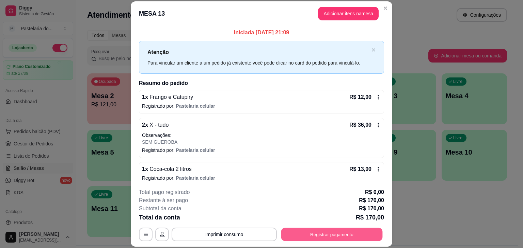
click at [307, 233] on button "Registrar pagamento" at bounding box center [331, 234] width 101 height 13
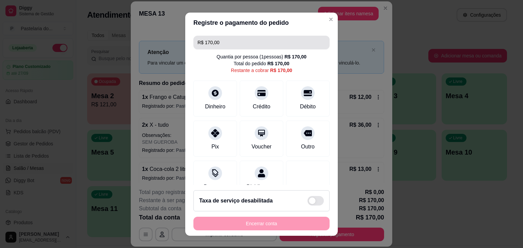
click at [233, 41] on input "R$ 170,00" at bounding box center [261, 43] width 128 height 14
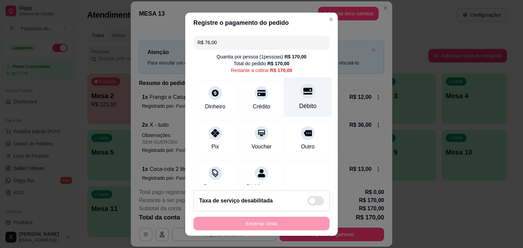
click at [303, 94] on icon at bounding box center [307, 91] width 9 height 7
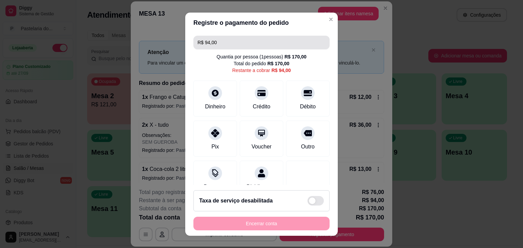
click at [261, 45] on input "R$ 94,00" at bounding box center [261, 43] width 128 height 14
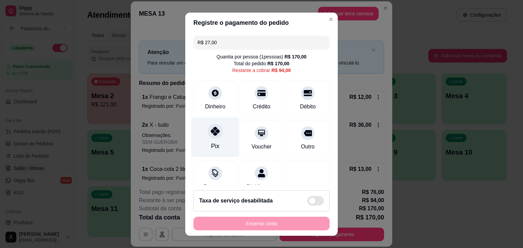
click at [211, 135] on icon at bounding box center [215, 131] width 9 height 9
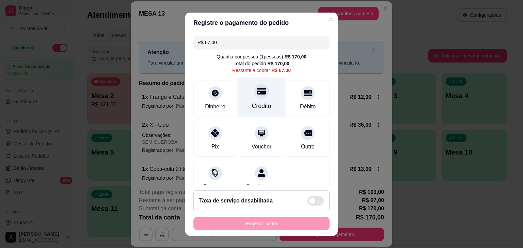
click at [252, 105] on div "Crédito" at bounding box center [261, 106] width 19 height 9
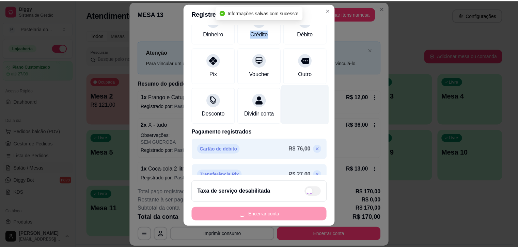
scroll to position [102, 0]
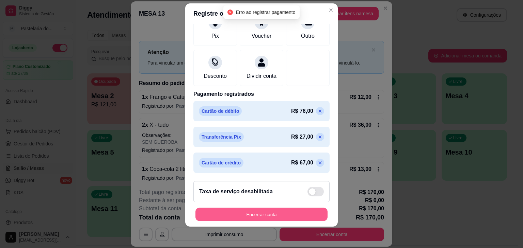
click at [278, 211] on button "Encerrar conta" at bounding box center [261, 214] width 132 height 13
click at [278, 211] on div "Encerrar conta" at bounding box center [261, 215] width 136 height 14
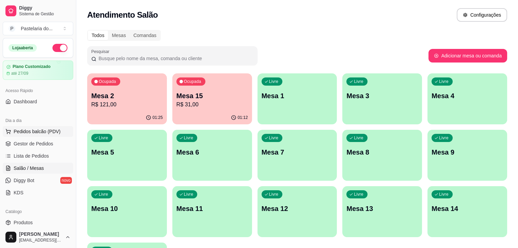
click at [13, 131] on button "Pedidos balcão (PDV)" at bounding box center [38, 131] width 70 height 11
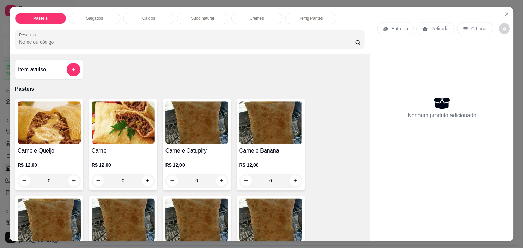
click at [27, 134] on img at bounding box center [49, 122] width 63 height 43
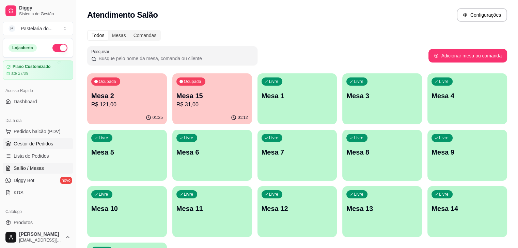
click at [27, 145] on span "Gestor de Pedidos" at bounding box center [33, 144] width 39 height 7
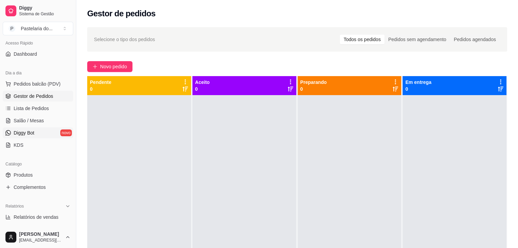
scroll to position [102, 0]
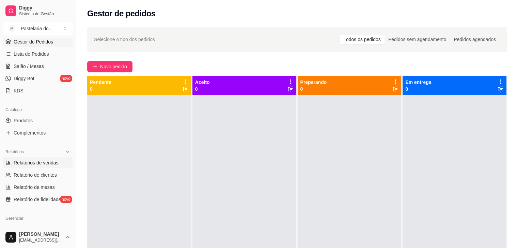
click at [27, 165] on span "Relatórios de vendas" at bounding box center [36, 163] width 45 height 7
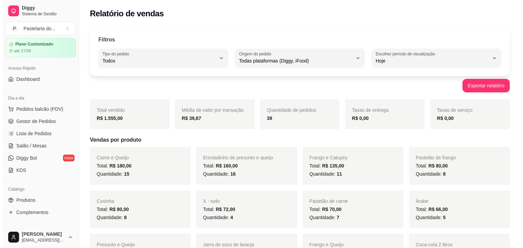
scroll to position [34, 0]
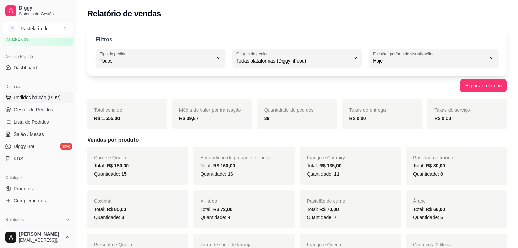
click at [48, 99] on span "Pedidos balcão (PDV)" at bounding box center [37, 97] width 47 height 7
click at [40, 127] on link "Lista de Pedidos" at bounding box center [38, 122] width 70 height 11
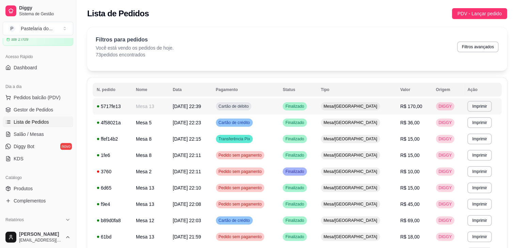
click at [279, 105] on td "Cartão de débito" at bounding box center [245, 106] width 67 height 16
click at [316, 106] on td "Finalizado" at bounding box center [297, 106] width 38 height 16
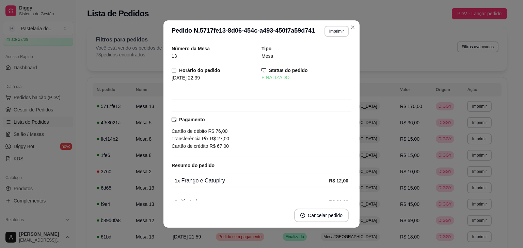
drag, startPoint x: 170, startPoint y: 163, endPoint x: 192, endPoint y: 151, distance: 24.5
click at [171, 163] on strong "Resumo do pedido" at bounding box center [192, 165] width 43 height 5
drag, startPoint x: 199, startPoint y: 145, endPoint x: 212, endPoint y: 143, distance: 13.1
click at [200, 145] on span "Cartão de crédito" at bounding box center [189, 146] width 36 height 5
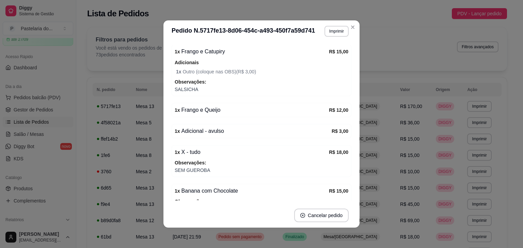
scroll to position [424, 0]
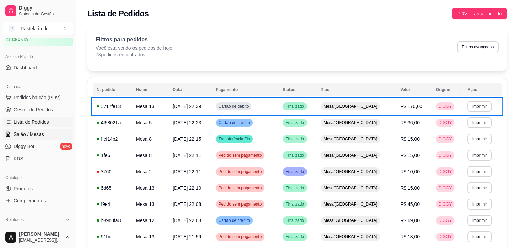
click at [30, 136] on span "Salão / Mesas" at bounding box center [29, 134] width 30 height 7
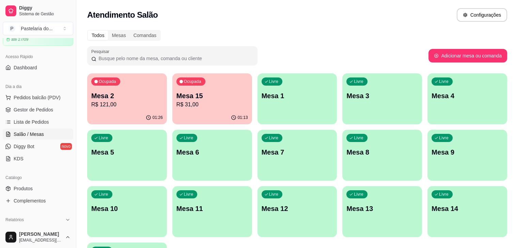
click at [108, 90] on div "Ocupada Mesa 2 R$ 121,00" at bounding box center [127, 92] width 80 height 38
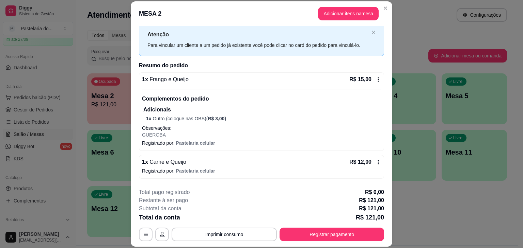
scroll to position [34, 0]
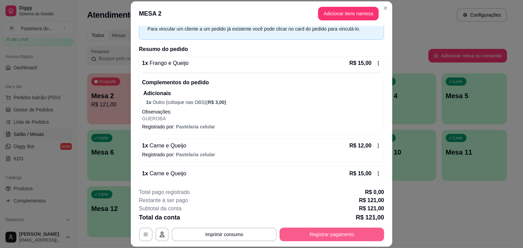
click at [308, 234] on button "Registrar pagamento" at bounding box center [331, 235] width 104 height 14
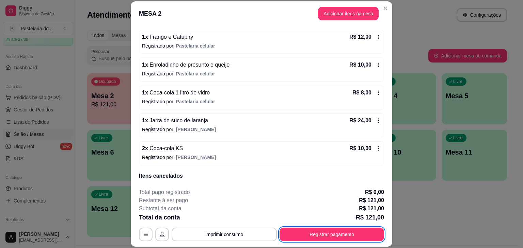
scroll to position [324, 0]
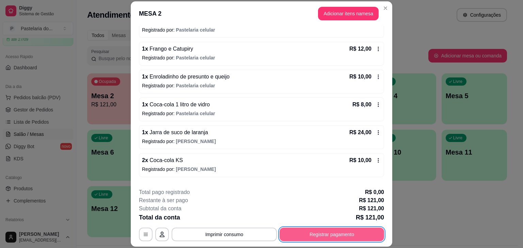
click at [329, 235] on button "Registrar pagamento" at bounding box center [331, 235] width 104 height 14
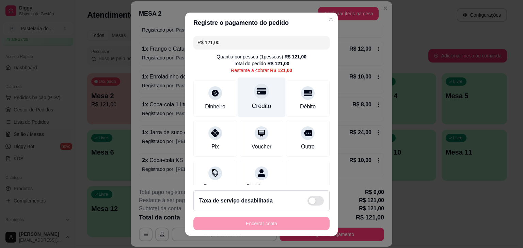
click at [254, 98] on div at bounding box center [261, 91] width 15 height 15
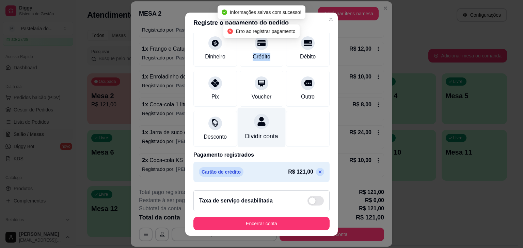
scroll to position [51, 0]
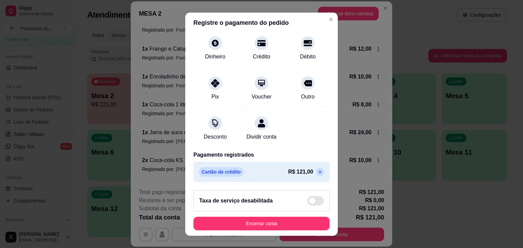
click at [317, 173] on icon at bounding box center [319, 171] width 5 height 5
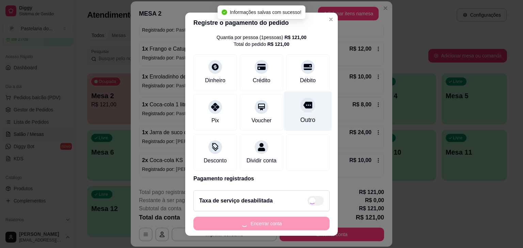
scroll to position [0, 0]
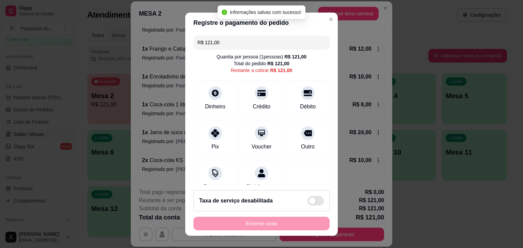
click at [241, 51] on div "R$ 121,00 Quantia por pessoa ( 1 pessoas) R$ 121,00 Total do pedido R$ 121,00 R…" at bounding box center [261, 109] width 152 height 152
click at [242, 45] on input "R$ 12.100,99" at bounding box center [261, 43] width 128 height 14
click at [242, 45] on input "R$ 0,99" at bounding box center [261, 43] width 128 height 14
click at [242, 45] on input "R$ 9.999,99" at bounding box center [261, 43] width 128 height 14
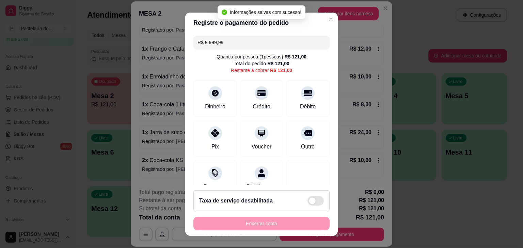
click at [242, 45] on input "R$ 9.999,99" at bounding box center [261, 43] width 128 height 14
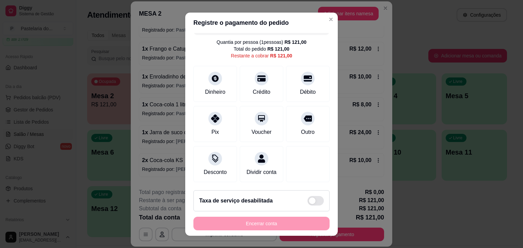
scroll to position [22, 0]
click at [254, 69] on div at bounding box center [261, 76] width 15 height 15
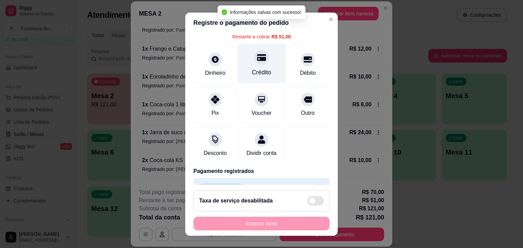
scroll to position [58, 0]
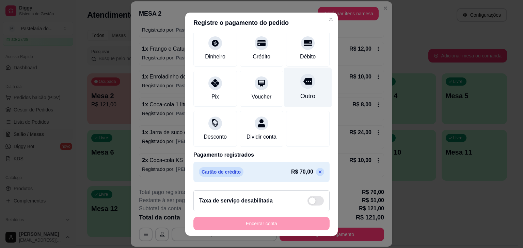
click at [299, 82] on div "Outro" at bounding box center [308, 87] width 48 height 40
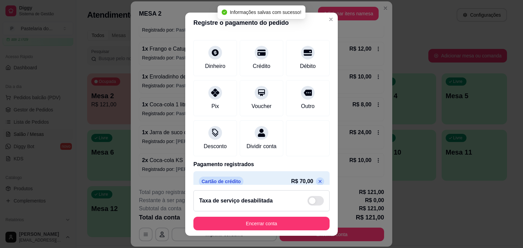
scroll to position [0, 0]
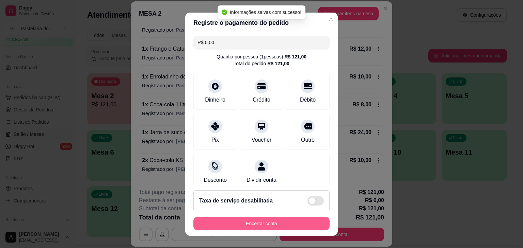
click at [278, 222] on button "Encerrar conta" at bounding box center [261, 224] width 136 height 14
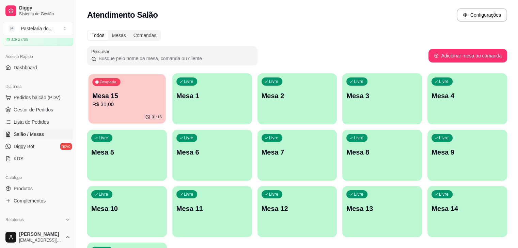
click at [120, 111] on div "Ocupada Mesa 15 R$ 31,00" at bounding box center [126, 92] width 77 height 37
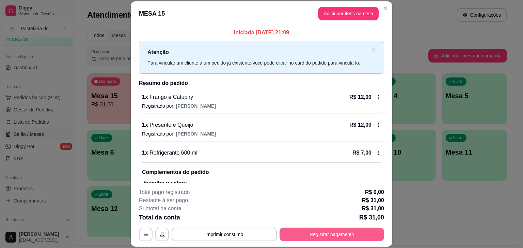
click at [347, 231] on button "Registrar pagamento" at bounding box center [331, 235] width 104 height 14
click at [347, 231] on button "Registrar pagamento" at bounding box center [331, 234] width 101 height 13
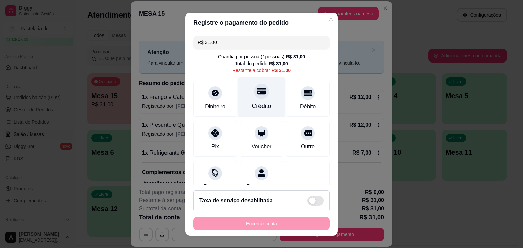
click at [254, 98] on div at bounding box center [261, 91] width 15 height 15
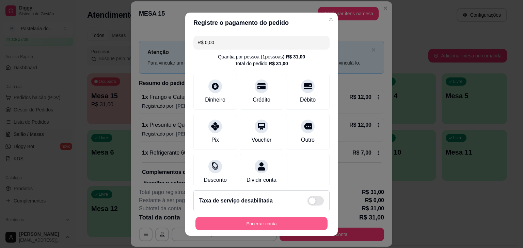
click at [257, 225] on button "Encerrar conta" at bounding box center [261, 223] width 132 height 13
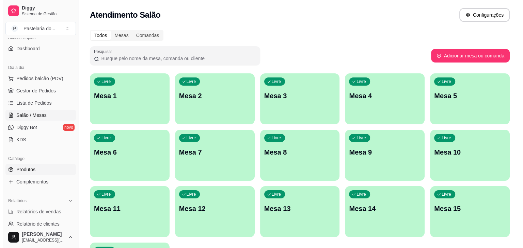
scroll to position [68, 0]
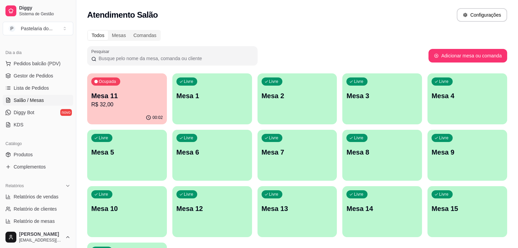
click at [167, 186] on div "Livre Mesa 10" at bounding box center [127, 207] width 80 height 43
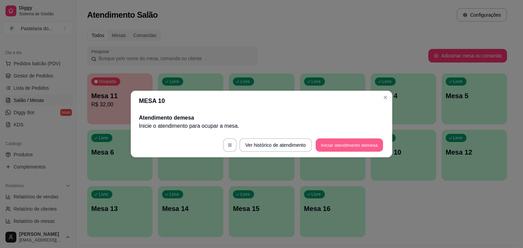
click at [344, 147] on button "Iniciar atendimento de mesa" at bounding box center [348, 145] width 67 height 13
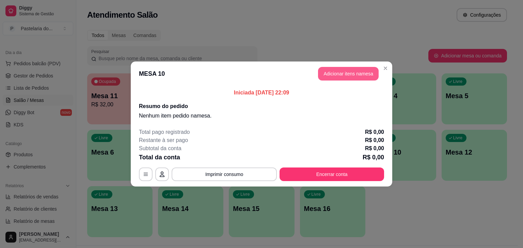
click at [364, 71] on button "Adicionar itens na mesa" at bounding box center [348, 74] width 61 height 14
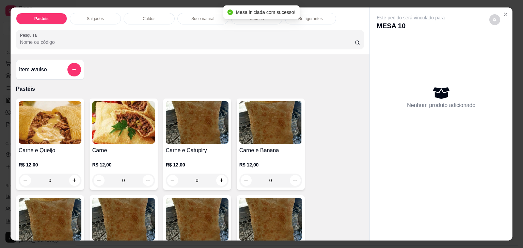
click at [53, 151] on h4 "Carne e Queijo" at bounding box center [50, 151] width 63 height 8
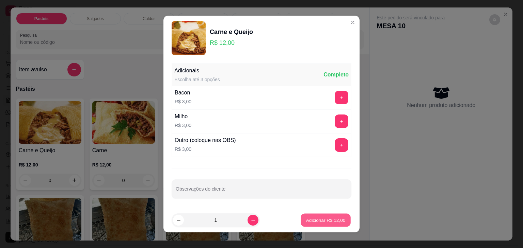
click at [306, 220] on p "Adicionar R$ 12,00" at bounding box center [325, 220] width 39 height 6
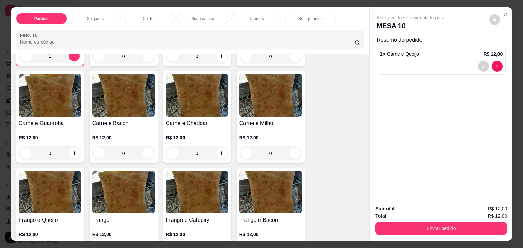
scroll to position [170, 0]
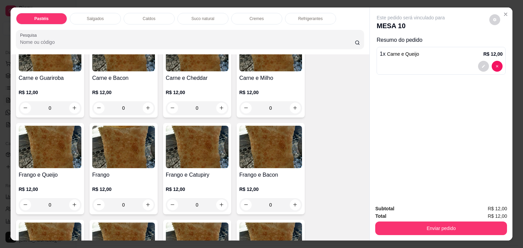
click at [203, 167] on div "Frango e Catupiry R$ 12,00 0" at bounding box center [197, 169] width 68 height 92
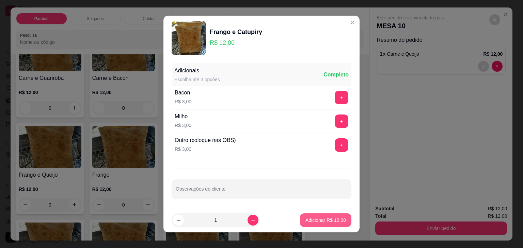
click at [340, 221] on button "Adicionar R$ 12,00" at bounding box center [325, 221] width 51 height 14
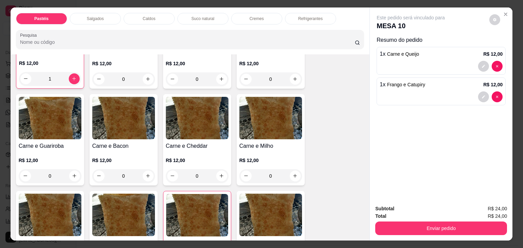
scroll to position [68, 0]
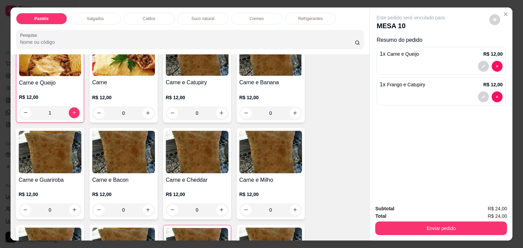
click at [62, 154] on img at bounding box center [50, 152] width 63 height 43
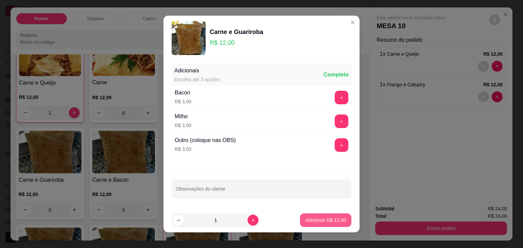
click at [324, 220] on p "Adicionar R$ 12,00" at bounding box center [325, 220] width 40 height 7
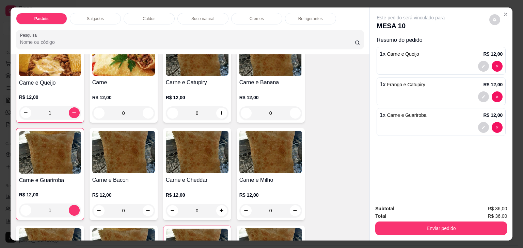
click at [320, 15] on div "Refrigerantes" at bounding box center [310, 19] width 51 height 12
click at [320, 33] on div at bounding box center [190, 40] width 340 height 14
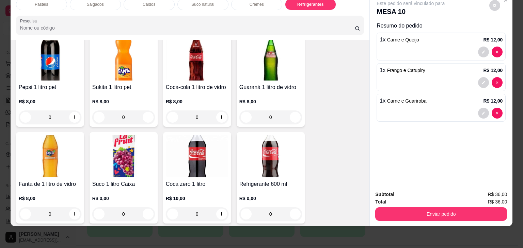
scroll to position [1815, 0]
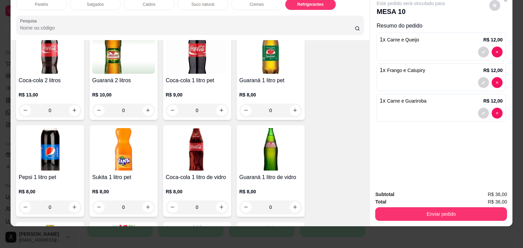
click at [252, 128] on img at bounding box center [270, 149] width 63 height 43
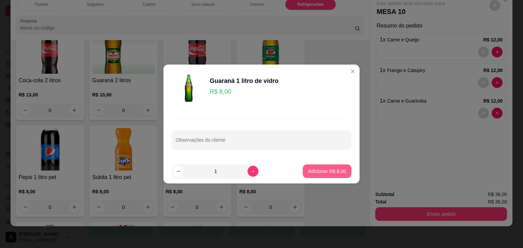
click at [343, 165] on button "Adicionar R$ 8,00" at bounding box center [326, 172] width 49 height 14
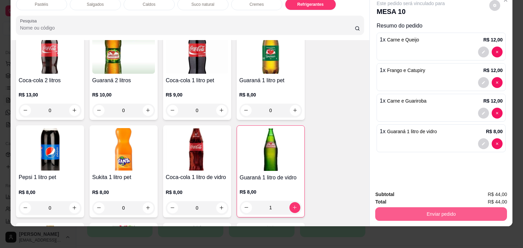
click at [418, 208] on button "Enviar pedido" at bounding box center [441, 215] width 132 height 14
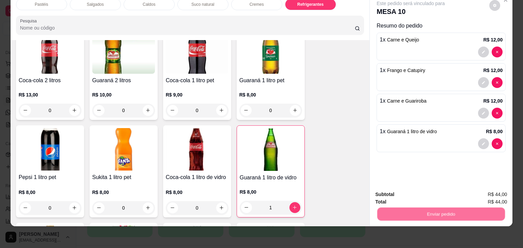
click at [418, 196] on button "Não registrar e enviar pedido" at bounding box center [418, 192] width 71 height 13
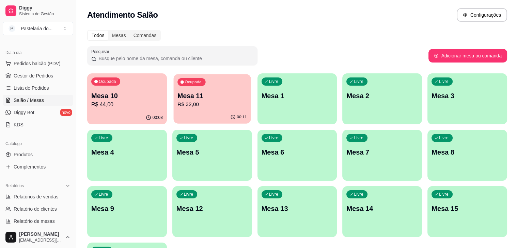
click at [196, 109] on p "R$ 32,00" at bounding box center [211, 105] width 69 height 8
click at [147, 83] on div "Ocupada Mesa 10 R$ 44,00" at bounding box center [127, 92] width 80 height 38
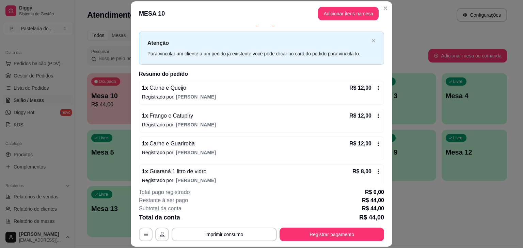
scroll to position [16, 0]
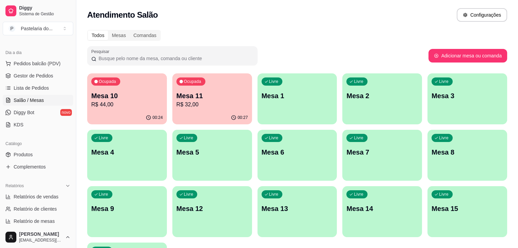
click at [203, 96] on p "Mesa 11" at bounding box center [211, 96] width 71 height 10
click at [188, 94] on p "Mesa 11" at bounding box center [211, 96] width 71 height 10
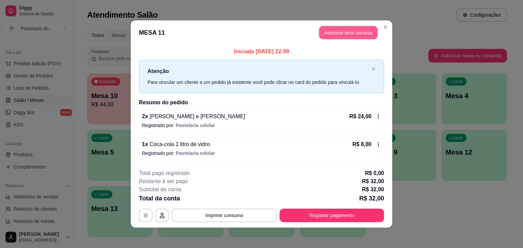
click at [354, 32] on button "Adicionar itens na mesa" at bounding box center [348, 32] width 59 height 13
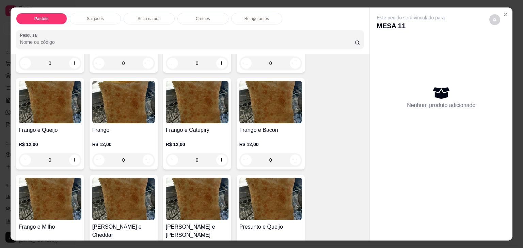
scroll to position [272, 0]
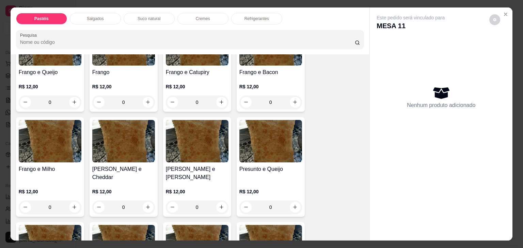
click at [127, 154] on img at bounding box center [123, 141] width 63 height 43
click at [212, 143] on img at bounding box center [197, 141] width 63 height 43
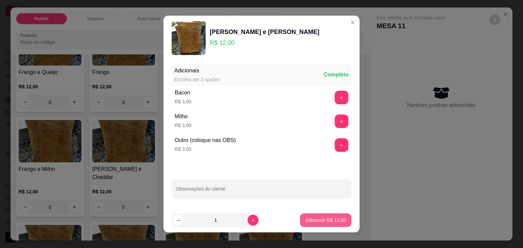
click at [309, 218] on p "Adicionar R$ 12,00" at bounding box center [325, 220] width 40 height 7
click at [309, 218] on div "Carne e Queijo R$ 12,00 0 Carne R$ 12,00 0 Carne e Catupiry R$ 12,00 0 Carne e …" at bounding box center [190, 166] width 348 height 681
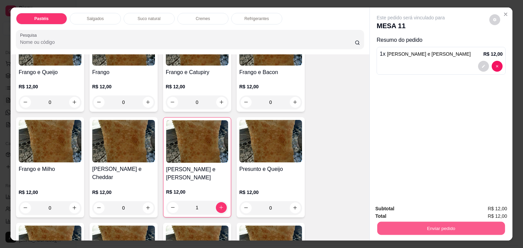
click at [428, 230] on button "Enviar pedido" at bounding box center [441, 228] width 128 height 13
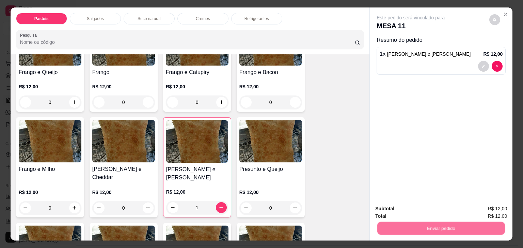
click at [413, 207] on button "Não registrar e enviar pedido" at bounding box center [418, 209] width 71 height 13
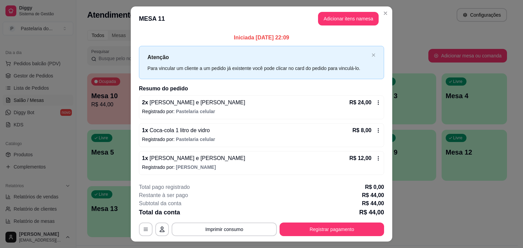
click at [431, 29] on div "Todos Mesas Comandas Pesquisar Adicionar mesa ou comanda Ocupada Mesa 10 R$ 44,…" at bounding box center [296, 136] width 441 height 220
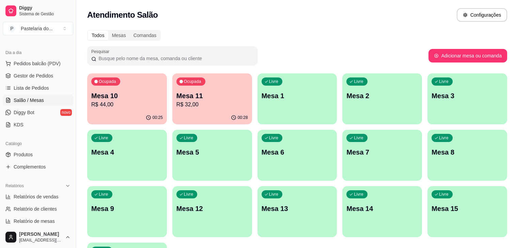
click at [188, 97] on p "Mesa 11" at bounding box center [211, 96] width 71 height 10
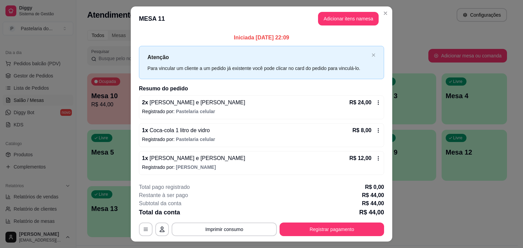
scroll to position [15, 0]
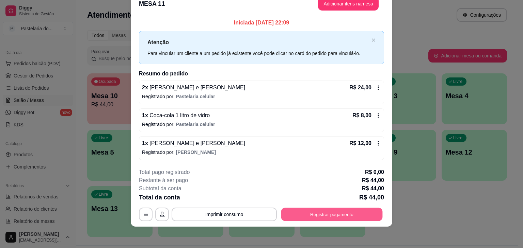
click at [321, 215] on button "Registrar pagamento" at bounding box center [331, 214] width 101 height 13
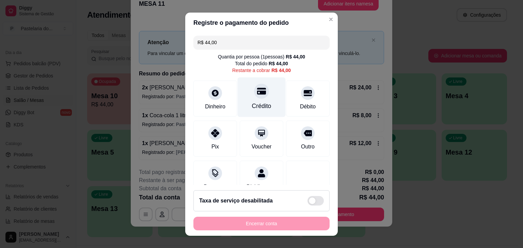
click at [261, 109] on div "Crédito" at bounding box center [261, 106] width 19 height 9
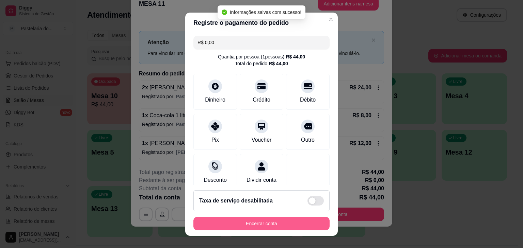
click at [259, 221] on button "Encerrar conta" at bounding box center [261, 224] width 136 height 14
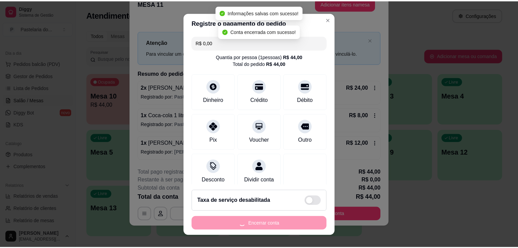
scroll to position [0, 0]
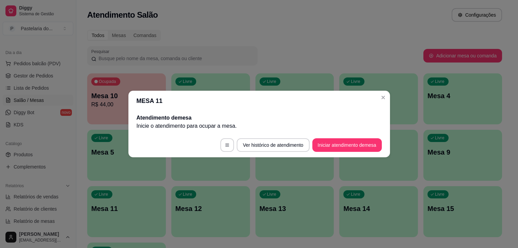
click at [254, 47] on div "Pesquisar" at bounding box center [172, 55] width 170 height 19
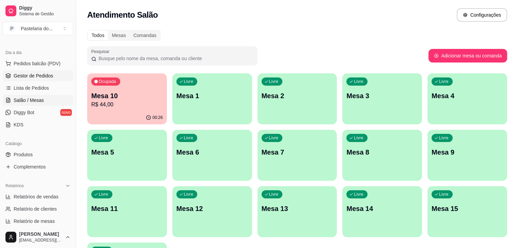
click at [30, 76] on span "Gestor de Pedidos" at bounding box center [33, 75] width 39 height 7
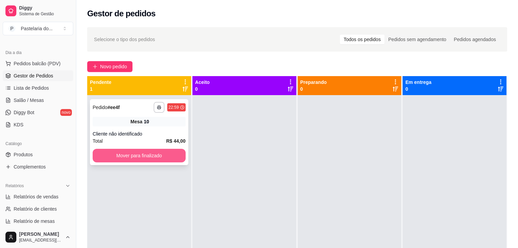
click at [146, 160] on button "Mover para finalizado" at bounding box center [139, 156] width 93 height 14
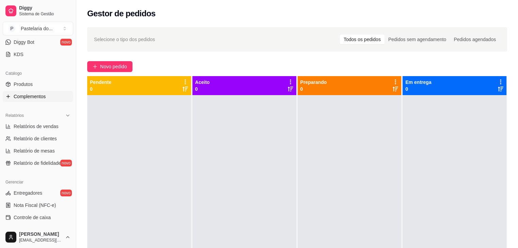
scroll to position [170, 0]
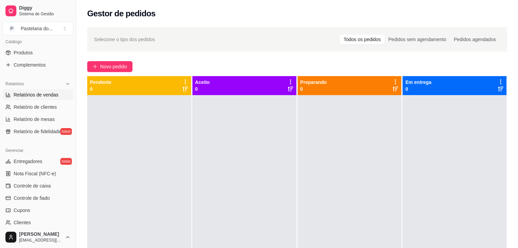
click at [43, 95] on span "Relatórios de vendas" at bounding box center [36, 95] width 45 height 7
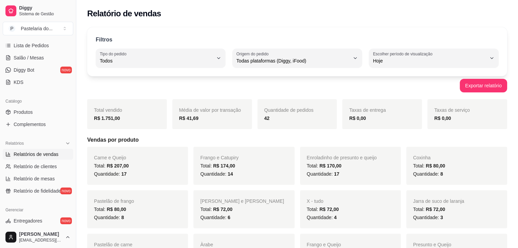
scroll to position [34, 0]
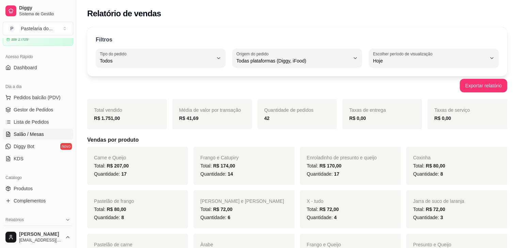
click at [37, 138] on link "Salão / Mesas" at bounding box center [38, 134] width 70 height 11
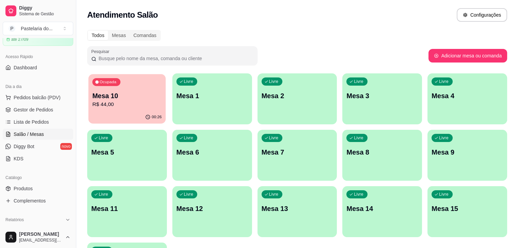
click at [110, 97] on p "Mesa 10" at bounding box center [126, 96] width 69 height 9
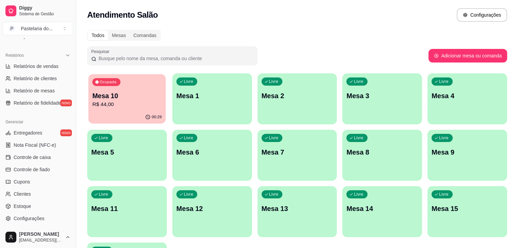
click at [110, 104] on p "R$ 44,00" at bounding box center [126, 105] width 69 height 8
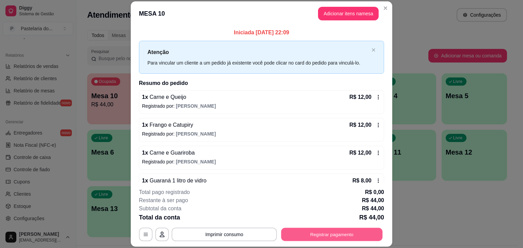
click at [342, 233] on button "Registrar pagamento" at bounding box center [331, 234] width 101 height 13
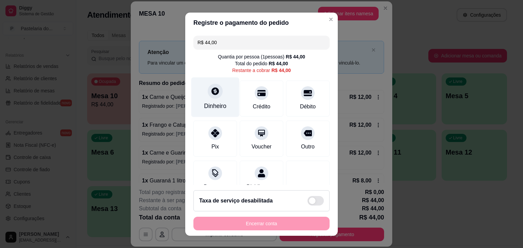
click at [213, 105] on div "Dinheiro" at bounding box center [215, 106] width 22 height 9
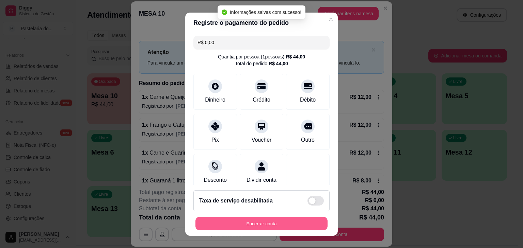
click at [291, 220] on button "Encerrar conta" at bounding box center [261, 223] width 132 height 13
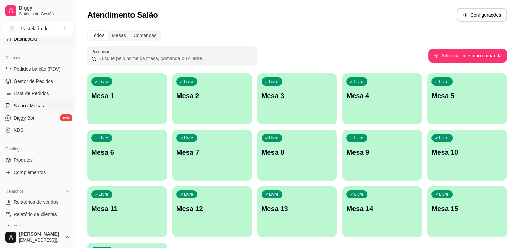
scroll to position [0, 0]
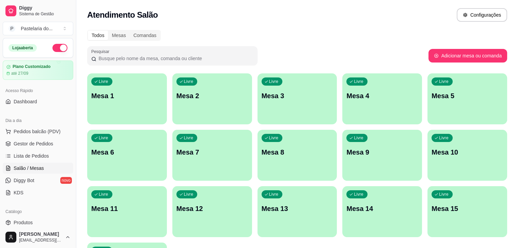
click at [52, 49] on button "button" at bounding box center [59, 48] width 15 height 8
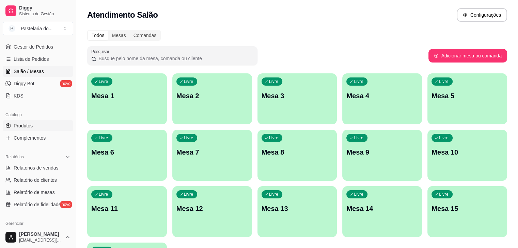
scroll to position [136, 0]
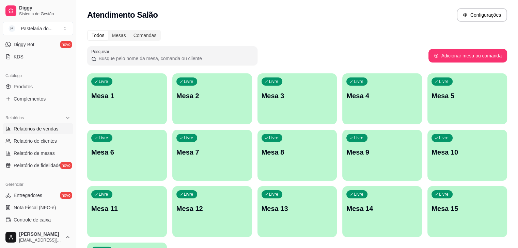
click at [54, 128] on span "Relatórios de vendas" at bounding box center [36, 129] width 45 height 7
